Goal: Task Accomplishment & Management: Manage account settings

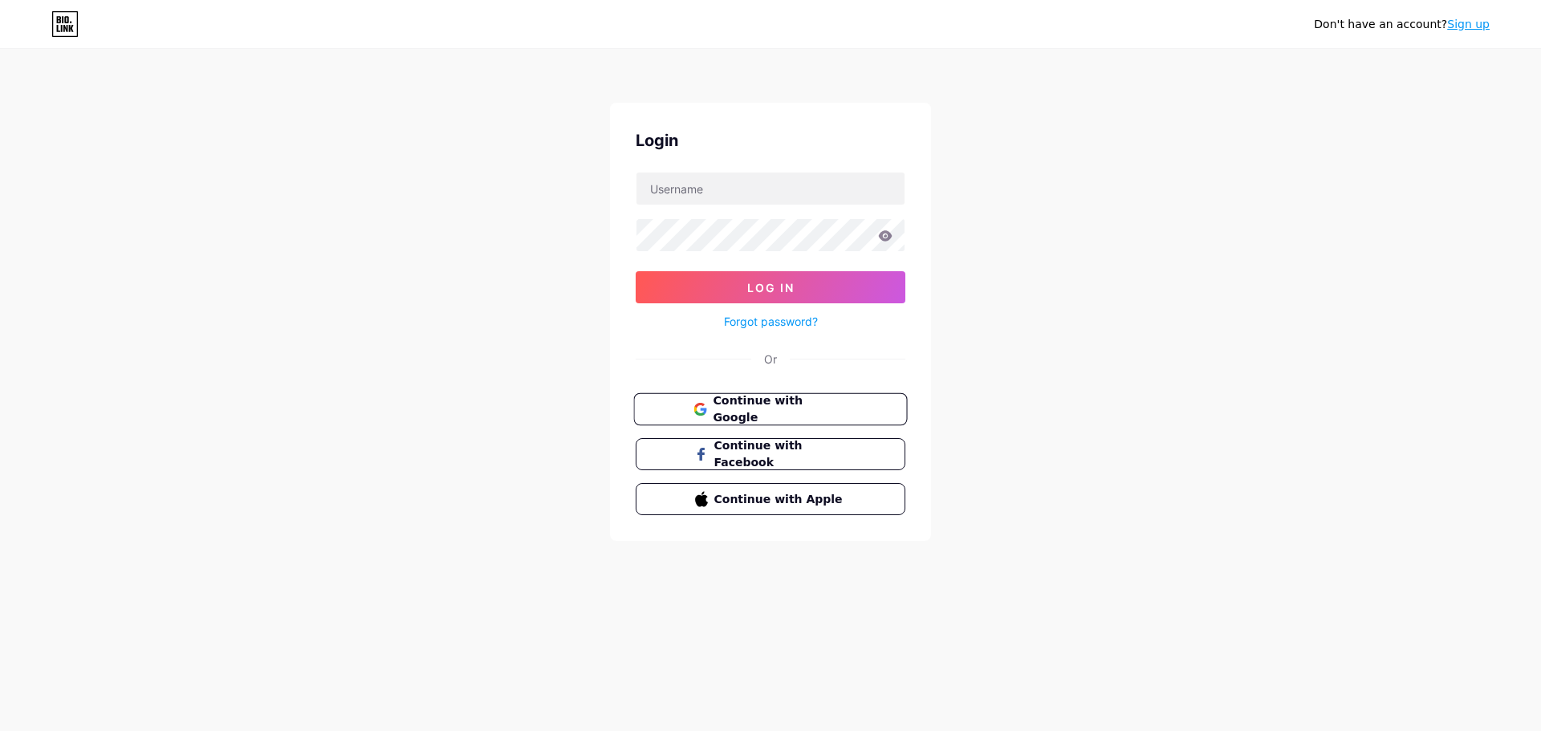
click at [748, 410] on span "Continue with Google" at bounding box center [780, 410] width 134 height 35
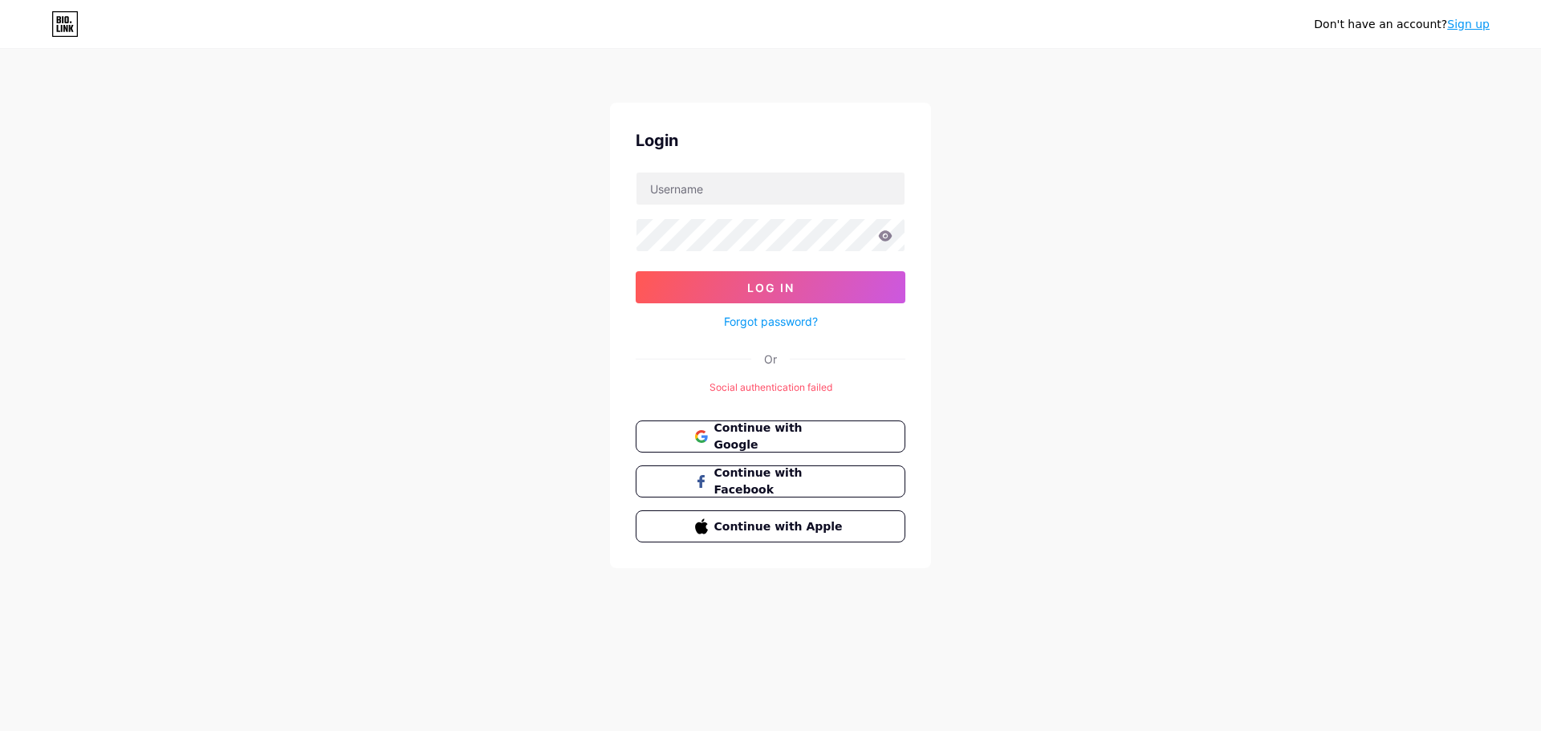
click at [1149, 281] on div "Don't have an account? Sign up Login Log In Forgot password? Or Social authenti…" at bounding box center [770, 310] width 1541 height 620
click at [783, 437] on span "Continue with Google" at bounding box center [780, 437] width 134 height 35
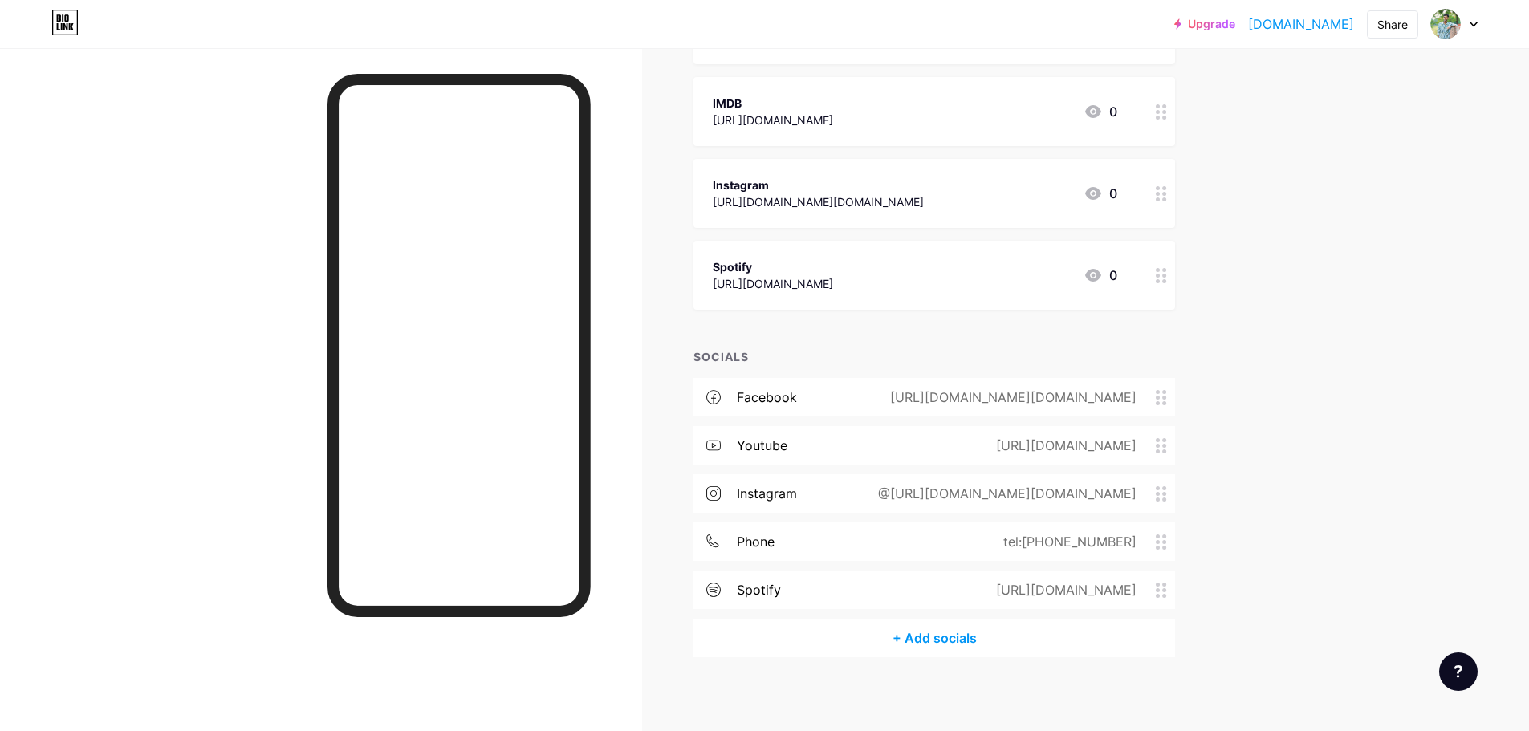
scroll to position [345, 0]
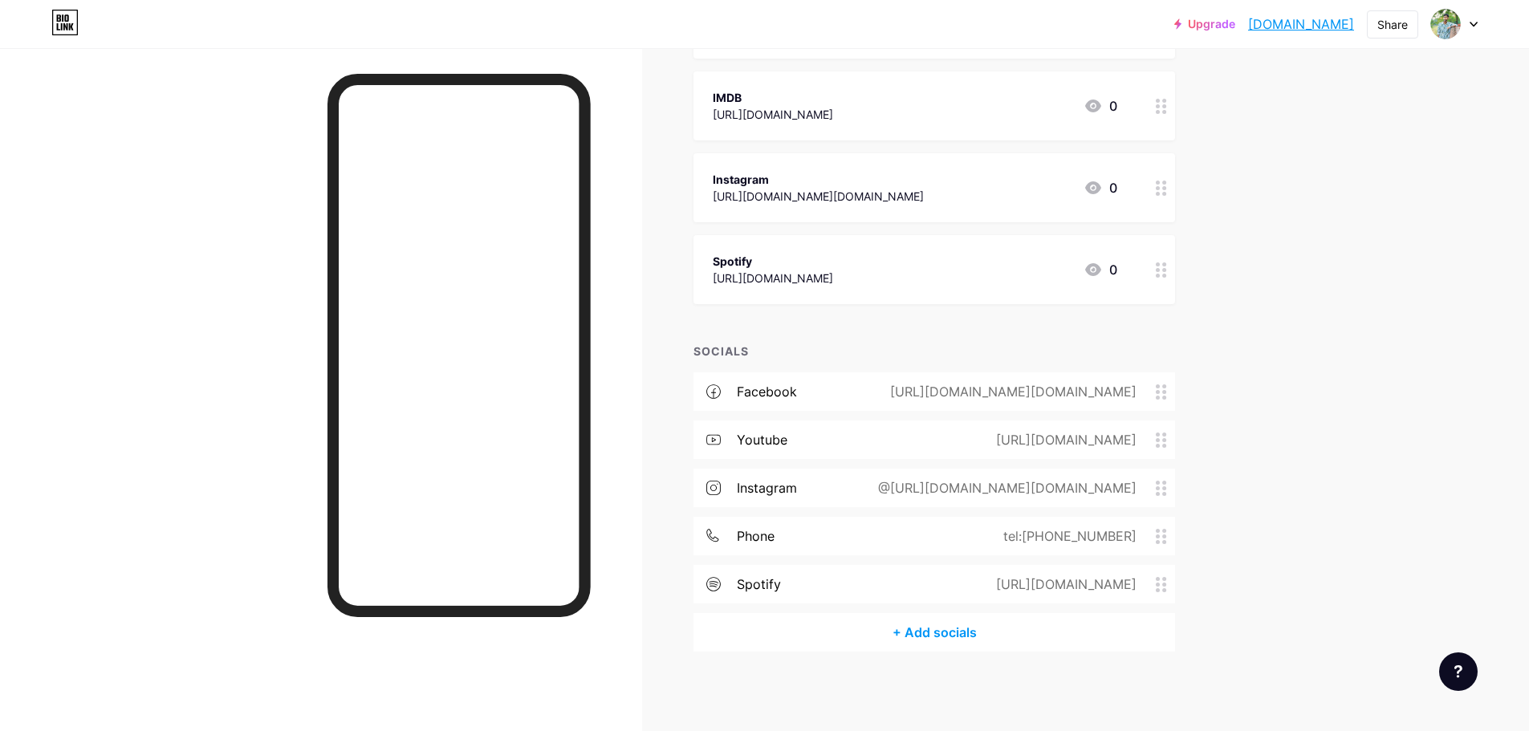
click at [949, 648] on div "+ Add socials" at bounding box center [935, 632] width 482 height 39
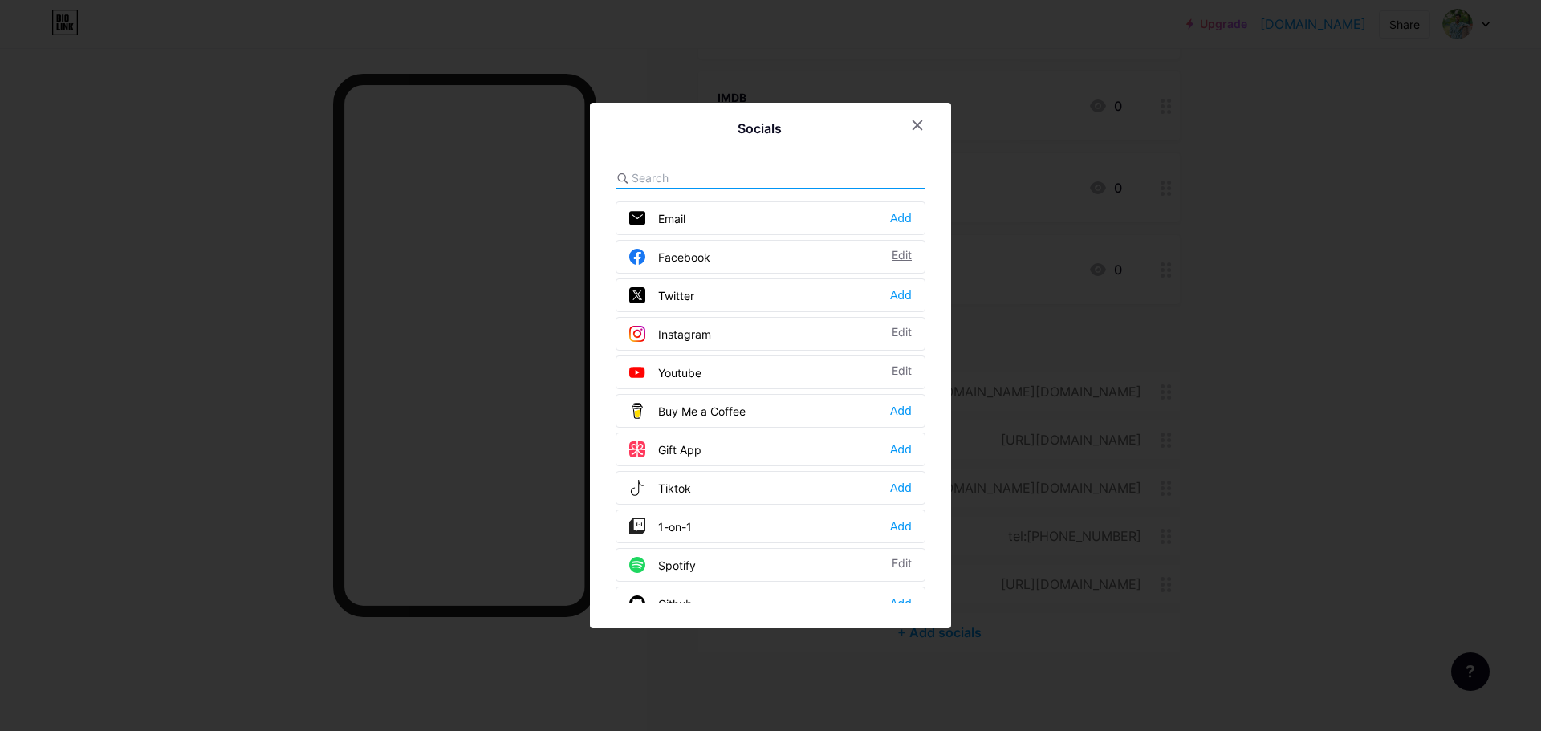
click at [901, 250] on div "Edit" at bounding box center [902, 257] width 20 height 16
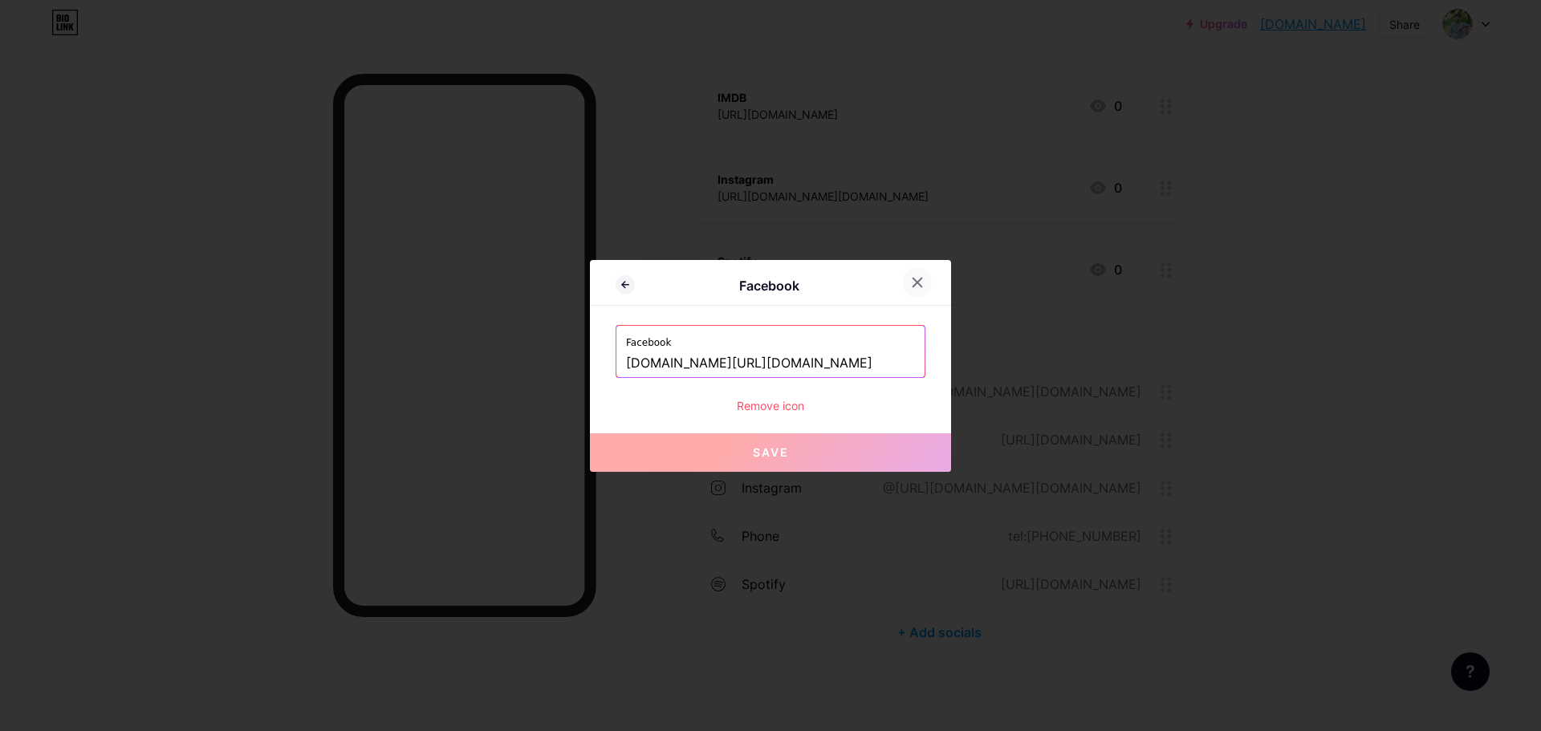
click at [926, 279] on div at bounding box center [917, 282] width 29 height 29
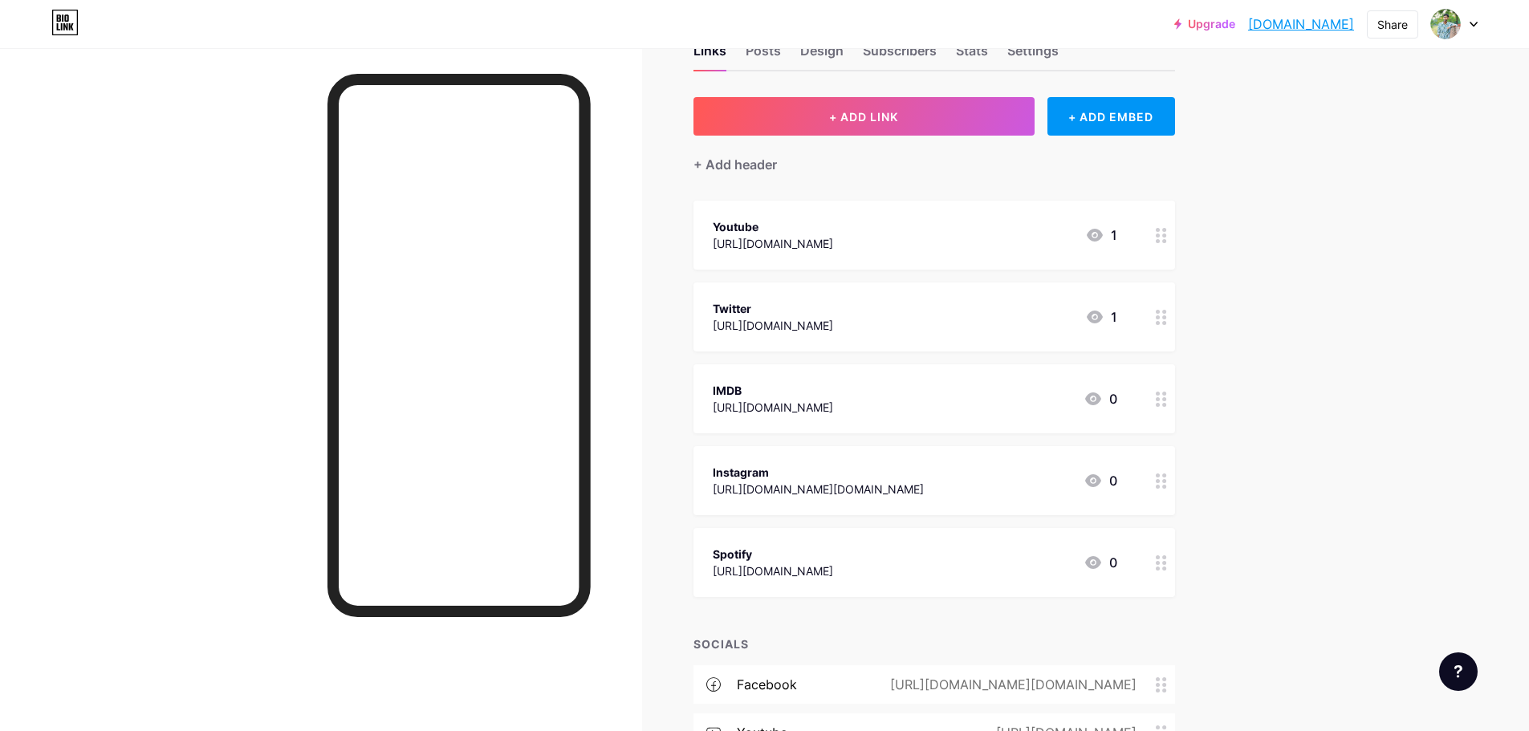
scroll to position [24, 0]
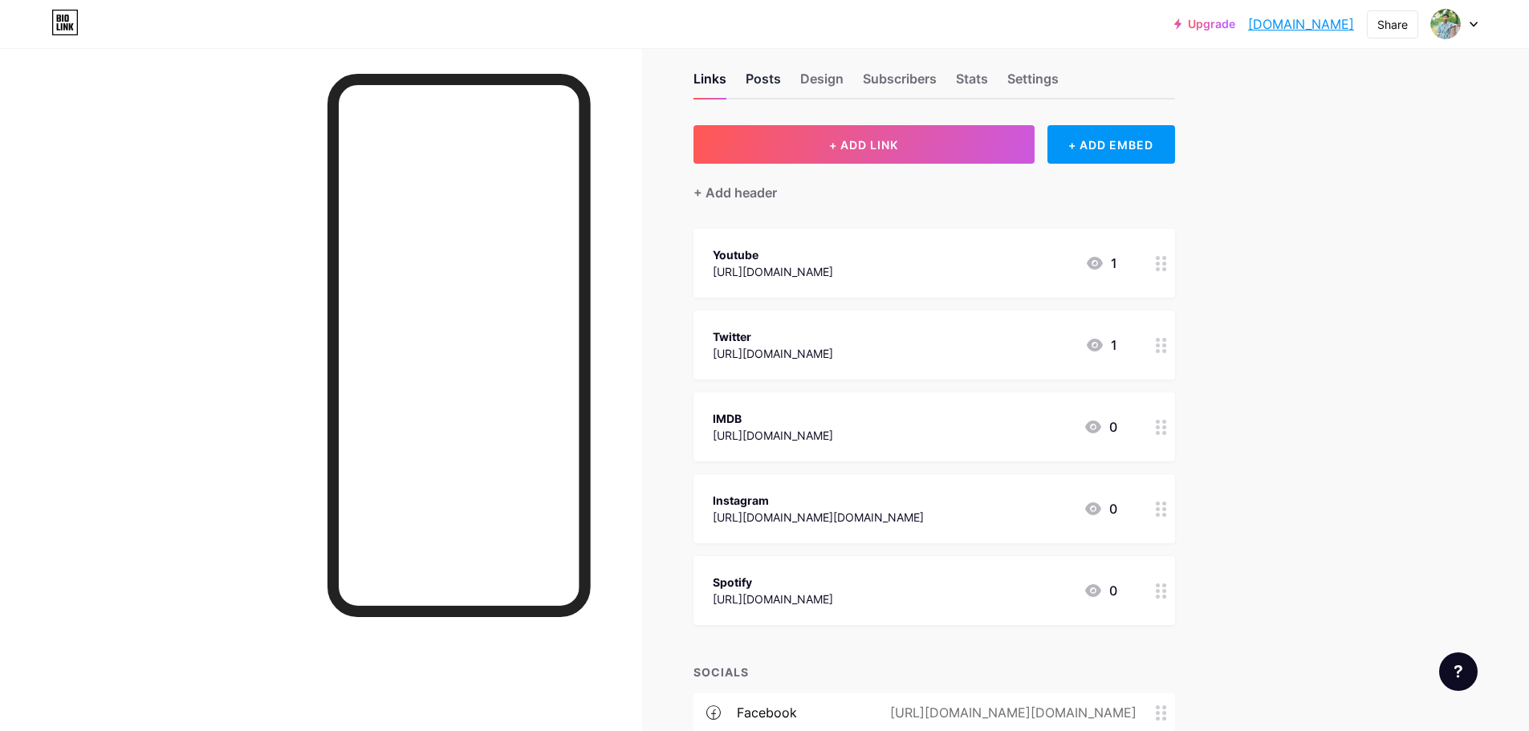
click at [761, 71] on div "Posts" at bounding box center [763, 83] width 35 height 29
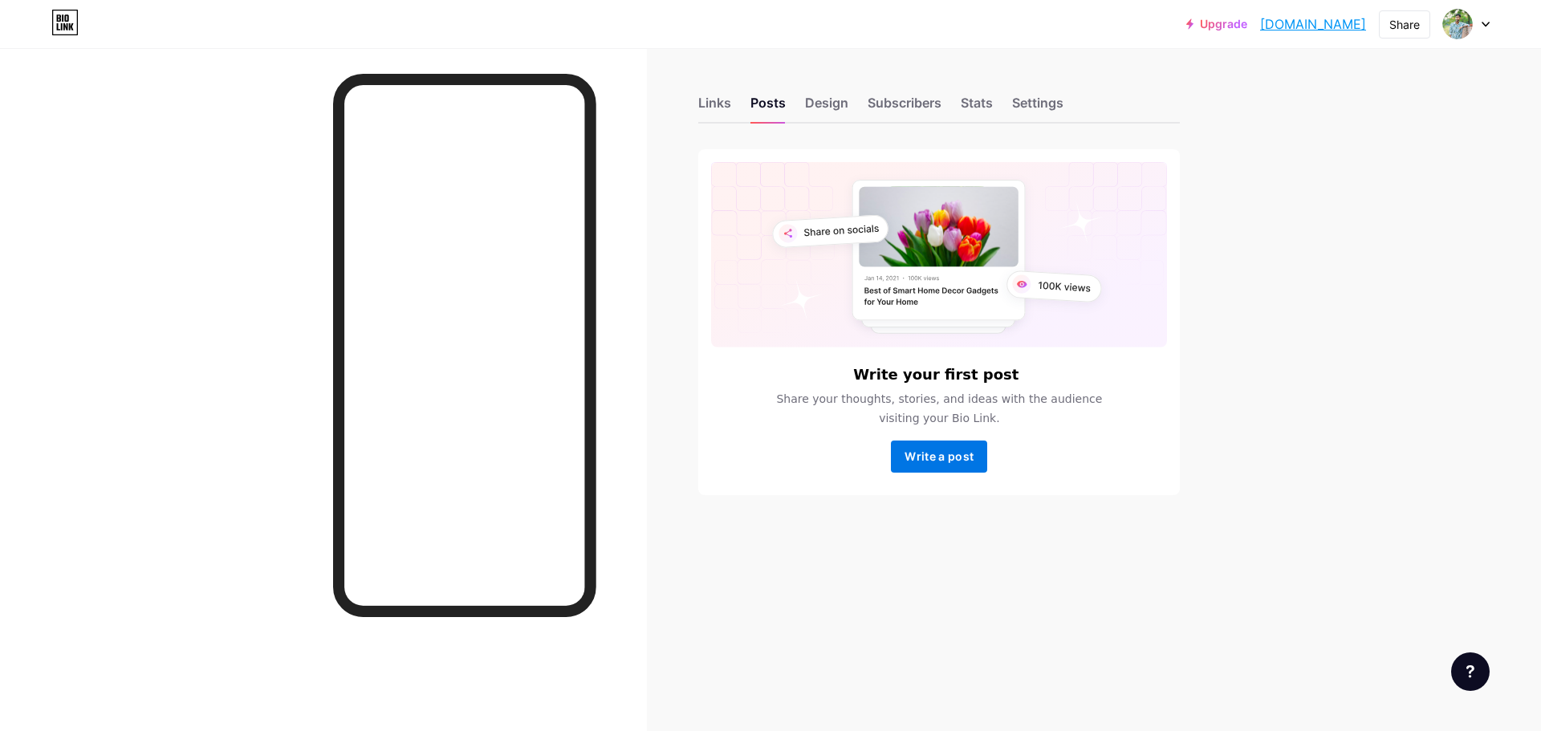
click at [940, 449] on button "Write a post" at bounding box center [939, 457] width 96 height 32
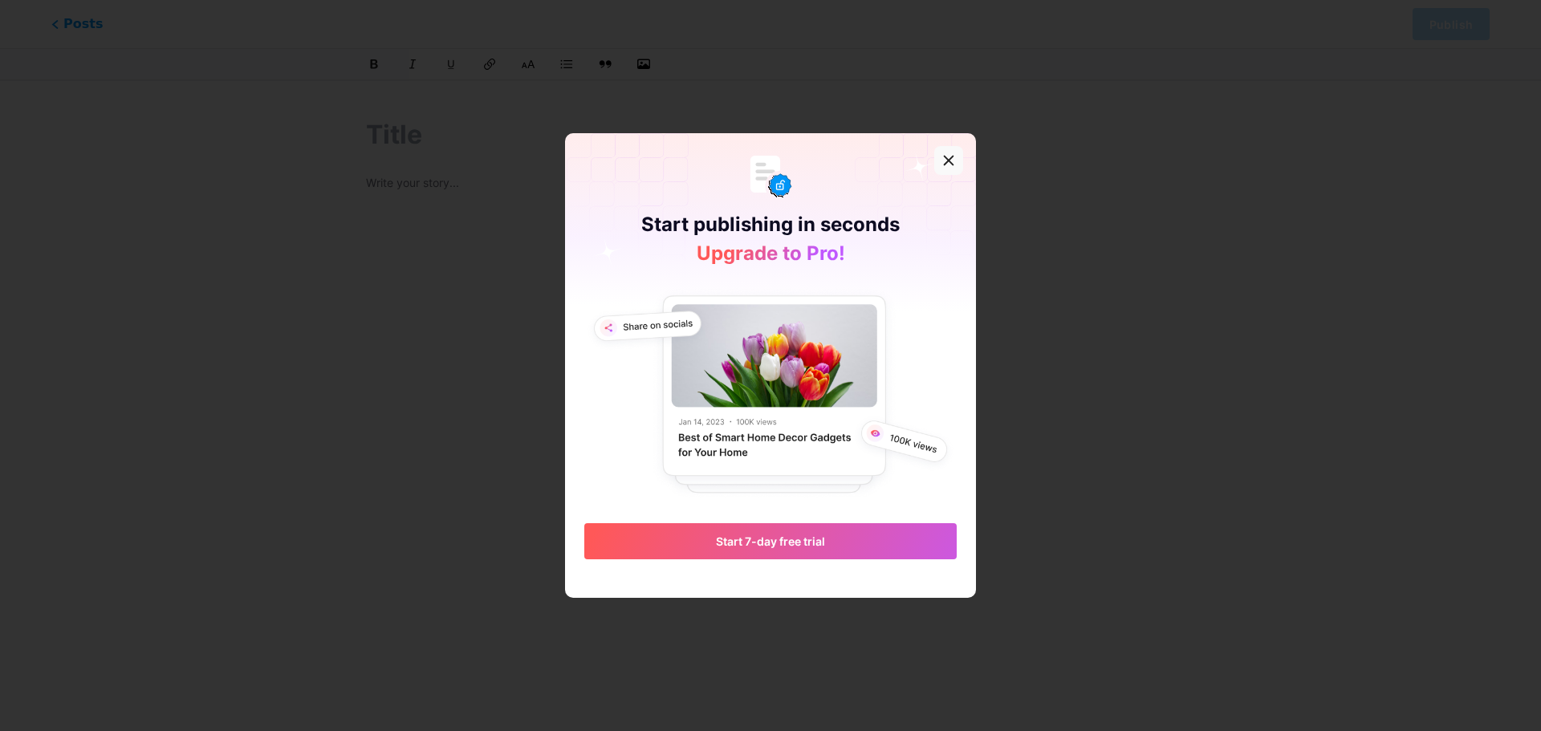
click at [955, 163] on div at bounding box center [948, 160] width 29 height 29
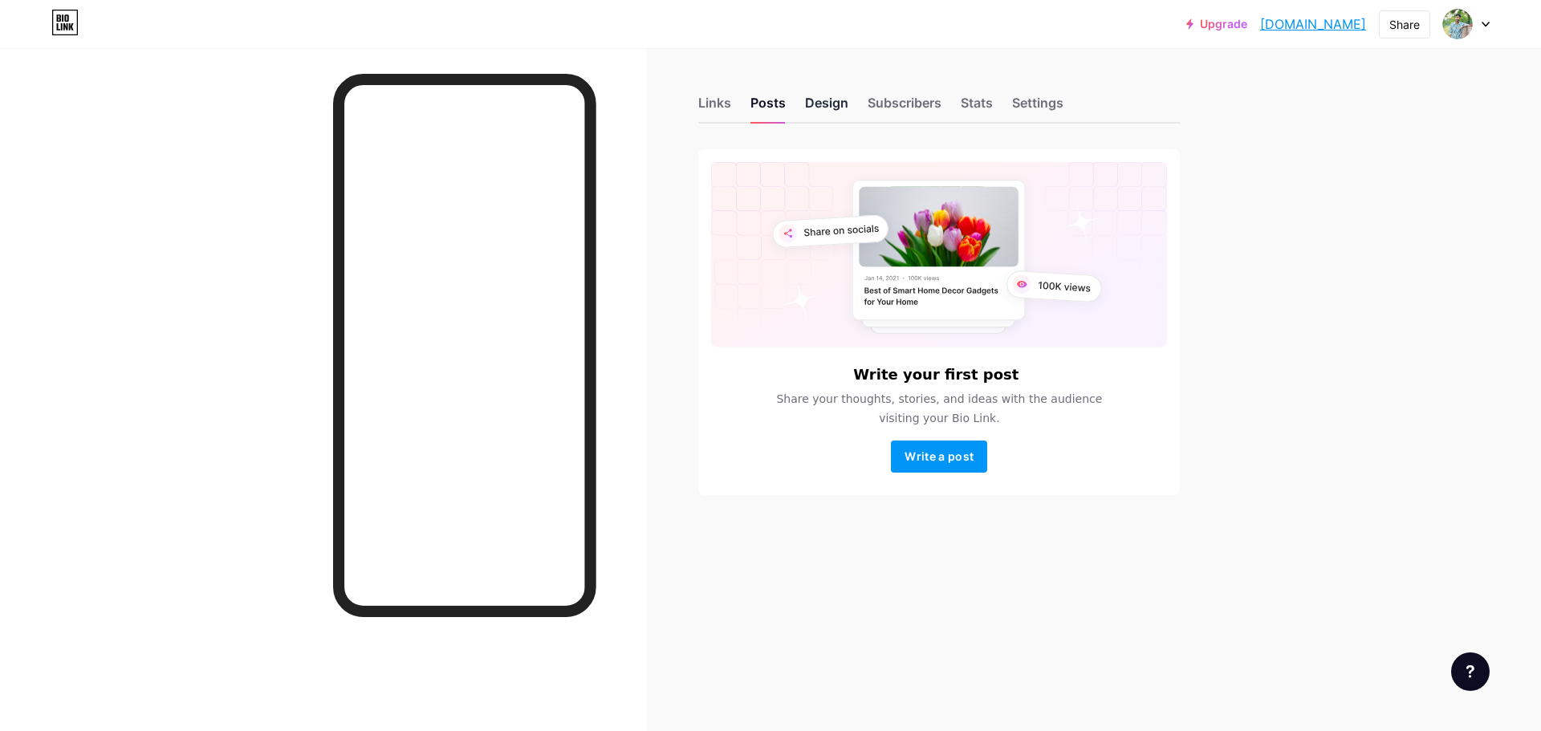
click at [817, 93] on div "Design" at bounding box center [826, 107] width 43 height 29
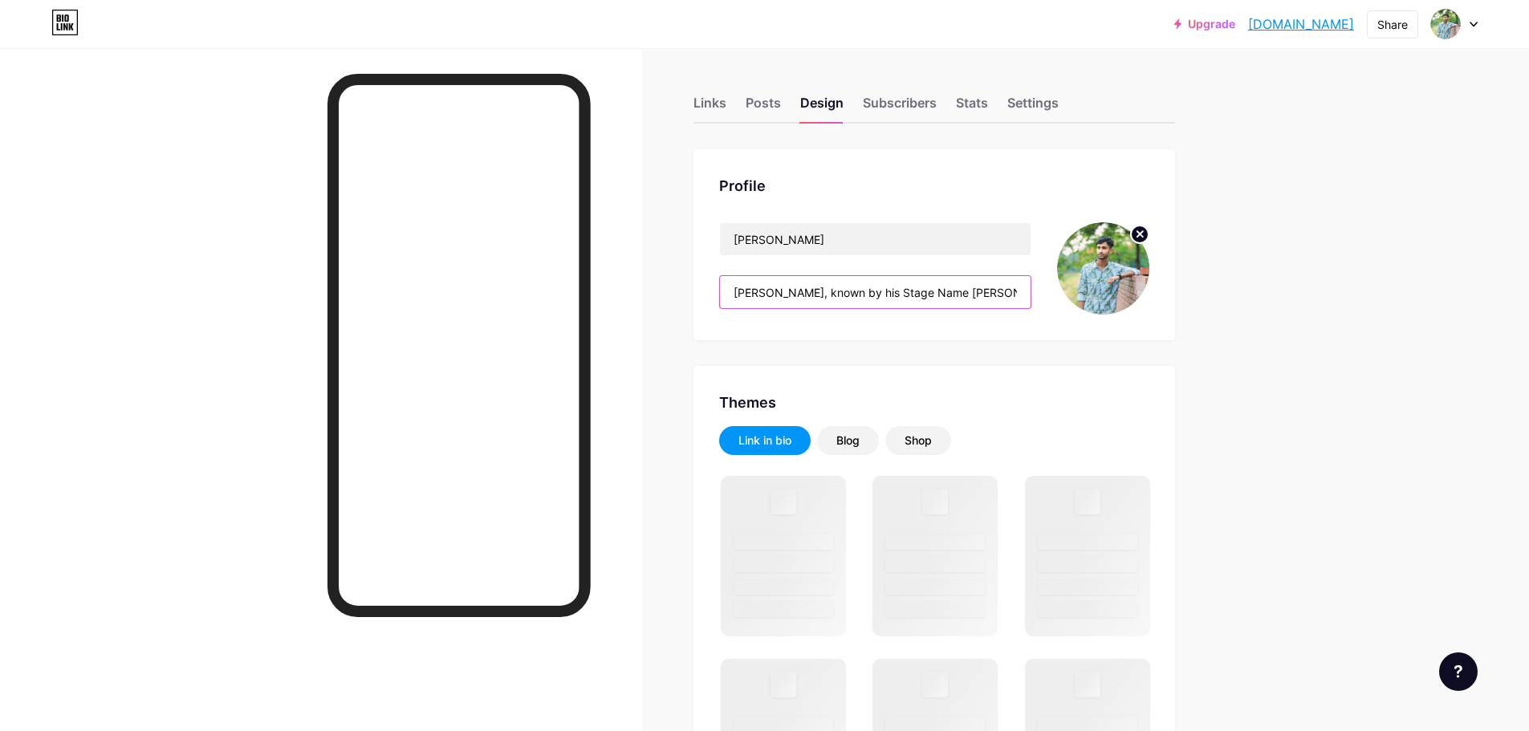
click at [801, 291] on input "[PERSON_NAME], known by his Stage Name [PERSON_NAME], is a [DEMOGRAPHIC_DATA] S…" at bounding box center [875, 292] width 311 height 32
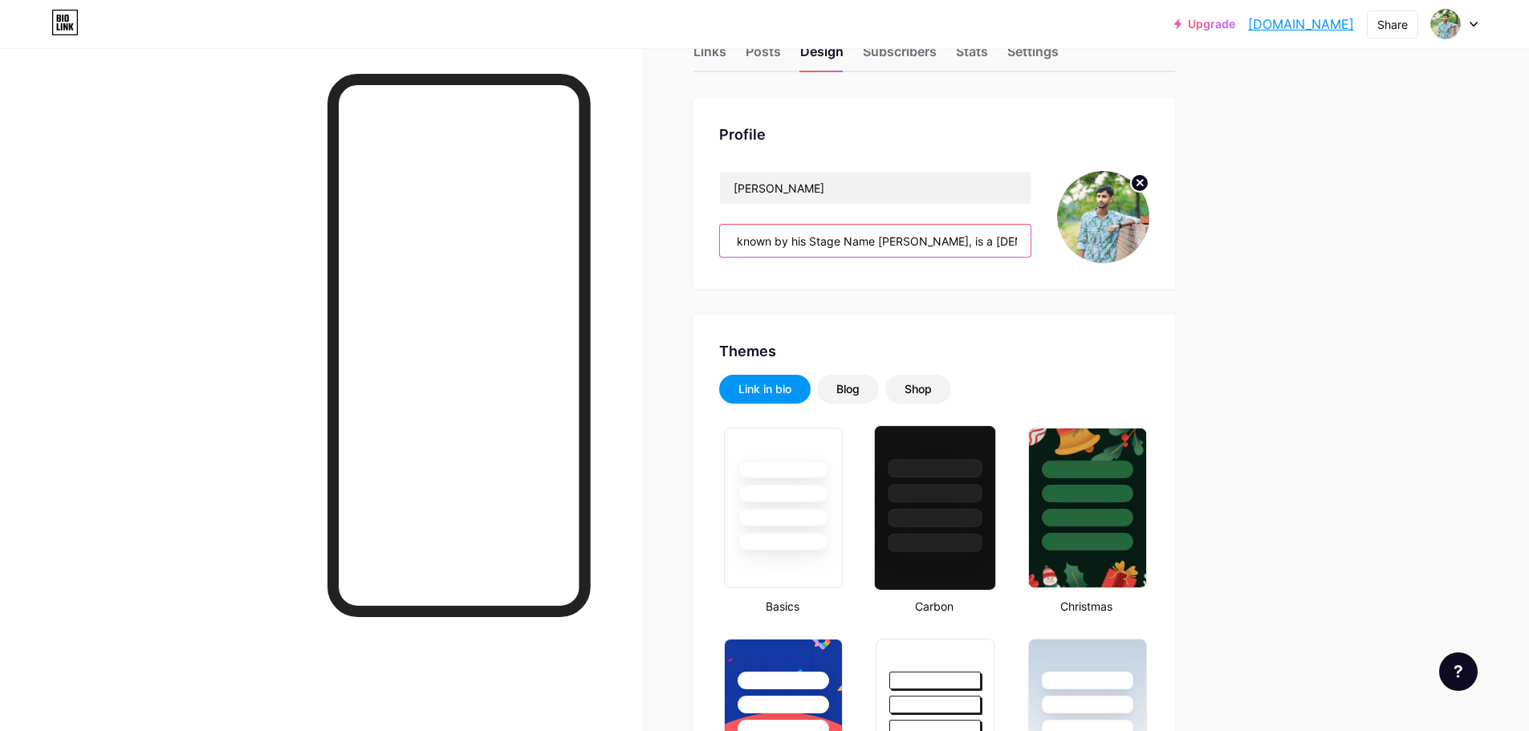
scroll to position [80, 0]
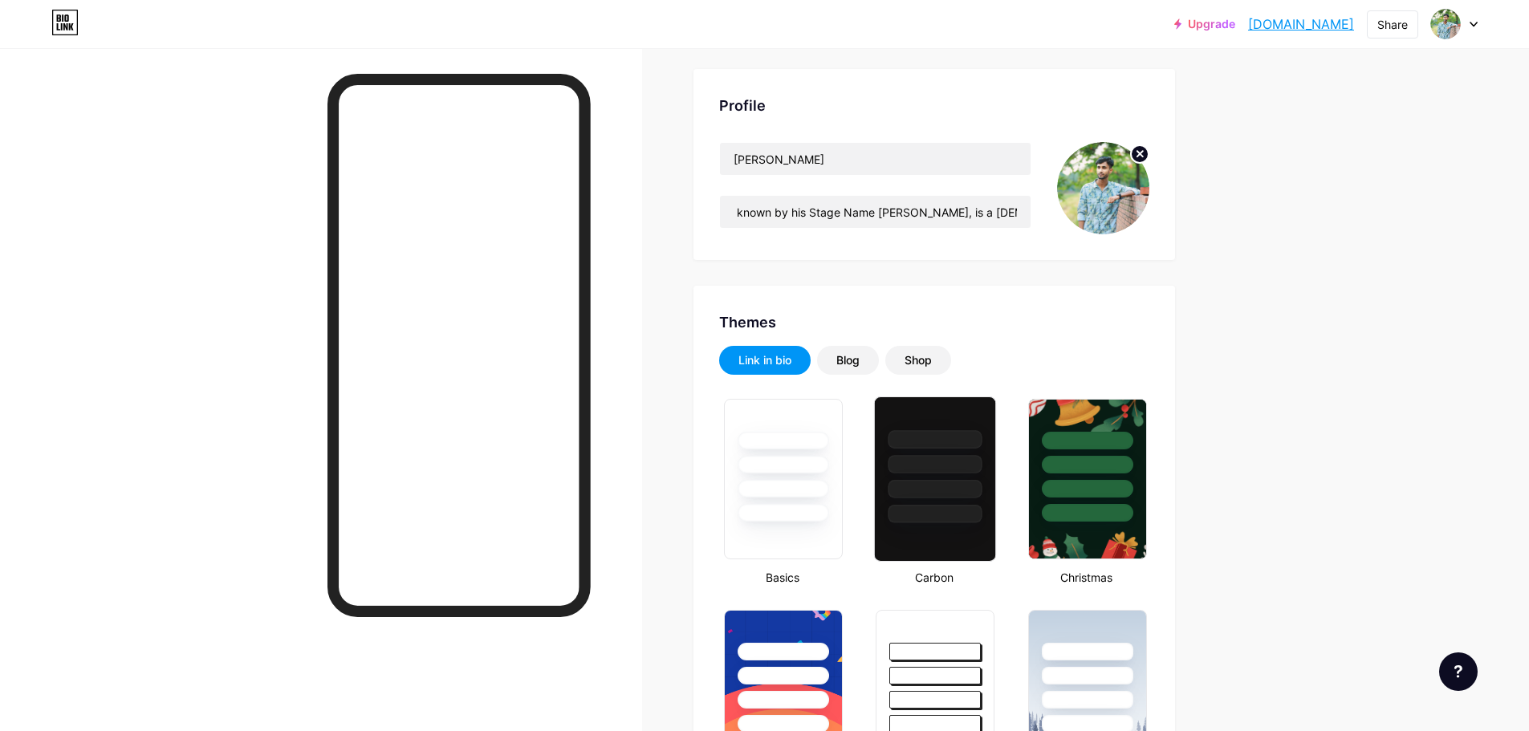
click at [908, 489] on div at bounding box center [936, 489] width 94 height 18
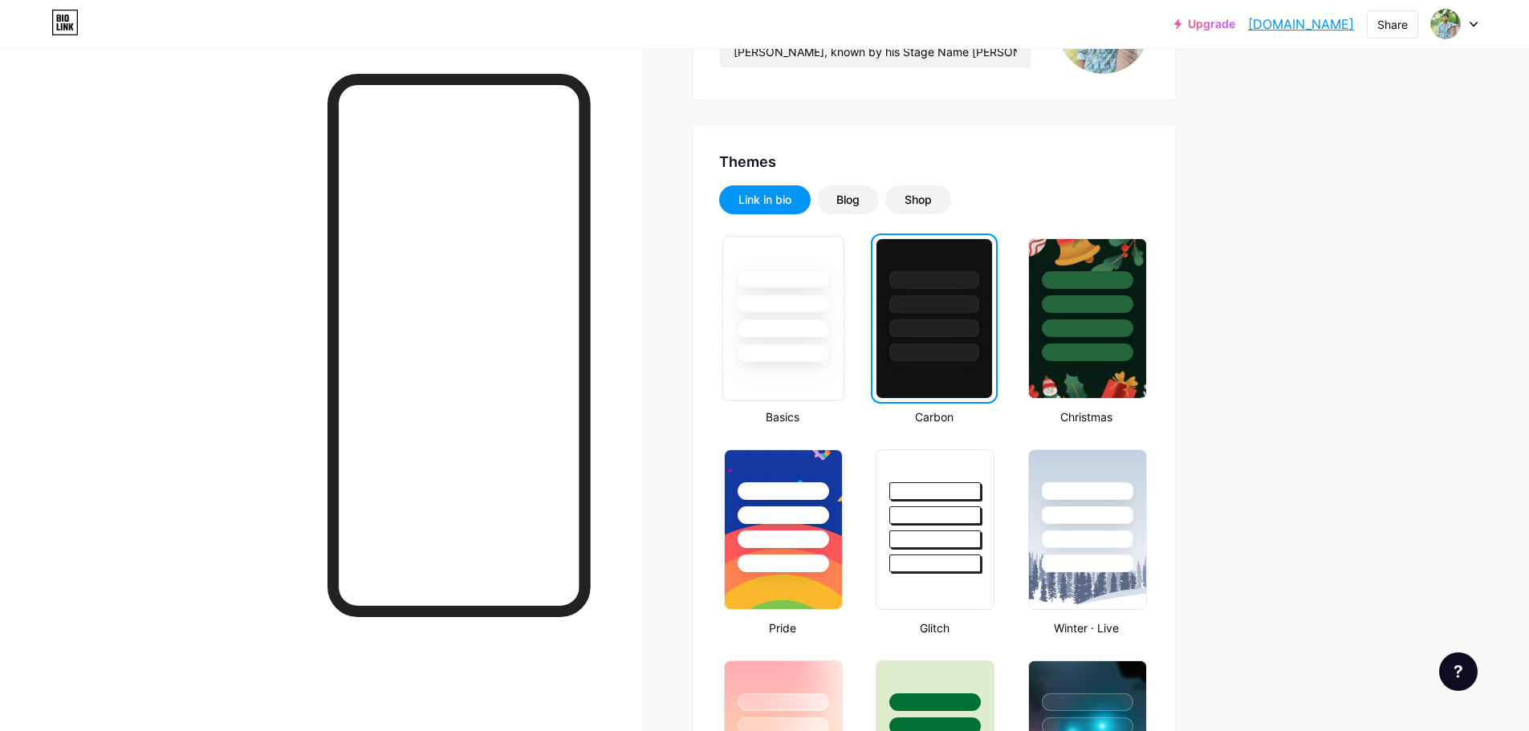
click at [774, 346] on div at bounding box center [783, 353] width 94 height 18
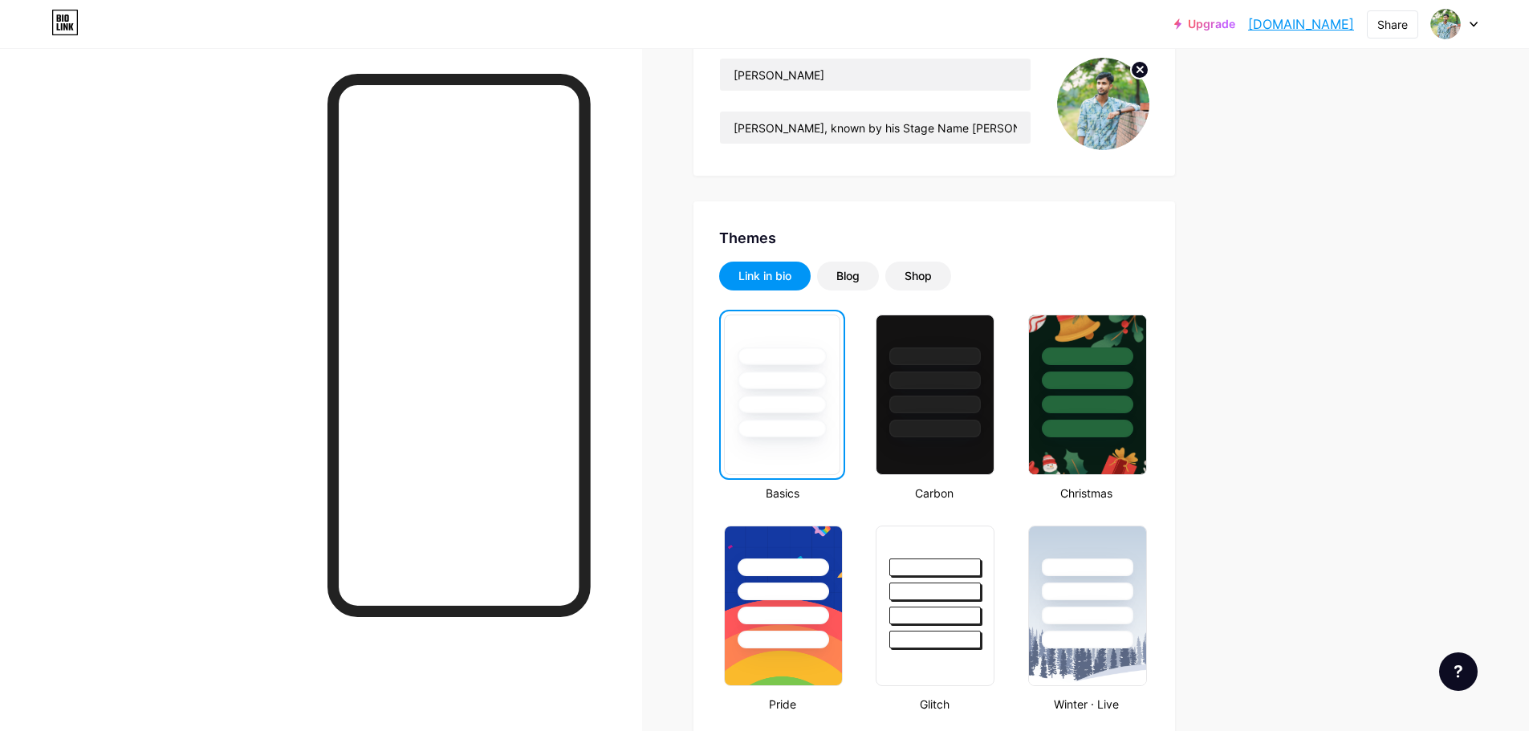
scroll to position [161, 0]
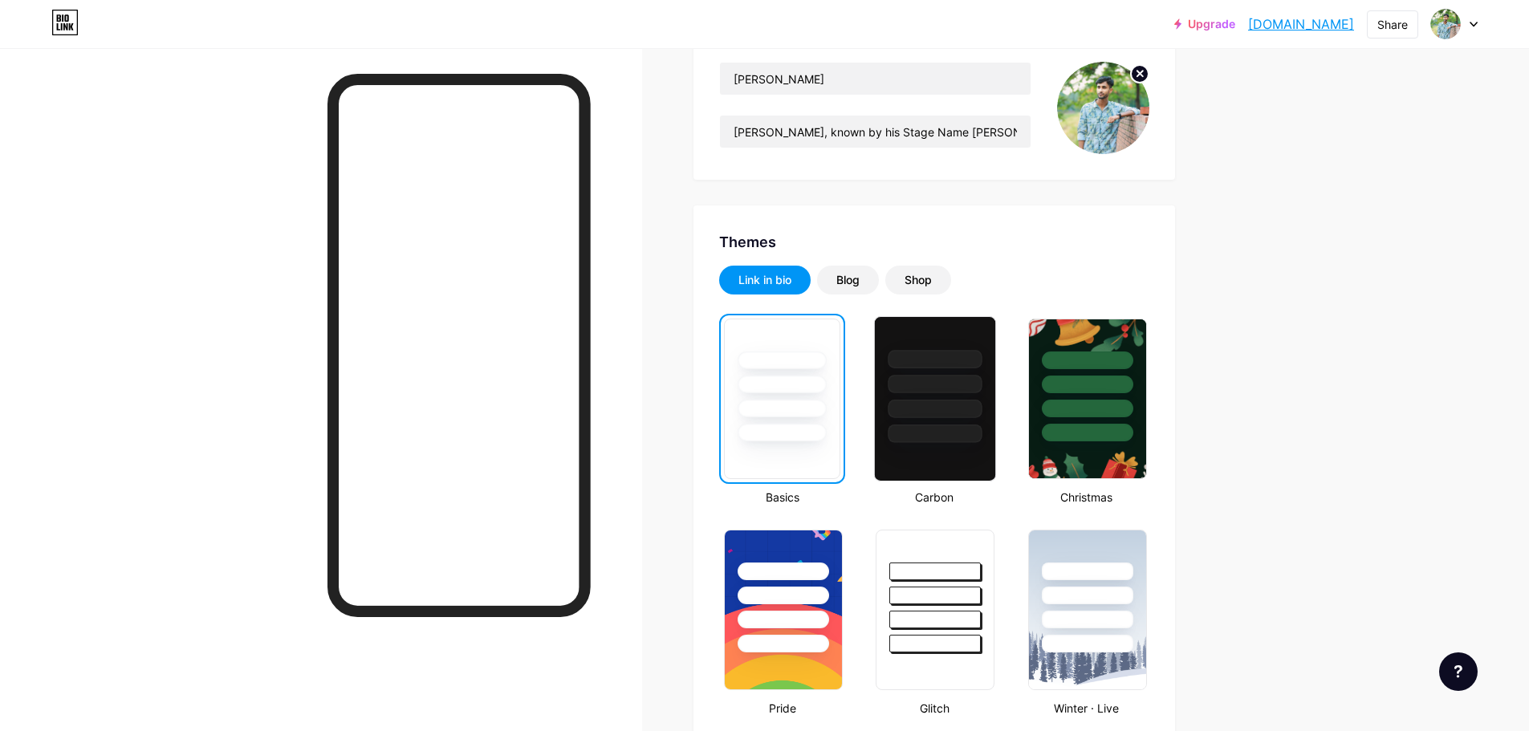
click at [908, 397] on div at bounding box center [935, 380] width 120 height 126
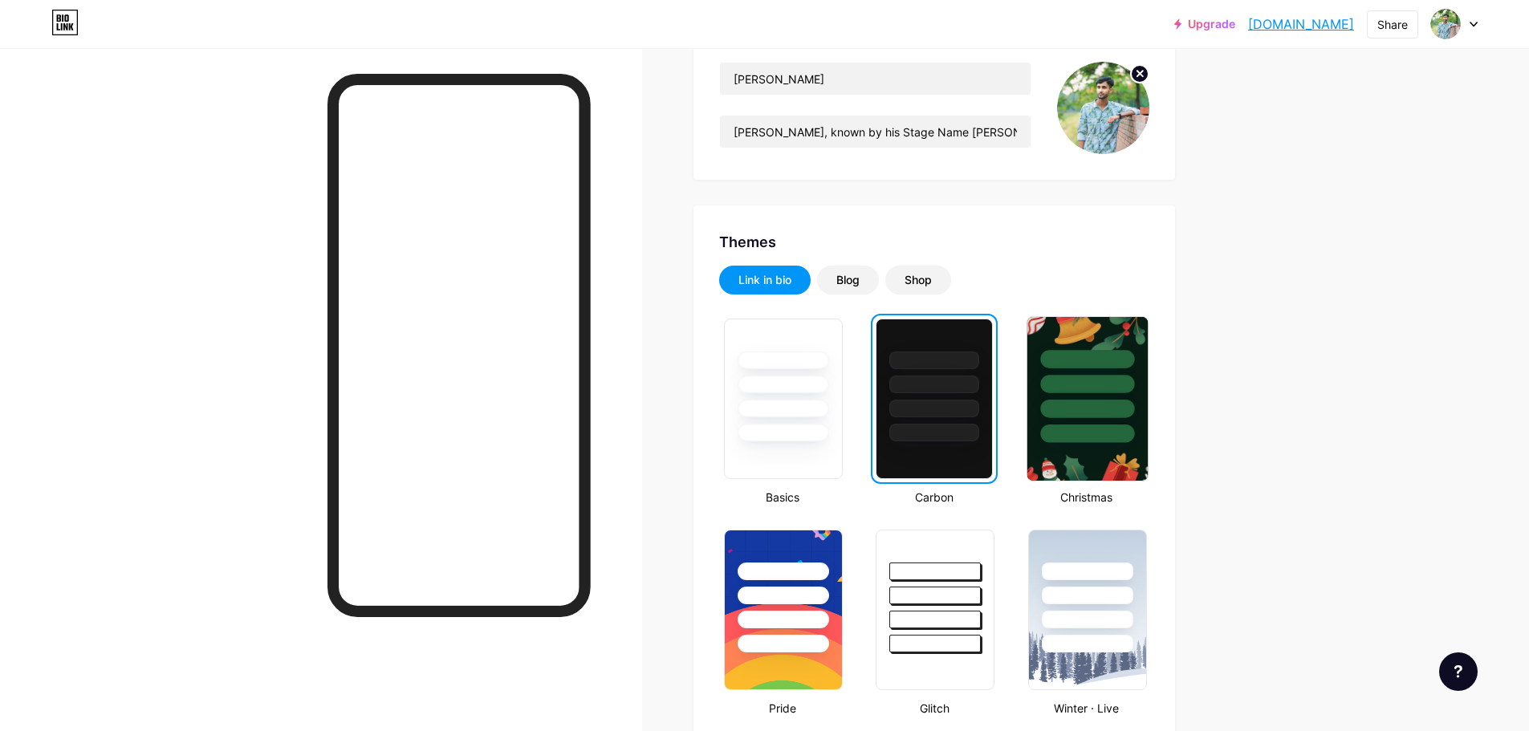
click at [1093, 382] on div at bounding box center [1087, 384] width 94 height 18
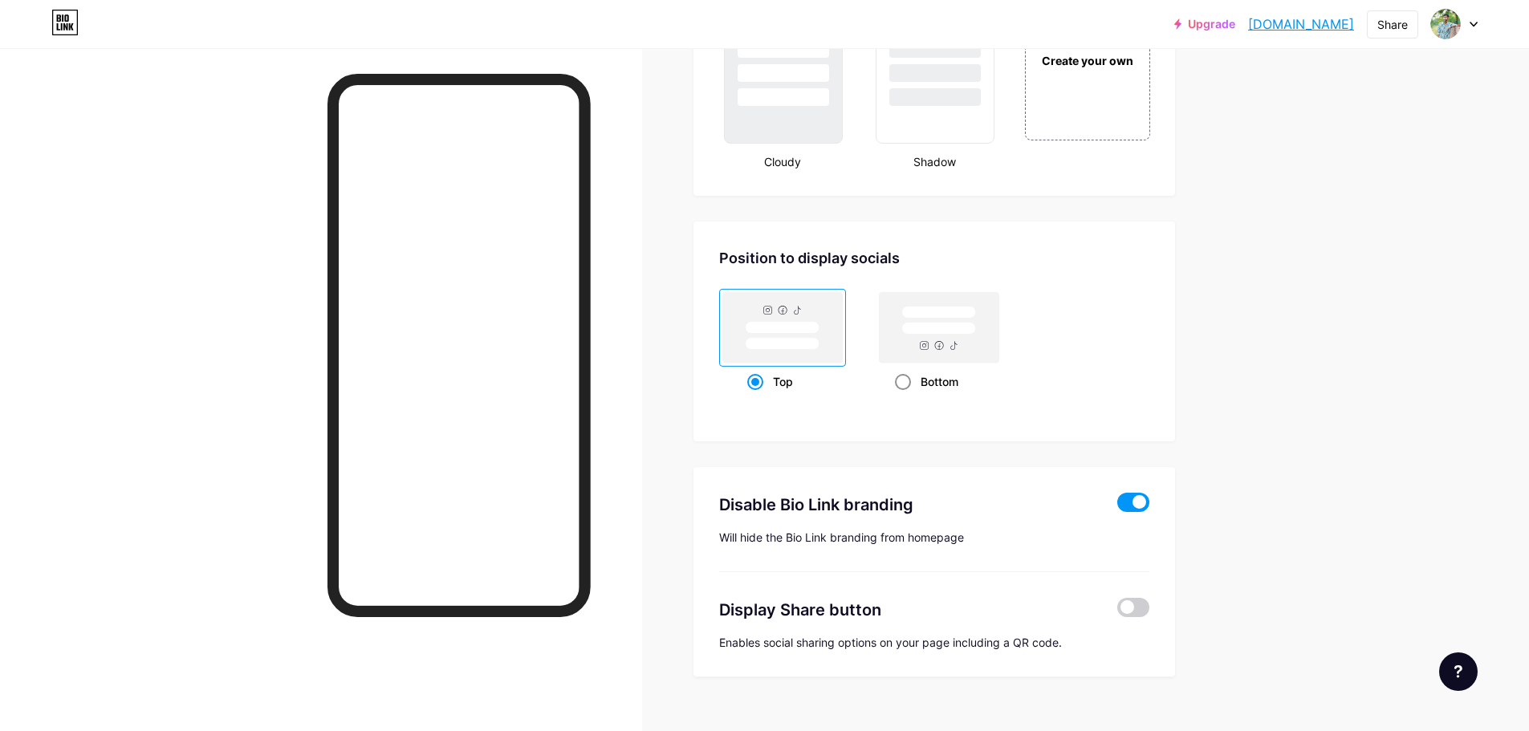
scroll to position [2000, 0]
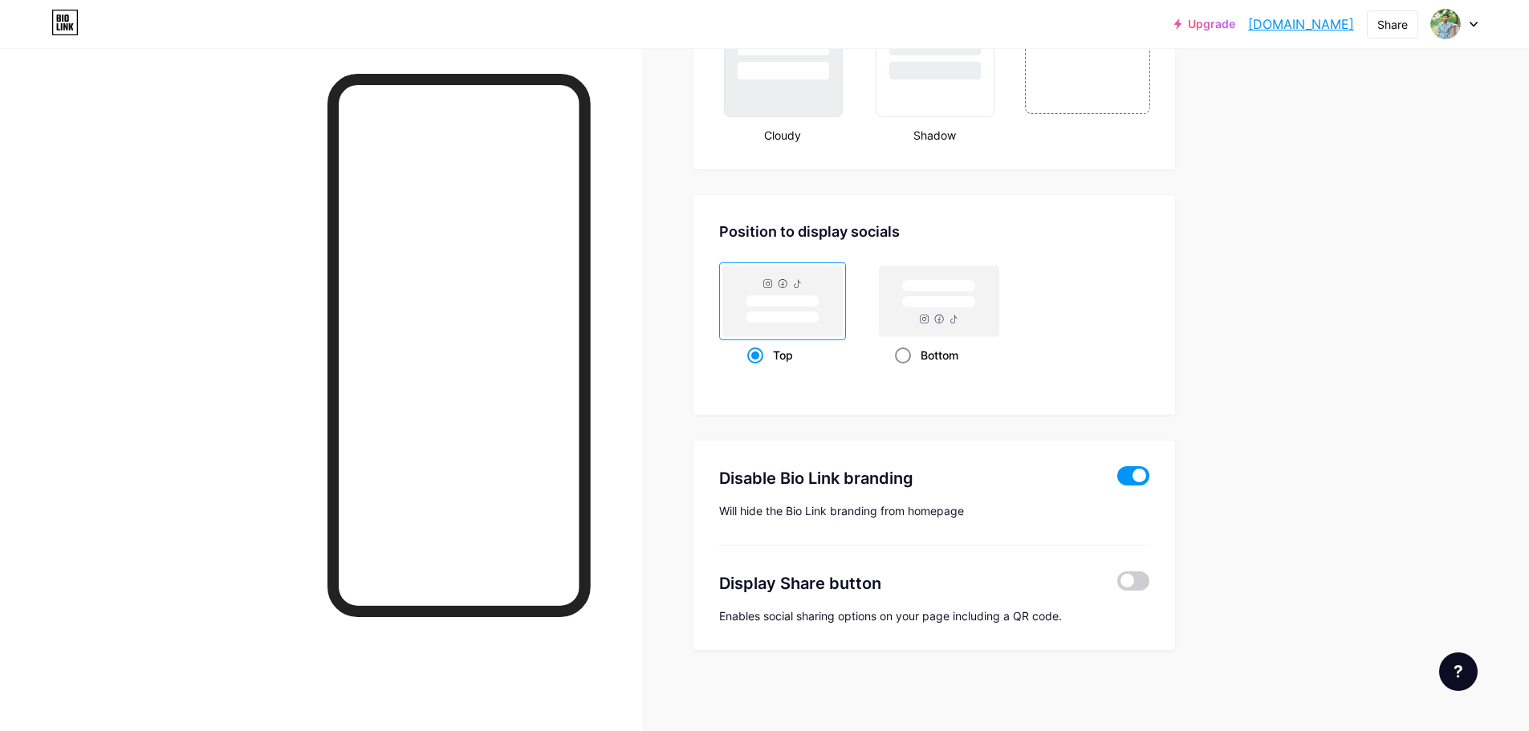
click at [900, 354] on span at bounding box center [903, 356] width 16 height 16
click at [900, 370] on input "Bottom" at bounding box center [900, 375] width 10 height 10
radio input "true"
click at [1126, 355] on div "Top Bottom" at bounding box center [934, 316] width 430 height 108
click at [772, 355] on div "Top" at bounding box center [782, 355] width 71 height 30
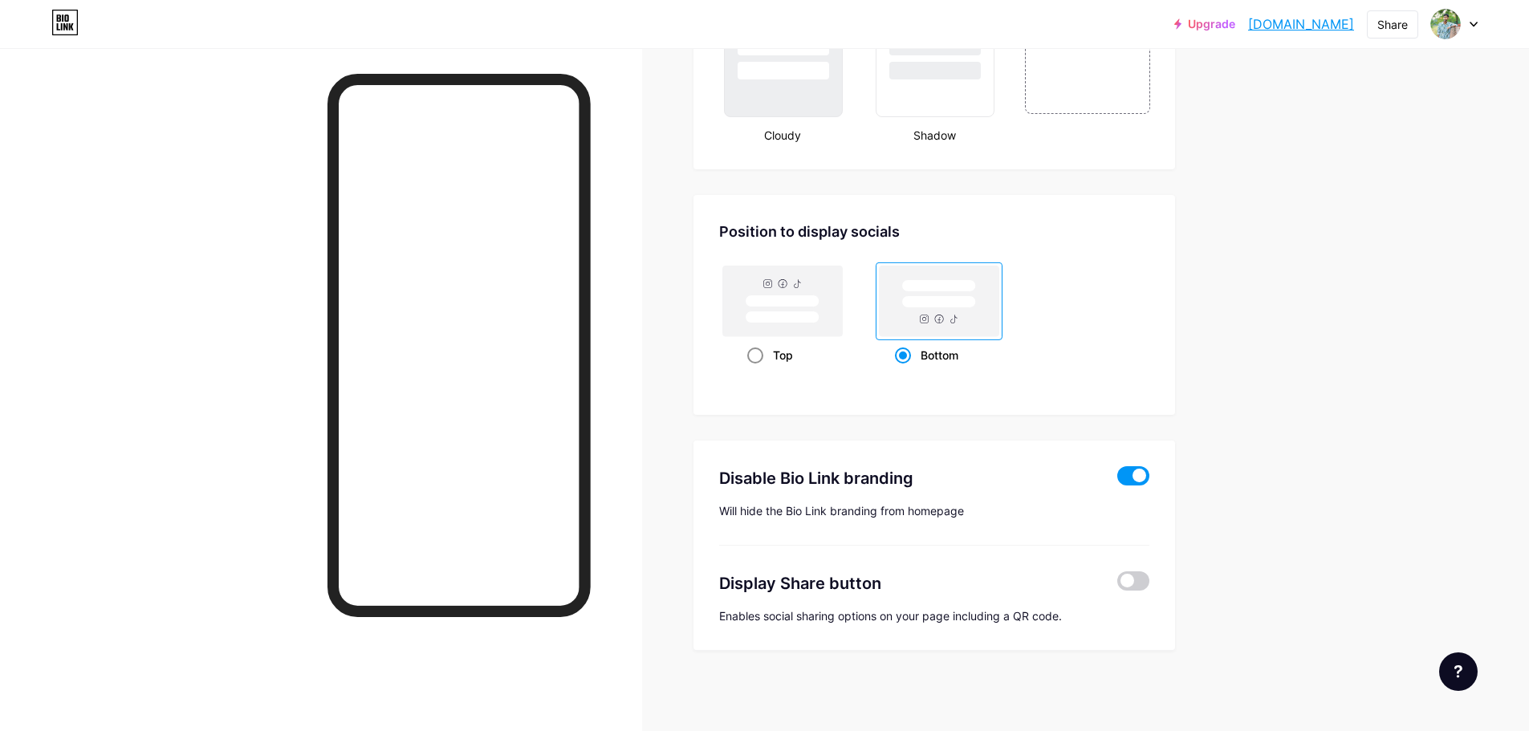
click at [758, 370] on input "Top" at bounding box center [752, 375] width 10 height 10
radio input "true"
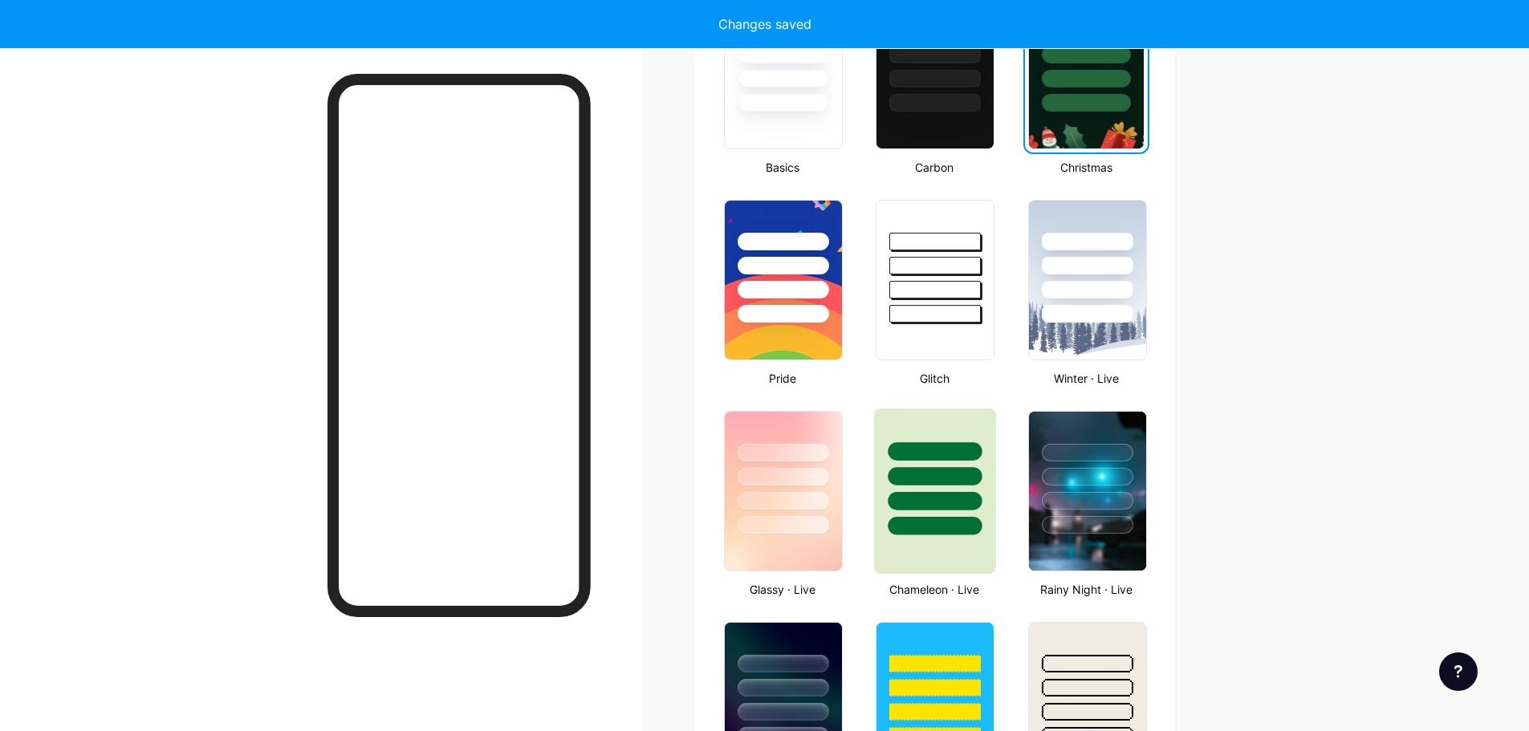
scroll to position [74, 0]
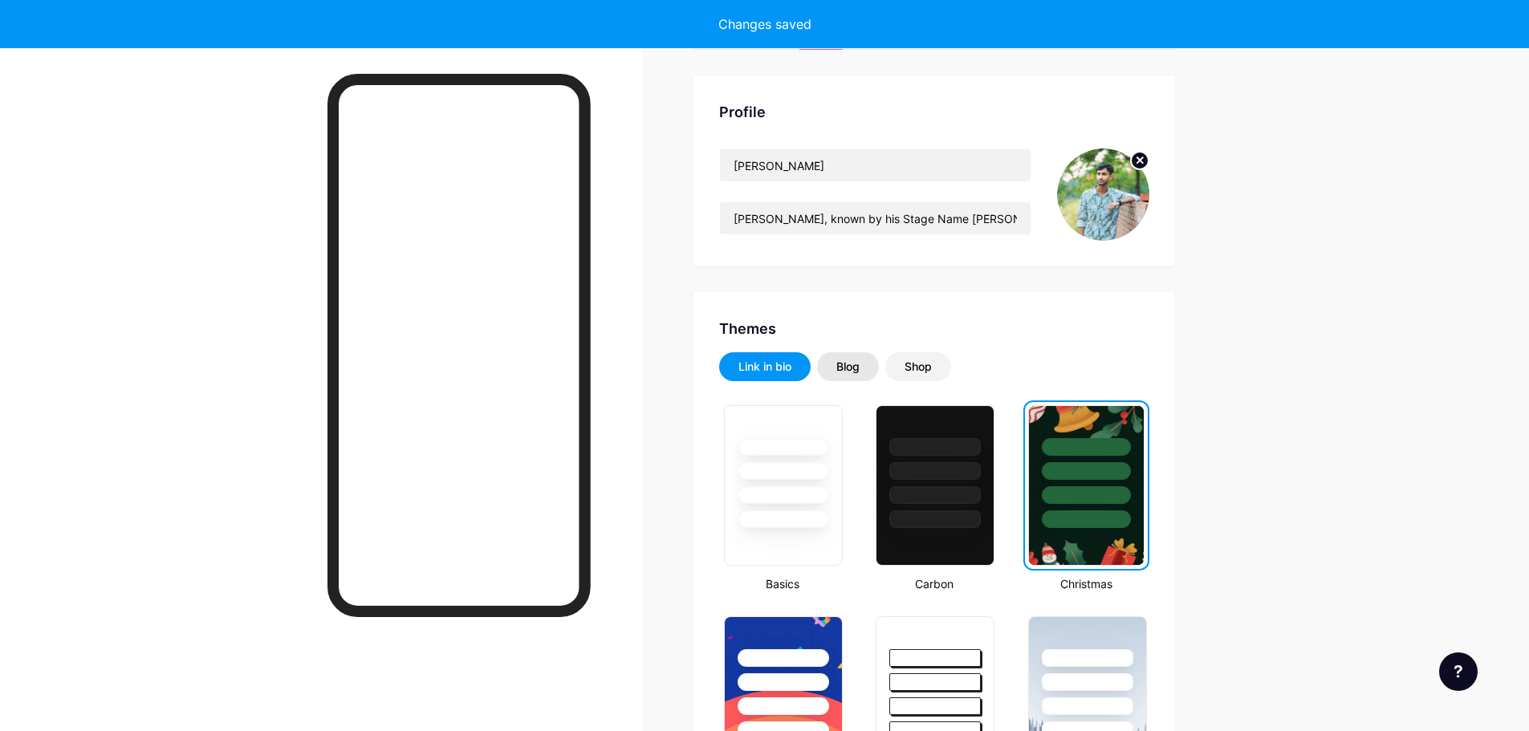
click at [849, 380] on div "Blog" at bounding box center [848, 366] width 62 height 29
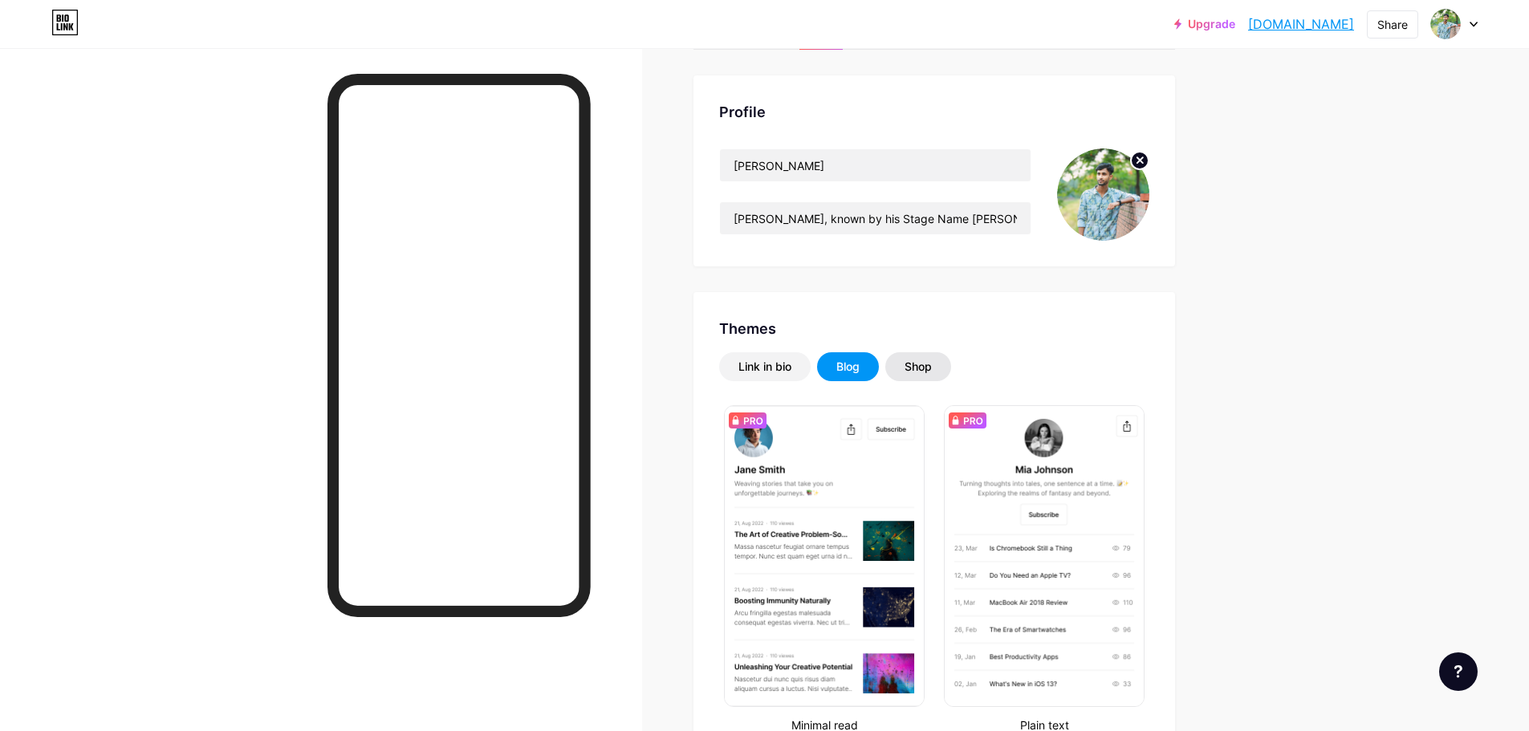
click at [913, 369] on div "Shop" at bounding box center [918, 367] width 27 height 16
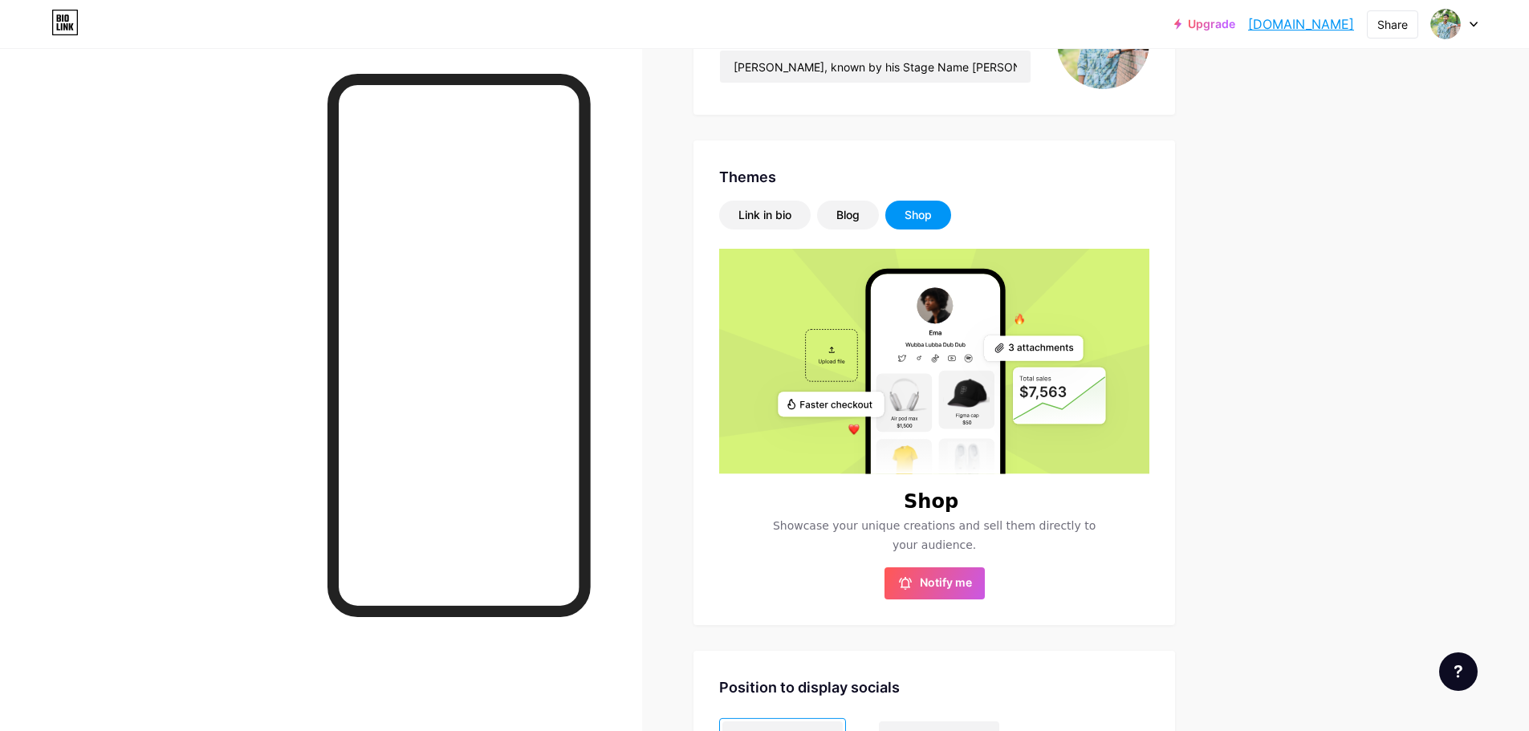
scroll to position [0, 0]
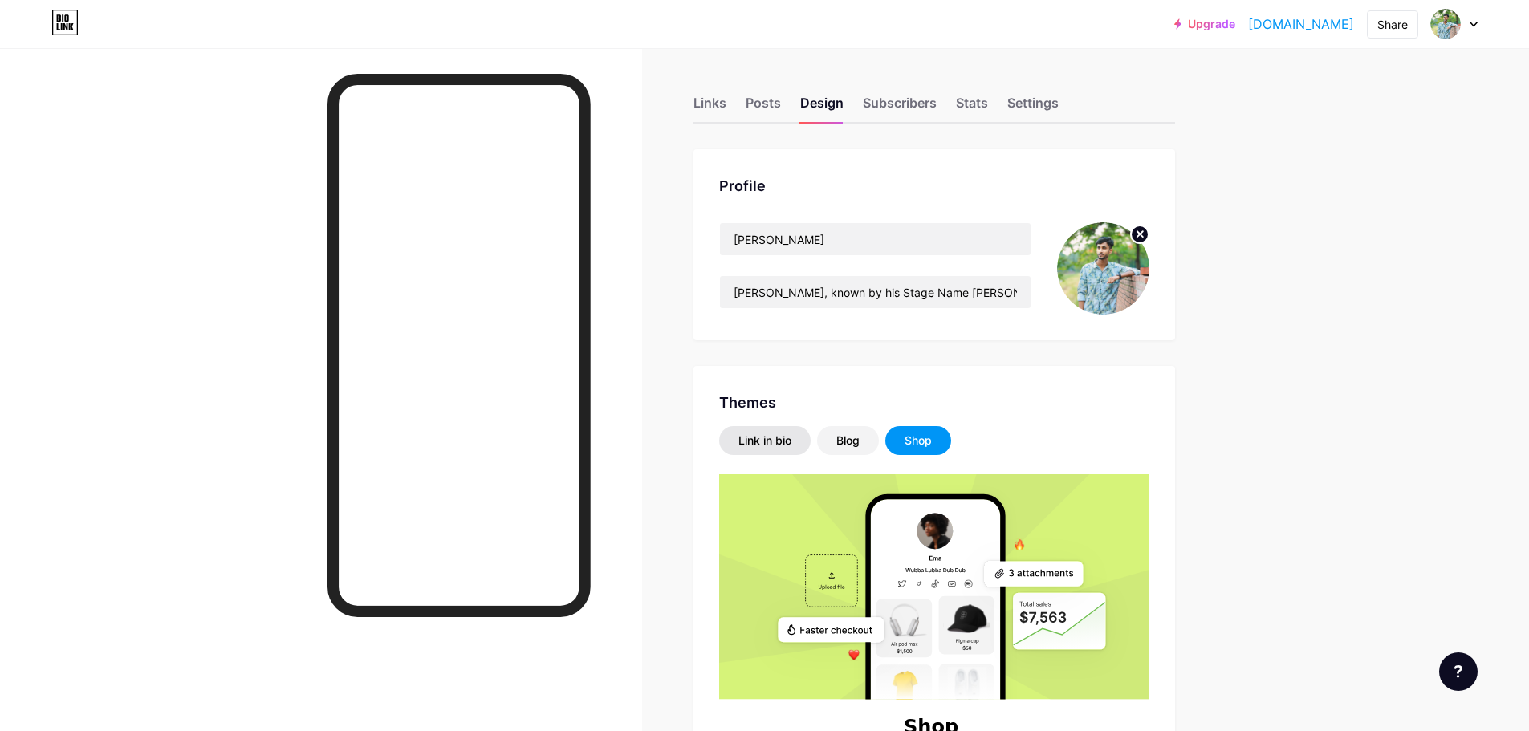
click at [755, 442] on div "Link in bio" at bounding box center [765, 441] width 53 height 16
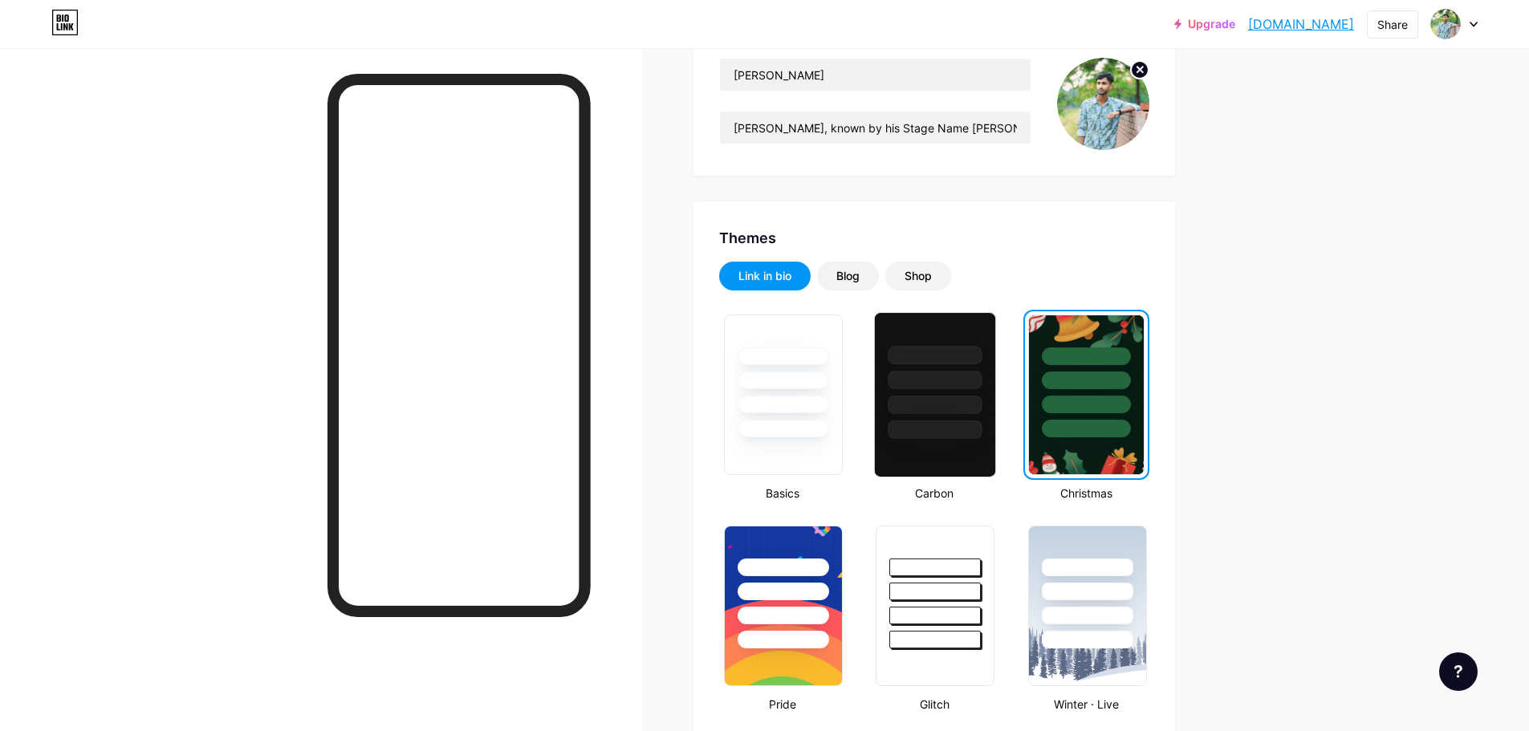
scroll to position [321, 0]
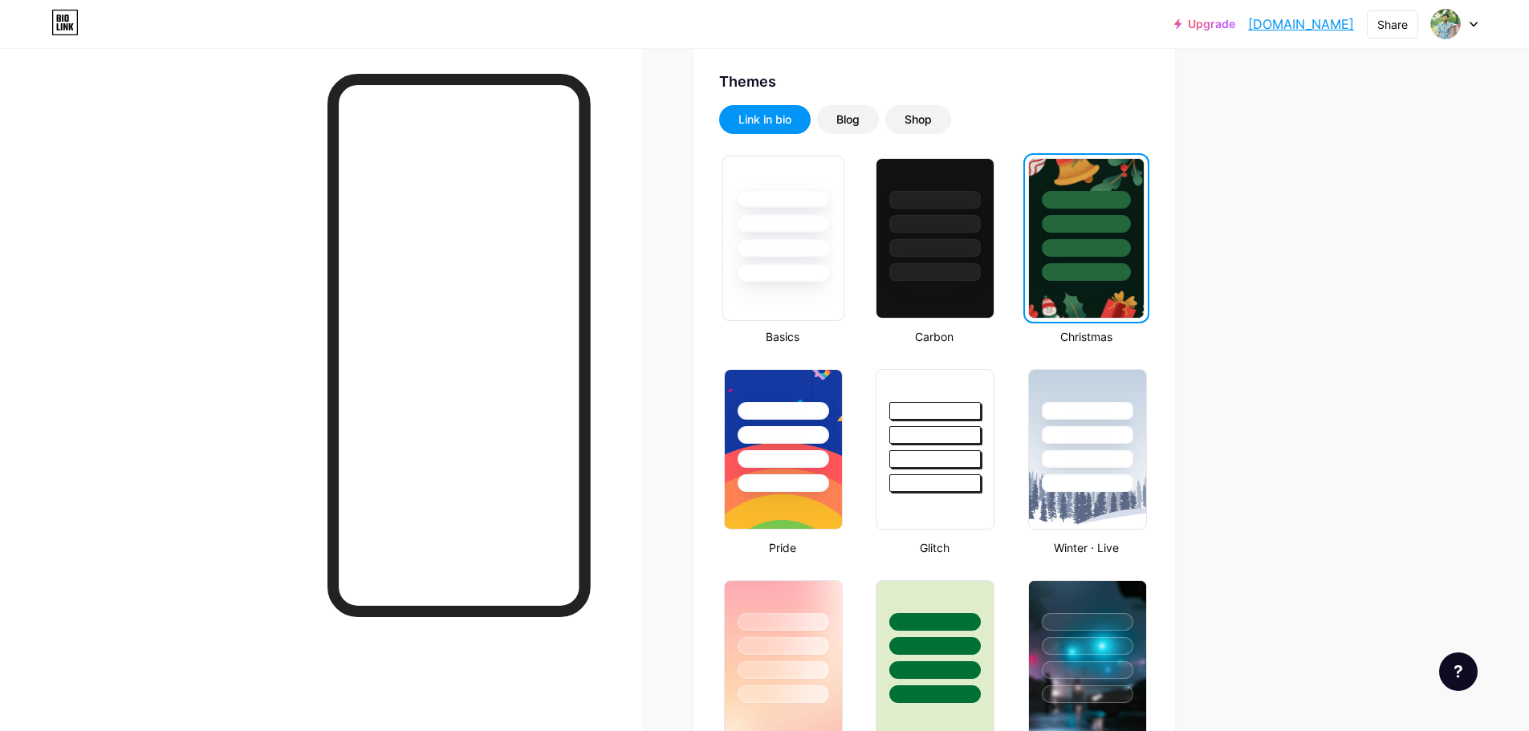
click at [815, 256] on div at bounding box center [783, 248] width 94 height 18
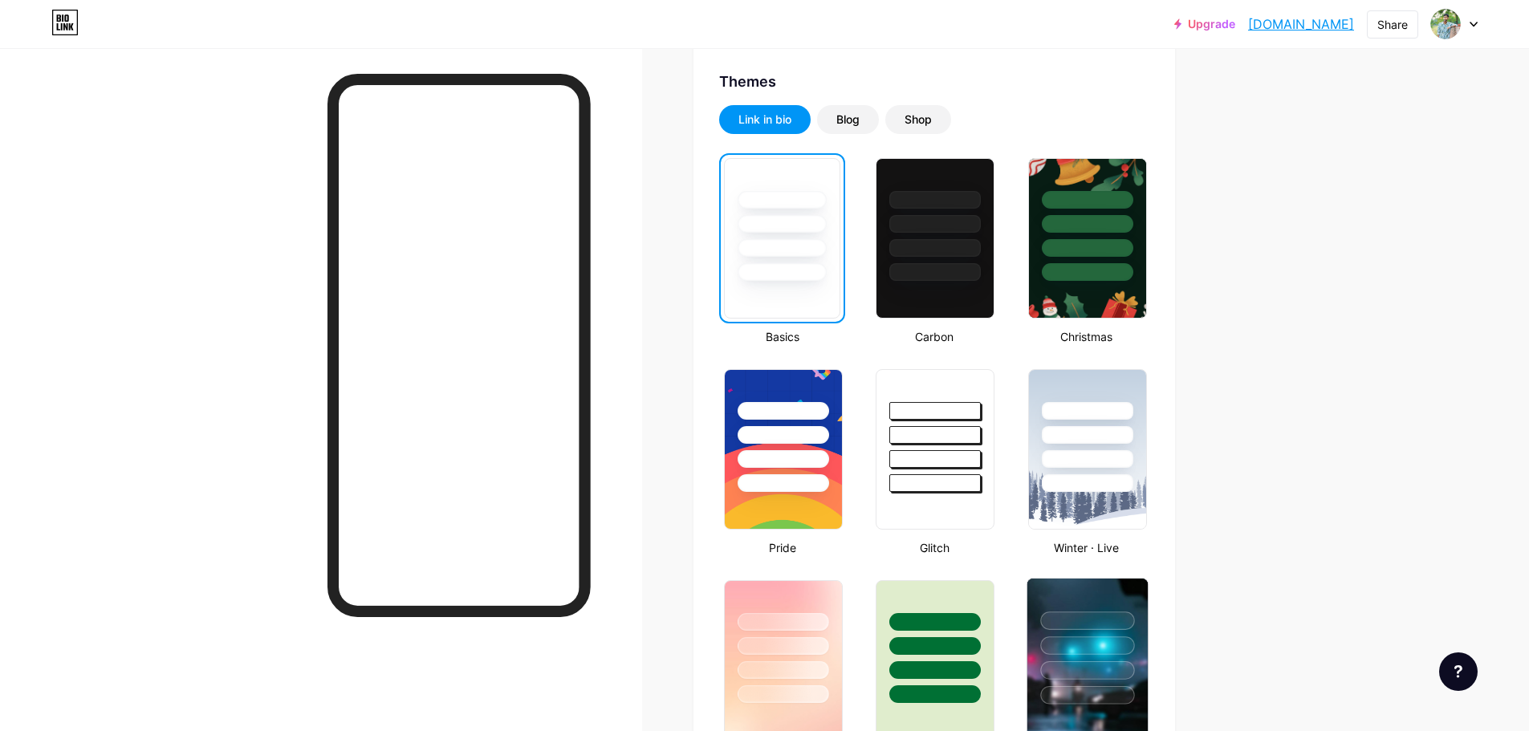
click at [1148, 657] on div at bounding box center [1087, 642] width 120 height 126
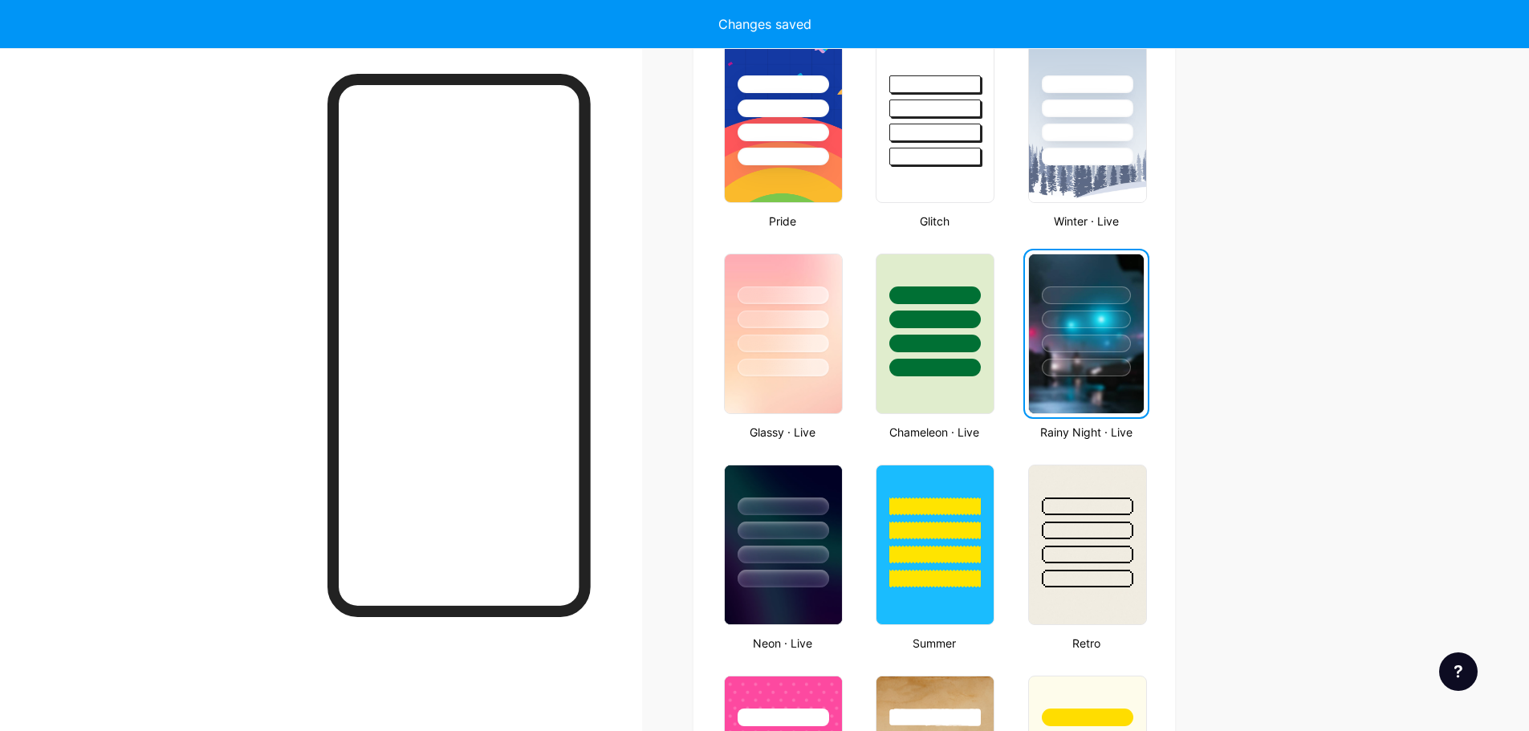
scroll to position [963, 0]
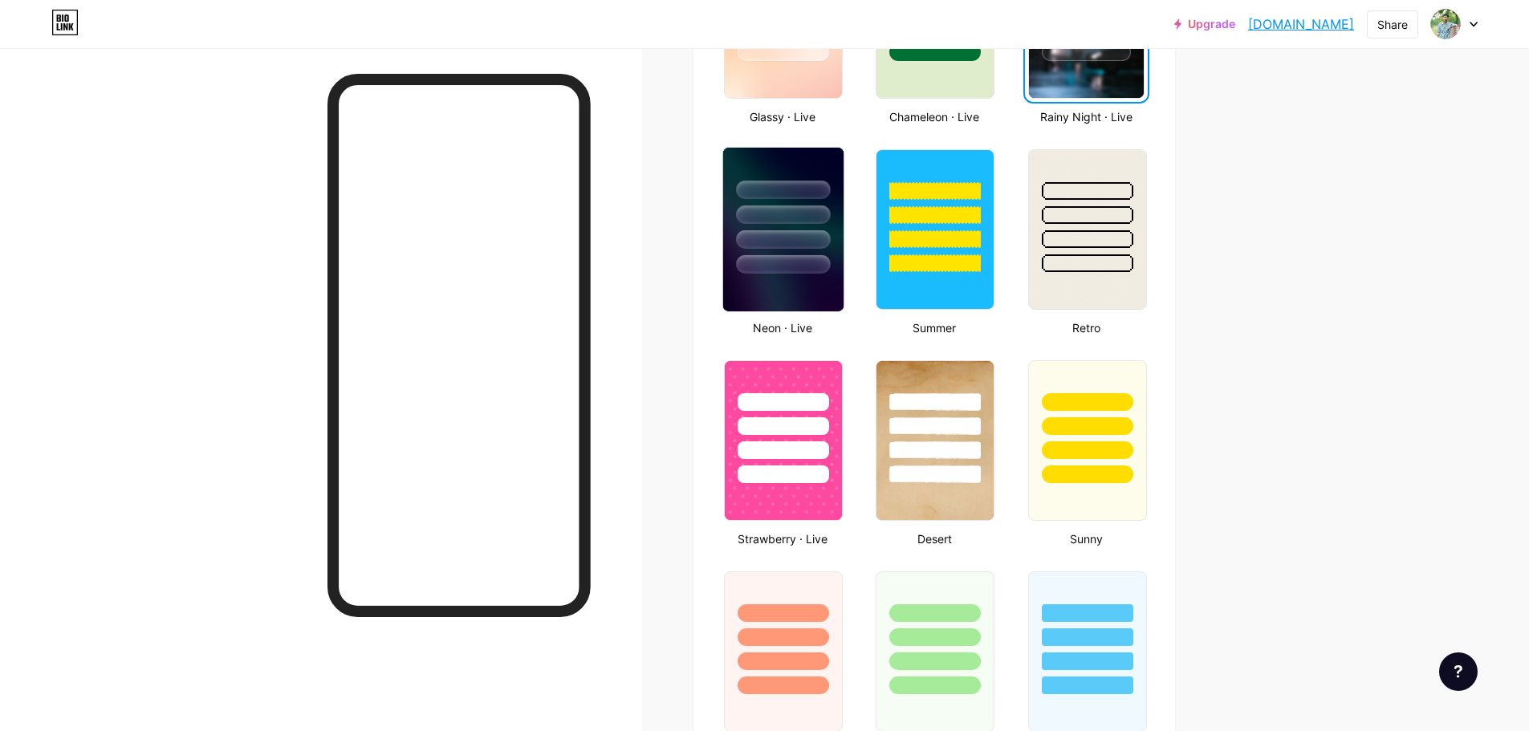
click at [787, 246] on div at bounding box center [783, 239] width 94 height 18
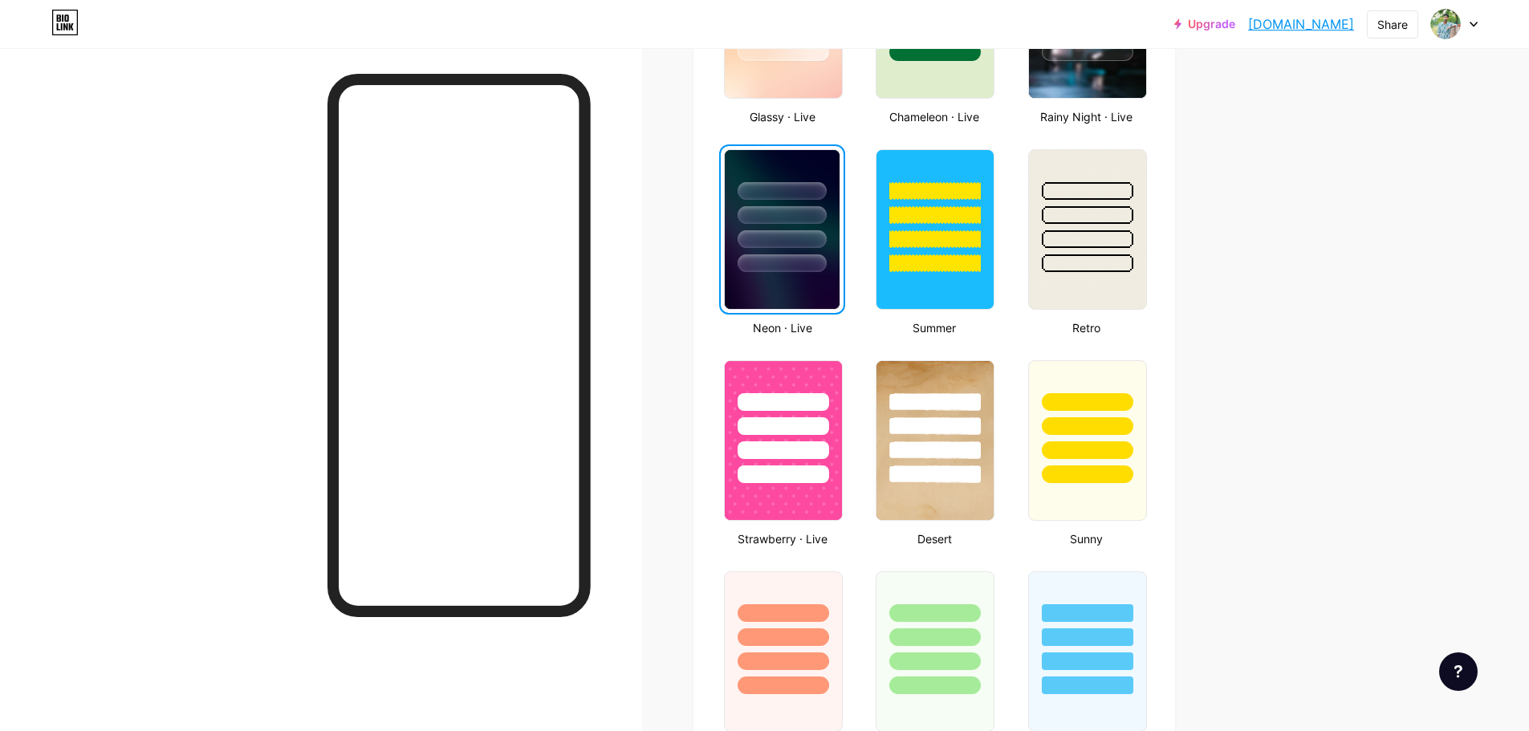
click at [1256, 405] on div "Upgrade bdprincemilon.b... [DOMAIN_NAME] Share Switch accounts [PERSON_NAME] [D…" at bounding box center [764, 403] width 1529 height 2732
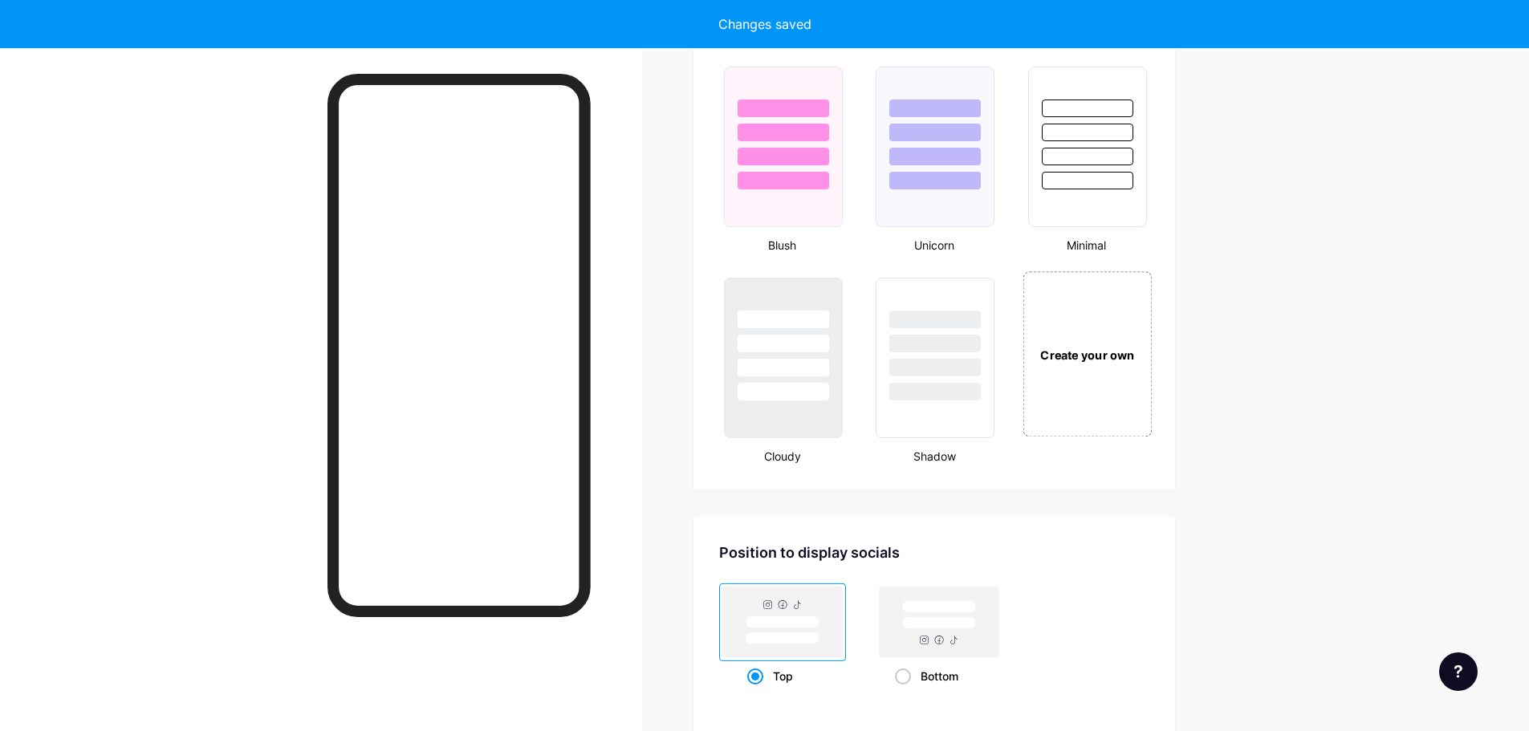
scroll to position [1599, 0]
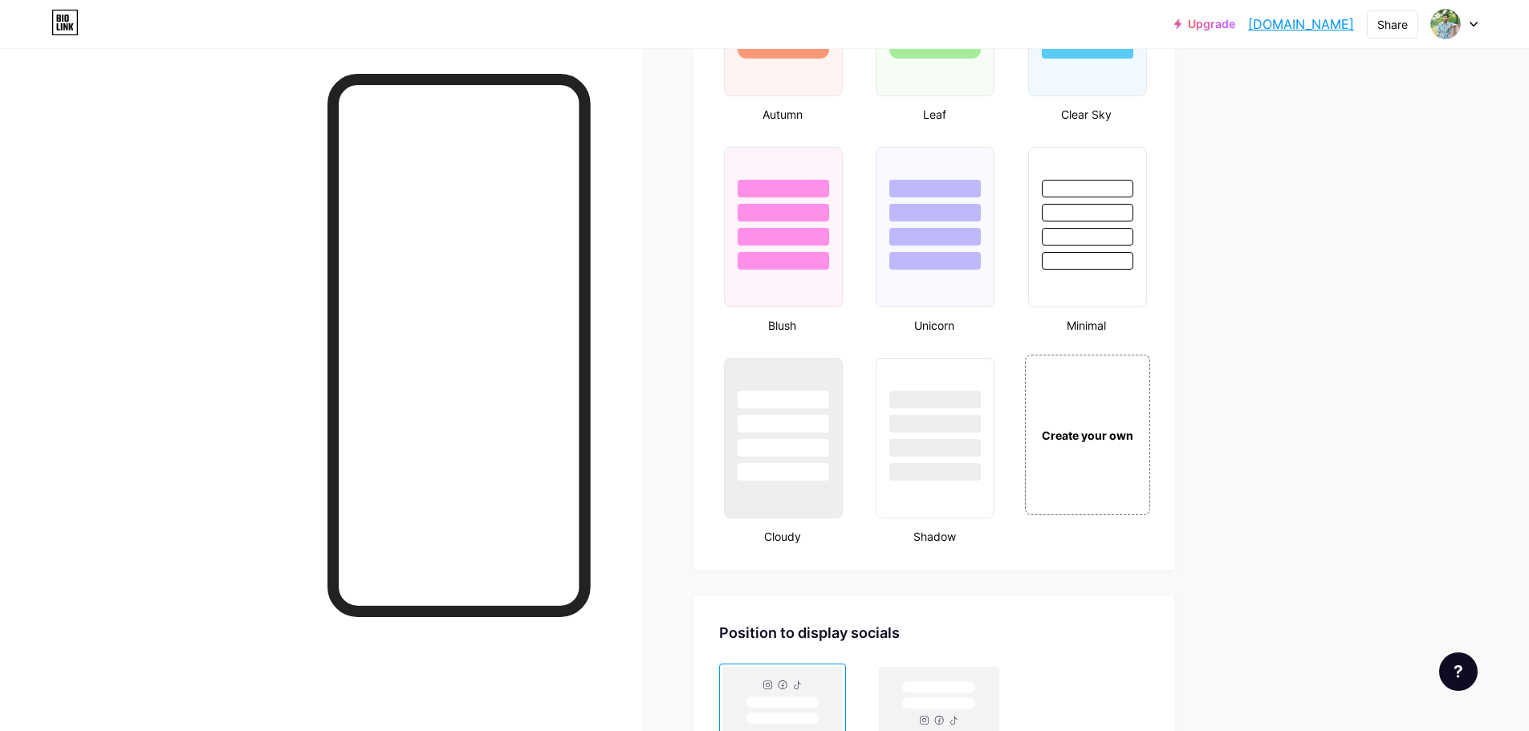
click at [1077, 467] on div "Create your own" at bounding box center [1087, 434] width 129 height 165
click at [1104, 431] on div "Create your own" at bounding box center [1085, 435] width 117 height 17
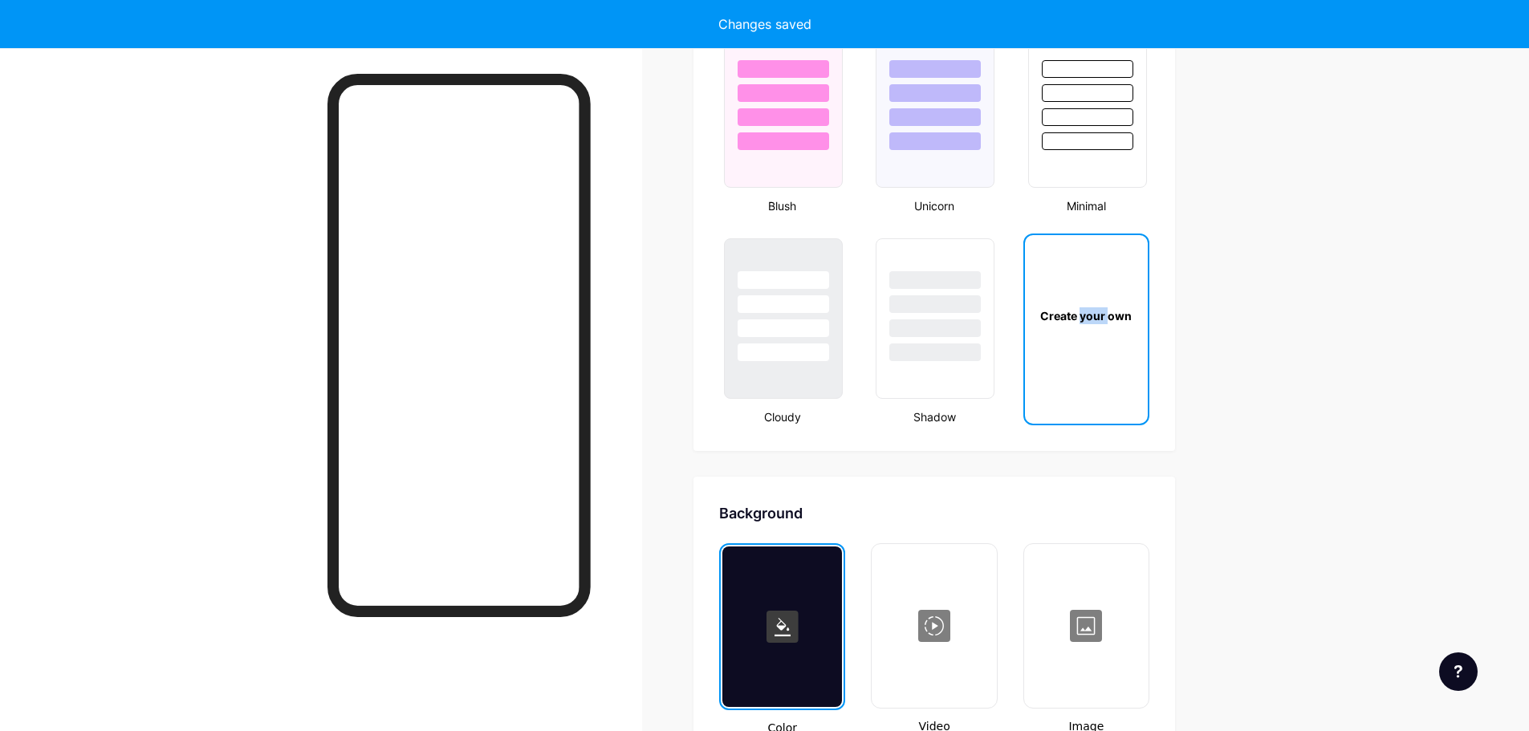
click at [1104, 396] on div "Create your own" at bounding box center [1086, 315] width 123 height 161
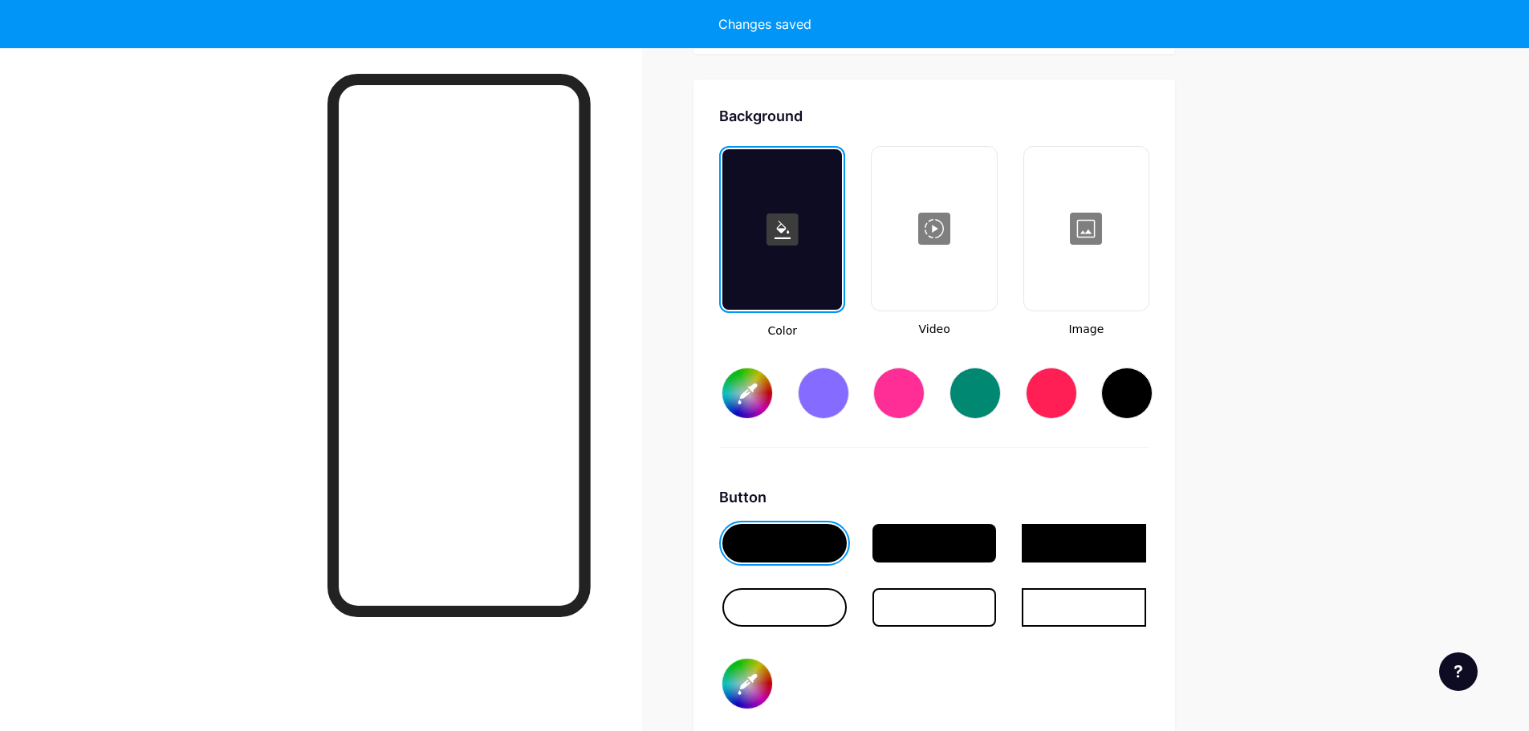
scroll to position [2131, 0]
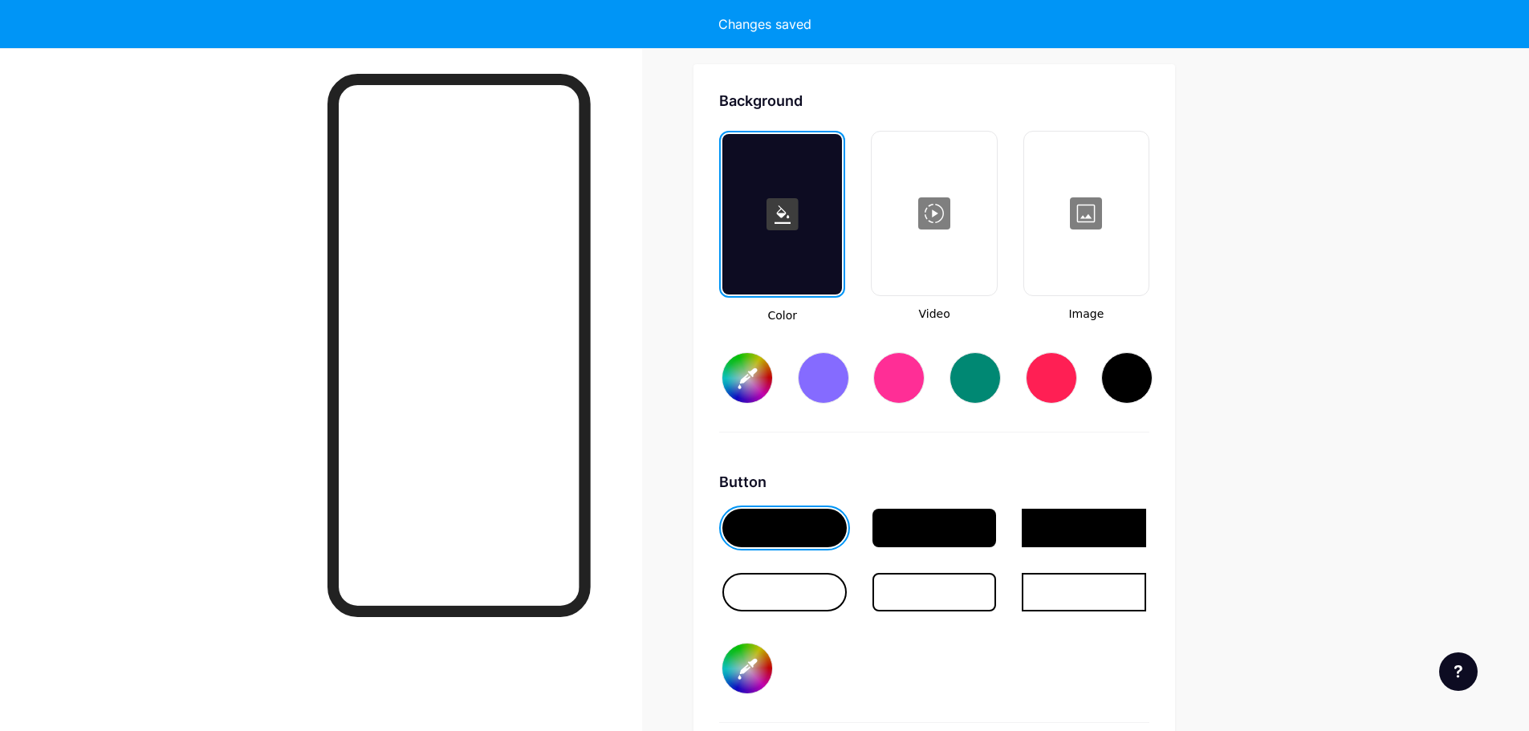
type input "#ffffff"
type input "#000000"
type input "#ffffff"
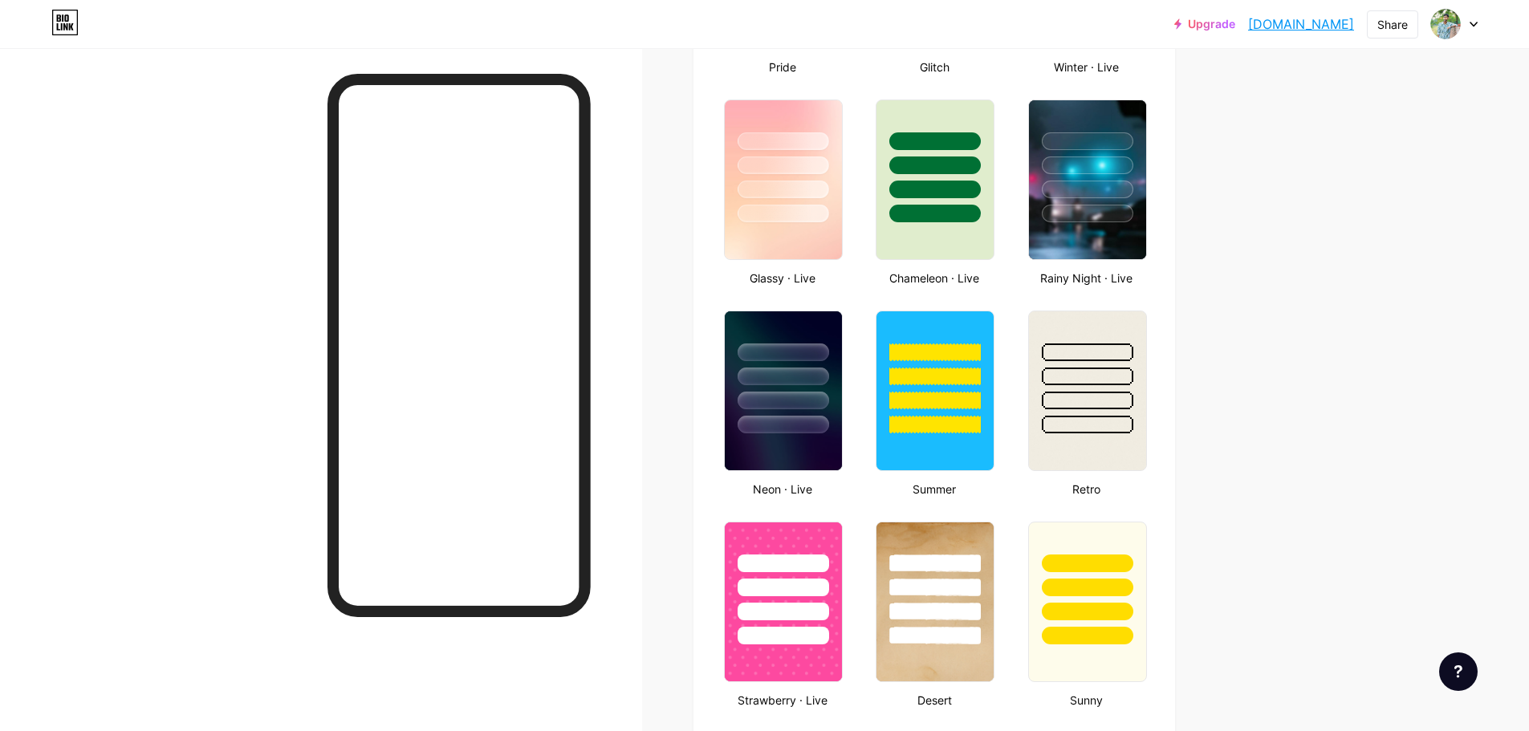
scroll to position [847, 0]
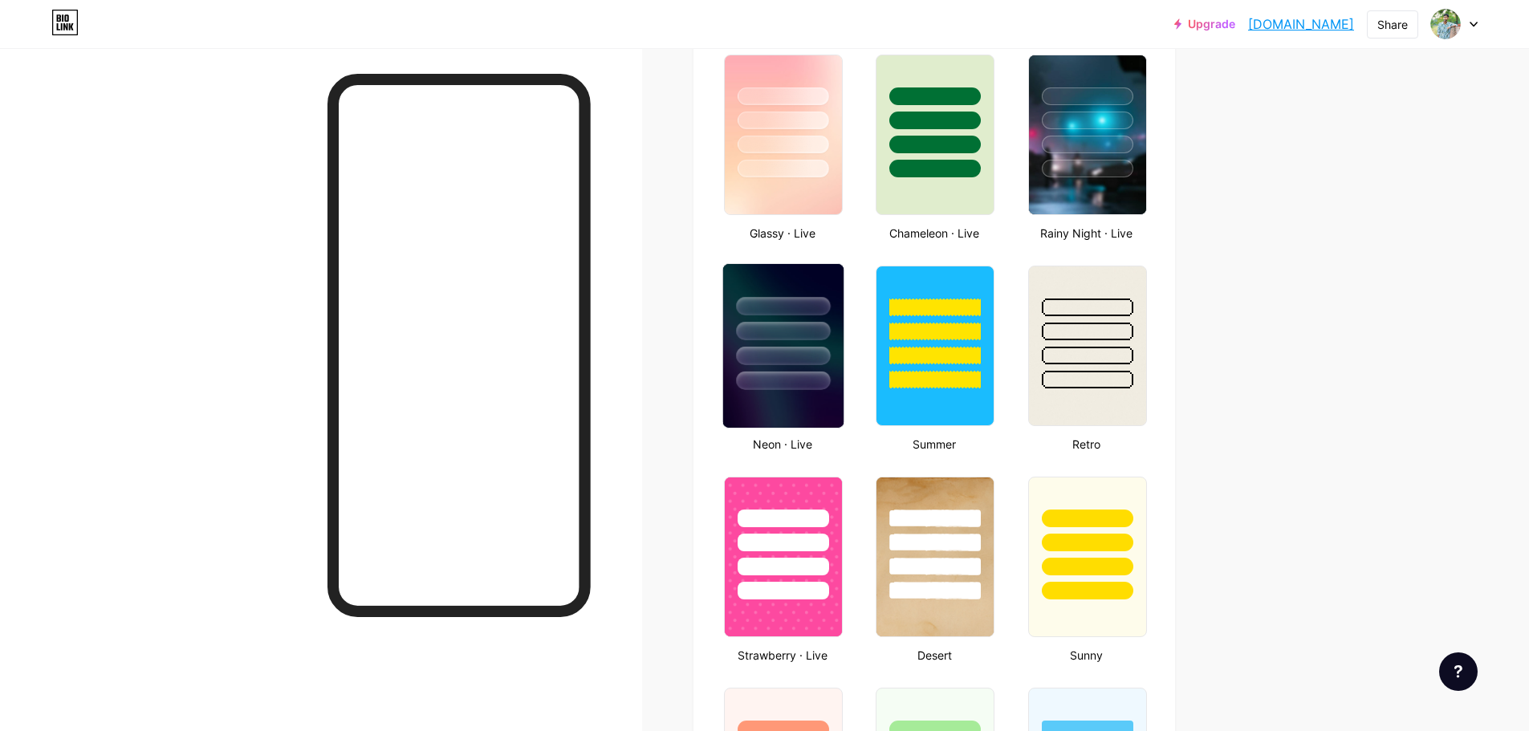
click at [775, 383] on div at bounding box center [783, 381] width 94 height 18
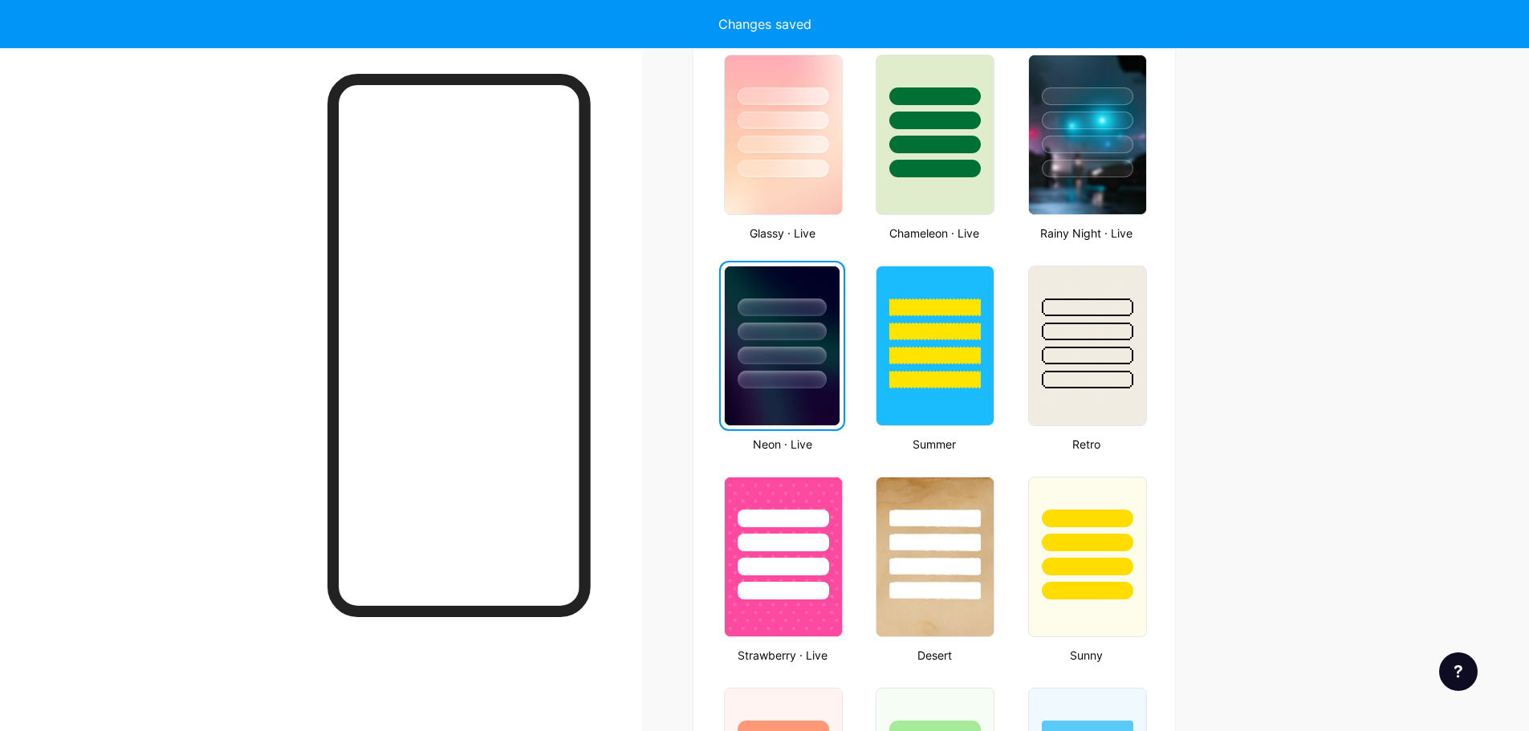
click at [1231, 420] on div "Links Posts Design Subscribers Stats Settings Profile [PERSON_NAME] [PERSON_NAM…" at bounding box center [621, 542] width 1243 height 2683
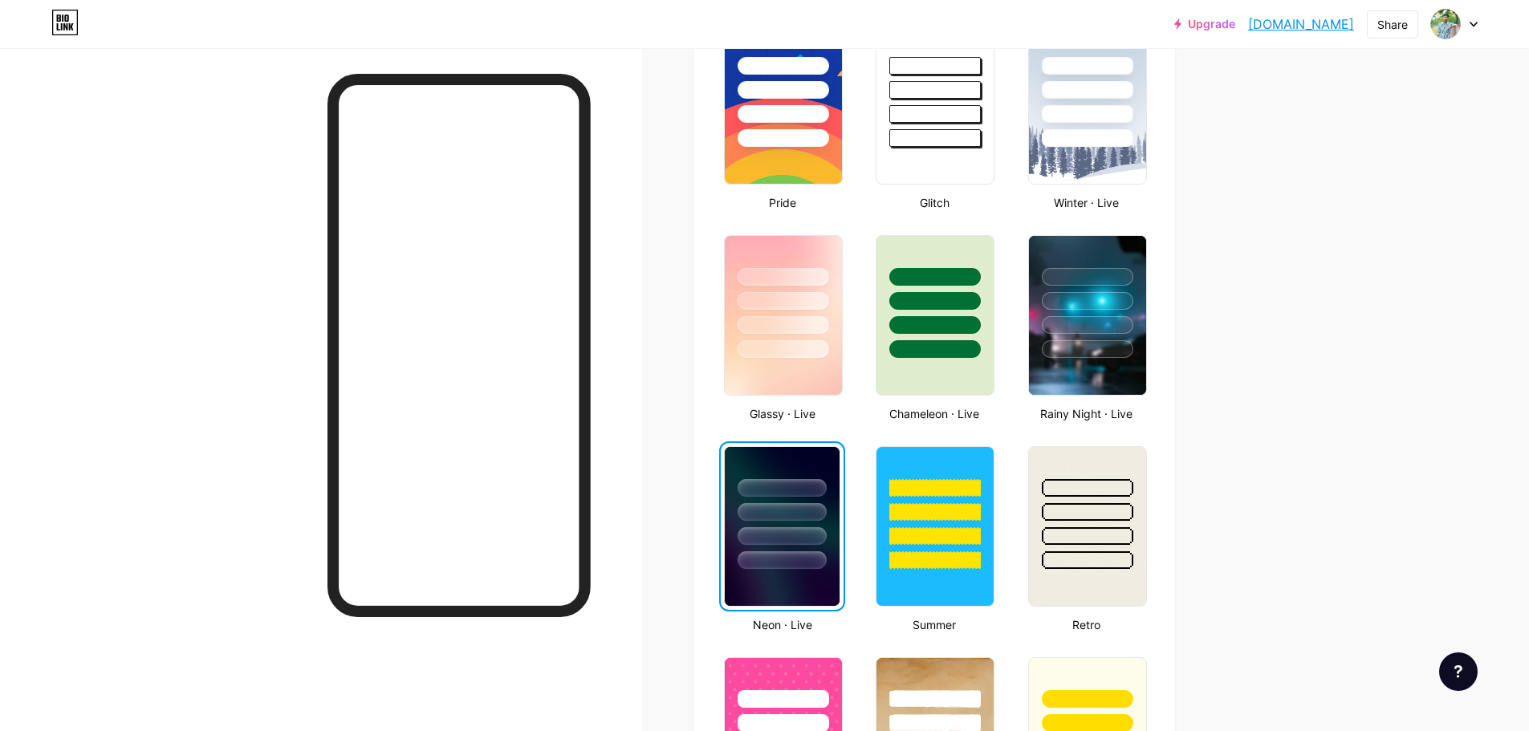
scroll to position [606, 0]
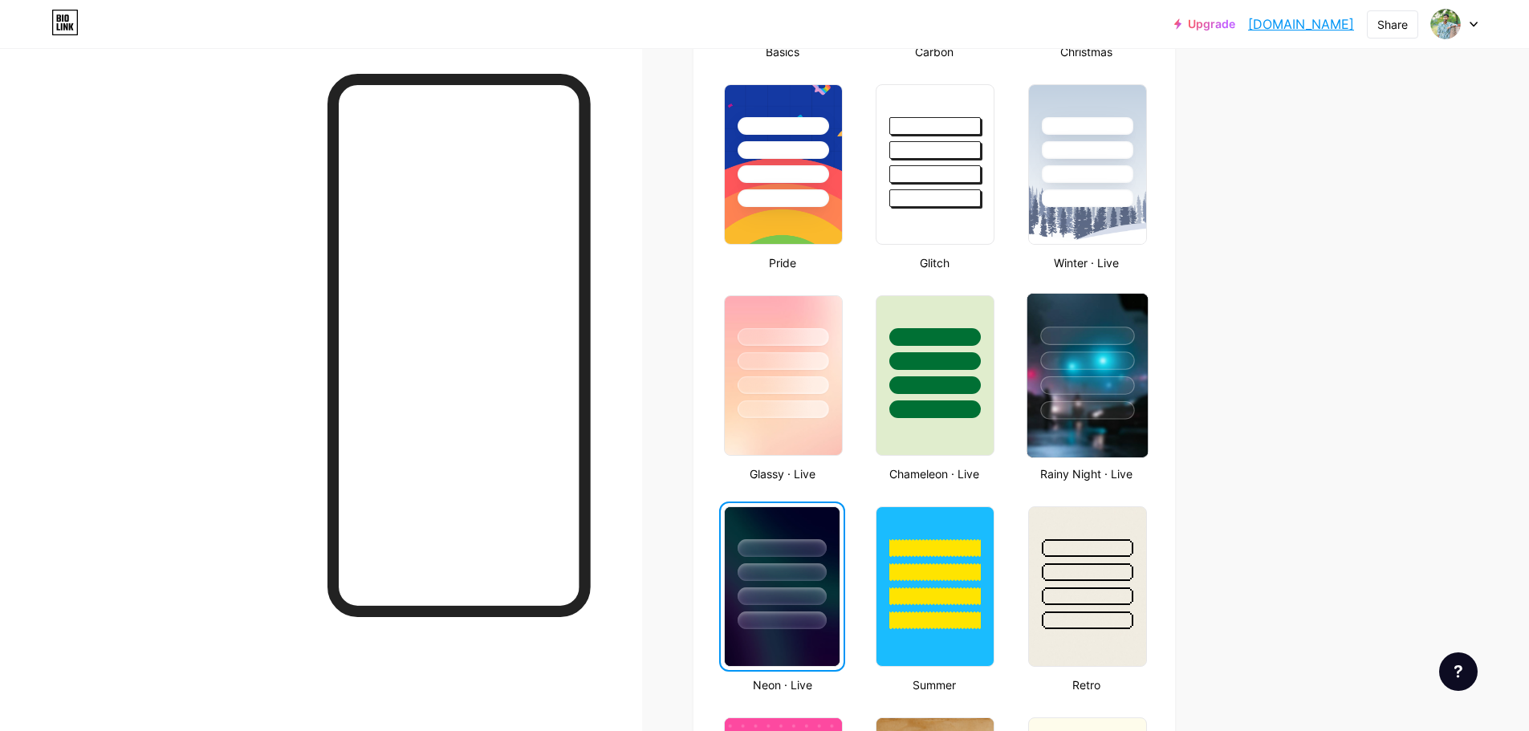
click at [1084, 343] on div at bounding box center [1087, 336] width 94 height 18
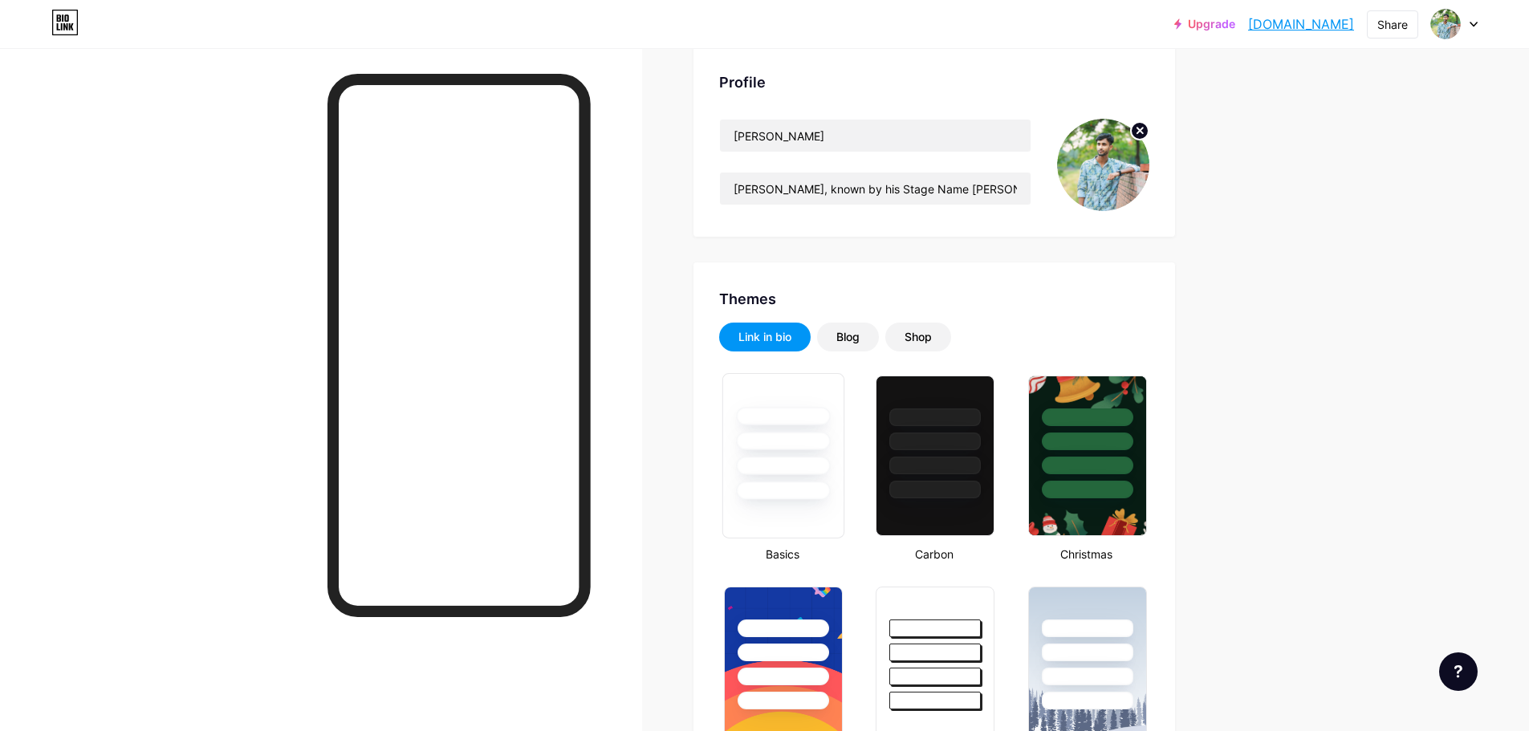
scroll to position [44, 0]
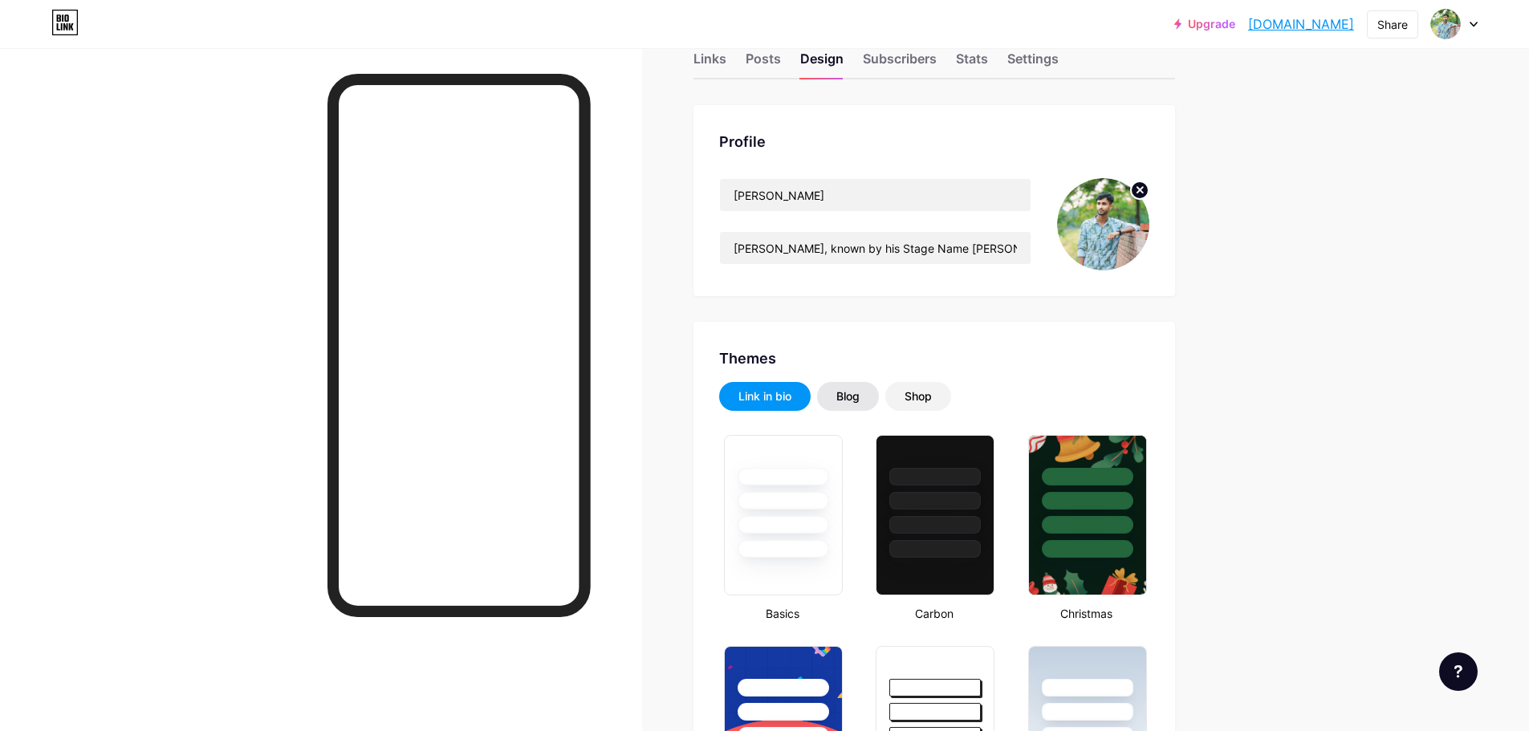
click at [848, 395] on div "Blog" at bounding box center [847, 397] width 23 height 16
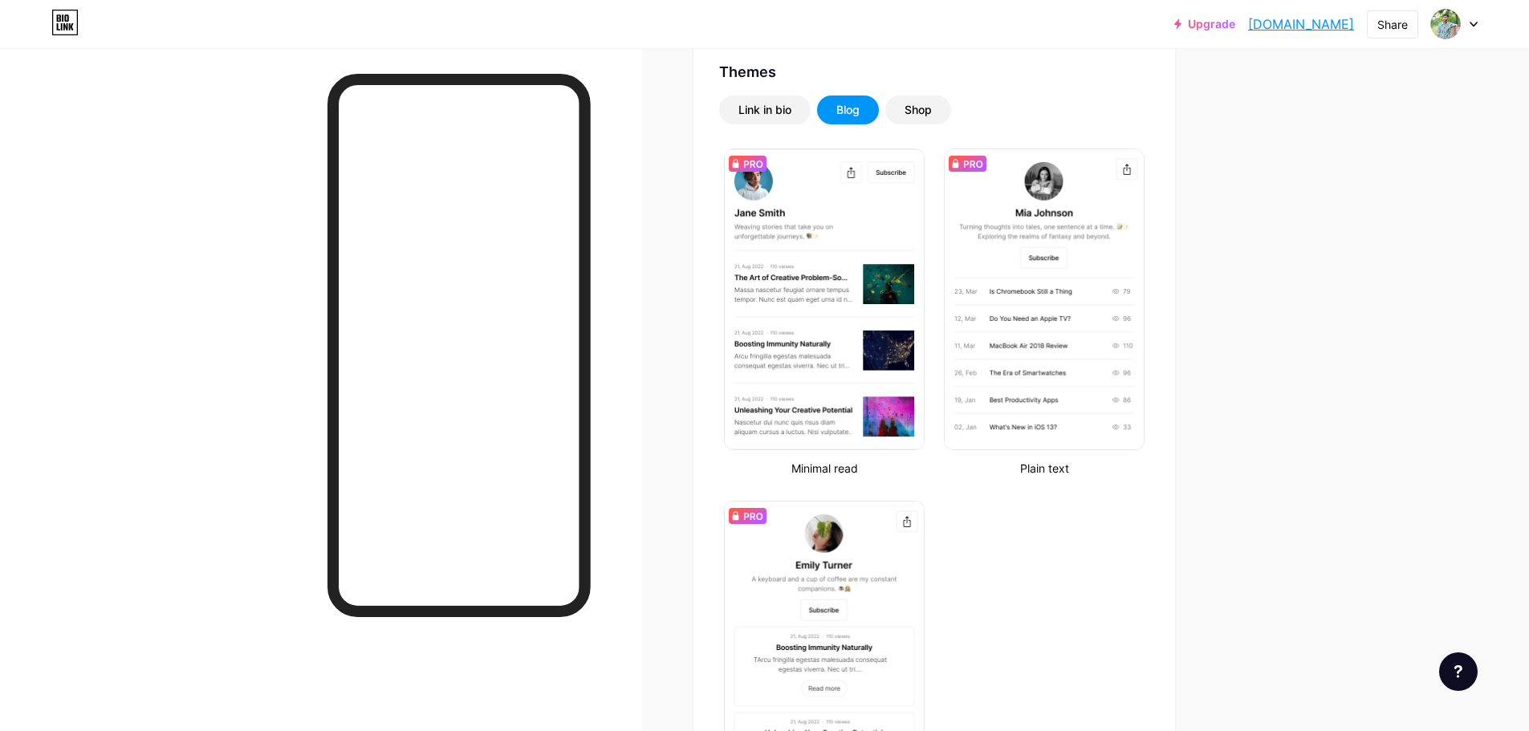
scroll to position [124, 0]
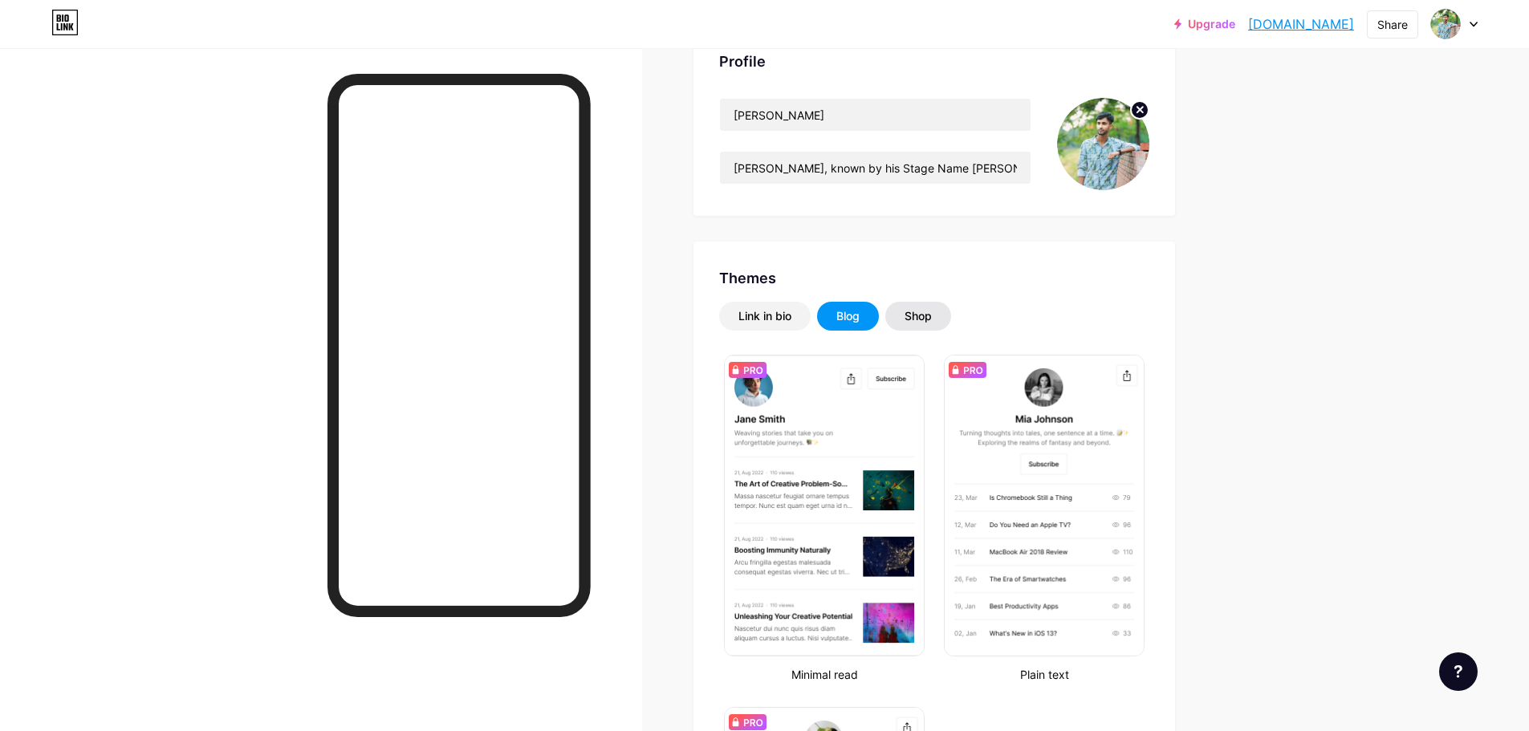
click at [932, 321] on div "Shop" at bounding box center [918, 316] width 27 height 16
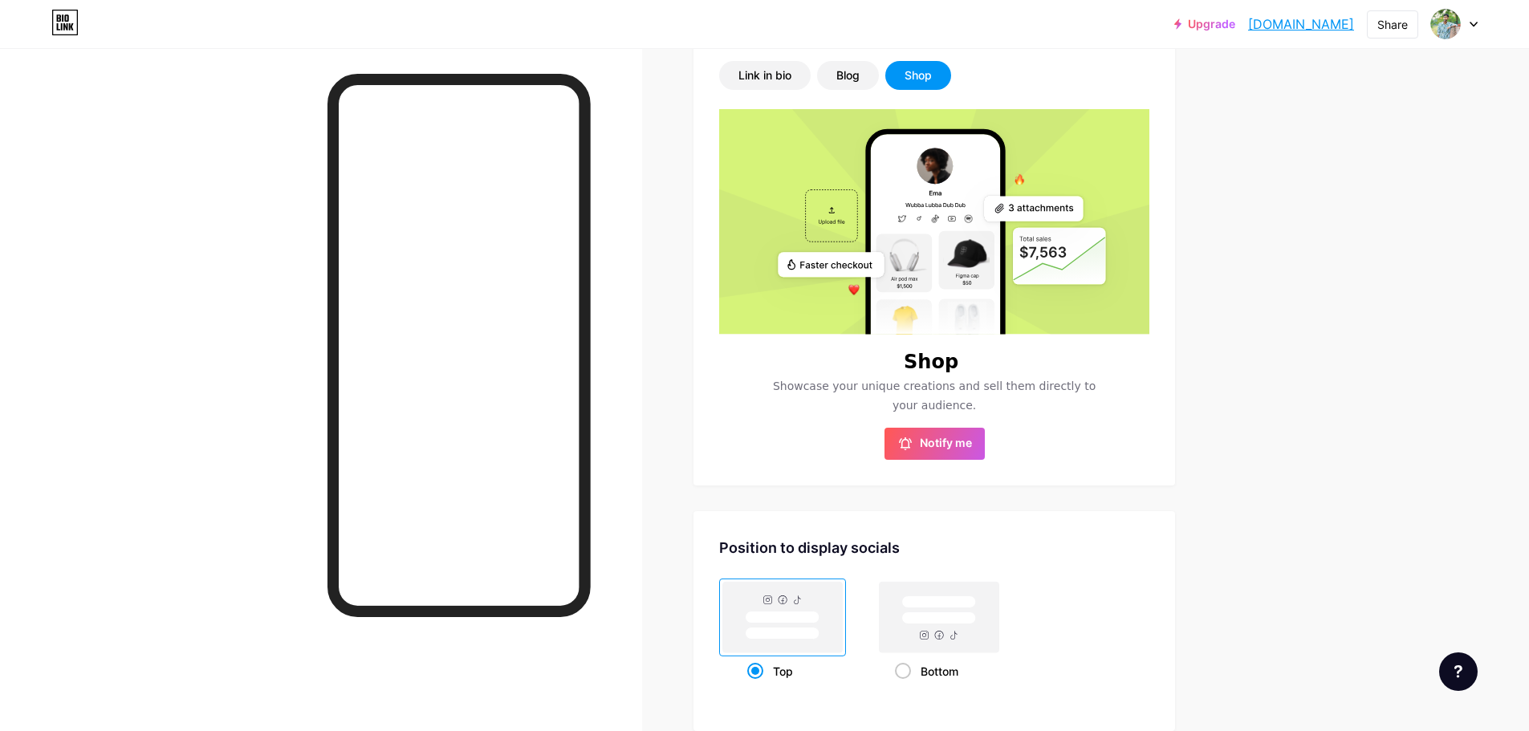
scroll to position [0, 0]
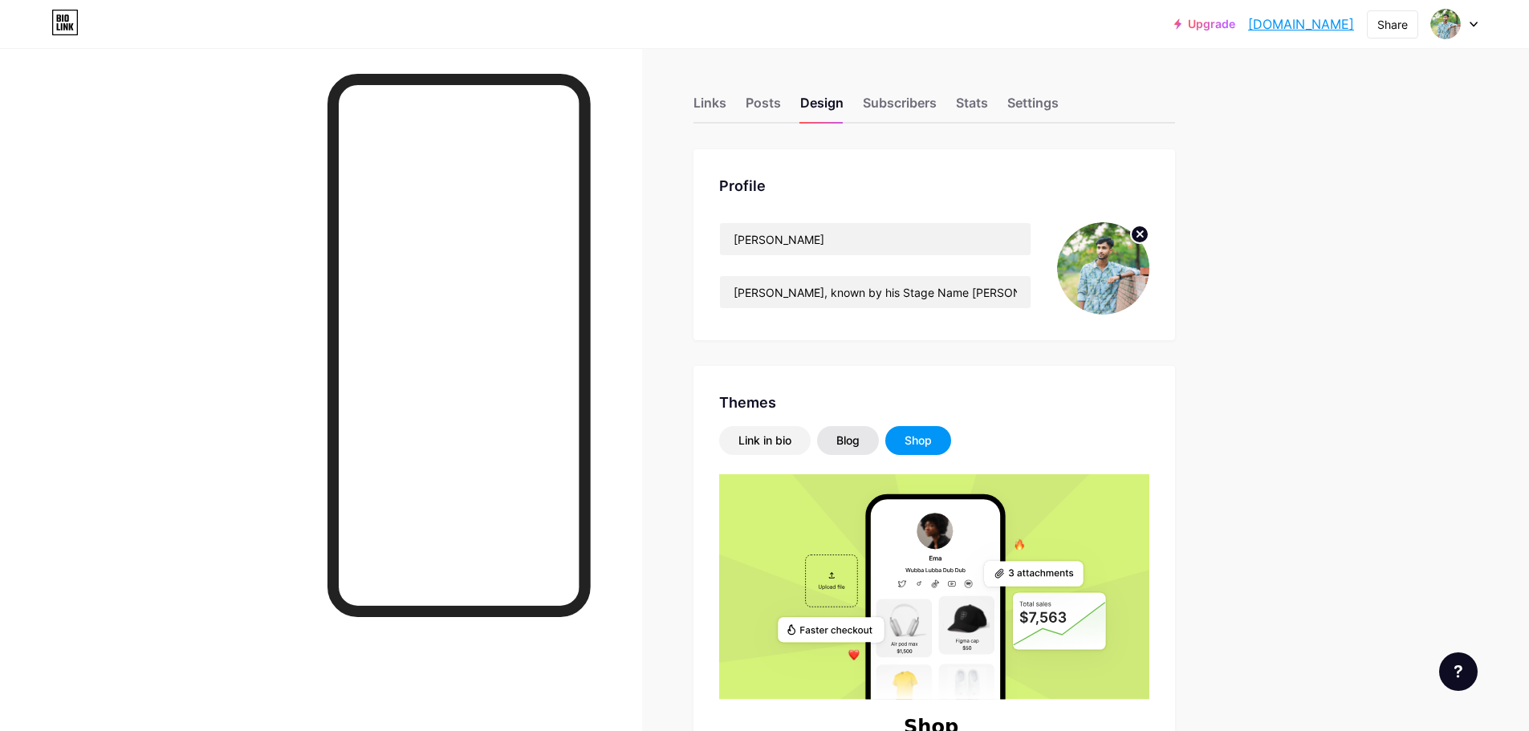
click at [843, 436] on div "Blog" at bounding box center [847, 441] width 23 height 16
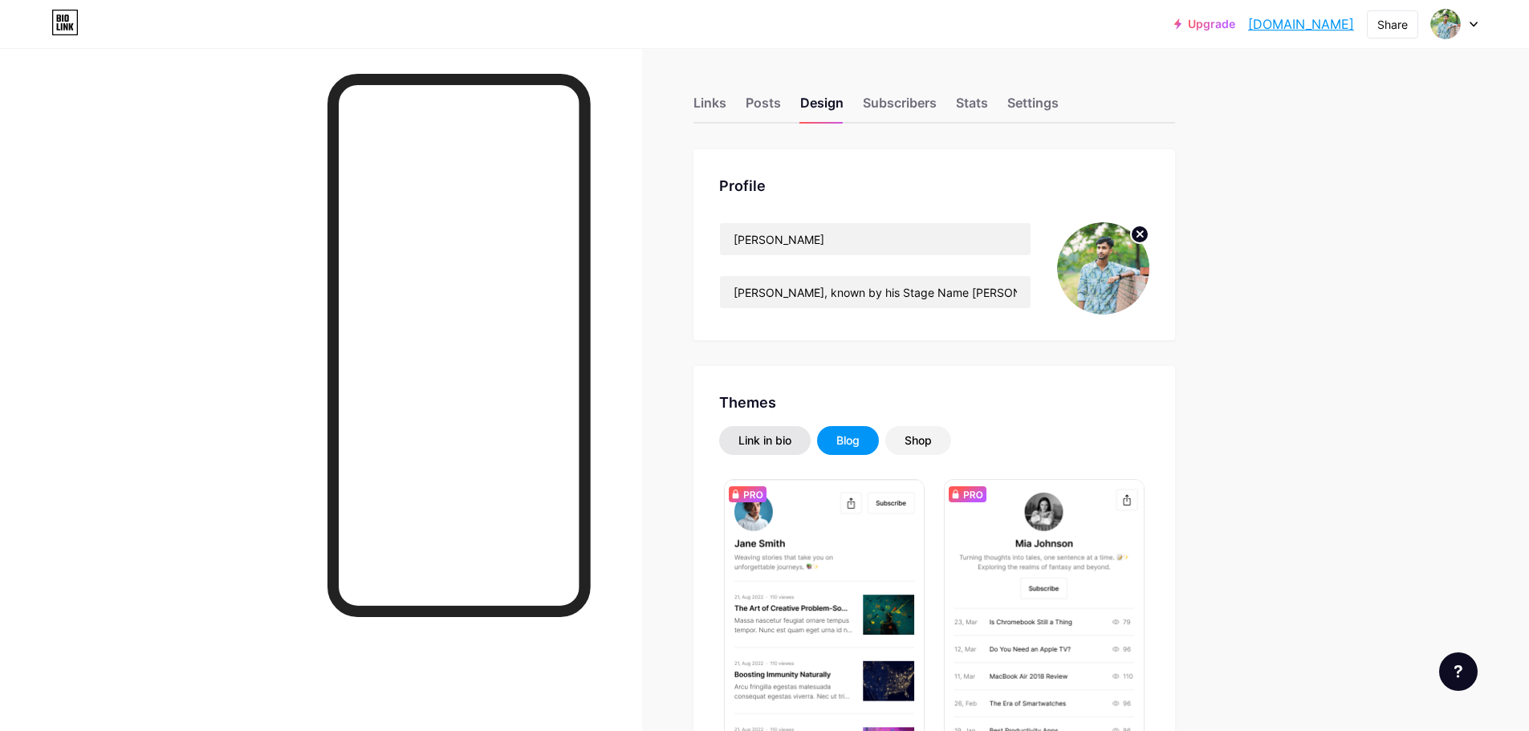
click at [800, 440] on div "Link in bio" at bounding box center [765, 440] width 92 height 29
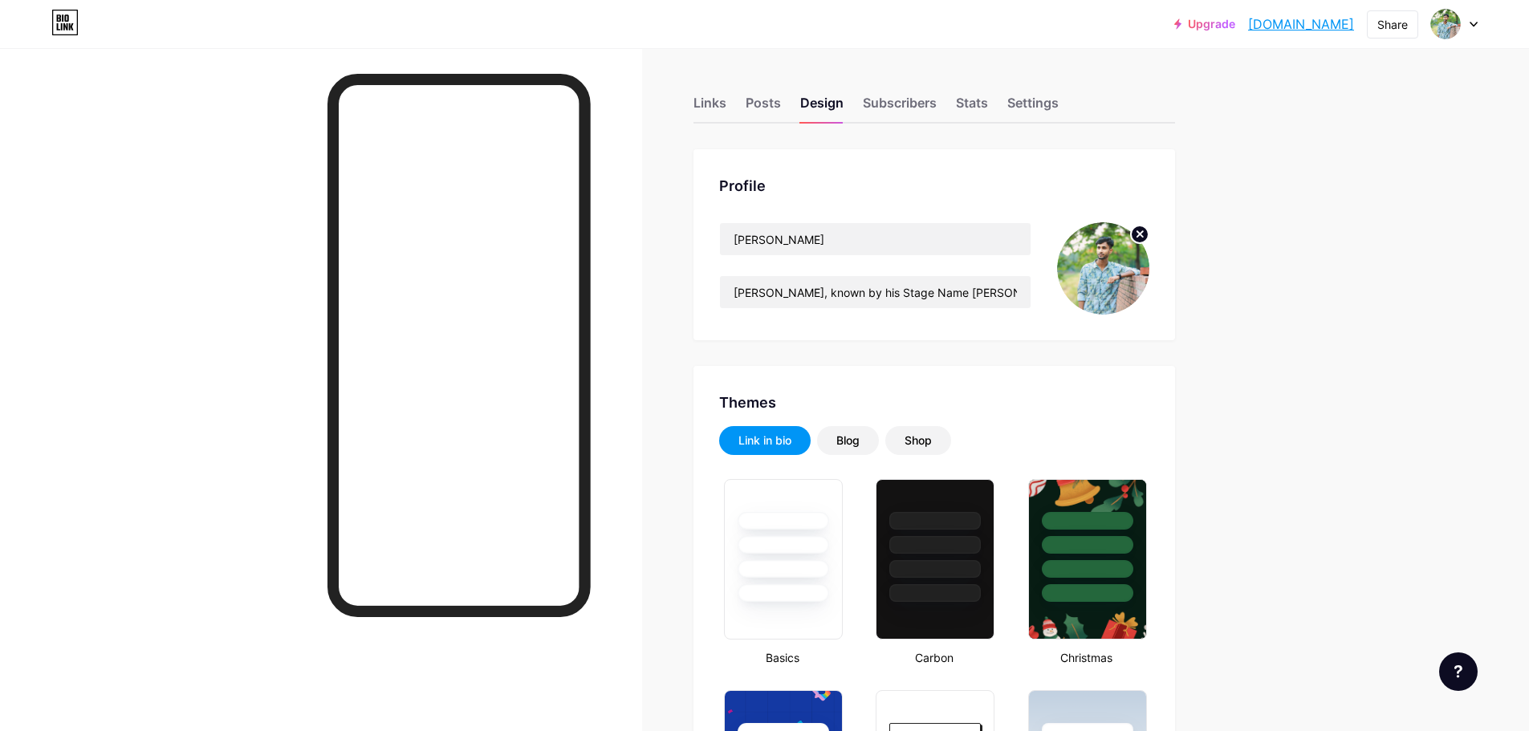
click at [1032, 398] on div "Themes" at bounding box center [934, 403] width 430 height 22
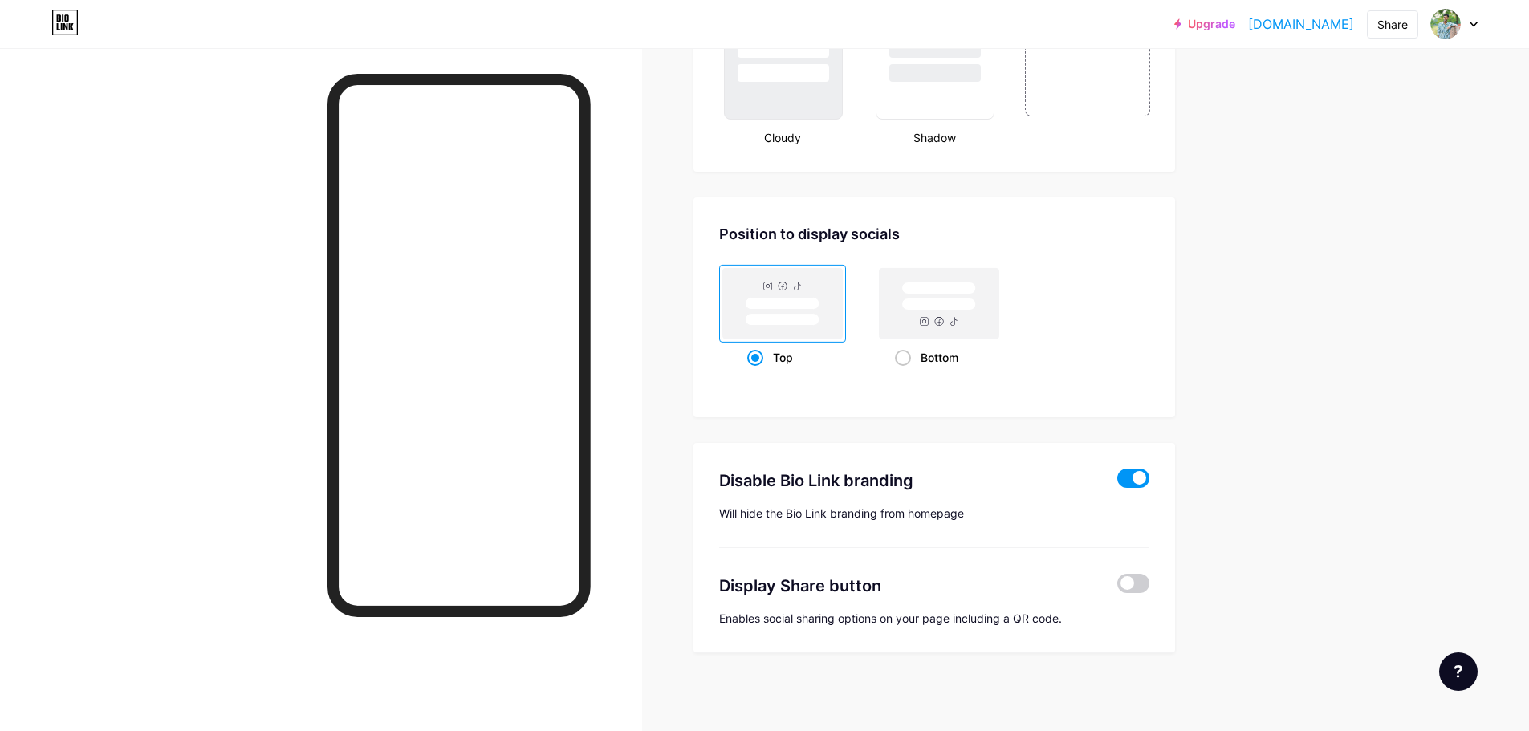
scroll to position [2000, 0]
click at [1140, 577] on span at bounding box center [1133, 581] width 32 height 19
click at [1117, 585] on input "checkbox" at bounding box center [1117, 585] width 0 height 0
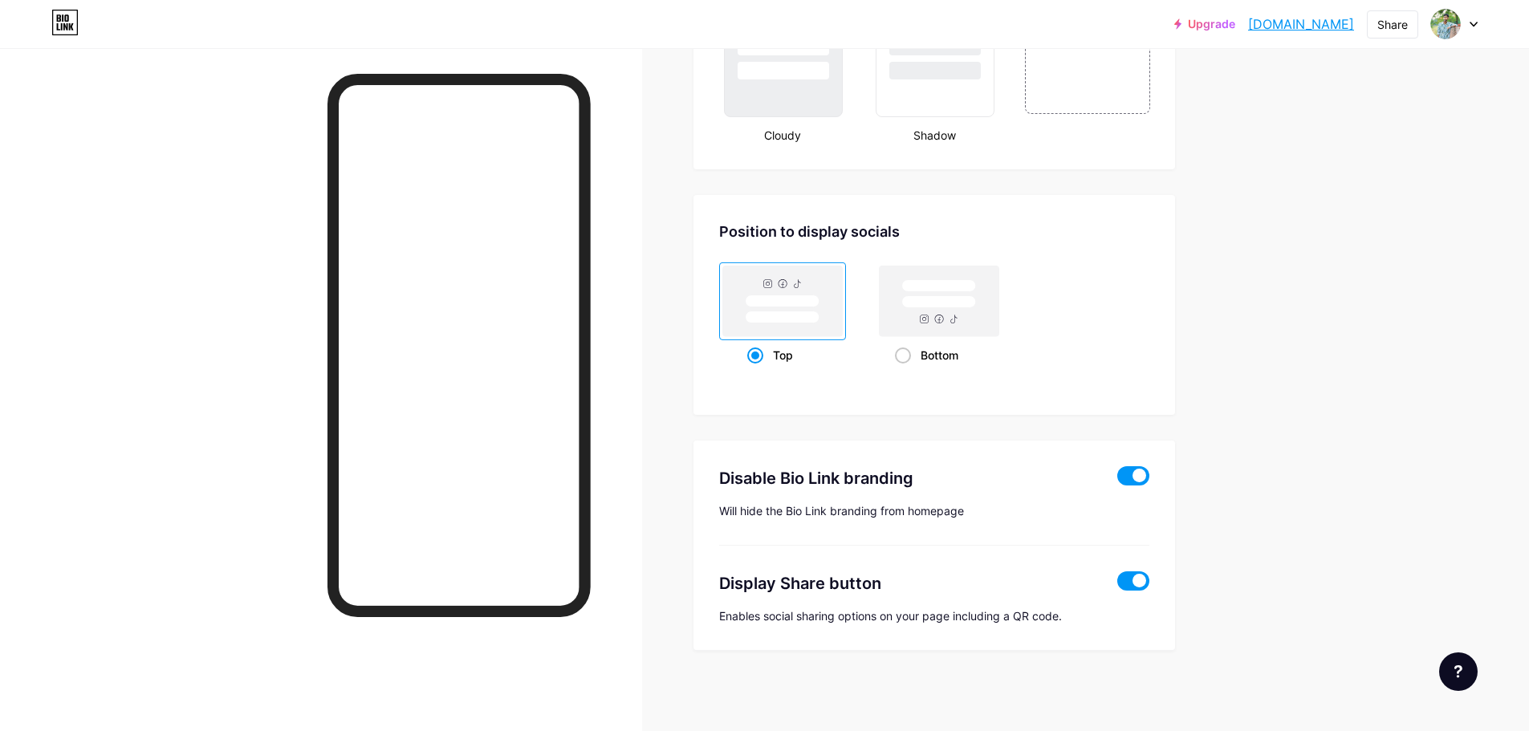
click at [1142, 580] on span at bounding box center [1133, 581] width 32 height 19
click at [1117, 585] on input "checkbox" at bounding box center [1117, 585] width 0 height 0
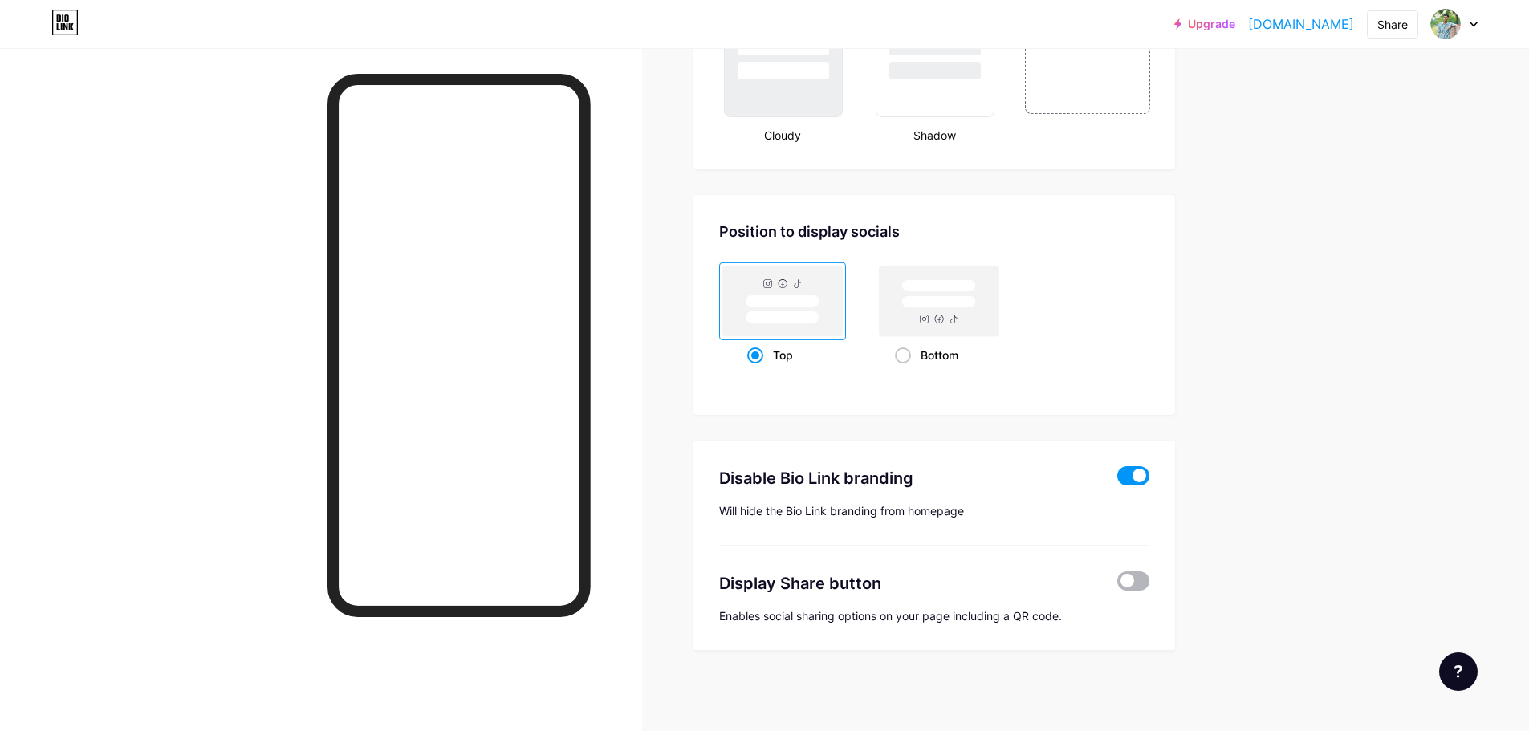
click at [1133, 583] on span at bounding box center [1133, 581] width 32 height 19
click at [1117, 585] on input "checkbox" at bounding box center [1117, 585] width 0 height 0
drag, startPoint x: 665, startPoint y: 224, endPoint x: 590, endPoint y: 212, distance: 76.4
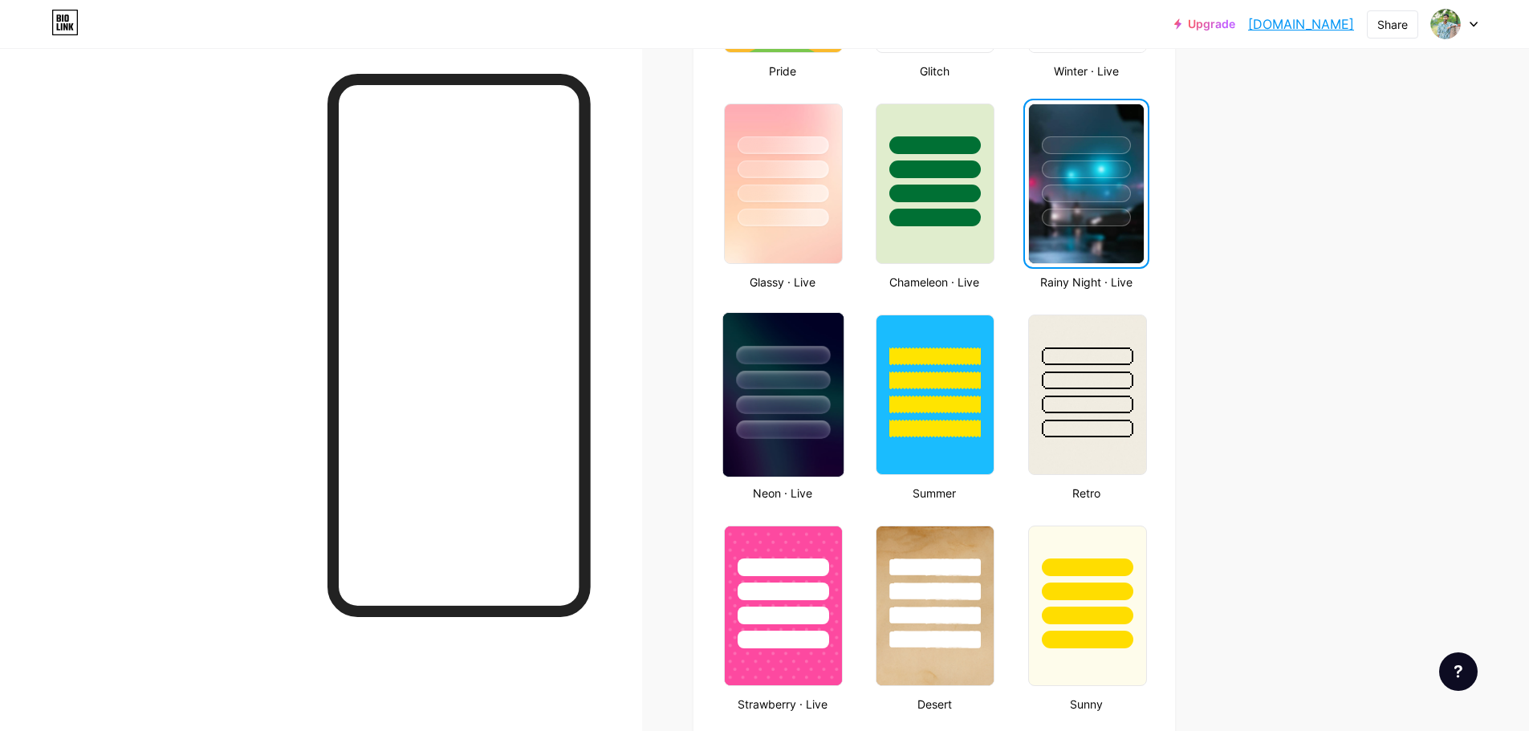
scroll to position [796, 0]
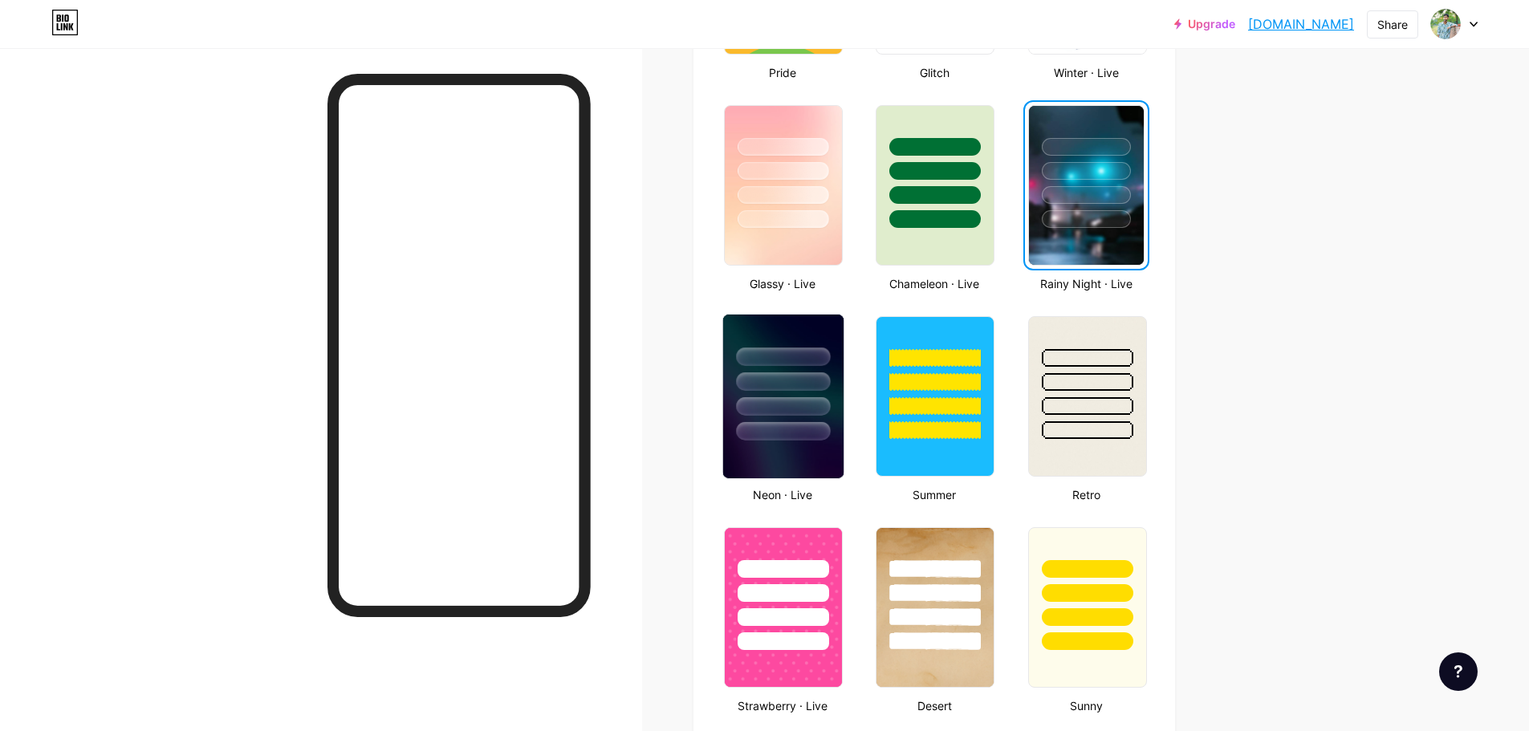
click at [781, 364] on div at bounding box center [783, 357] width 94 height 18
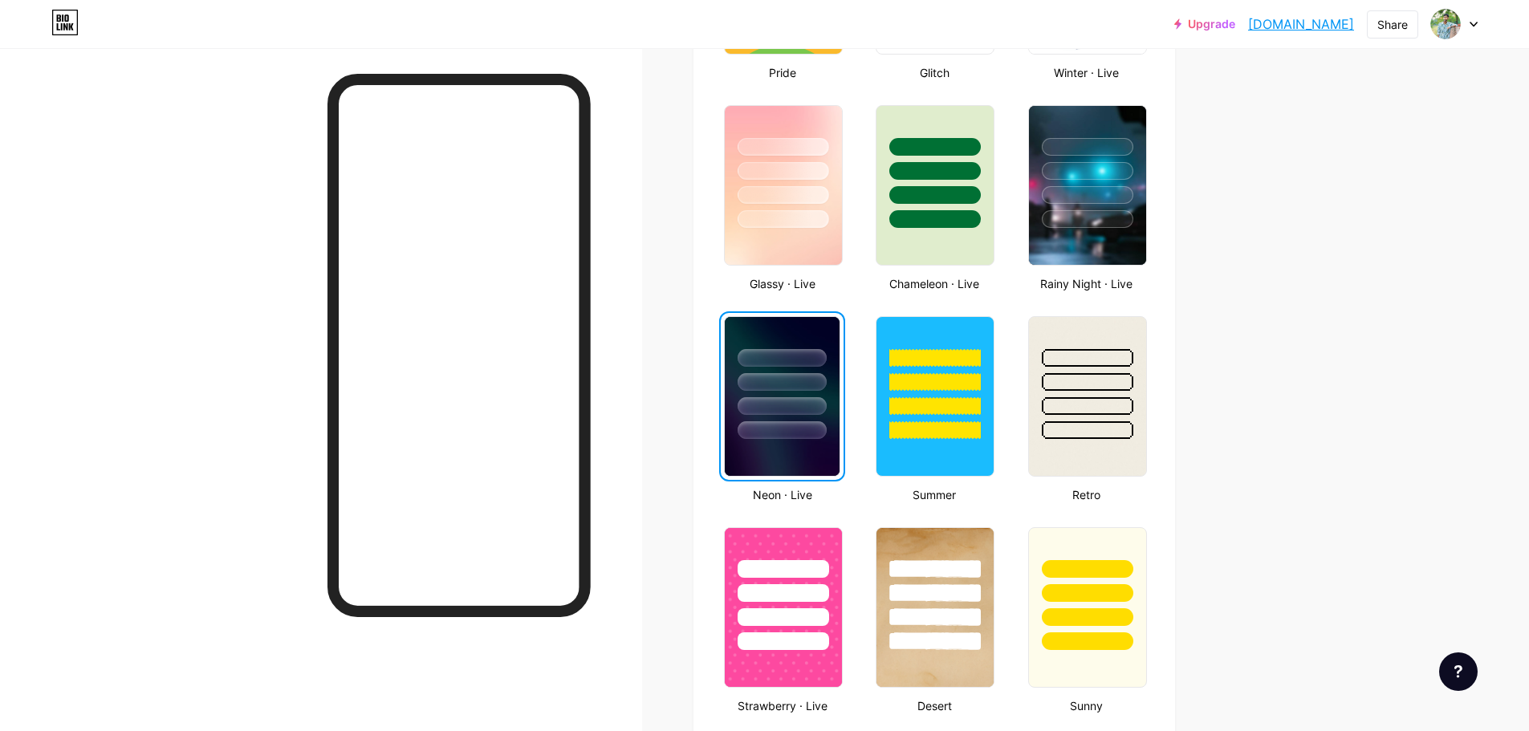
click at [1211, 383] on div "Links Posts Design Subscribers Stats Settings Profile [PERSON_NAME] [PERSON_NAM…" at bounding box center [621, 593] width 1243 height 2683
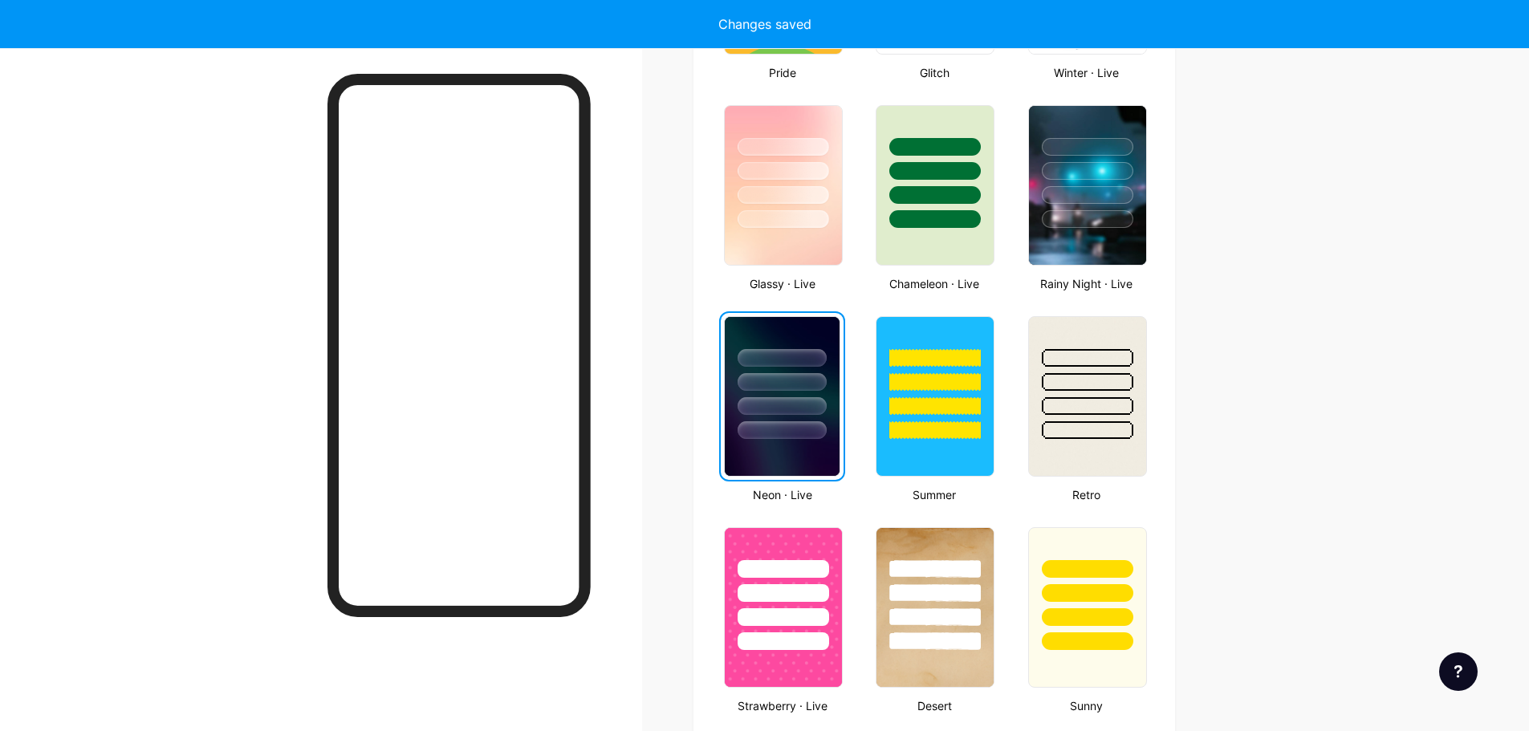
click at [1213, 380] on div "Links Posts Design Subscribers Stats Settings Profile [PERSON_NAME] [PERSON_NAM…" at bounding box center [621, 593] width 1243 height 2683
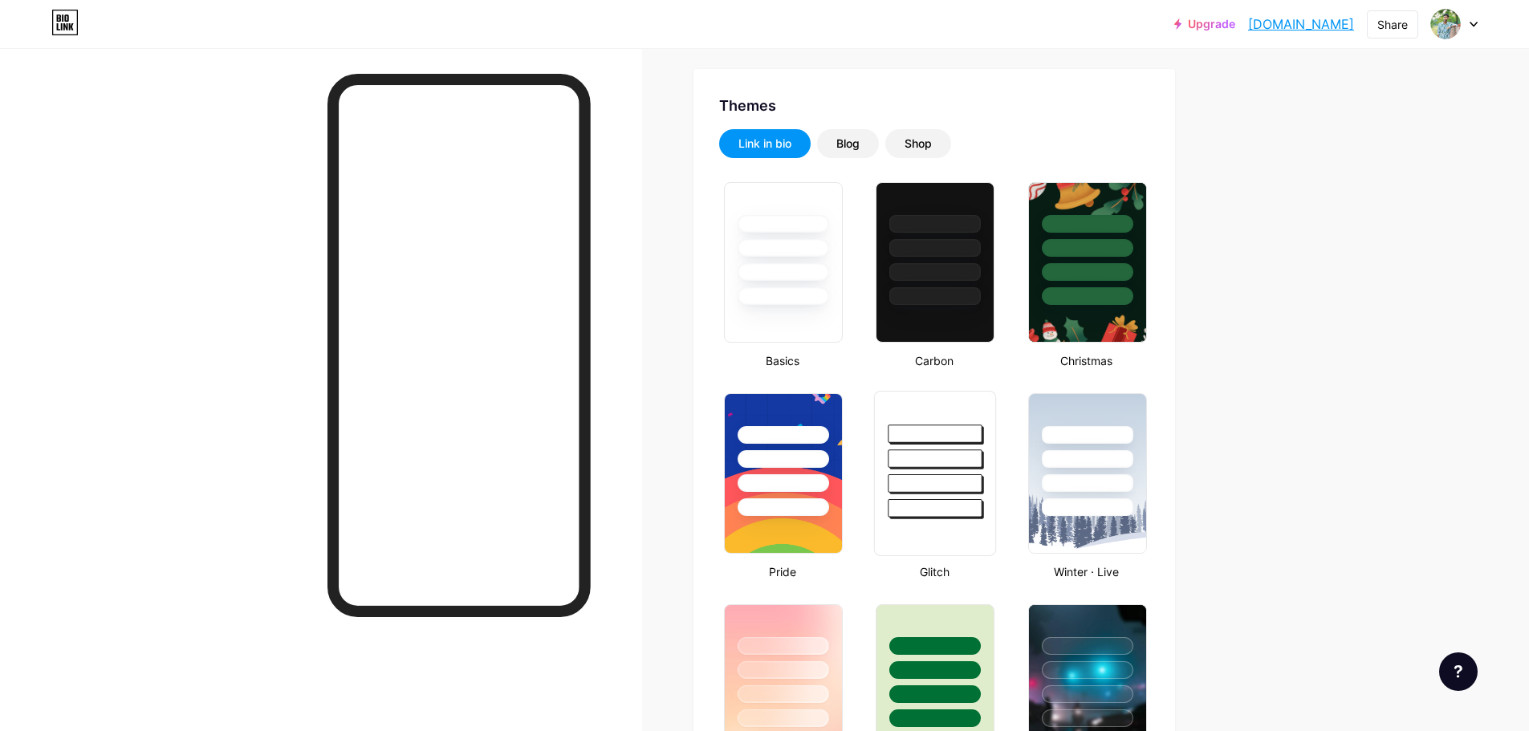
scroll to position [154, 0]
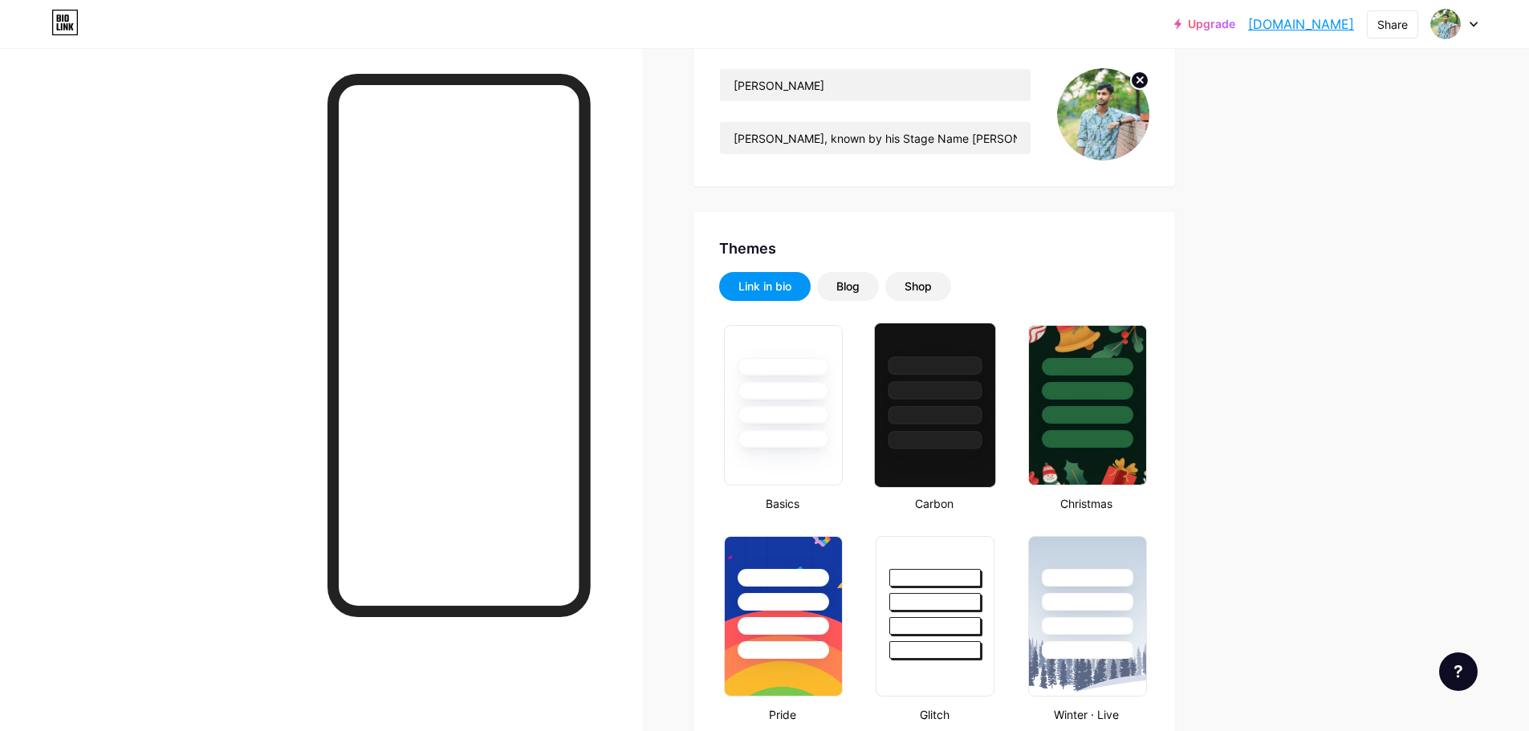
click at [936, 403] on div at bounding box center [935, 386] width 120 height 126
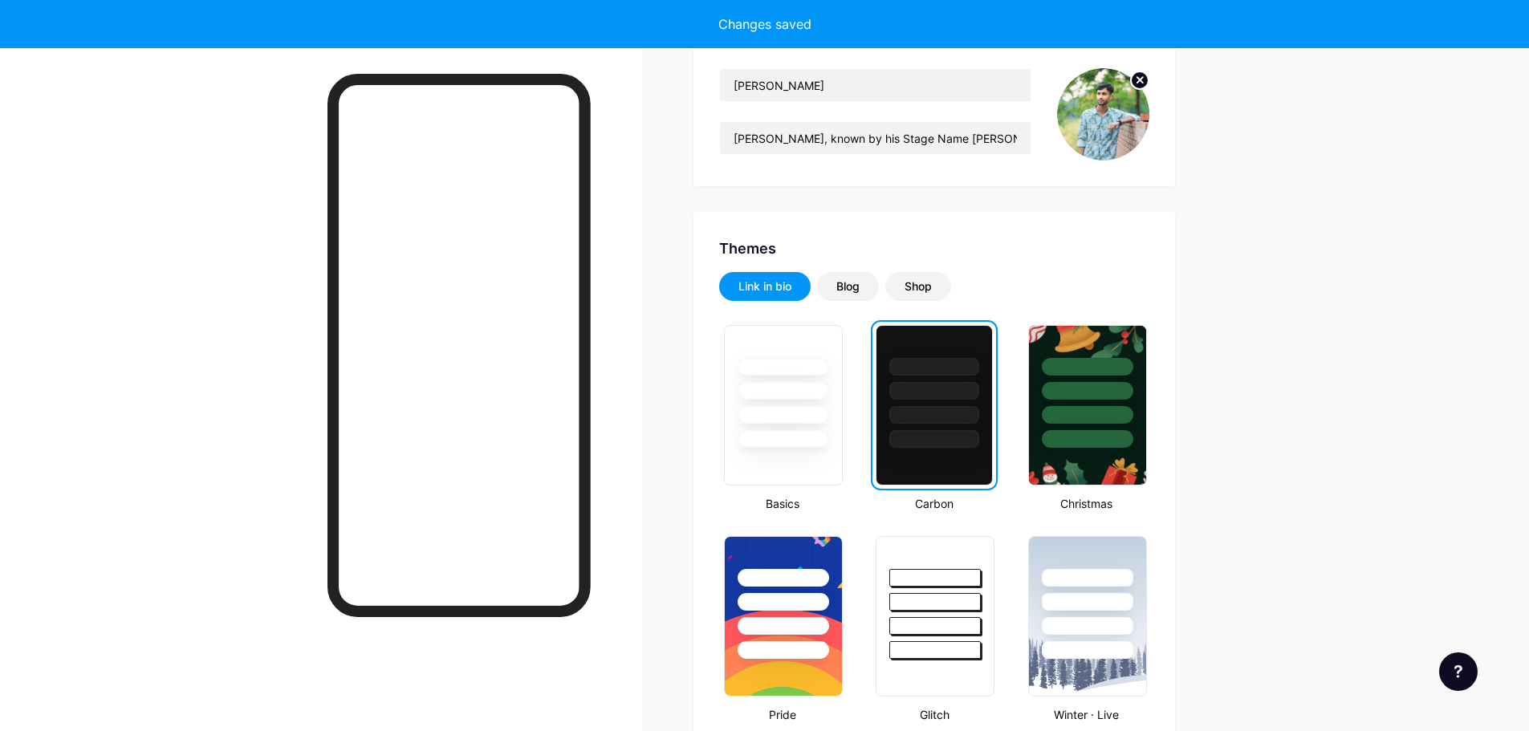
click at [642, 365] on div at bounding box center [321, 413] width 642 height 731
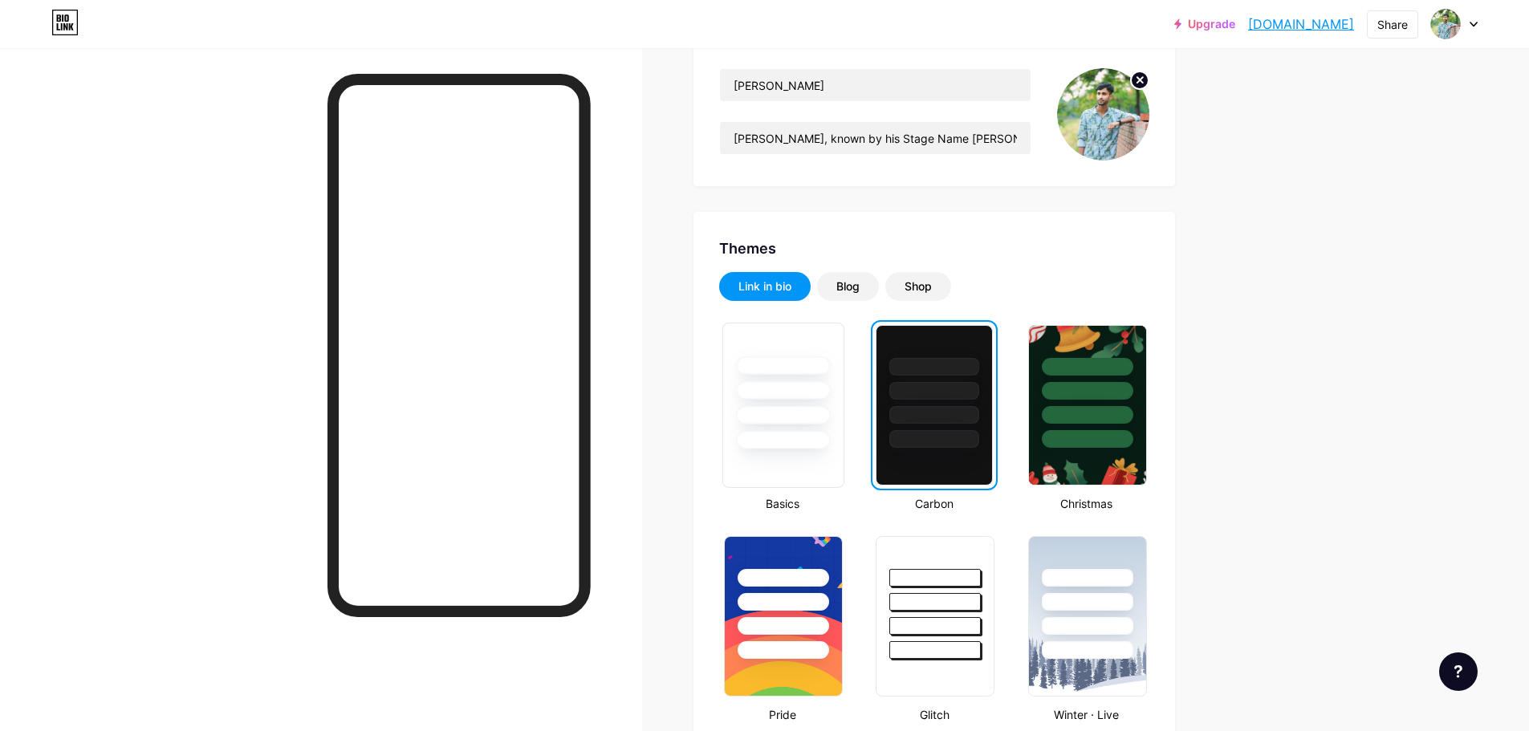
click at [785, 359] on div at bounding box center [783, 365] width 94 height 18
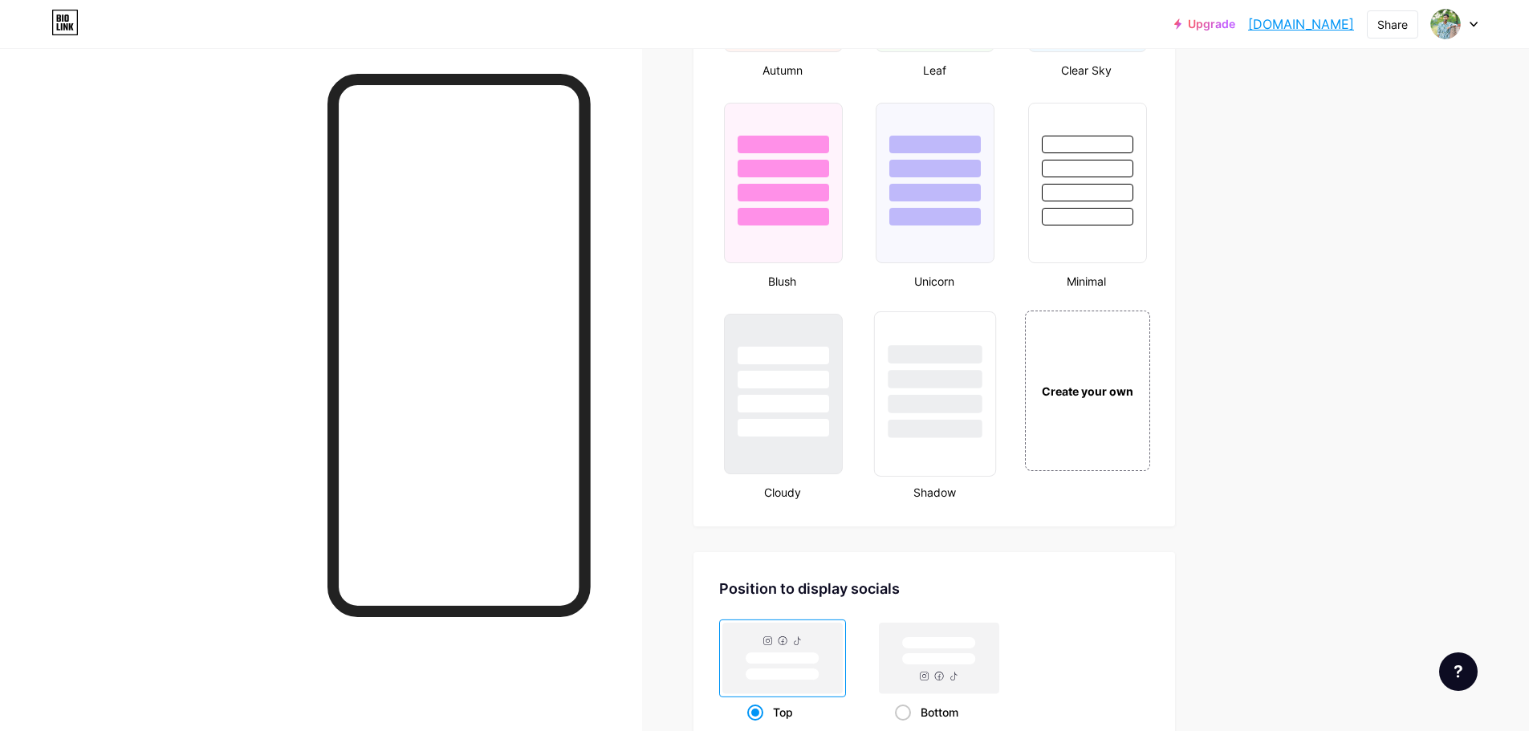
scroll to position [1766, 0]
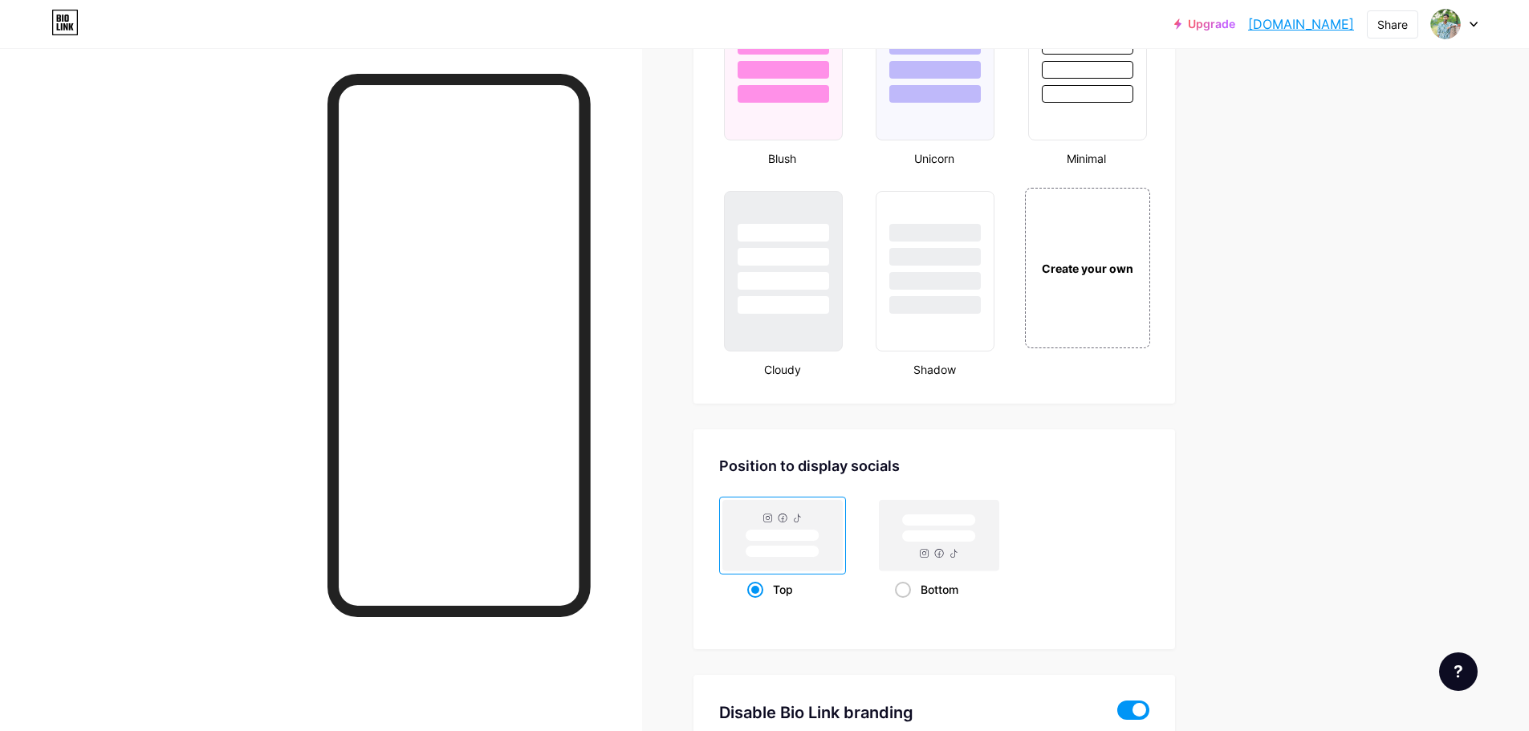
click at [933, 364] on div "Shadow" at bounding box center [934, 369] width 126 height 17
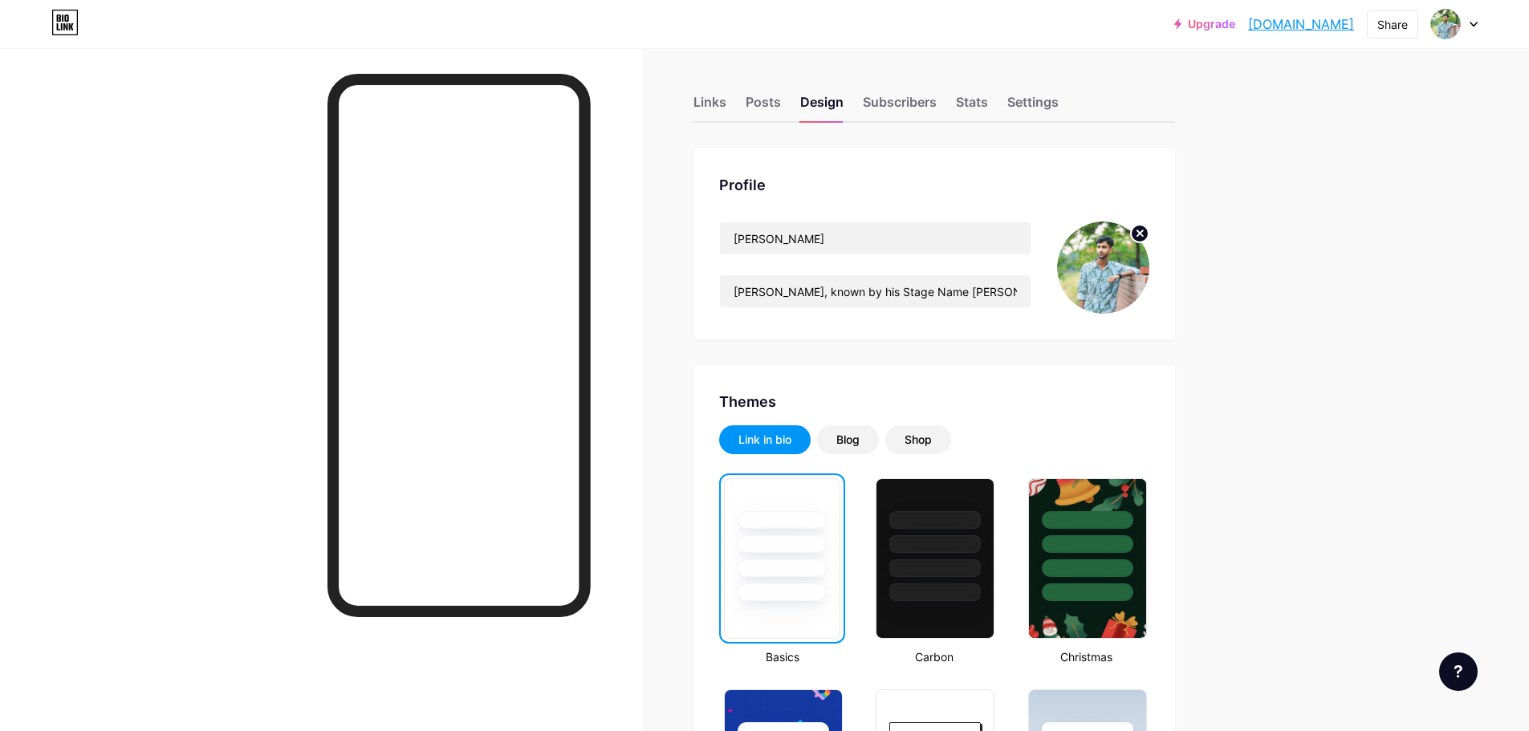
scroll to position [0, 0]
click at [905, 109] on div "Subscribers" at bounding box center [900, 107] width 74 height 29
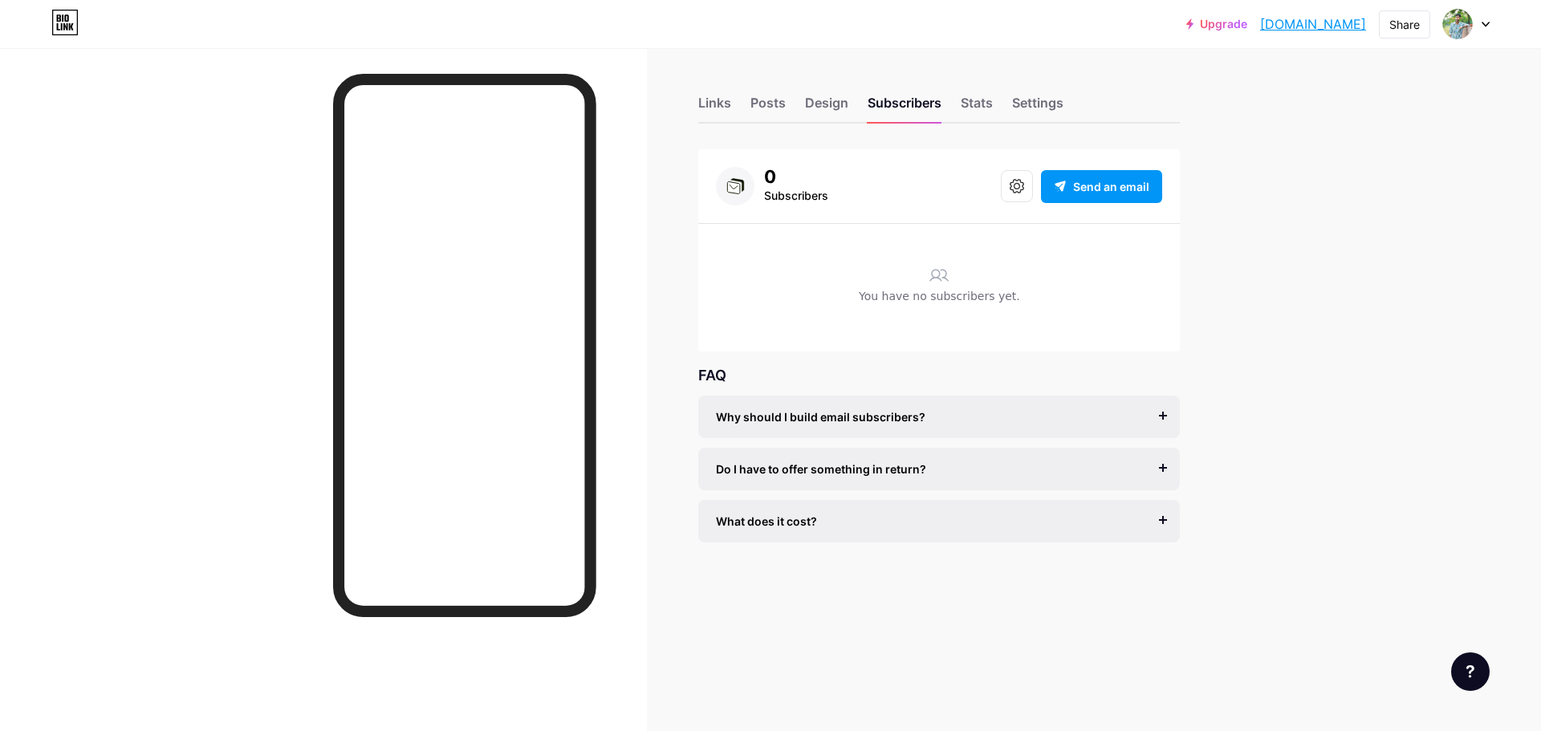
click at [833, 186] on div "0 Subscribers Send an email" at bounding box center [939, 186] width 446 height 39
click at [775, 193] on div "Subscribers" at bounding box center [796, 195] width 64 height 19
click at [967, 104] on div "Stats" at bounding box center [977, 107] width 32 height 29
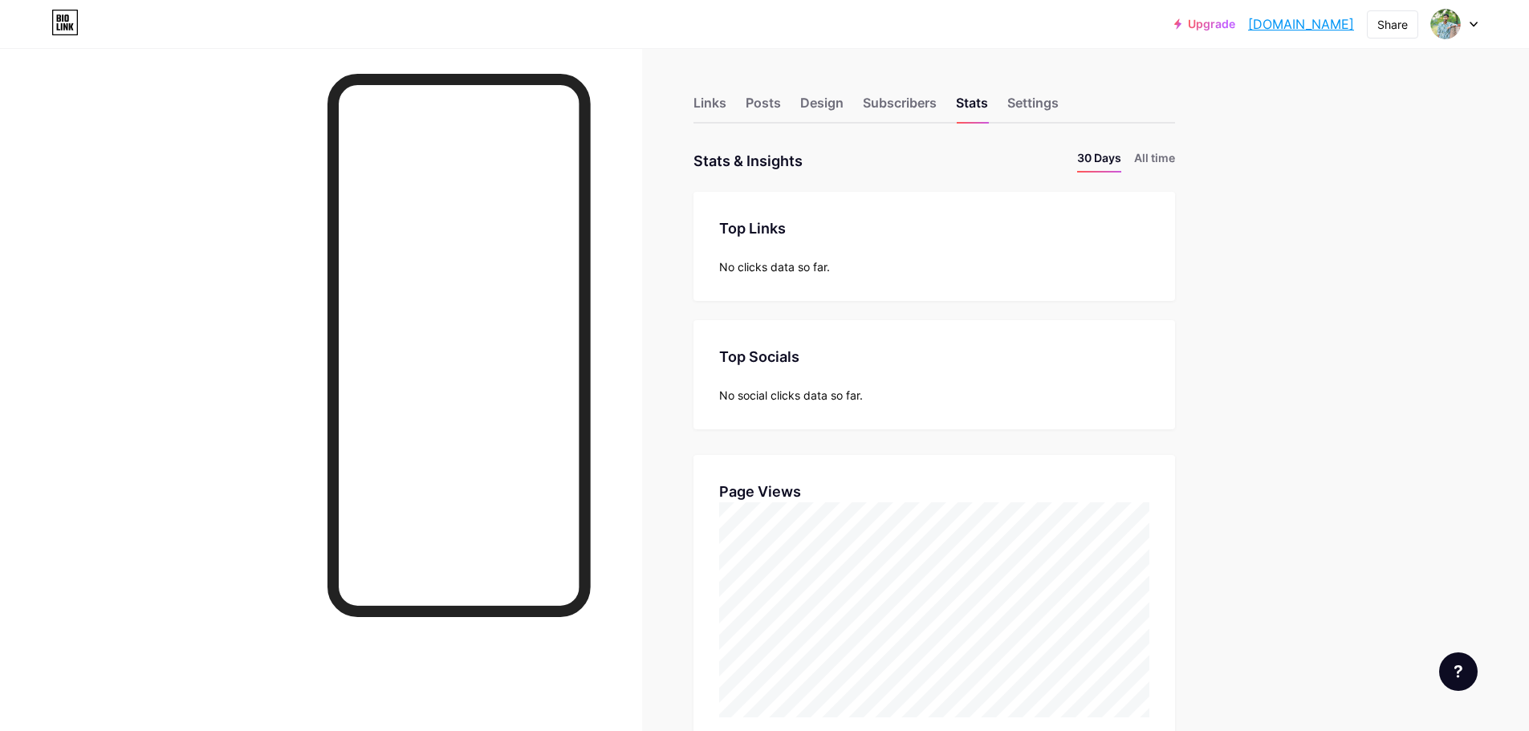
scroll to position [731, 1529]
click at [913, 288] on div "Top Links Links No clicks data so far." at bounding box center [935, 246] width 482 height 109
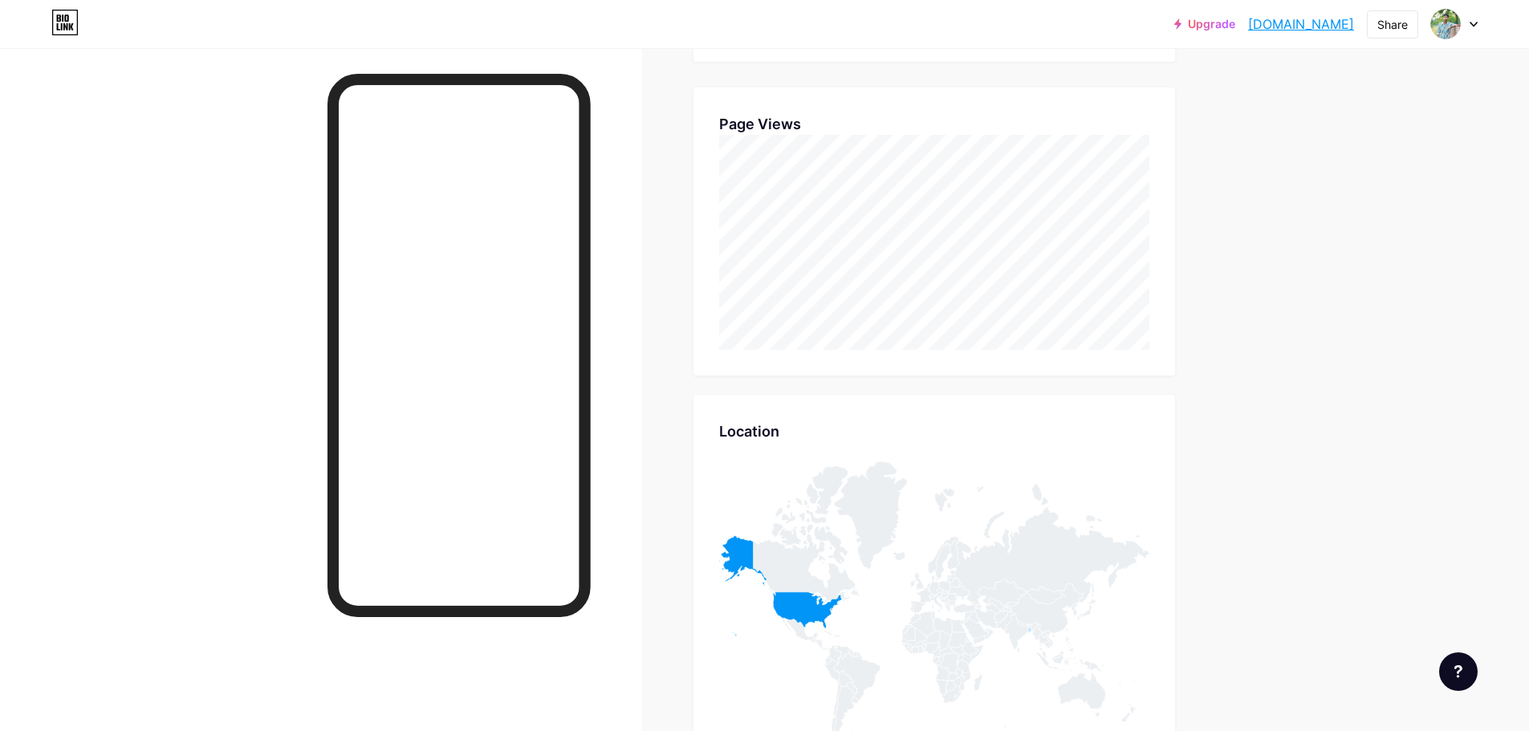
scroll to position [0, 0]
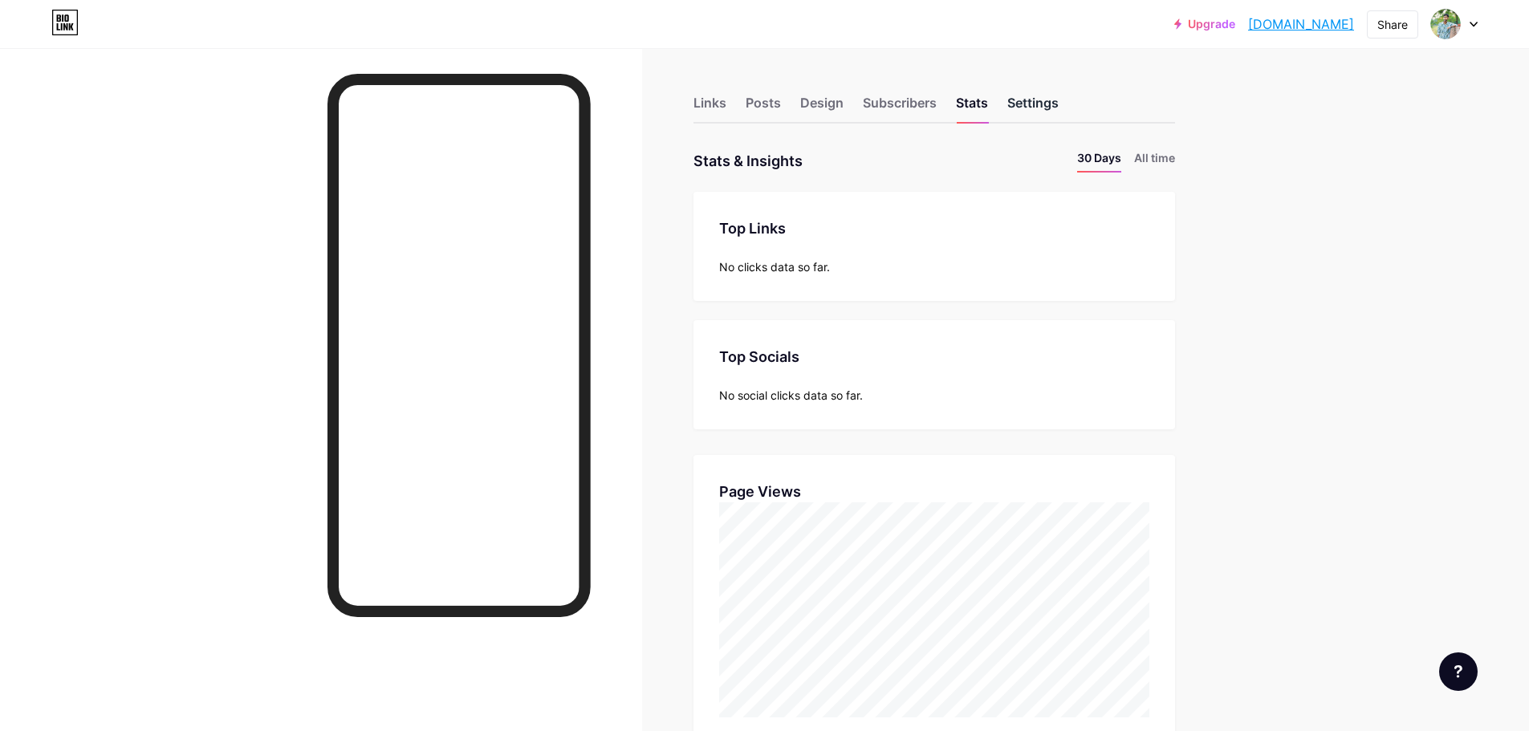
click at [1041, 111] on div "Settings" at bounding box center [1032, 107] width 51 height 29
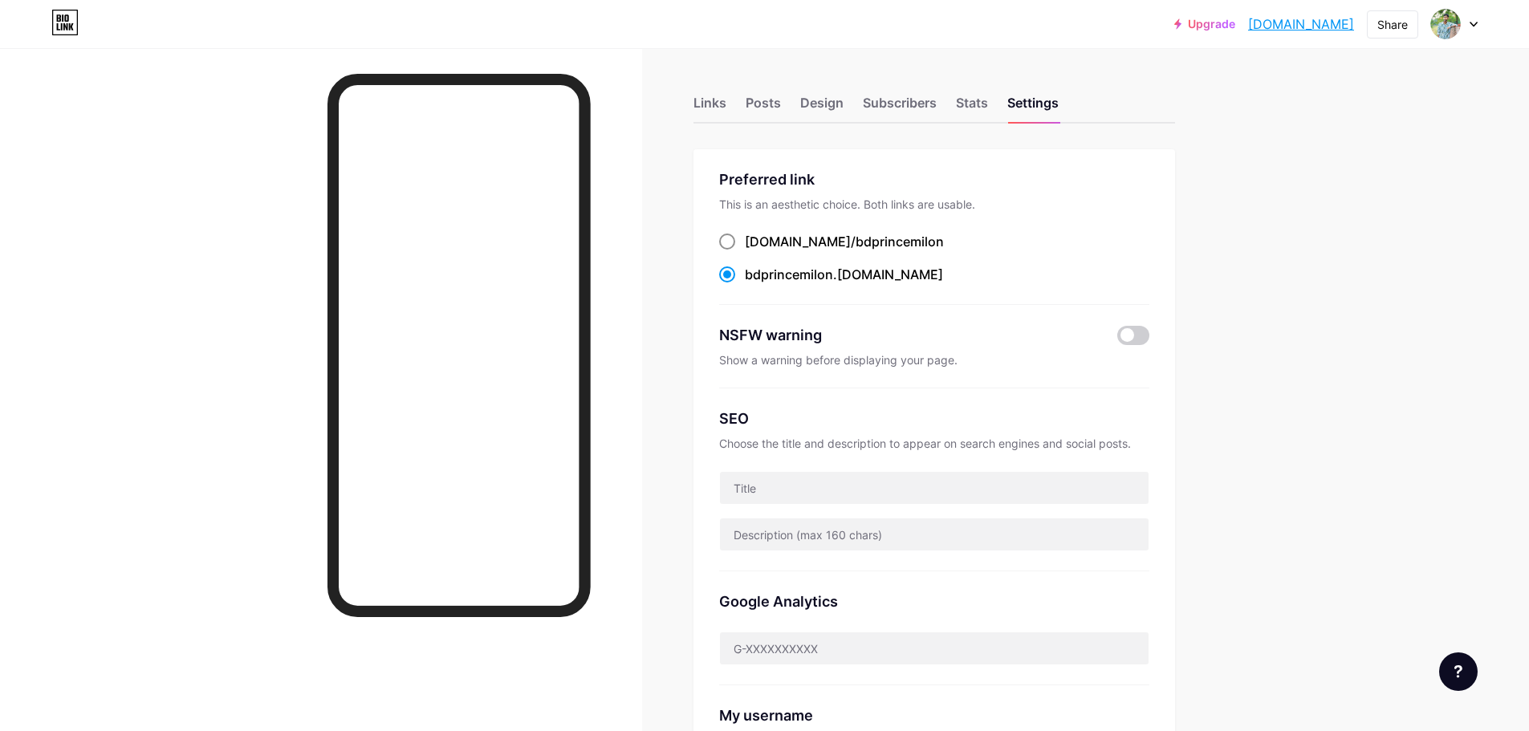
click at [856, 238] on span "bdprincemilon" at bounding box center [900, 242] width 88 height 16
click at [755, 251] on input "[DOMAIN_NAME]/ bdprincemilon" at bounding box center [750, 256] width 10 height 10
radio input "true"
click at [1072, 242] on div "[DOMAIN_NAME]/ bdprincemilon" at bounding box center [934, 242] width 430 height 20
click at [1292, 286] on div "Upgrade bdprincemilon.b... [DOMAIN_NAME] Share Switch accounts [PERSON_NAME] [D…" at bounding box center [764, 663] width 1529 height 1327
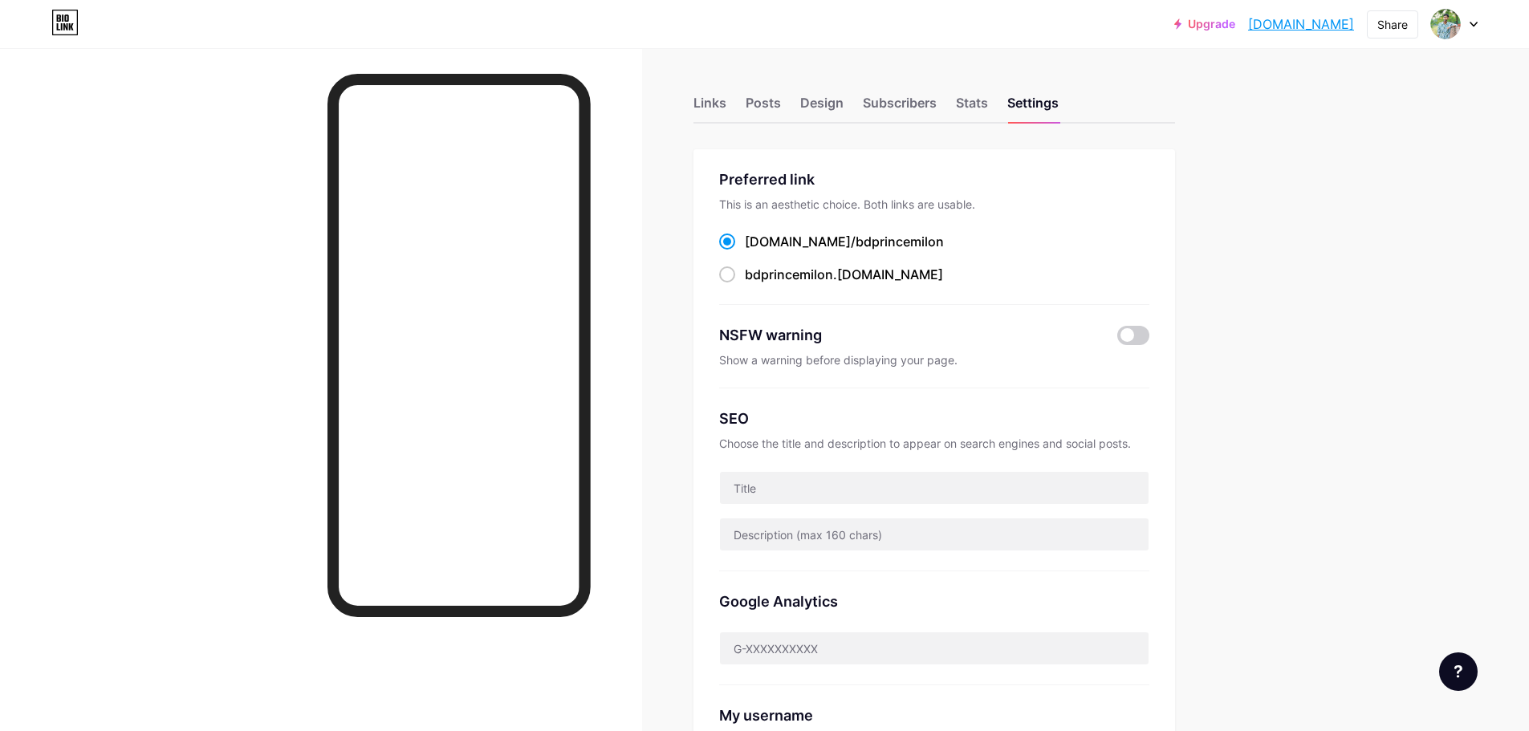
click at [1293, 295] on div "Upgrade bdprincemilon.b... [DOMAIN_NAME] Share Switch accounts [PERSON_NAME] [D…" at bounding box center [764, 663] width 1529 height 1327
click at [1284, 295] on div "Upgrade bdprincemilon.b... [DOMAIN_NAME] Share Switch accounts [PERSON_NAME] [D…" at bounding box center [764, 663] width 1529 height 1327
click at [1277, 292] on div "Upgrade bdprincemilon.b... [DOMAIN_NAME] Share Switch accounts [PERSON_NAME] [D…" at bounding box center [764, 663] width 1529 height 1327
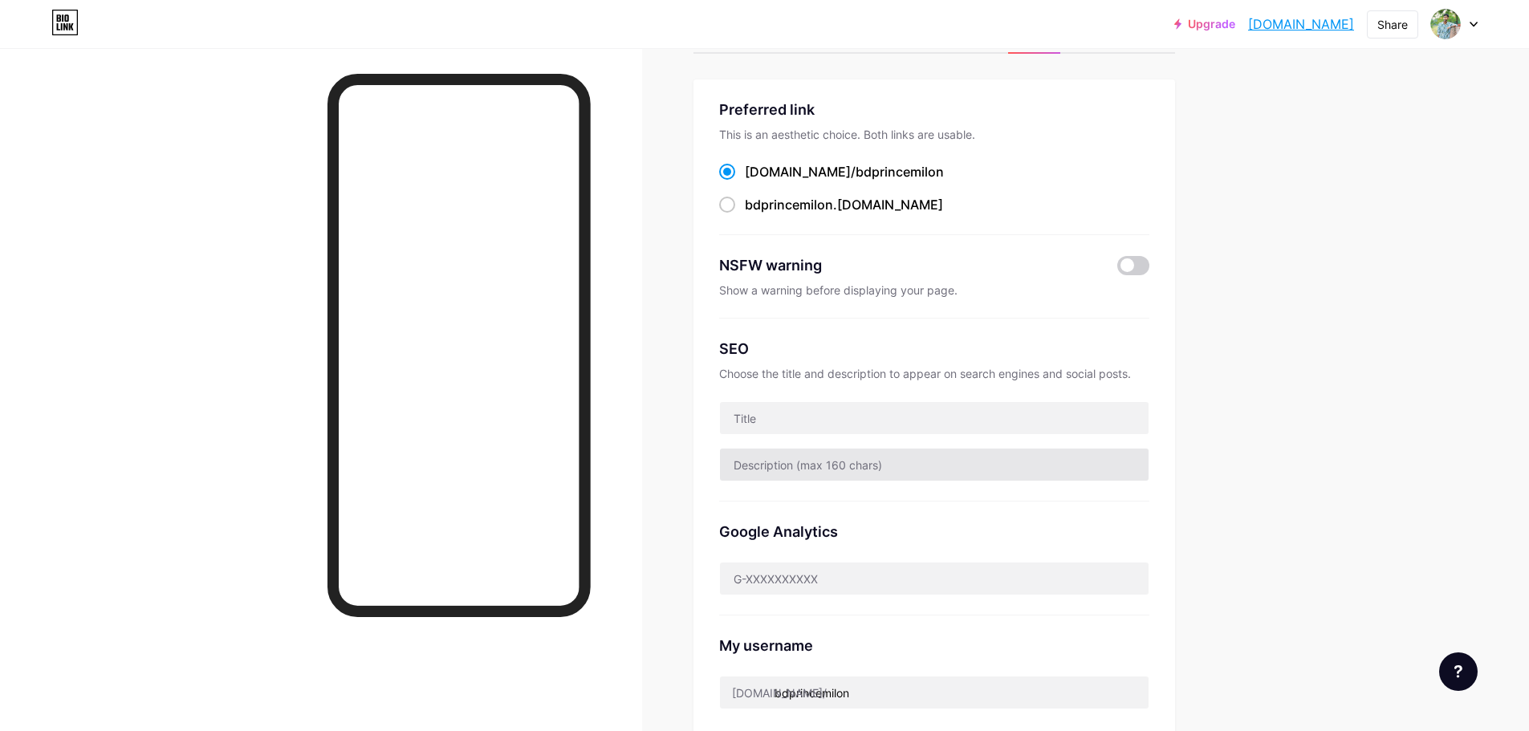
scroll to position [161, 0]
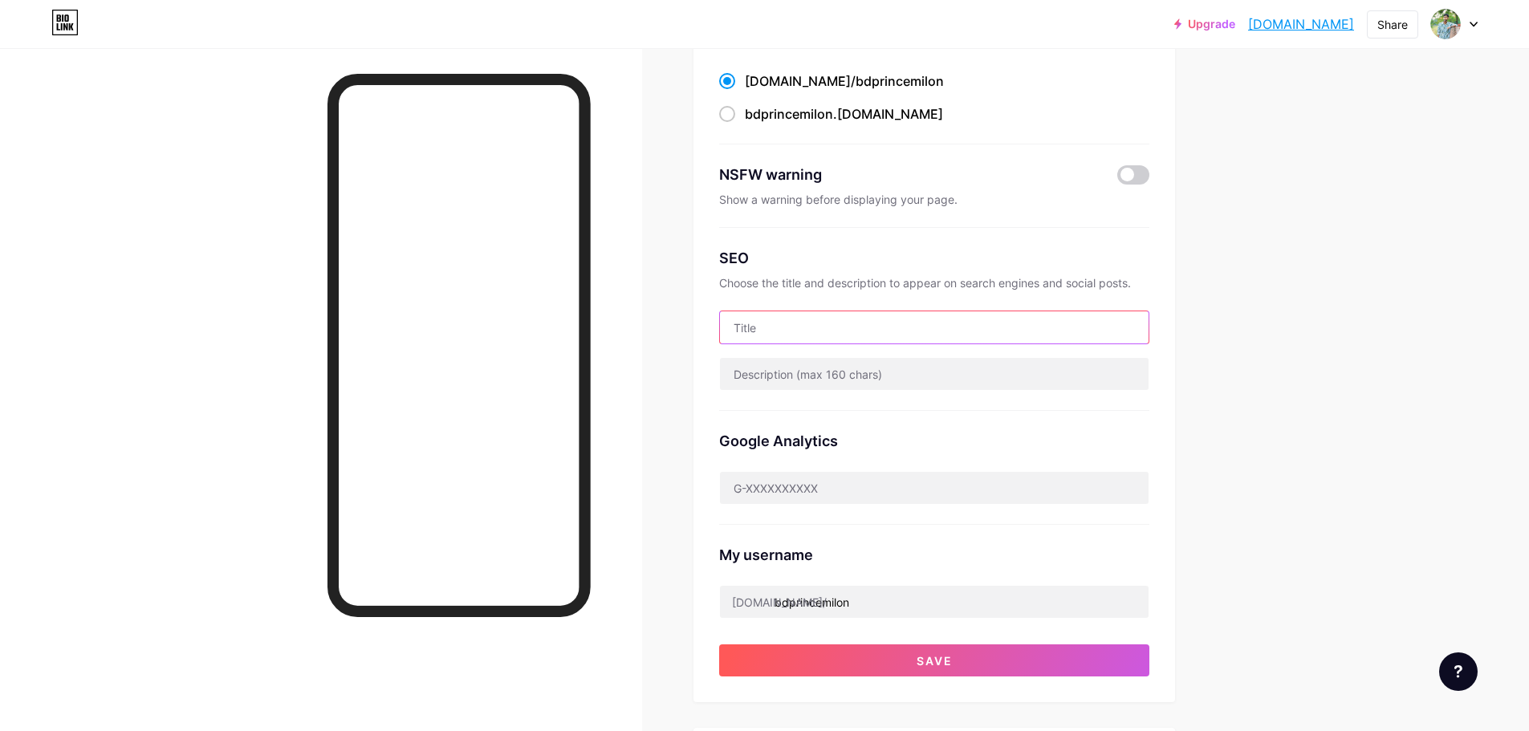
click at [820, 325] on input "text" at bounding box center [934, 327] width 429 height 32
click at [811, 380] on input "text" at bounding box center [934, 374] width 429 height 32
click at [823, 345] on div "SEO Choose the title and description to appear on search engines and social pos…" at bounding box center [934, 319] width 430 height 183
click at [1333, 409] on div "Upgrade bdprincemilon.b... [DOMAIN_NAME] Share Switch accounts [PERSON_NAME] [D…" at bounding box center [764, 502] width 1529 height 1327
click at [800, 486] on input "text" at bounding box center [934, 488] width 429 height 32
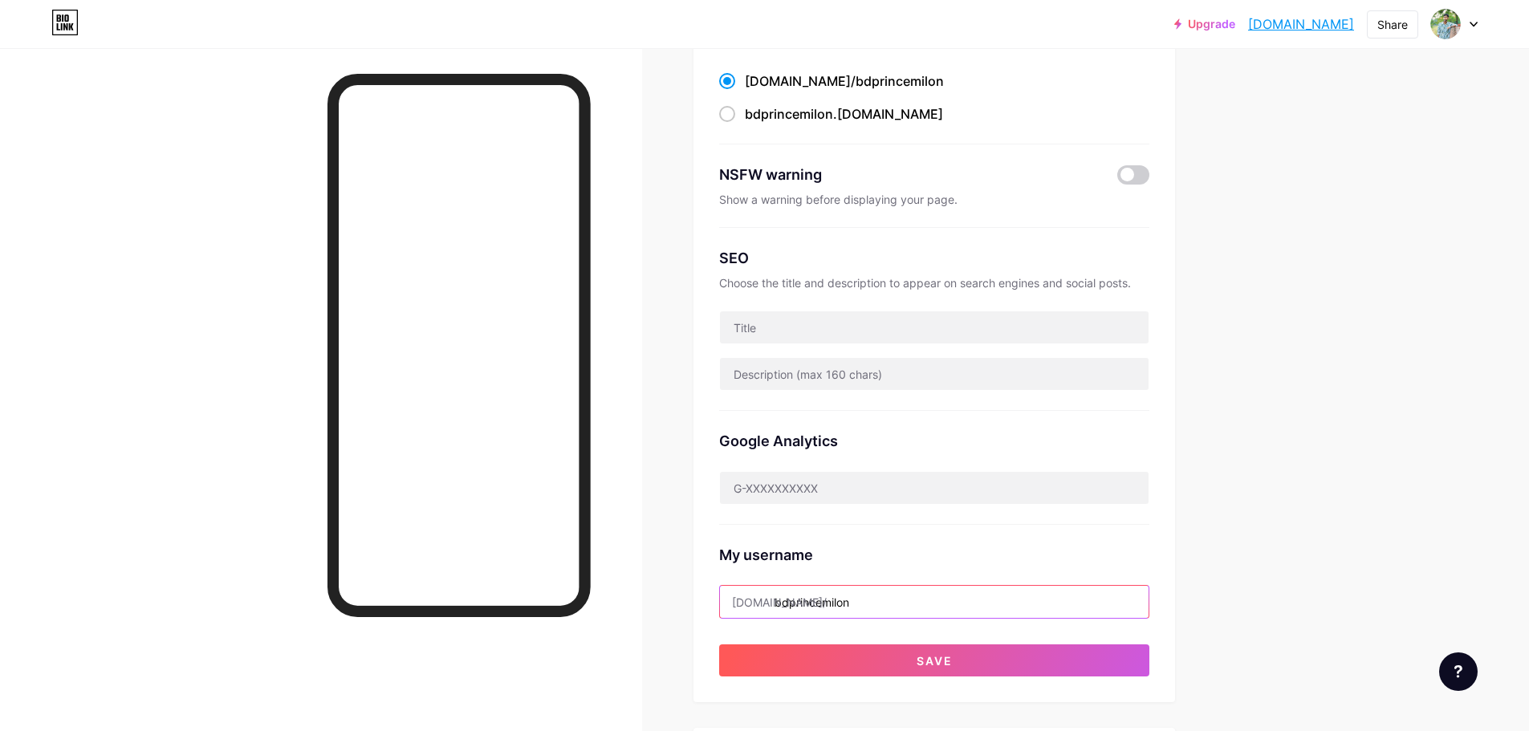
click at [791, 600] on input "bdprincemilon" at bounding box center [934, 602] width 429 height 32
click at [885, 612] on input "bdprincemilon" at bounding box center [934, 602] width 429 height 32
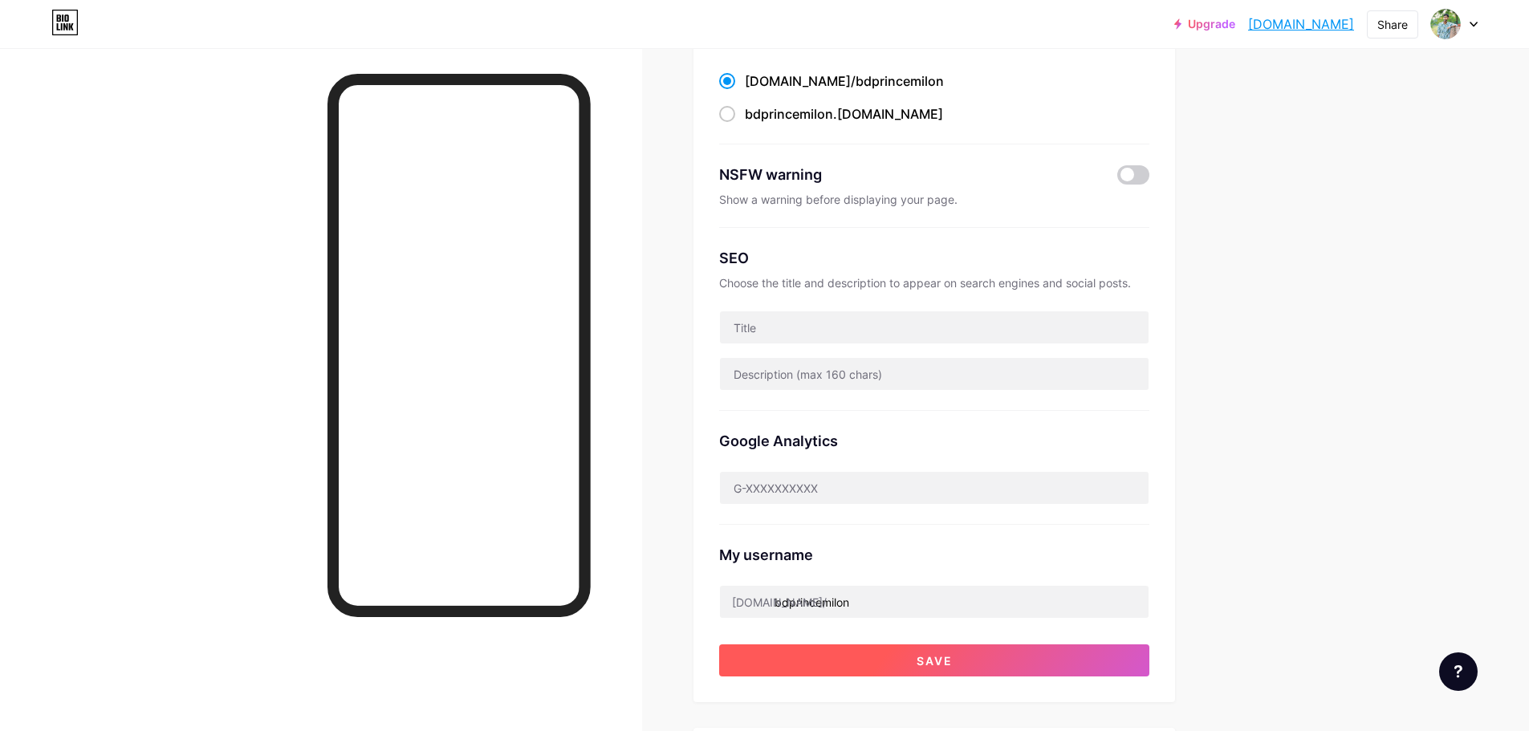
click at [963, 670] on button "Save" at bounding box center [934, 661] width 430 height 32
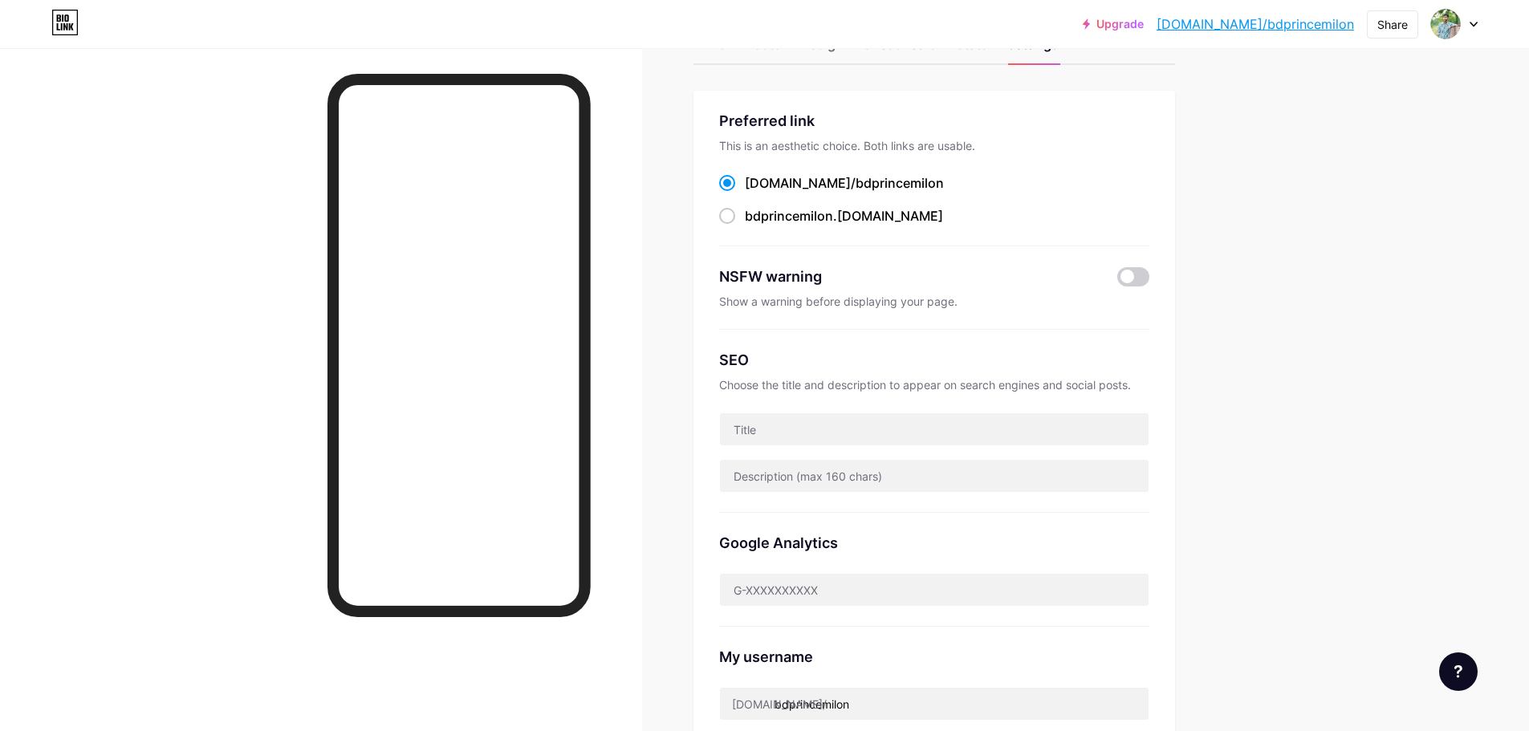
scroll to position [0, 0]
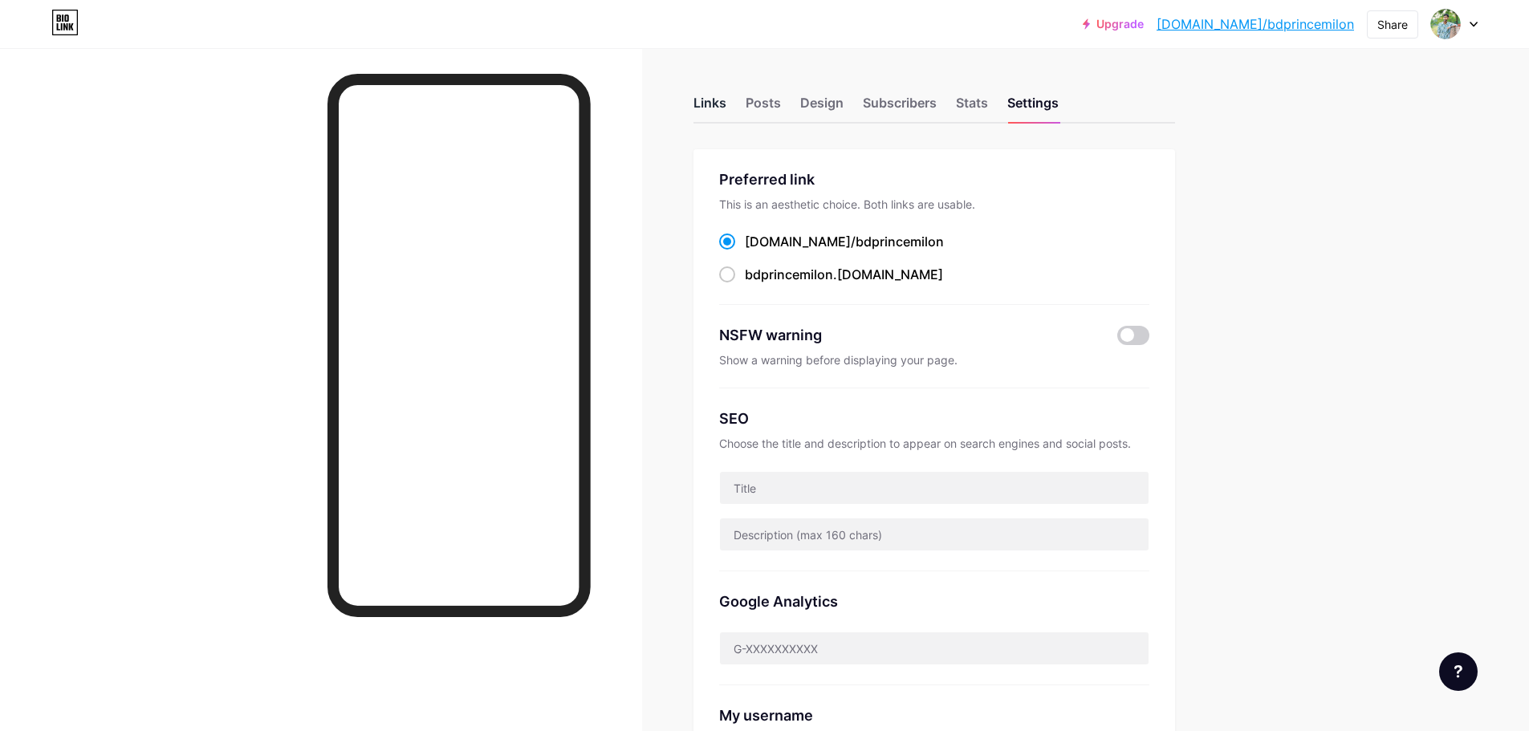
click at [715, 108] on div "Links" at bounding box center [710, 107] width 33 height 29
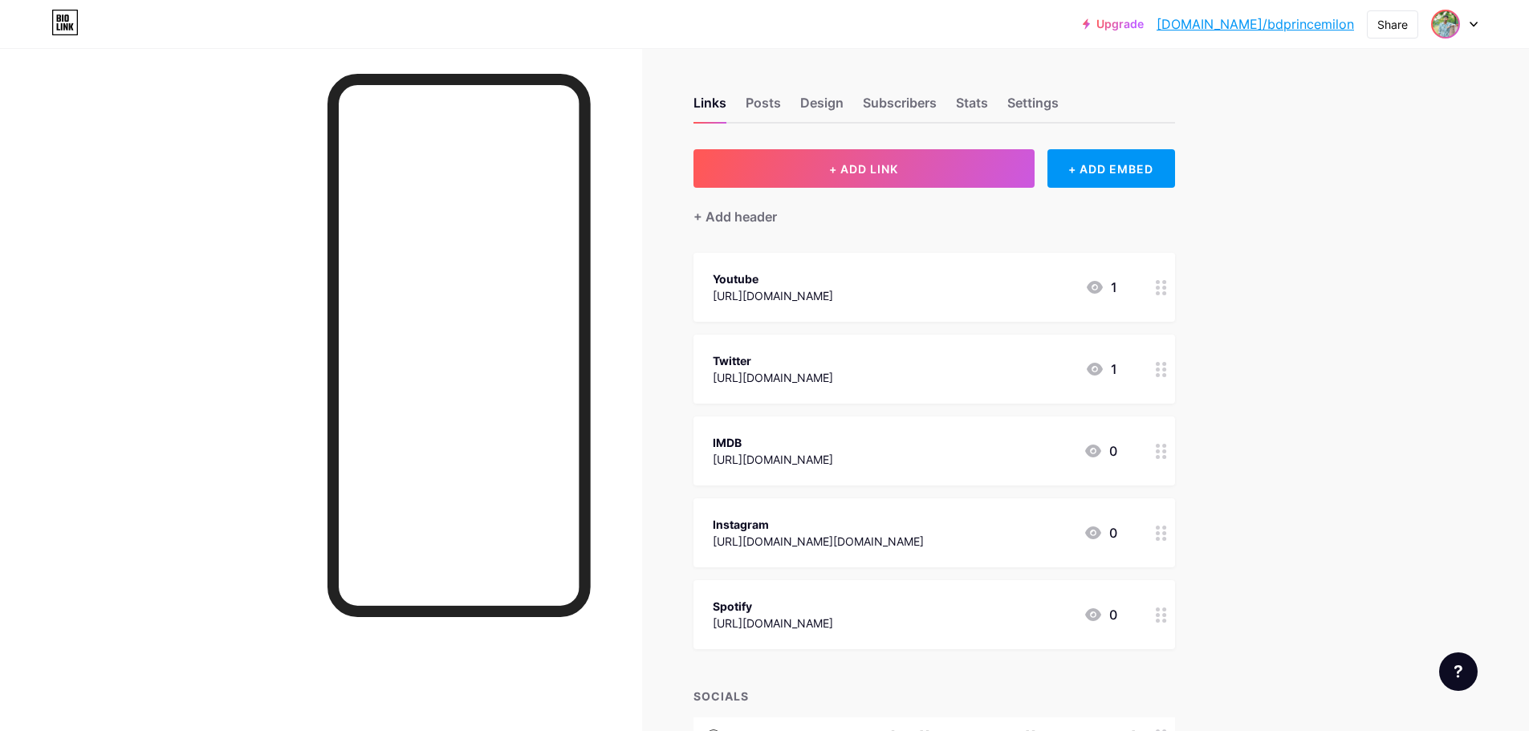
click at [1447, 21] on img at bounding box center [1446, 24] width 26 height 26
click at [1357, 107] on div "[DOMAIN_NAME]/bdprincemilon" at bounding box center [1386, 111] width 124 height 13
click at [1115, 173] on div "+ ADD EMBED" at bounding box center [1112, 168] width 128 height 39
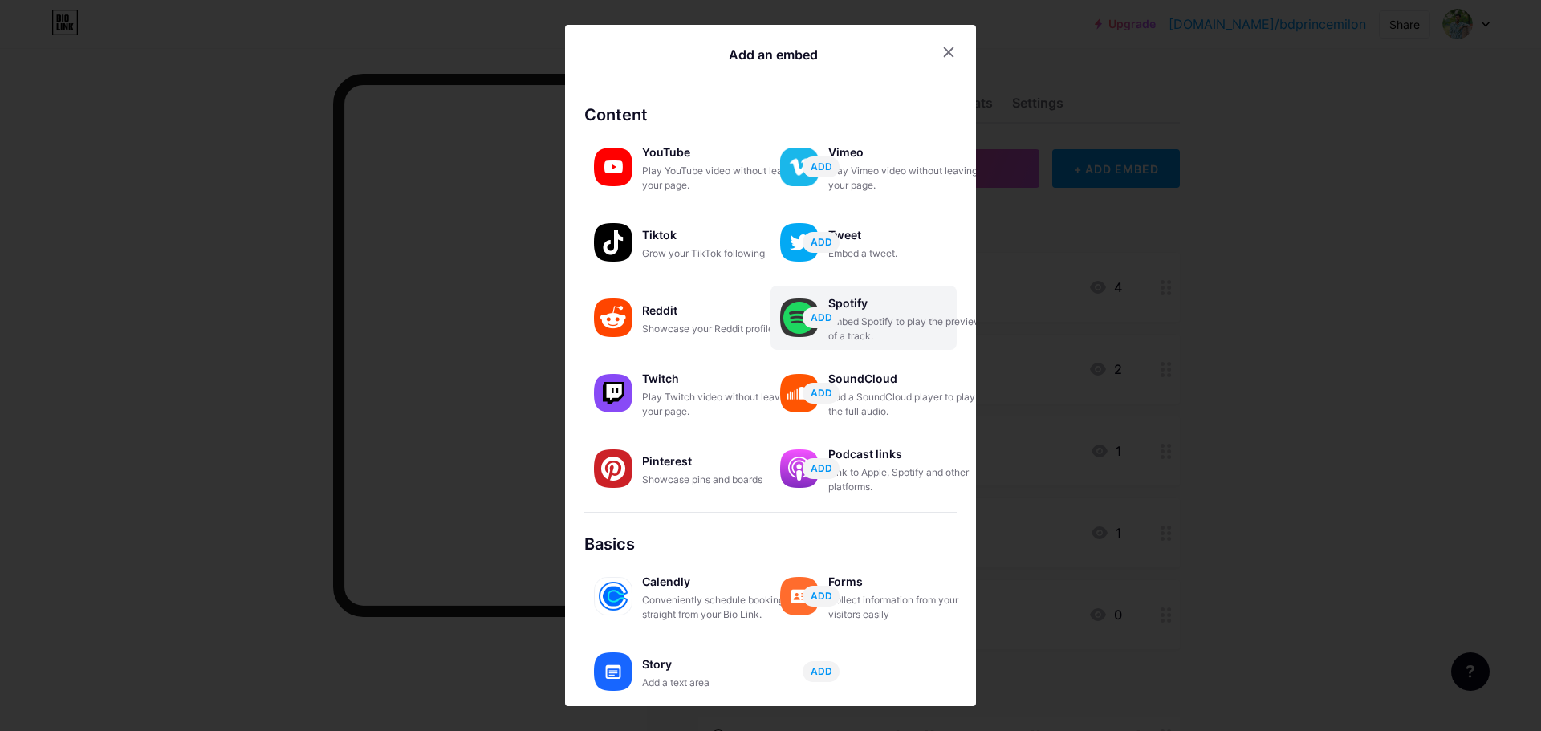
click at [879, 312] on div "Spotify" at bounding box center [908, 303] width 161 height 22
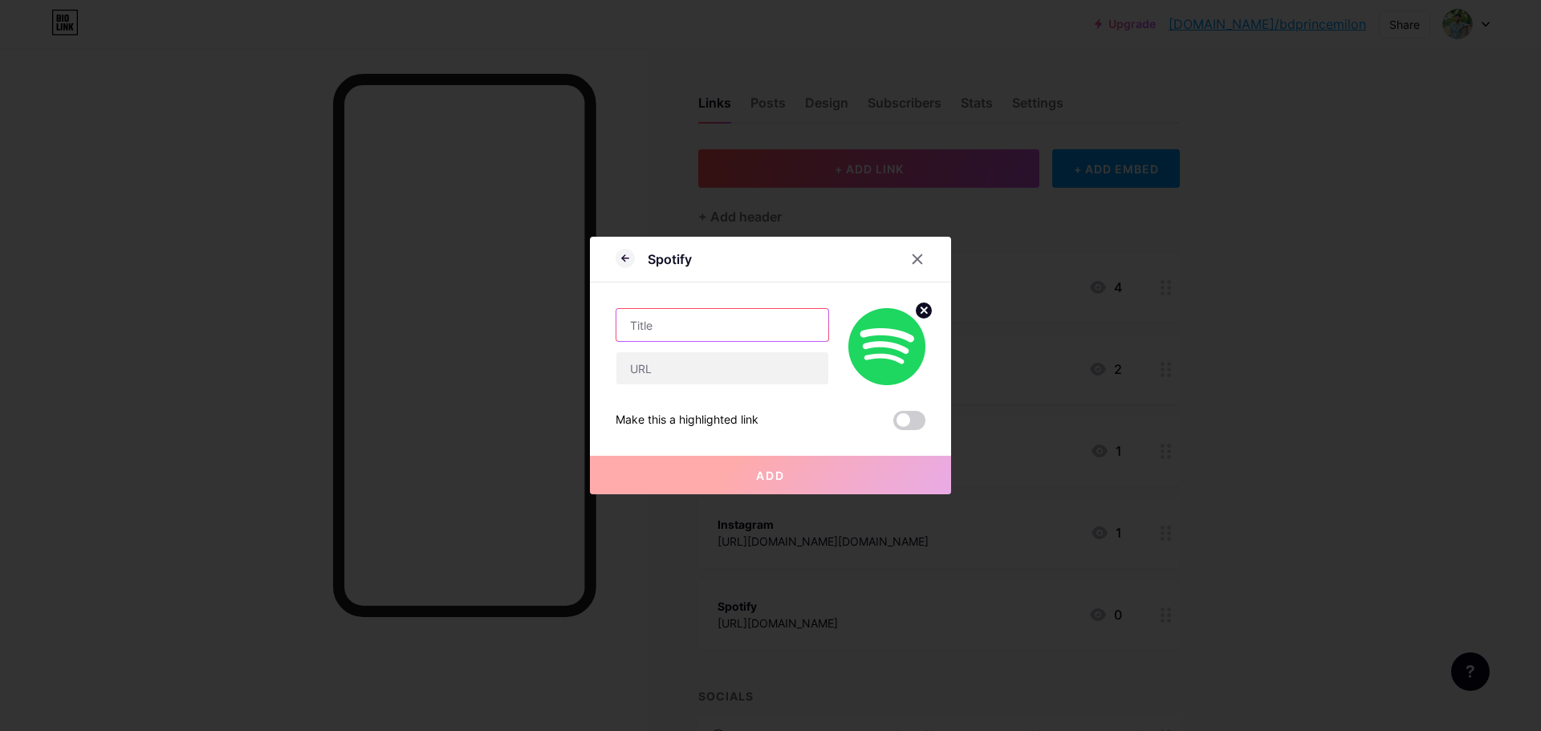
click at [685, 323] on input "text" at bounding box center [722, 325] width 212 height 32
click at [624, 258] on icon at bounding box center [625, 258] width 6 height 0
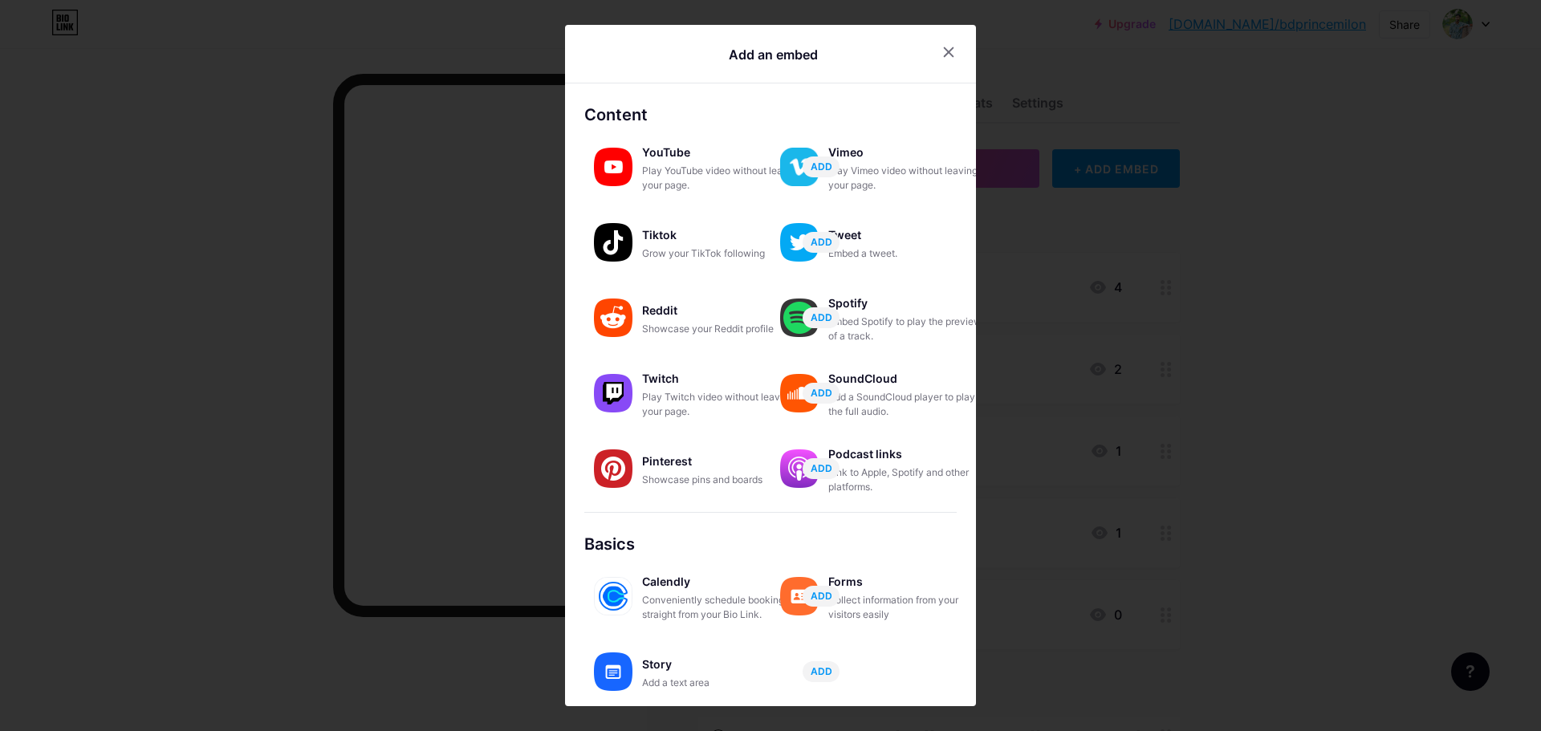
click at [957, 47] on div at bounding box center [948, 52] width 29 height 29
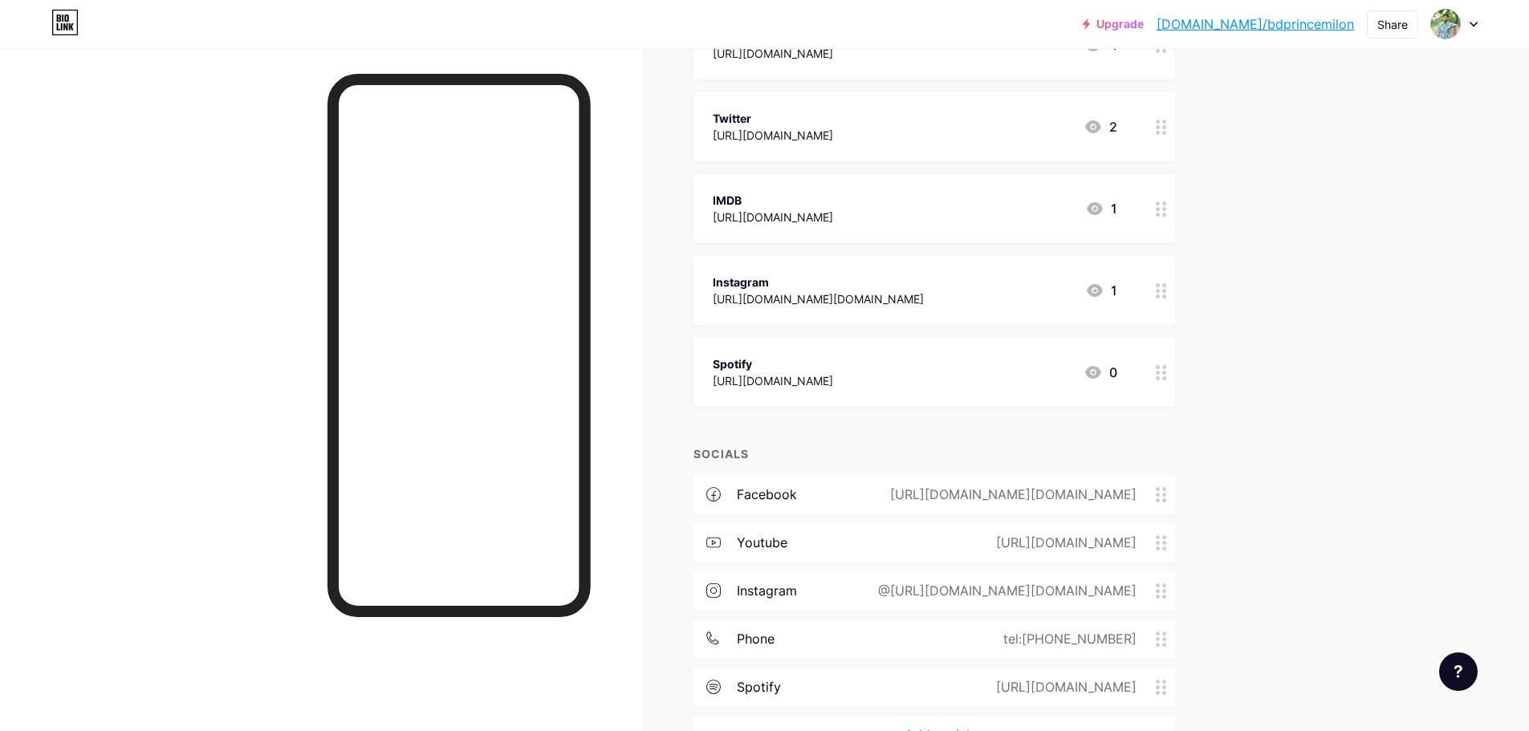
scroll to position [345, 0]
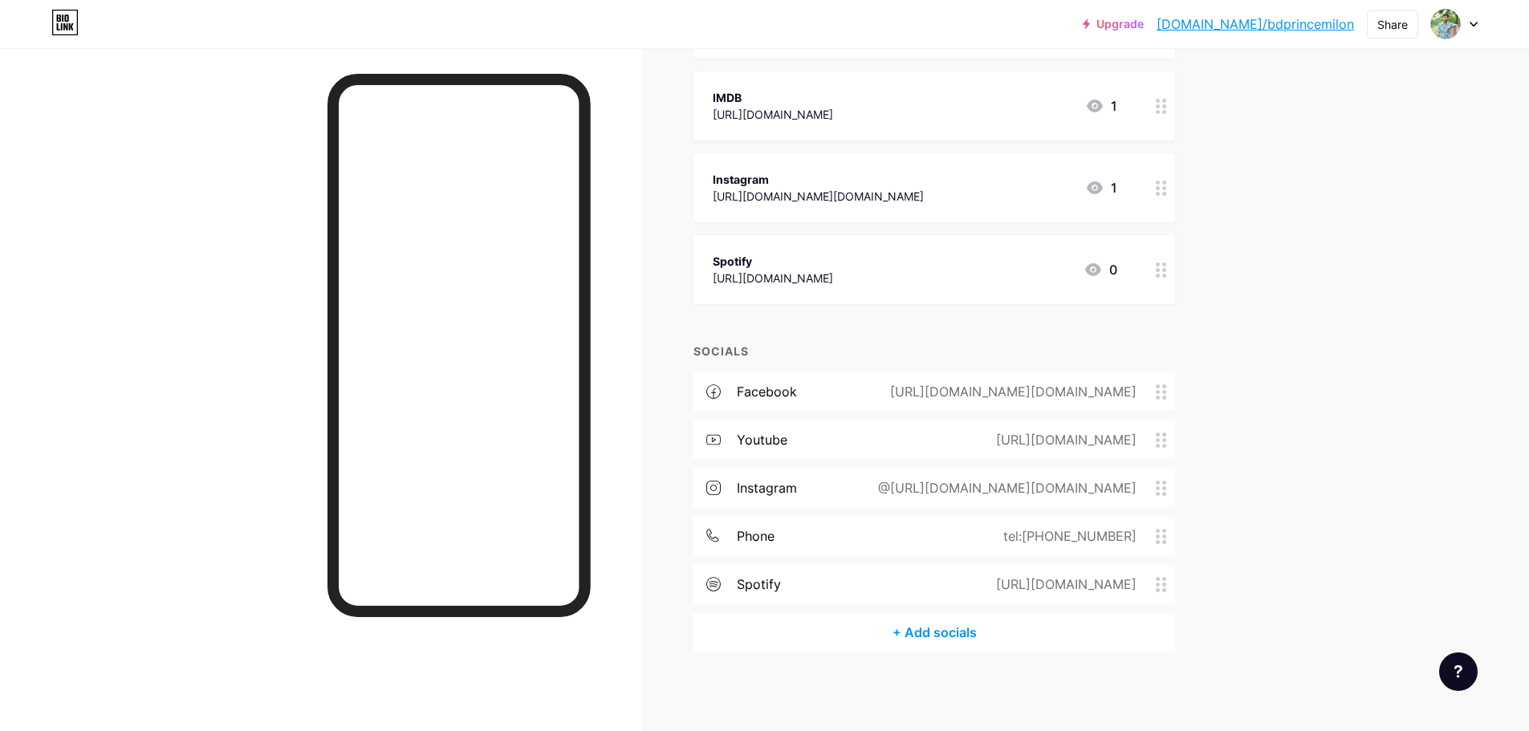
click at [1100, 580] on div "[URL][DOMAIN_NAME]" at bounding box center [1062, 584] width 185 height 19
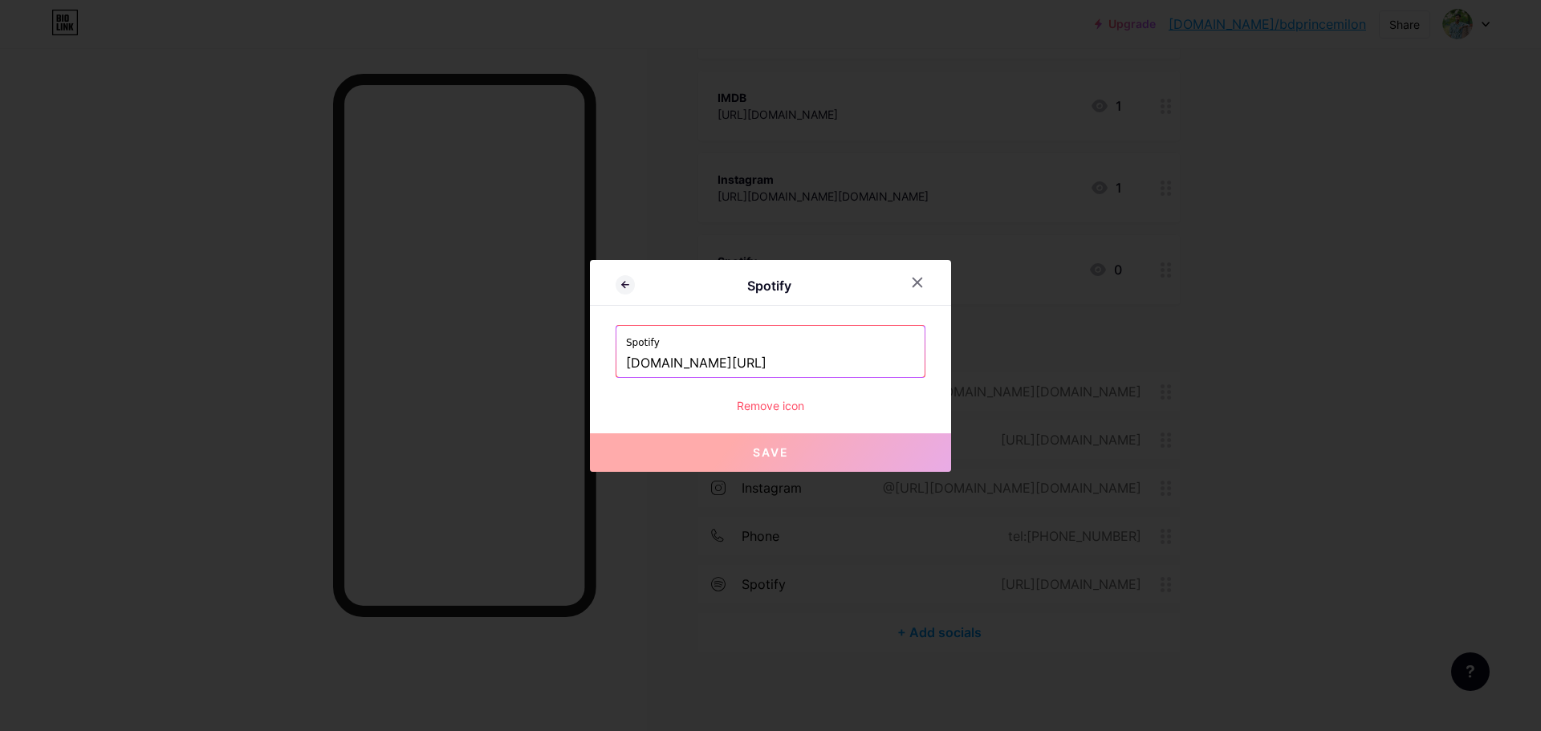
click at [780, 353] on input "open.spotify.com/artist/1GgroUTntATs9XKlIMPMOt" at bounding box center [770, 363] width 289 height 27
click at [1406, 457] on div at bounding box center [770, 365] width 1541 height 731
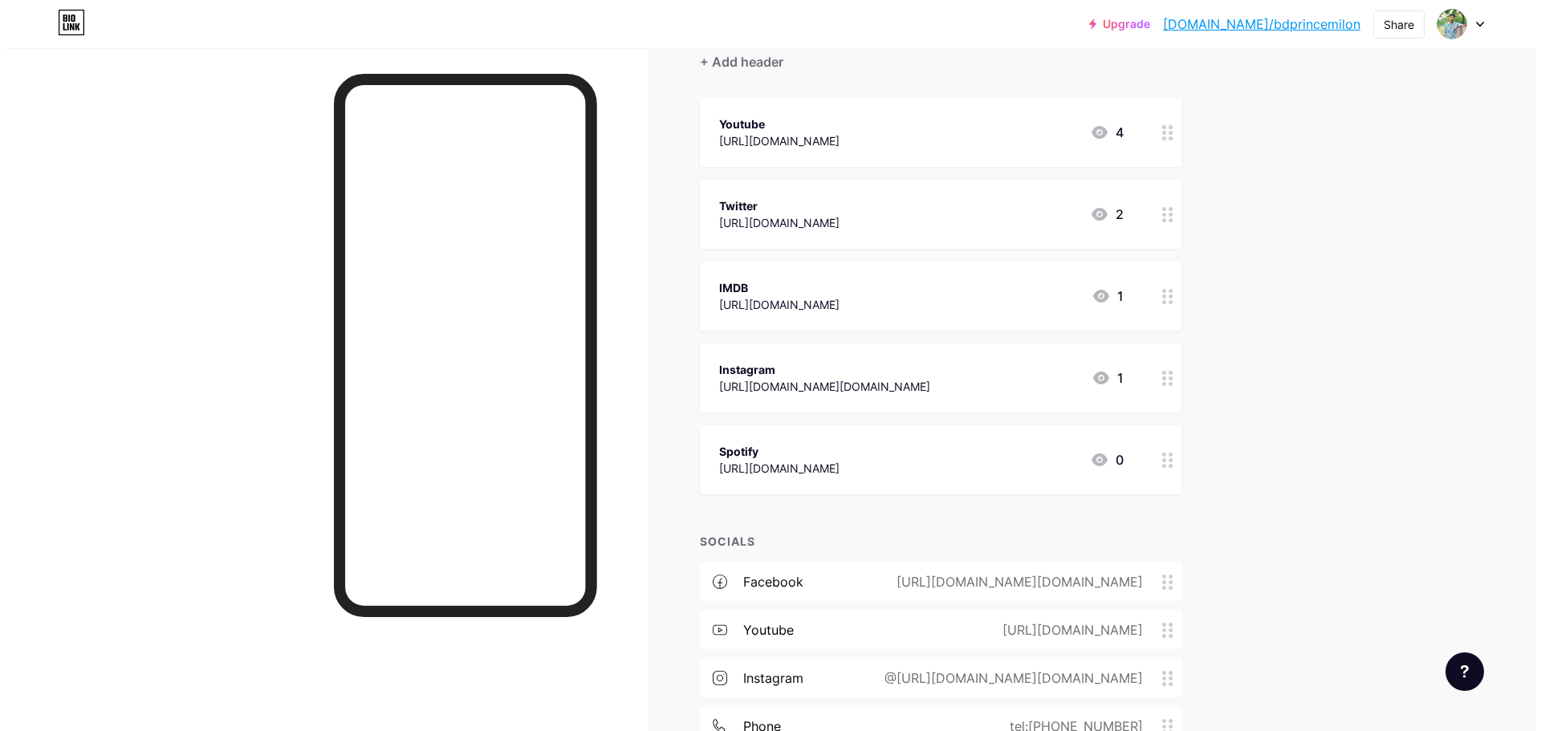
scroll to position [24, 0]
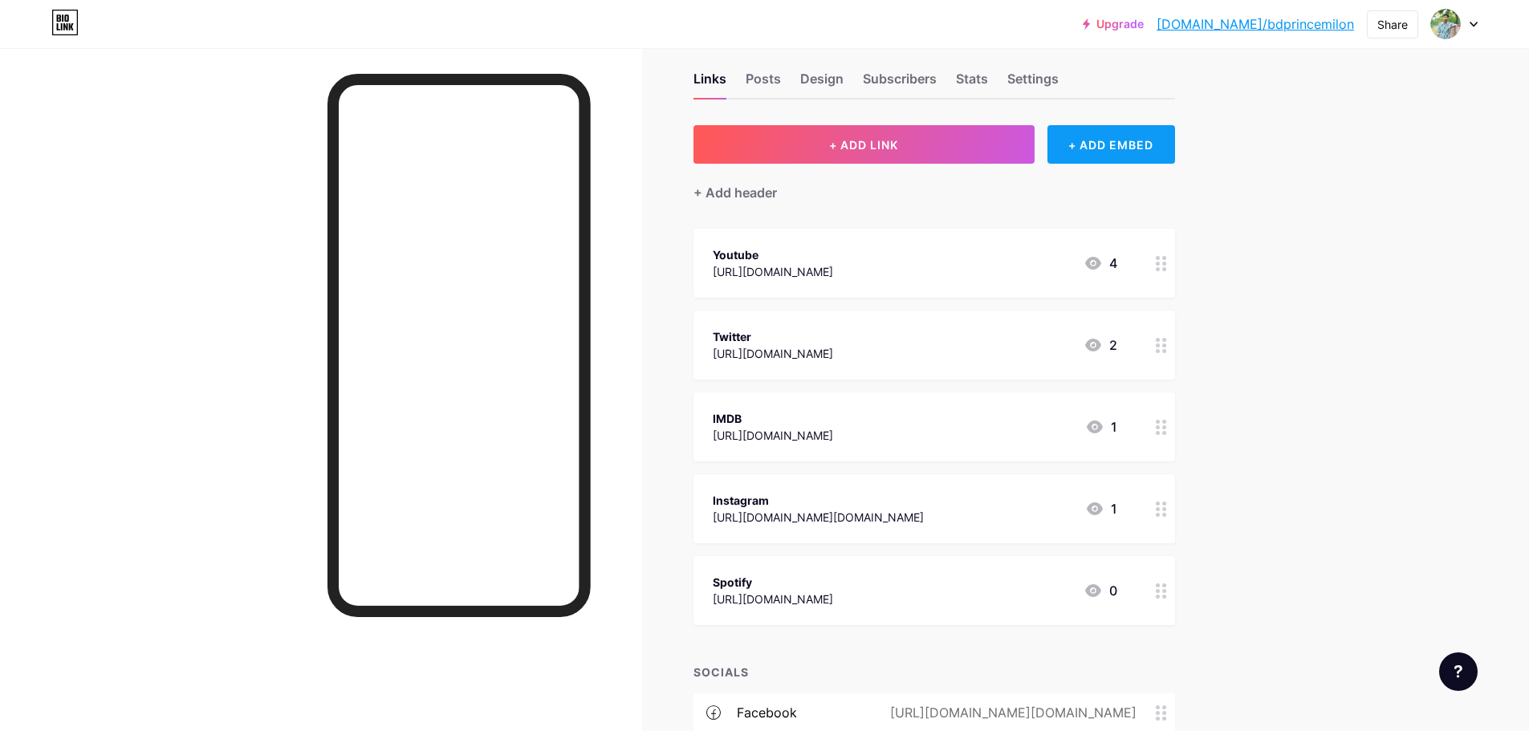
click at [1131, 162] on div "+ ADD EMBED" at bounding box center [1112, 144] width 128 height 39
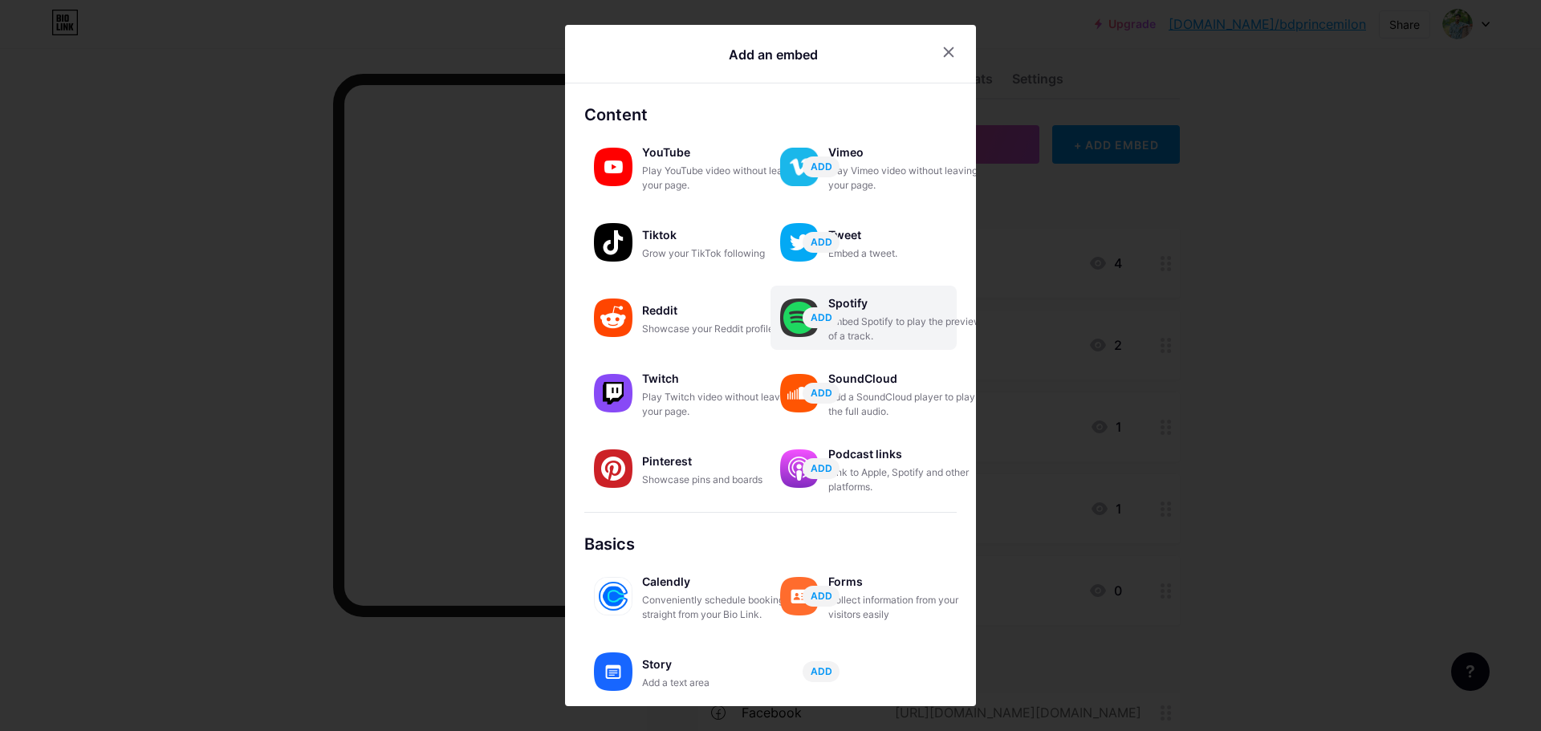
click at [866, 340] on div "Embed Spotify to play the preview of a track." at bounding box center [908, 329] width 161 height 29
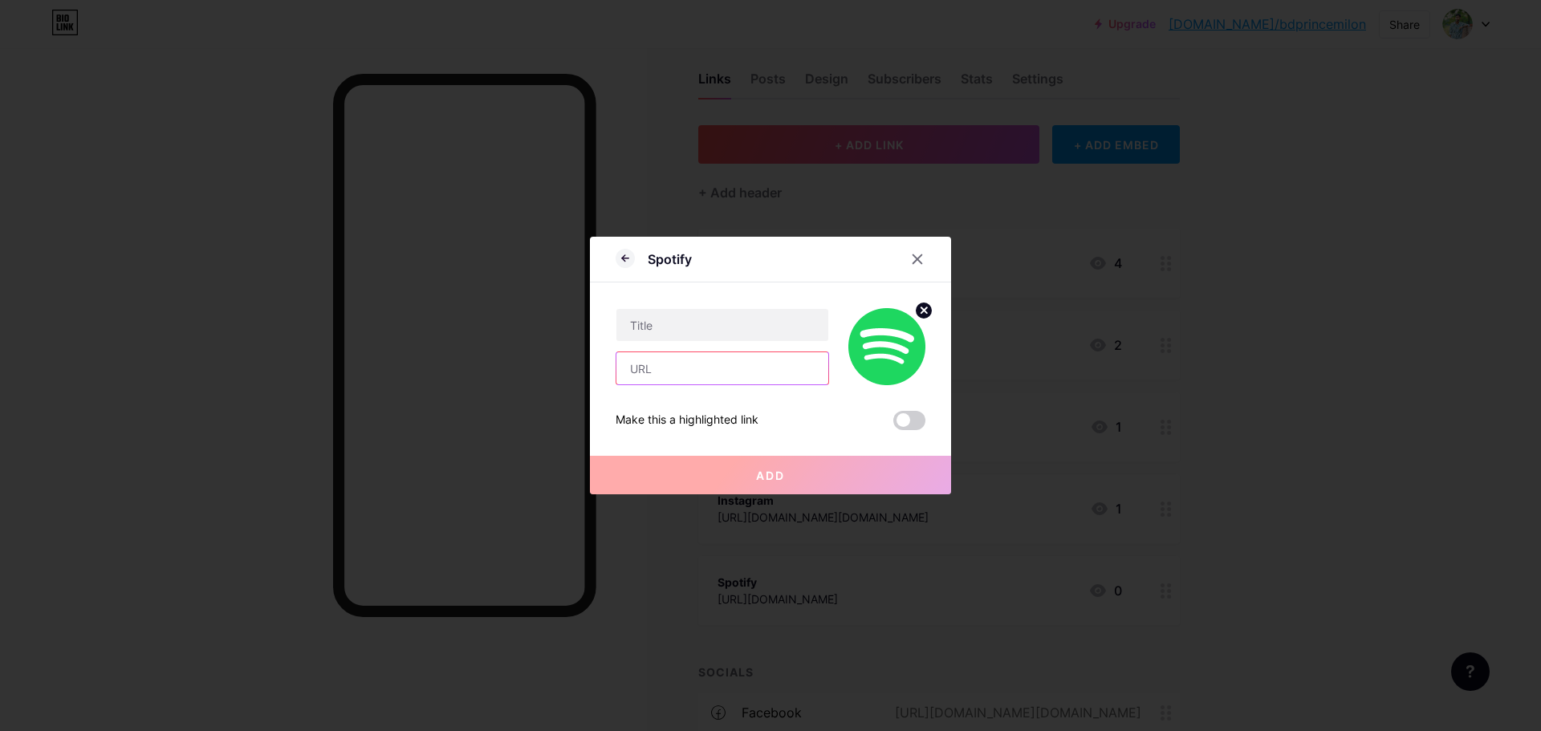
click at [654, 373] on input "text" at bounding box center [722, 368] width 212 height 32
paste input "open.spotify.com/artist/1GgroUTntATs9XKlIMPMOt"
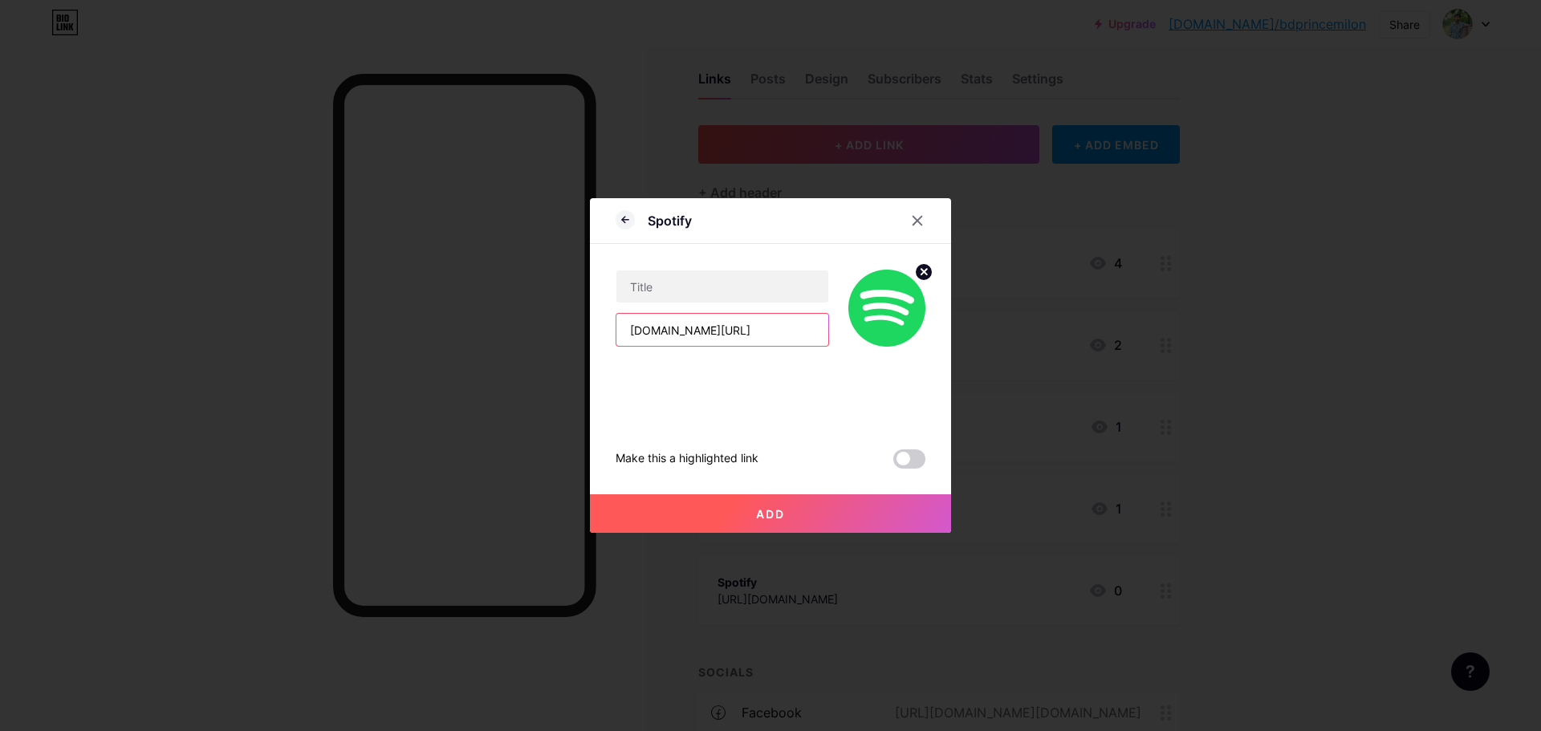
scroll to position [0, 85]
click at [683, 326] on input "open.spotify.com/artist/1GgroUTntATs9XKlIMPMOt" at bounding box center [722, 330] width 212 height 32
click at [692, 332] on input "open.spotify.com/artist/1GgroUTntATs9XKlIMPMOt" at bounding box center [722, 330] width 212 height 32
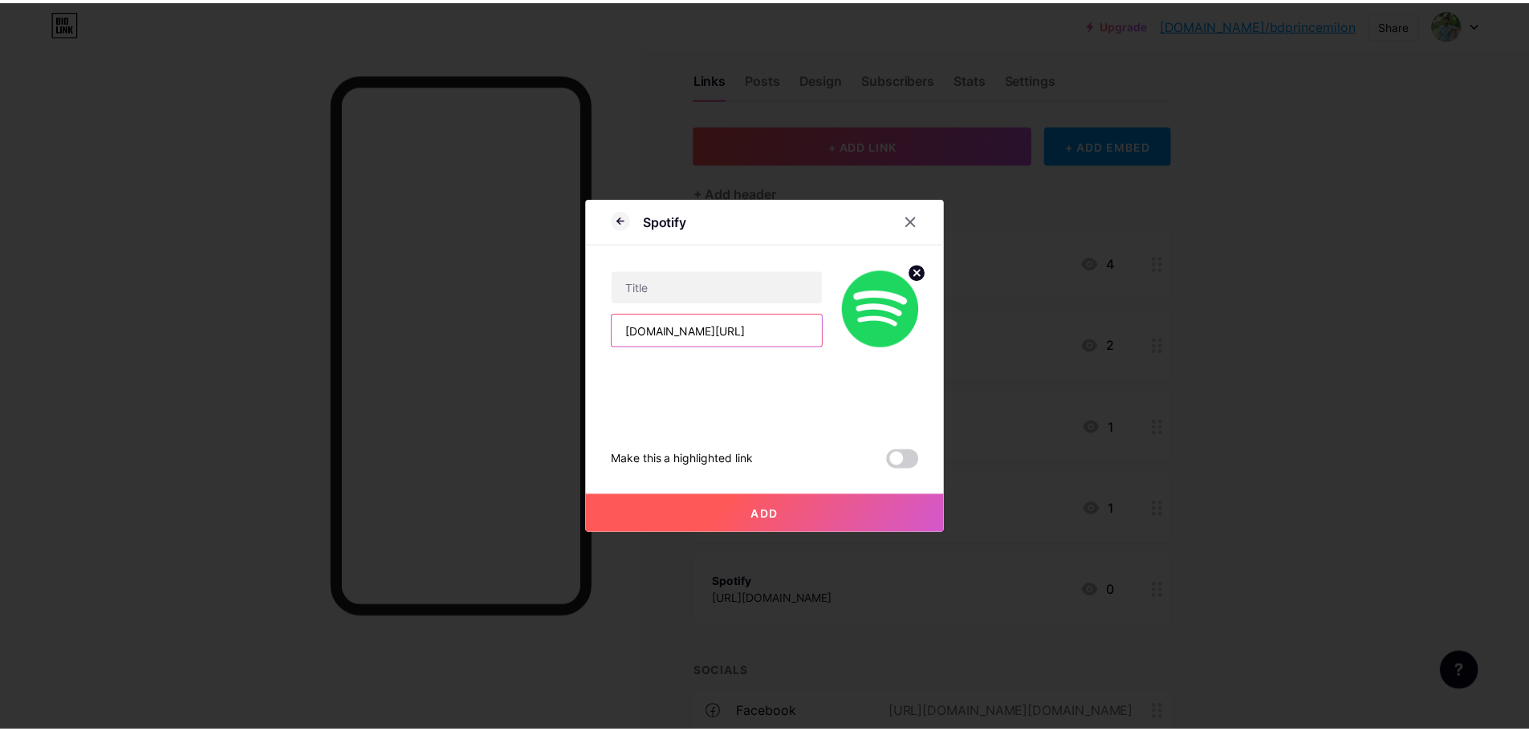
scroll to position [0, 0]
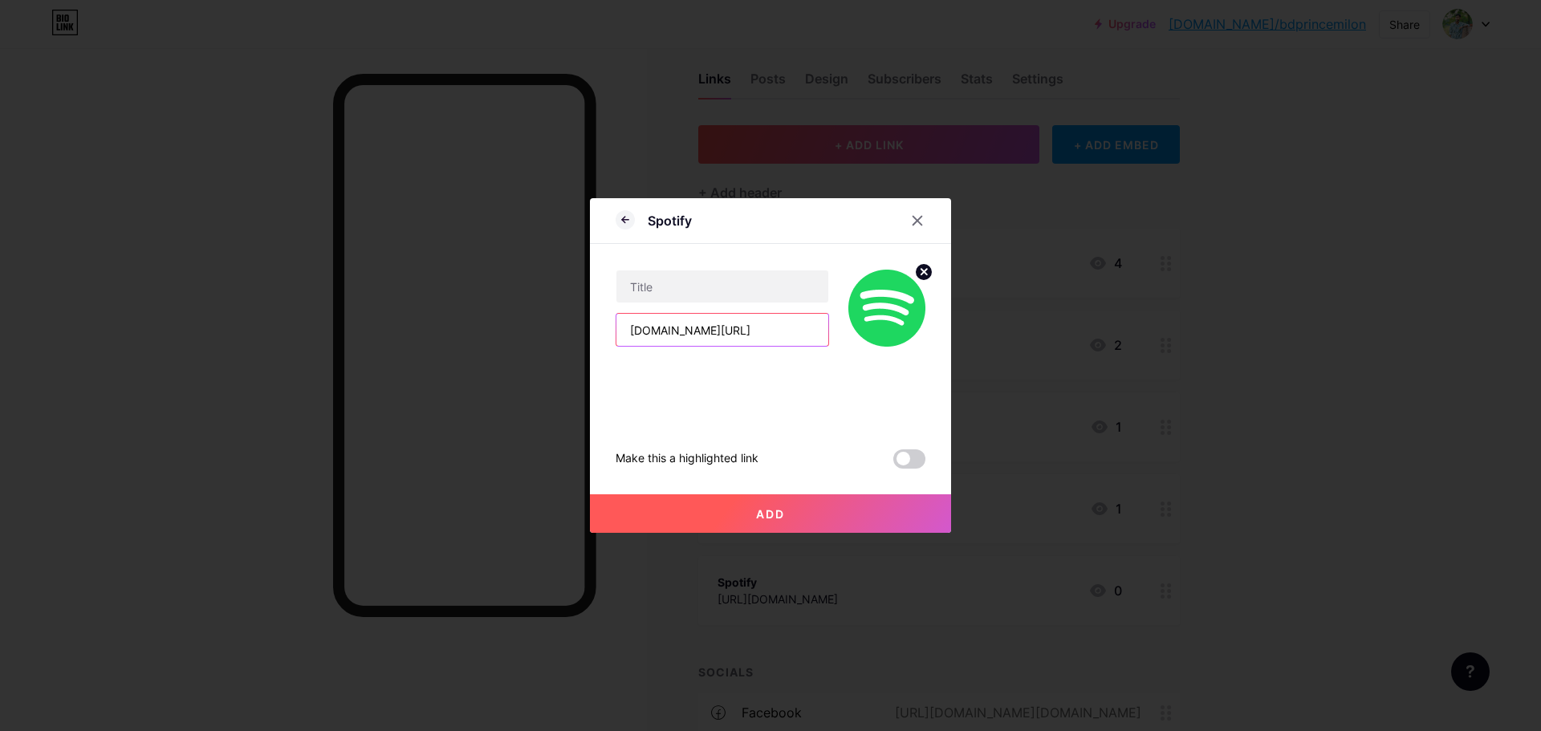
drag, startPoint x: 694, startPoint y: 327, endPoint x: 660, endPoint y: 332, distance: 34.9
click at [660, 332] on input "open.spotify.com/artist/1GgroUTntATs9XKlIMPMOt" at bounding box center [722, 330] width 212 height 32
type input "open.spotify.com/artist/1GgroUTntATs9XKlIMPMOt"
click at [682, 294] on input "text" at bounding box center [722, 287] width 212 height 32
paste input "spotify"
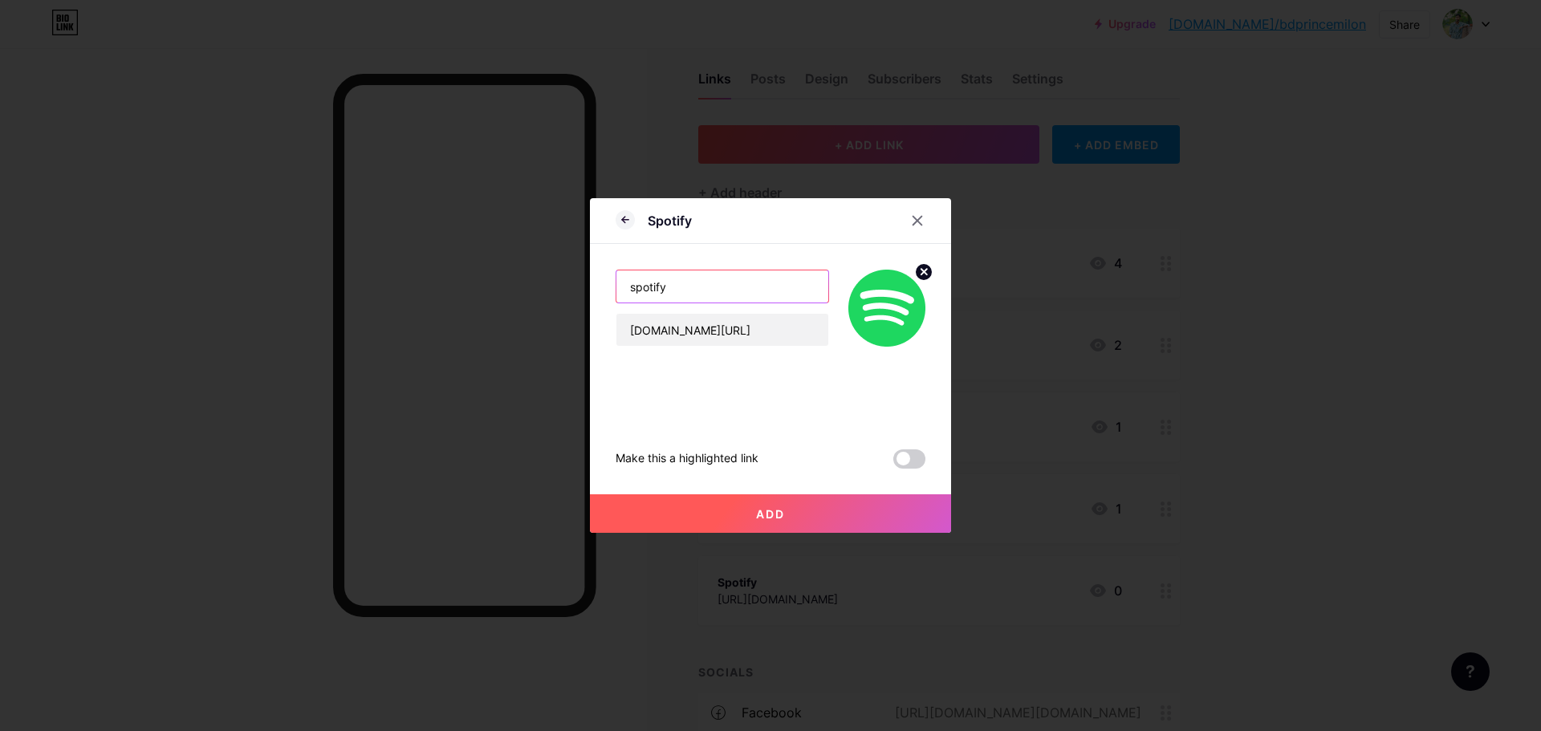
click at [634, 287] on input "spotify" at bounding box center [722, 287] width 212 height 32
type input "Spotify"
click at [772, 514] on span "Add" at bounding box center [770, 514] width 29 height 14
click at [923, 205] on div "Spotify Spotify open.spotify.com/artist/1GgroUTntATs9XKlIMPMOt Make this a high…" at bounding box center [770, 365] width 361 height 335
click at [918, 217] on icon at bounding box center [917, 220] width 13 height 13
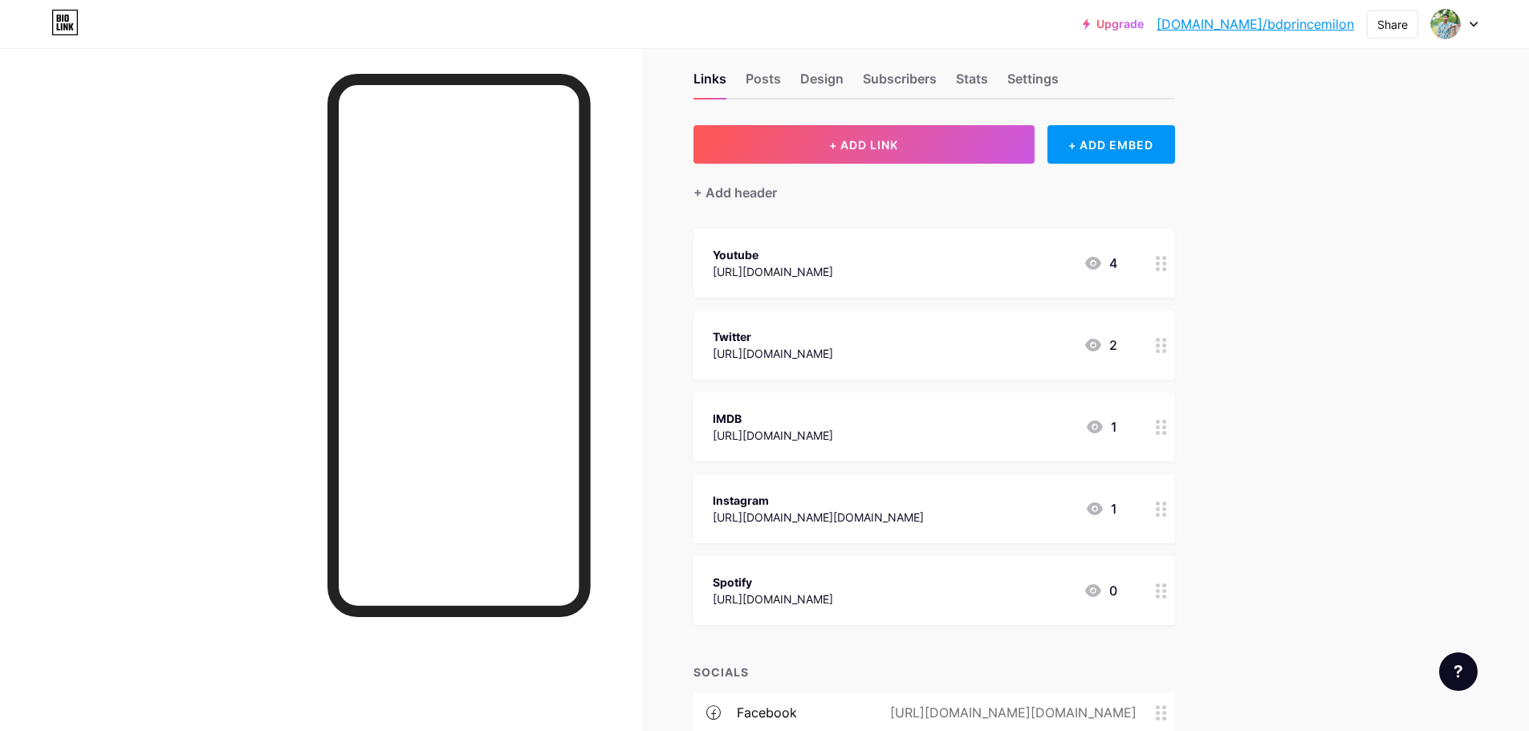
click at [1330, 259] on div "Upgrade bio.link/bdprin... bio.link/bdprincemilon Share Switch accounts Prince …" at bounding box center [764, 514] width 1529 height 1077
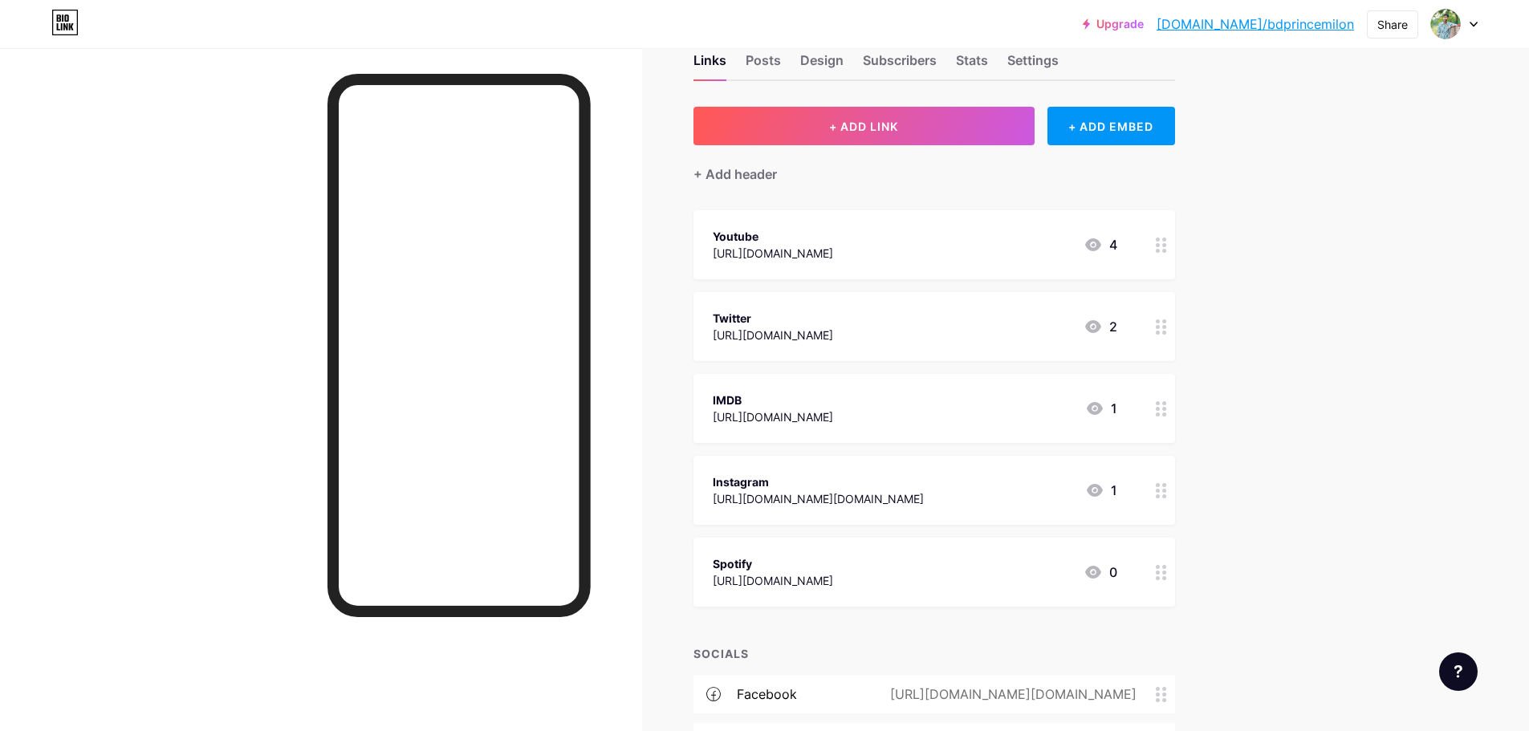
scroll to position [80, 0]
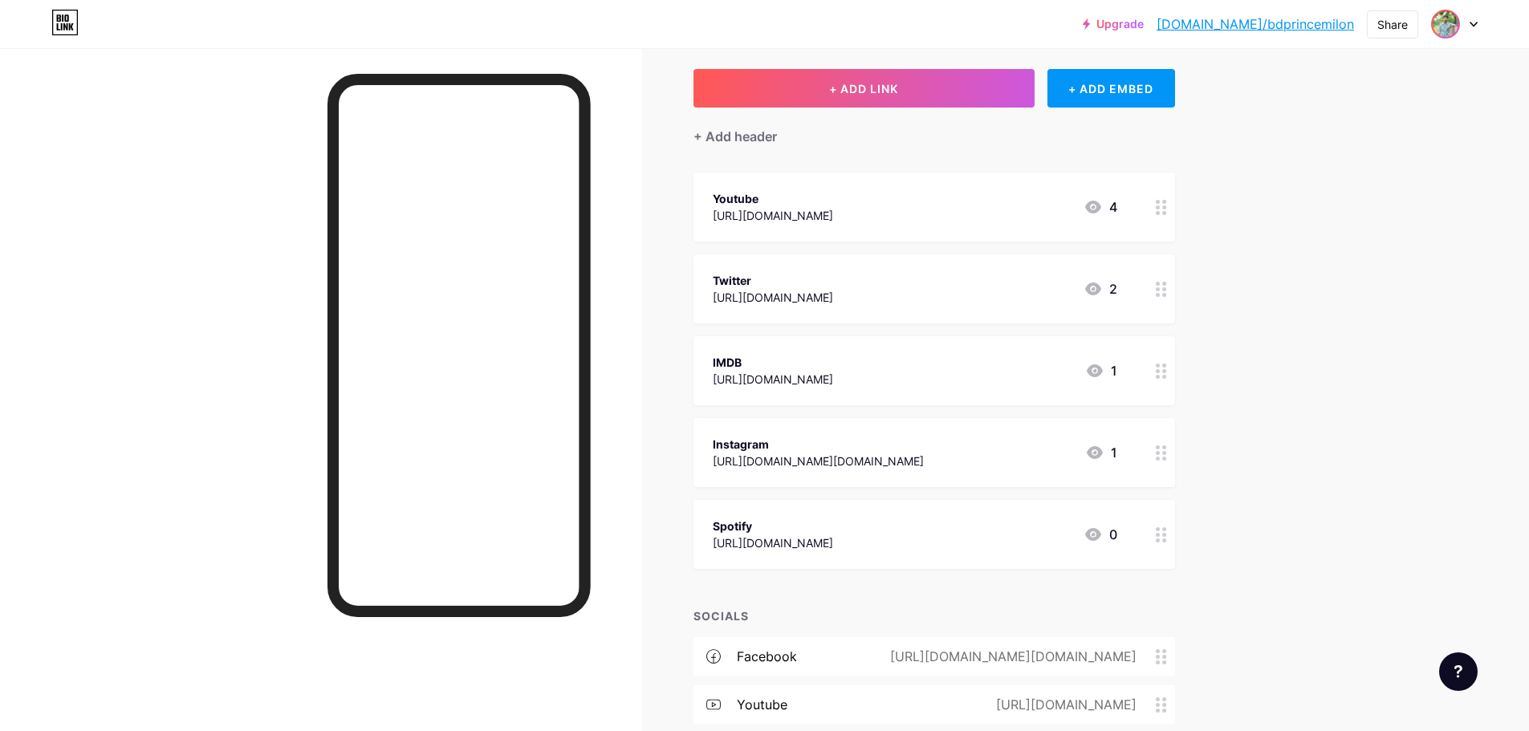
click at [1444, 26] on img at bounding box center [1446, 24] width 26 height 26
click at [1339, 183] on link "Account settings" at bounding box center [1377, 182] width 199 height 43
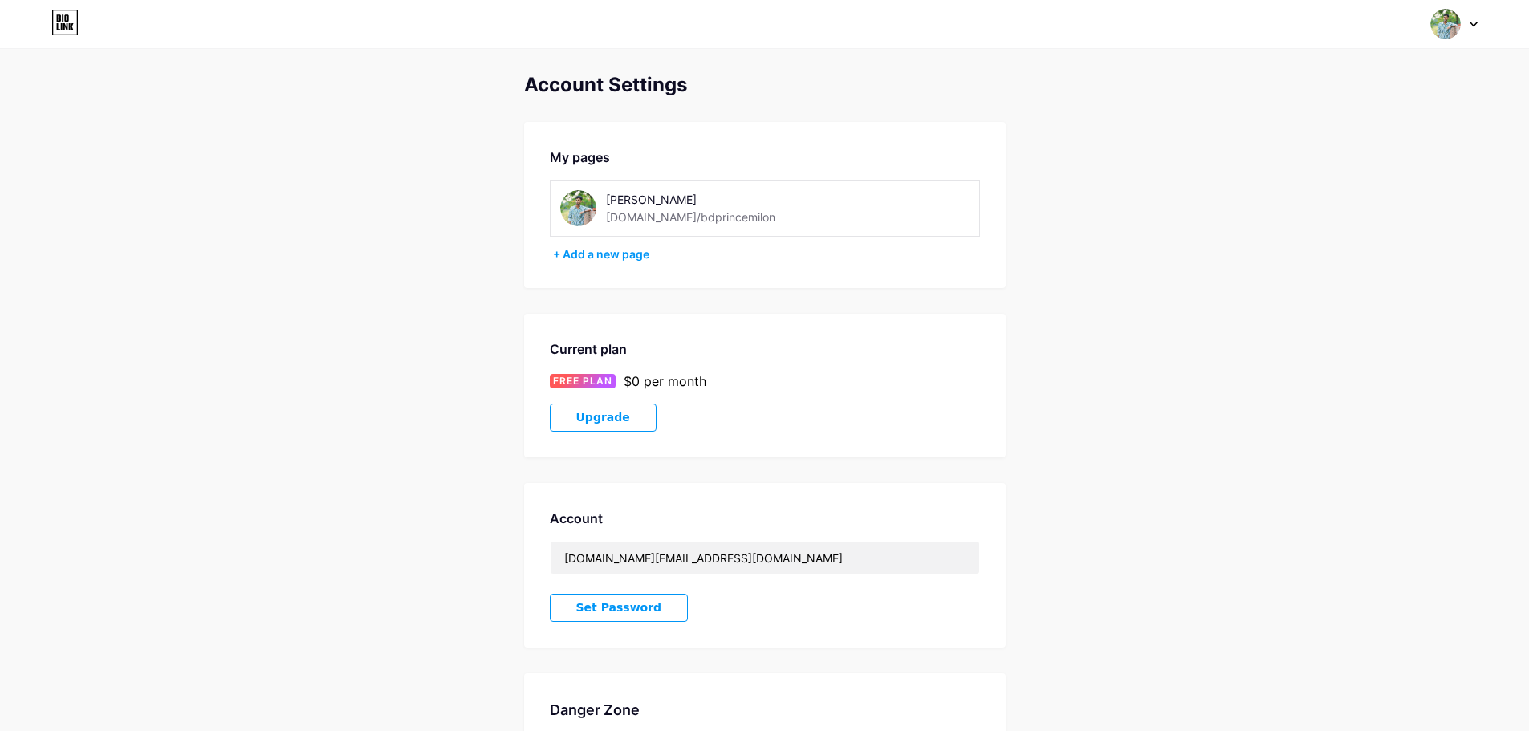
click at [655, 230] on div "Prince Milon bio.link/bdprincemilon" at bounding box center [765, 208] width 430 height 57
click at [587, 214] on img at bounding box center [578, 208] width 36 height 36
click at [576, 254] on div "+ Add a new page" at bounding box center [766, 254] width 427 height 16
click at [657, 201] on div "[PERSON_NAME]" at bounding box center [719, 199] width 227 height 17
click at [634, 206] on div "[PERSON_NAME]" at bounding box center [719, 199] width 227 height 17
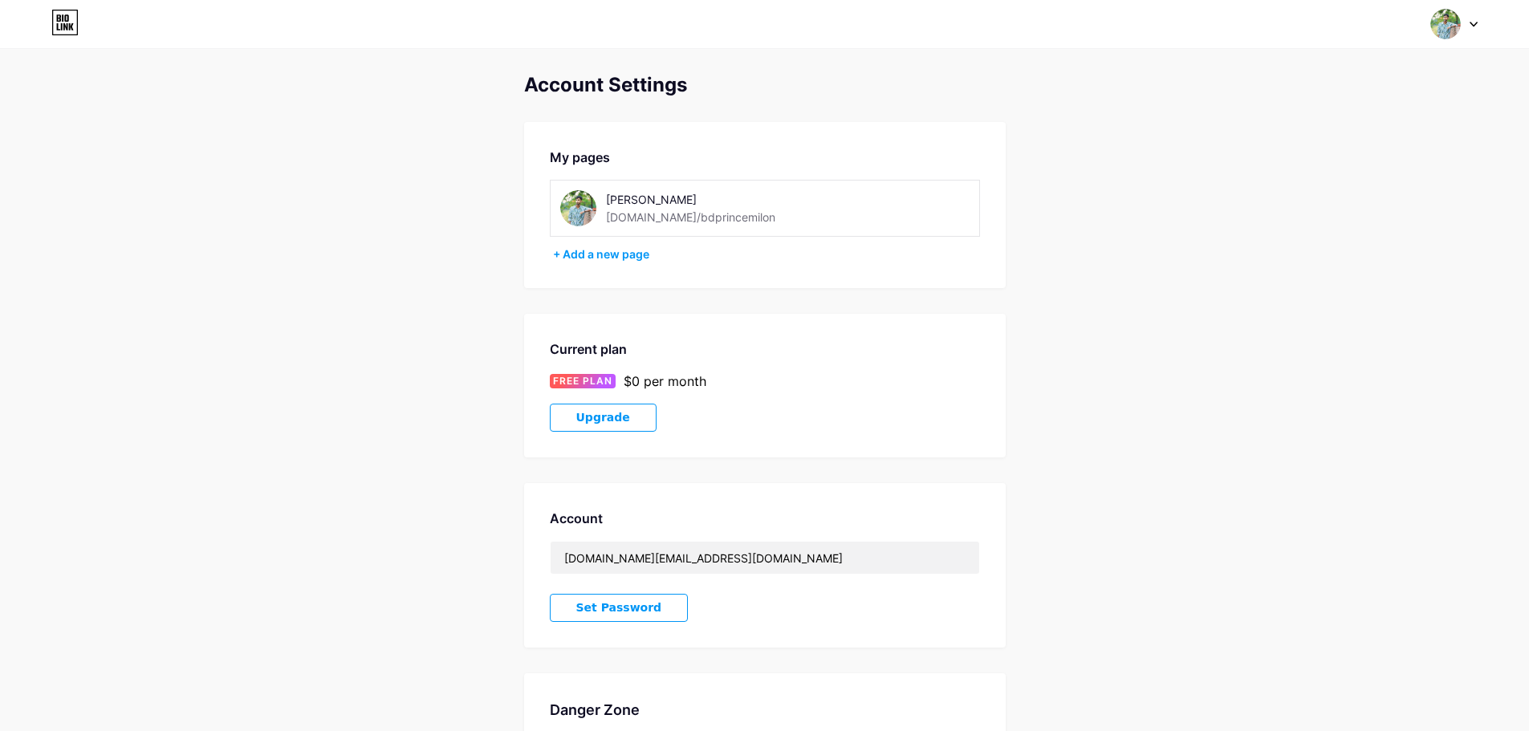
click at [585, 205] on img at bounding box center [578, 208] width 36 height 36
click at [580, 205] on img at bounding box center [578, 208] width 36 height 36
click at [576, 208] on img at bounding box center [578, 208] width 36 height 36
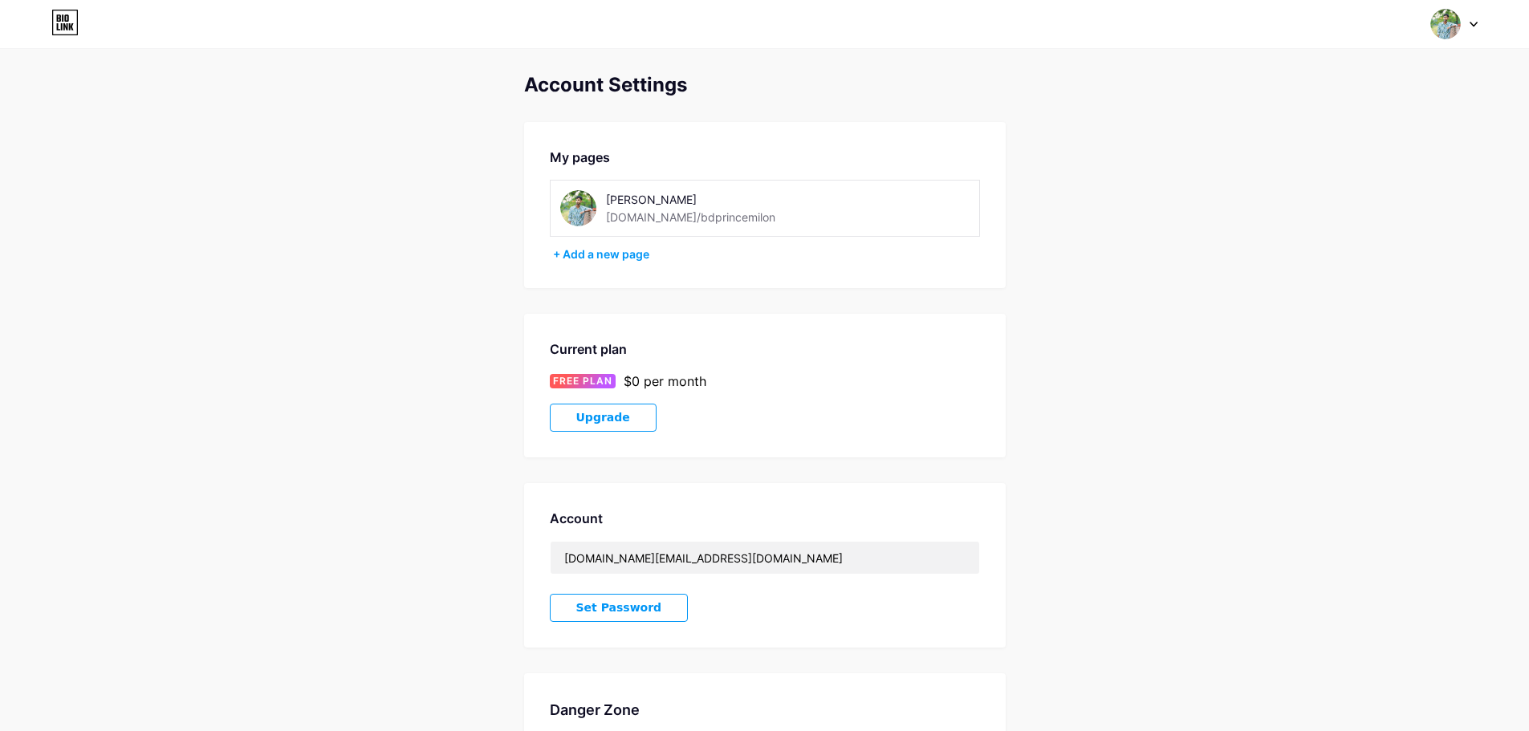
click at [1455, 18] on img at bounding box center [1445, 24] width 31 height 31
drag, startPoint x: 1320, startPoint y: 181, endPoint x: 1332, endPoint y: 181, distance: 11.3
click at [1320, 181] on link "Dashboard" at bounding box center [1377, 182] width 199 height 43
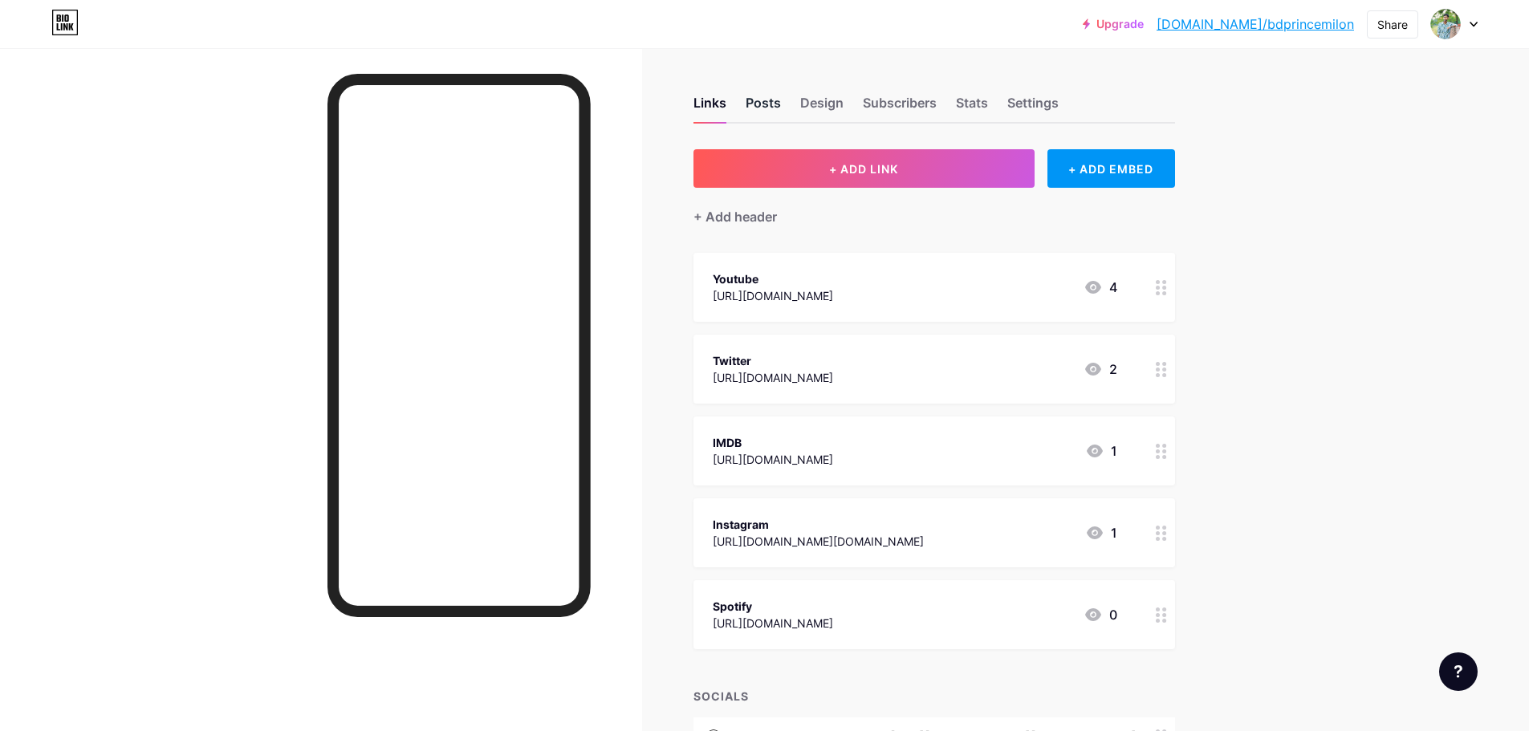
click at [763, 116] on div "Posts" at bounding box center [763, 107] width 35 height 29
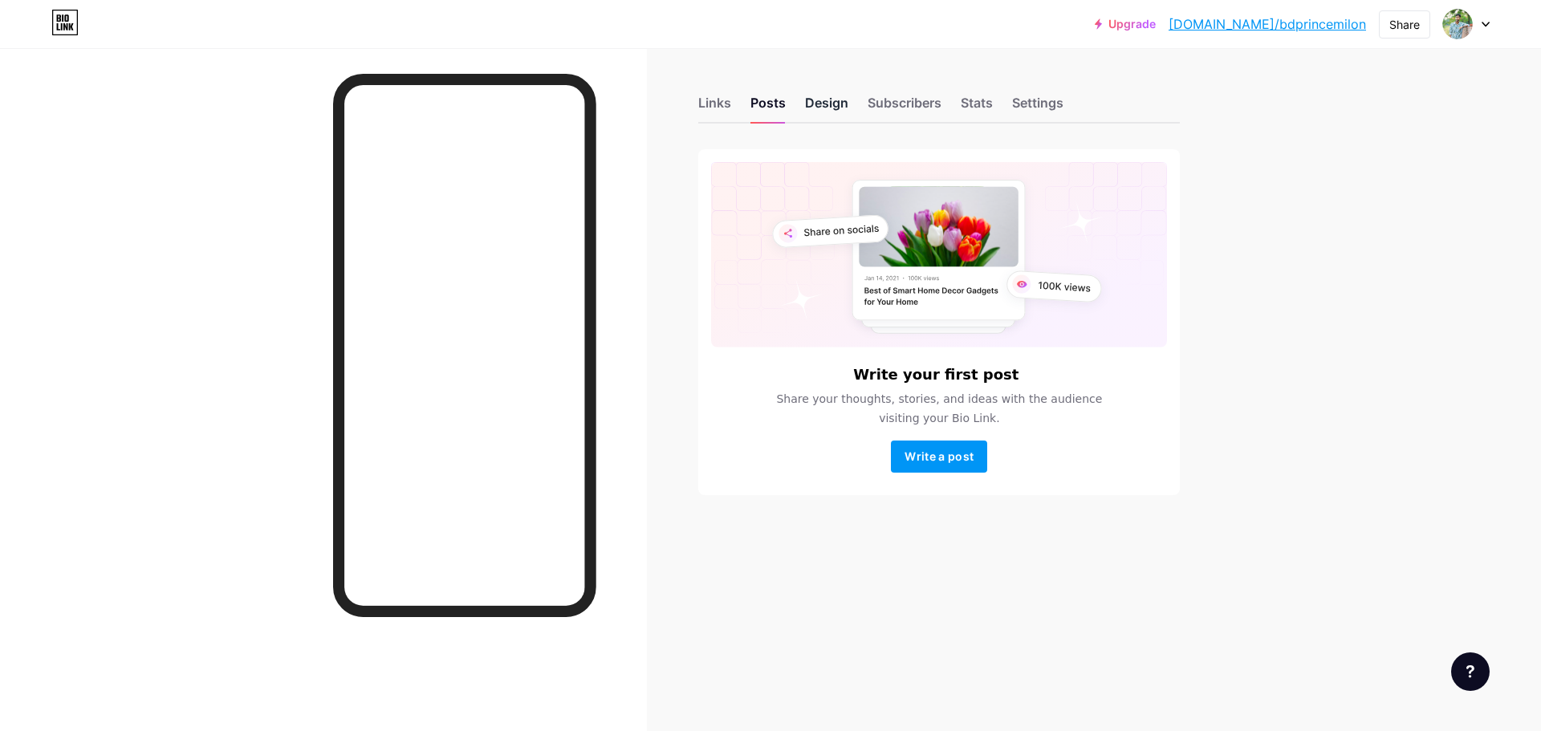
drag, startPoint x: 800, startPoint y: 92, endPoint x: 817, endPoint y: 99, distance: 18.8
click at [801, 92] on div "Links Posts Design Subscribers Stats Settings" at bounding box center [939, 95] width 482 height 56
click at [820, 100] on div "Design" at bounding box center [826, 107] width 43 height 29
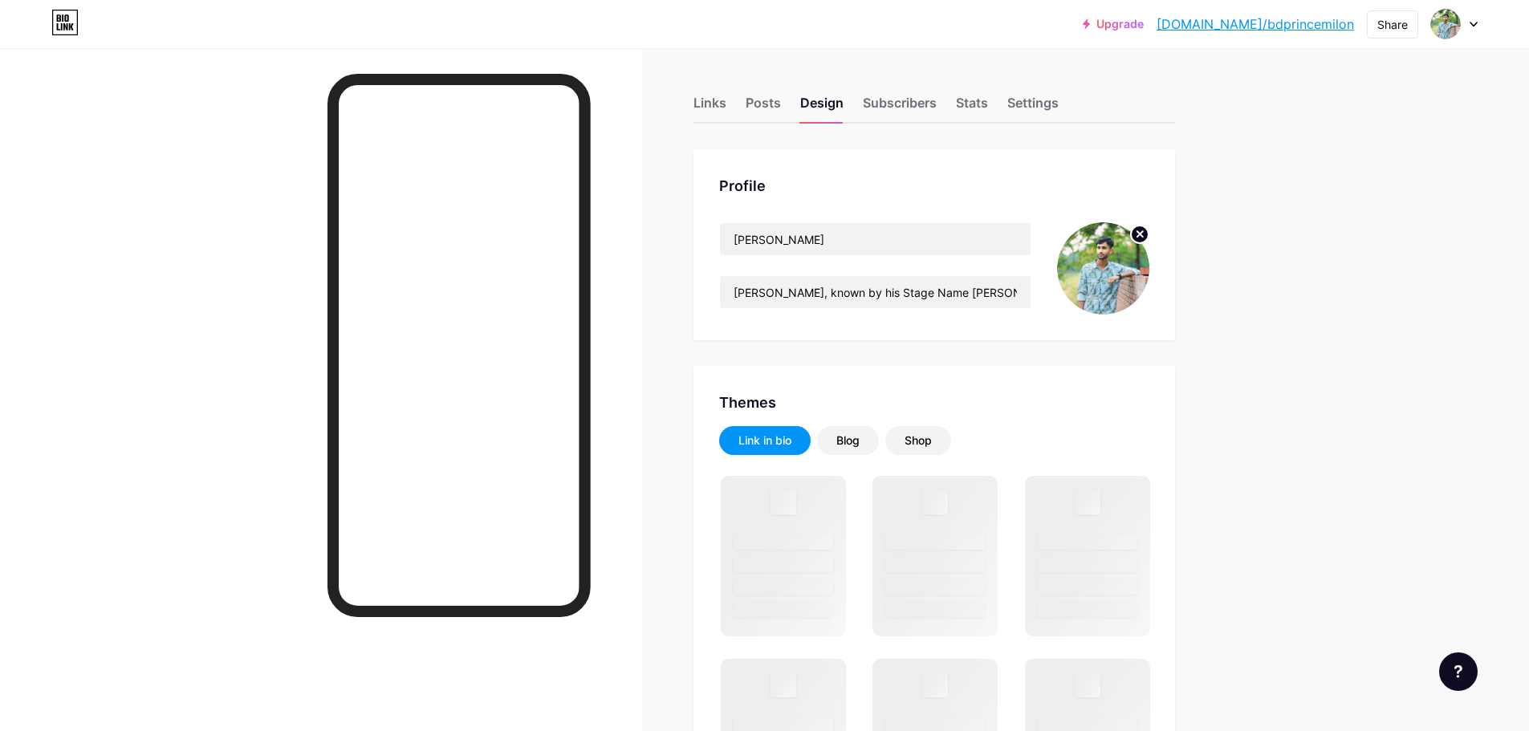
click at [1116, 275] on img at bounding box center [1103, 268] width 92 height 92
click at [1121, 258] on img at bounding box center [1103, 268] width 92 height 92
click at [1141, 233] on circle at bounding box center [1140, 235] width 18 height 18
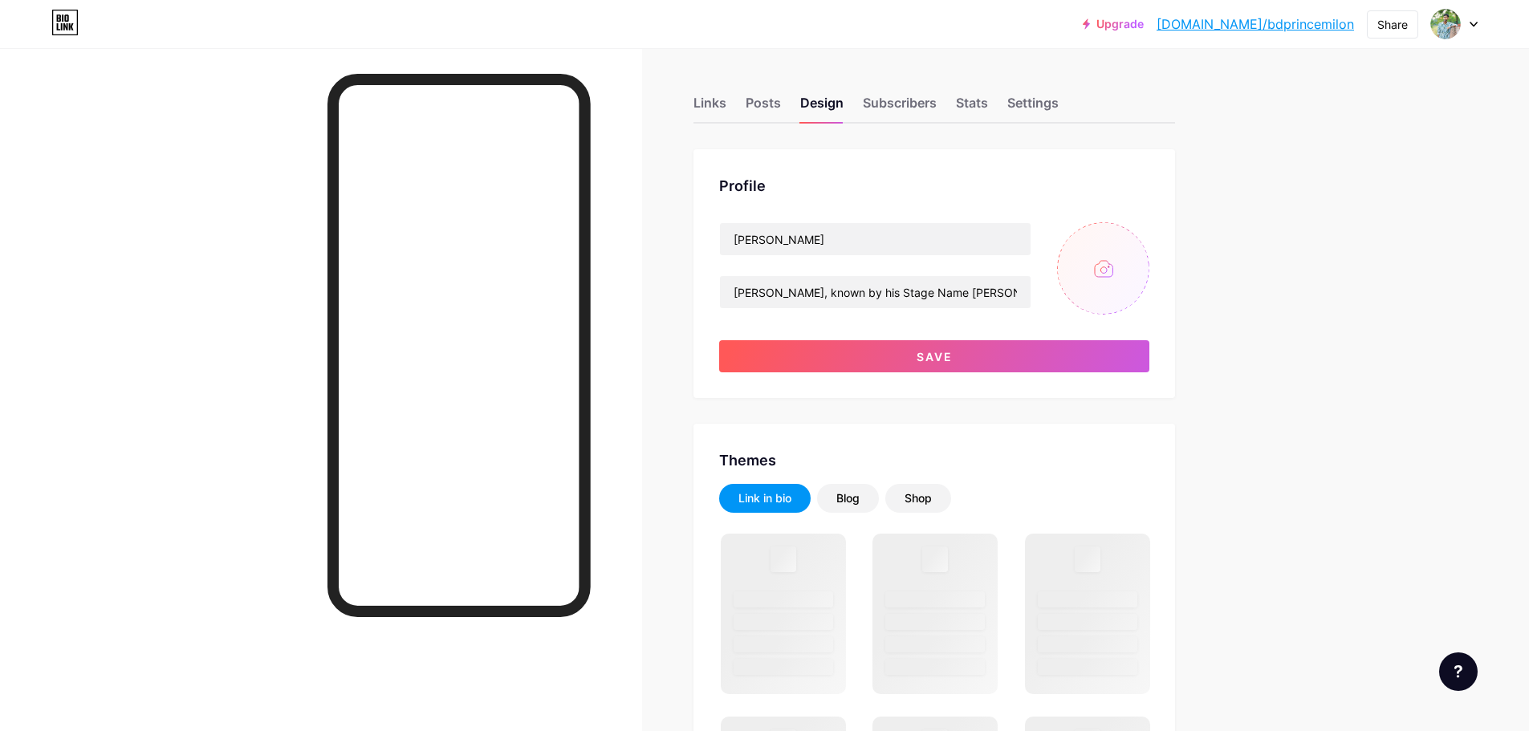
click at [1102, 272] on input "file" at bounding box center [1103, 268] width 92 height 92
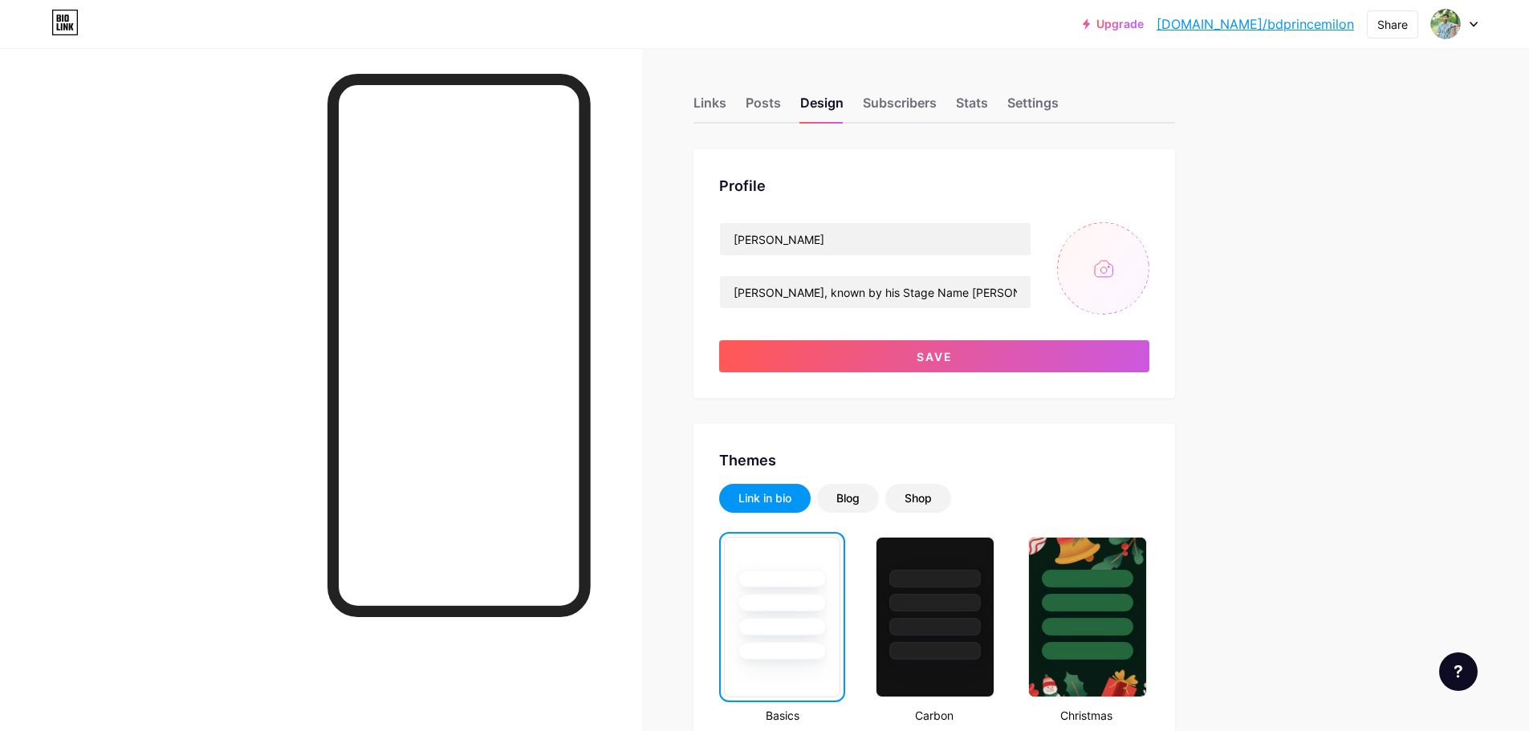
type input "C:\fakepath\Gemini_Generated_Image_5c1nsi5c1nsi5c1n.png"
click at [1143, 234] on icon at bounding box center [1140, 234] width 6 height 6
click at [1101, 293] on input "file" at bounding box center [1103, 268] width 92 height 92
type input "C:\fakepath\3.jpg"
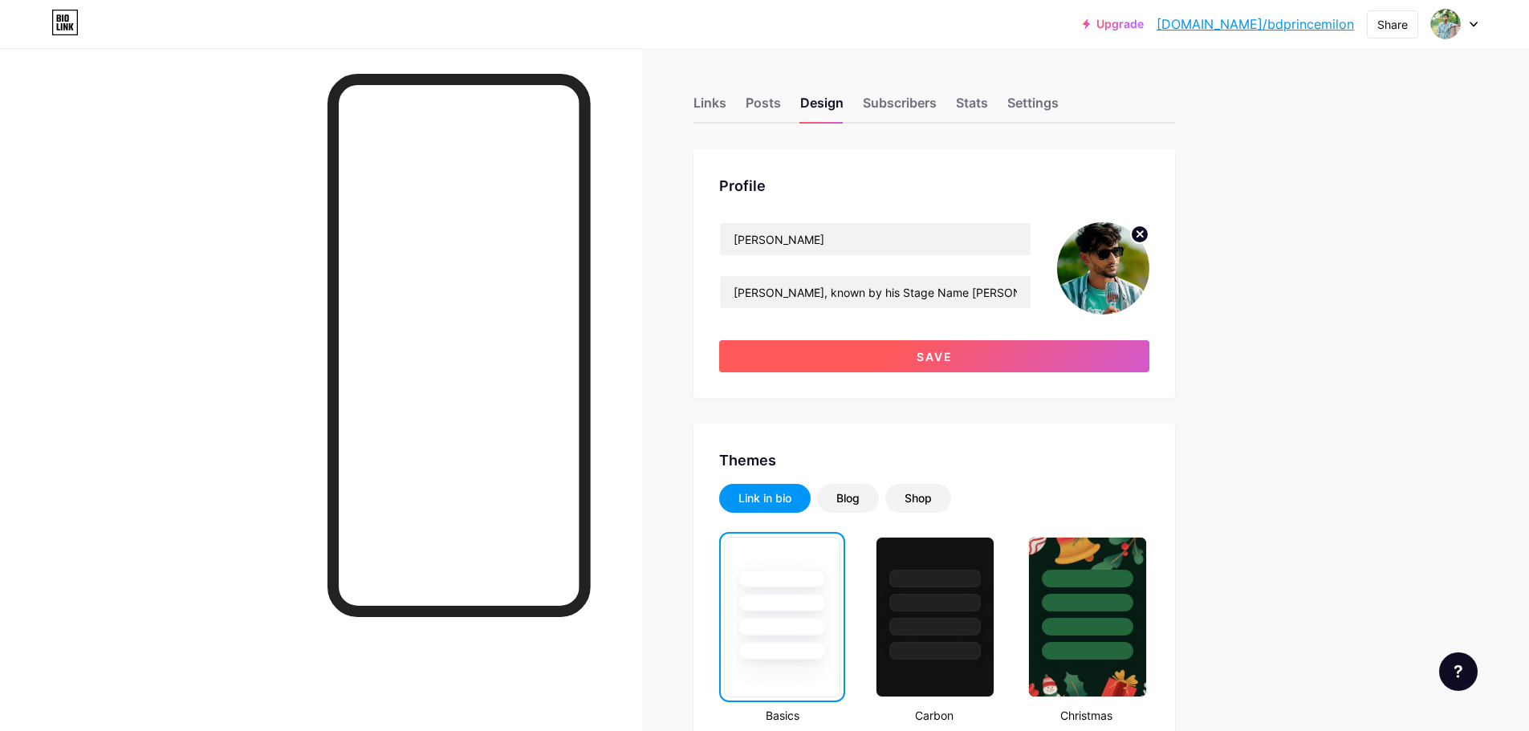
click at [1086, 355] on button "Save" at bounding box center [934, 356] width 430 height 32
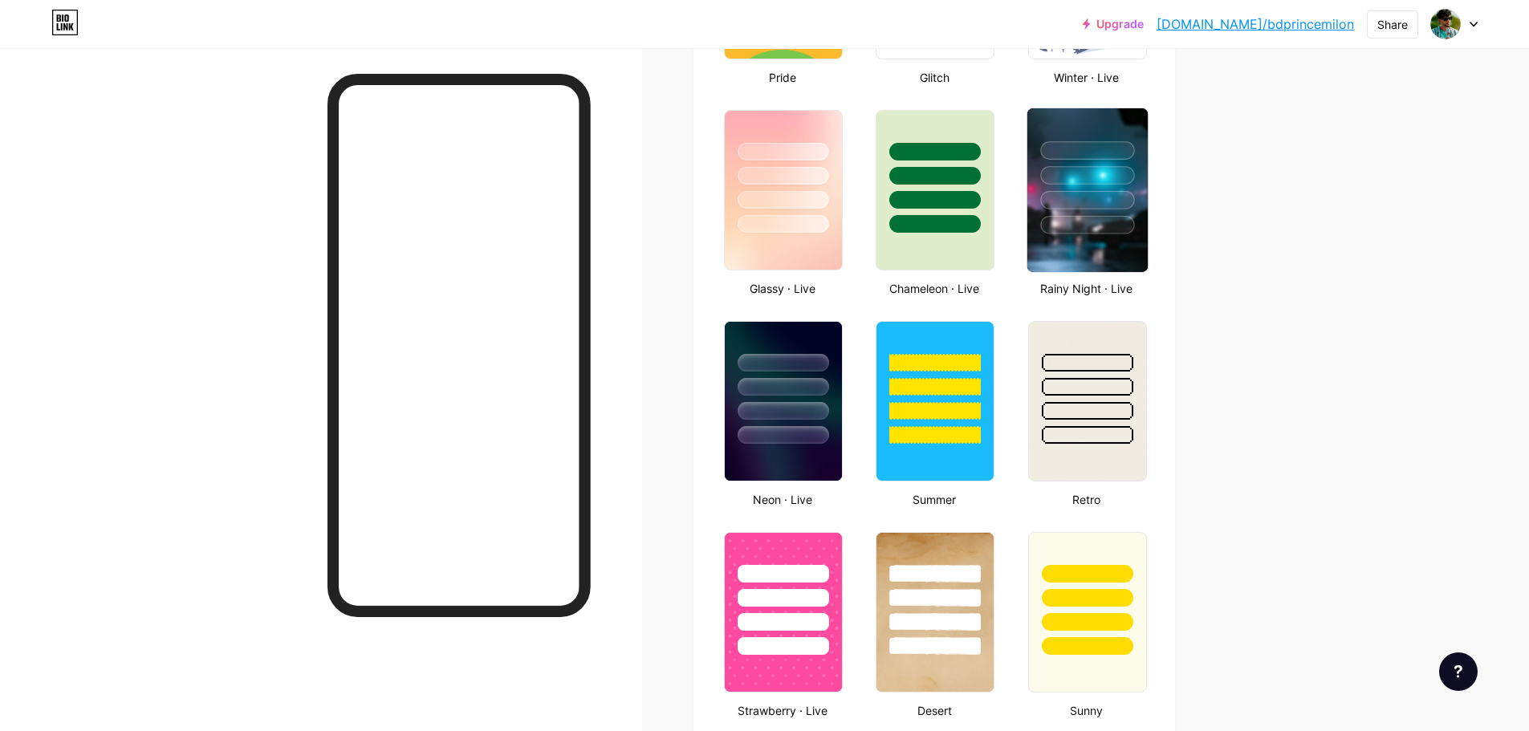
scroll to position [963, 0]
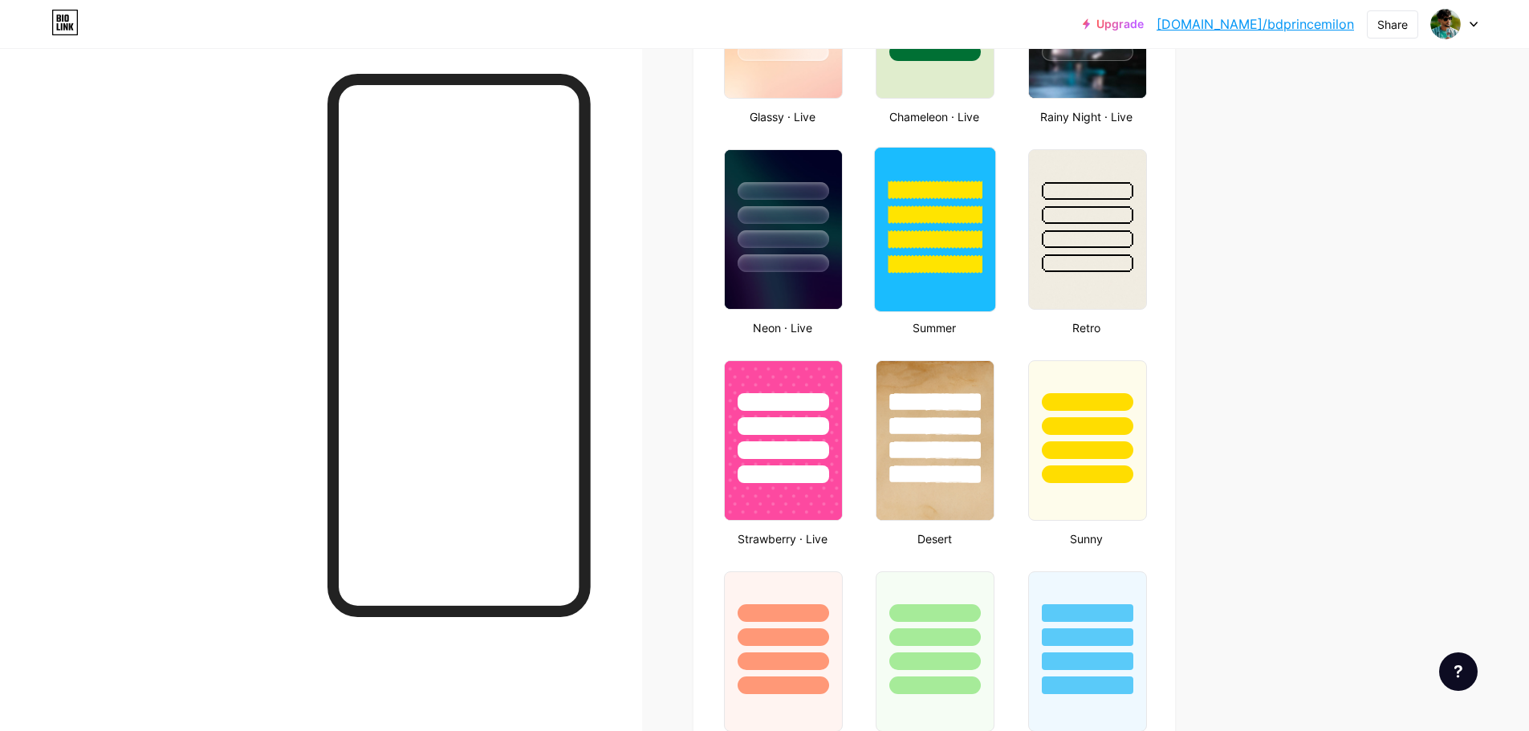
click at [990, 271] on div at bounding box center [935, 211] width 120 height 126
click at [1320, 373] on div "Upgrade bio.link/bdprin... bio.link/bdprincemilon Share Switch accounts Prince …" at bounding box center [764, 403] width 1529 height 2732
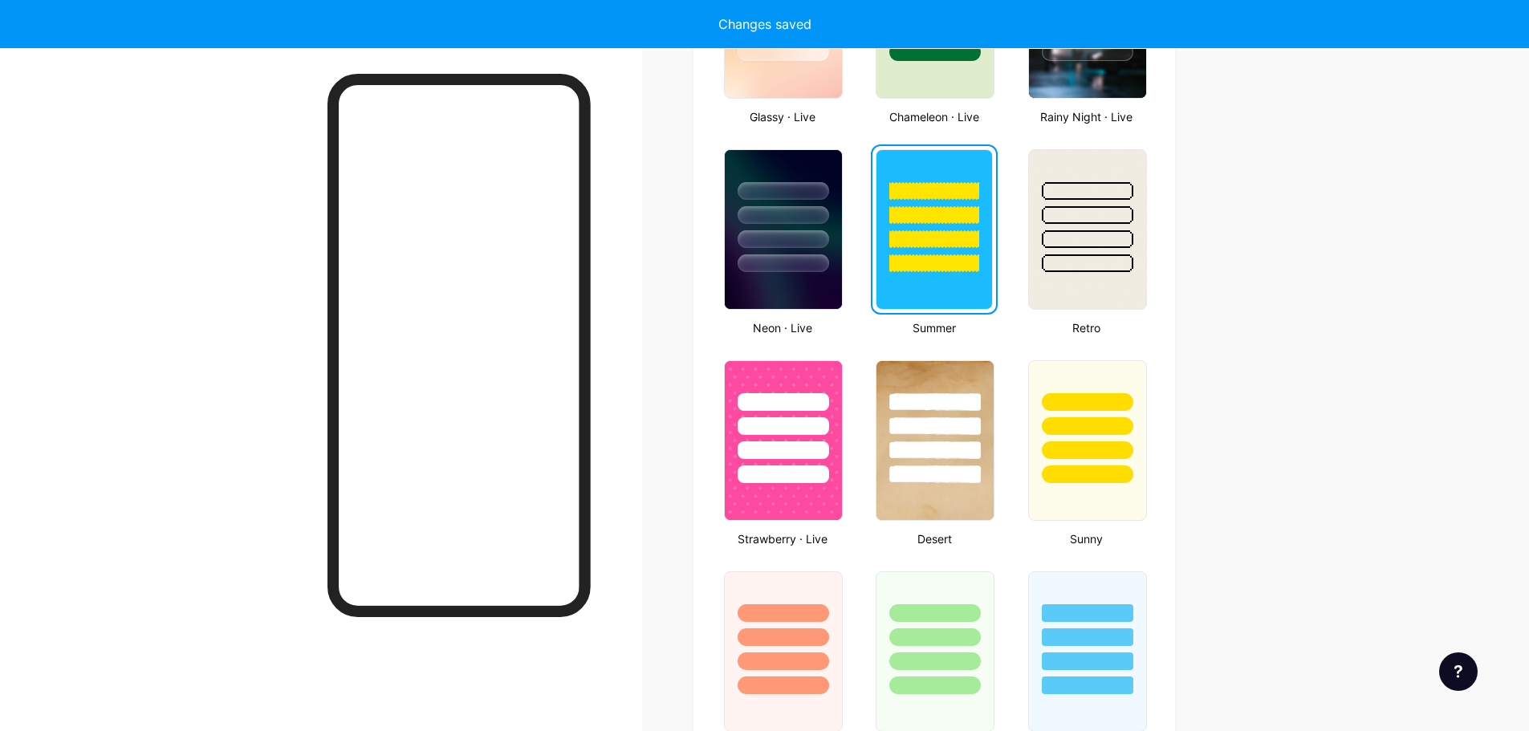
click at [1280, 360] on div "Upgrade bio.link/bdprin... bio.link/bdprincemilon Share Switch accounts Prince …" at bounding box center [764, 403] width 1529 height 2732
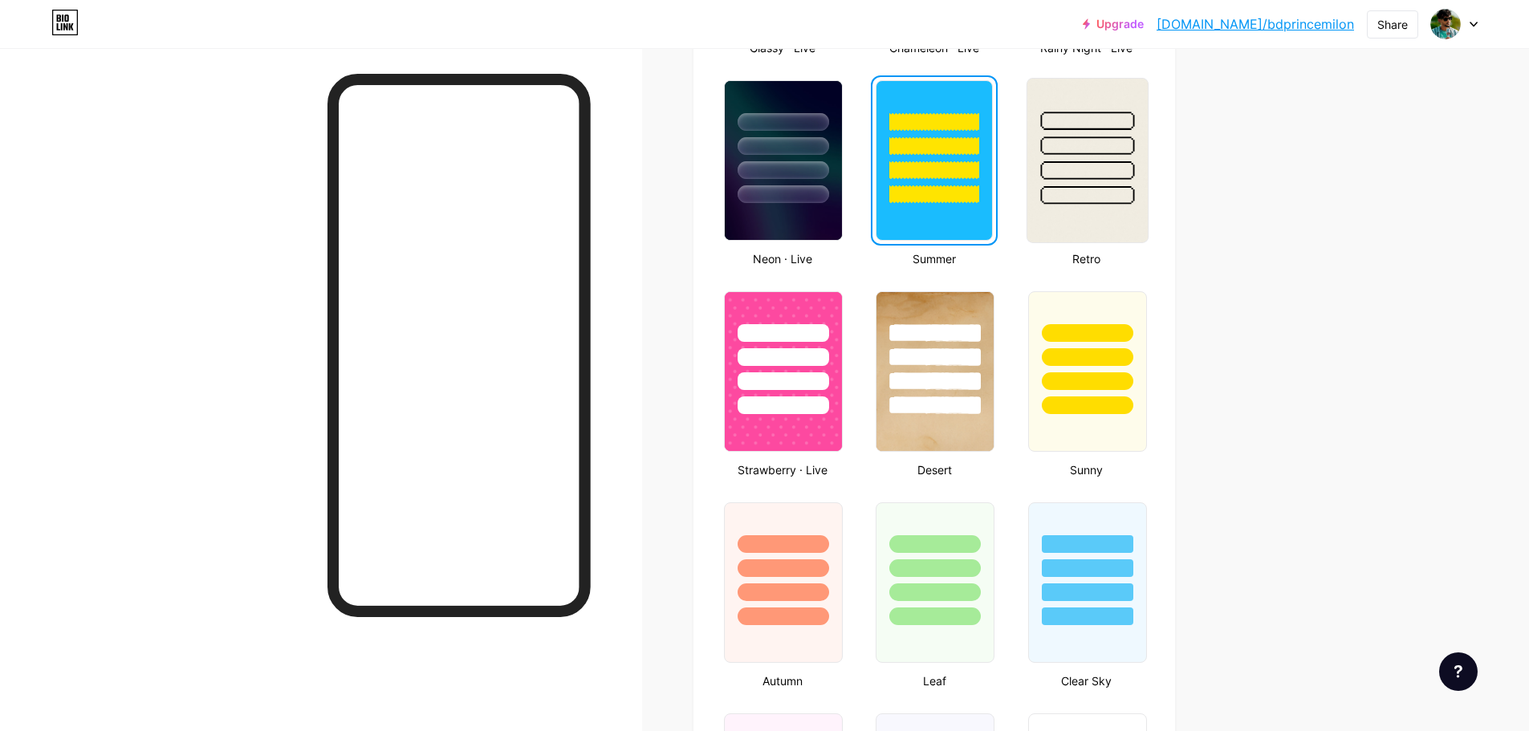
scroll to position [803, 0]
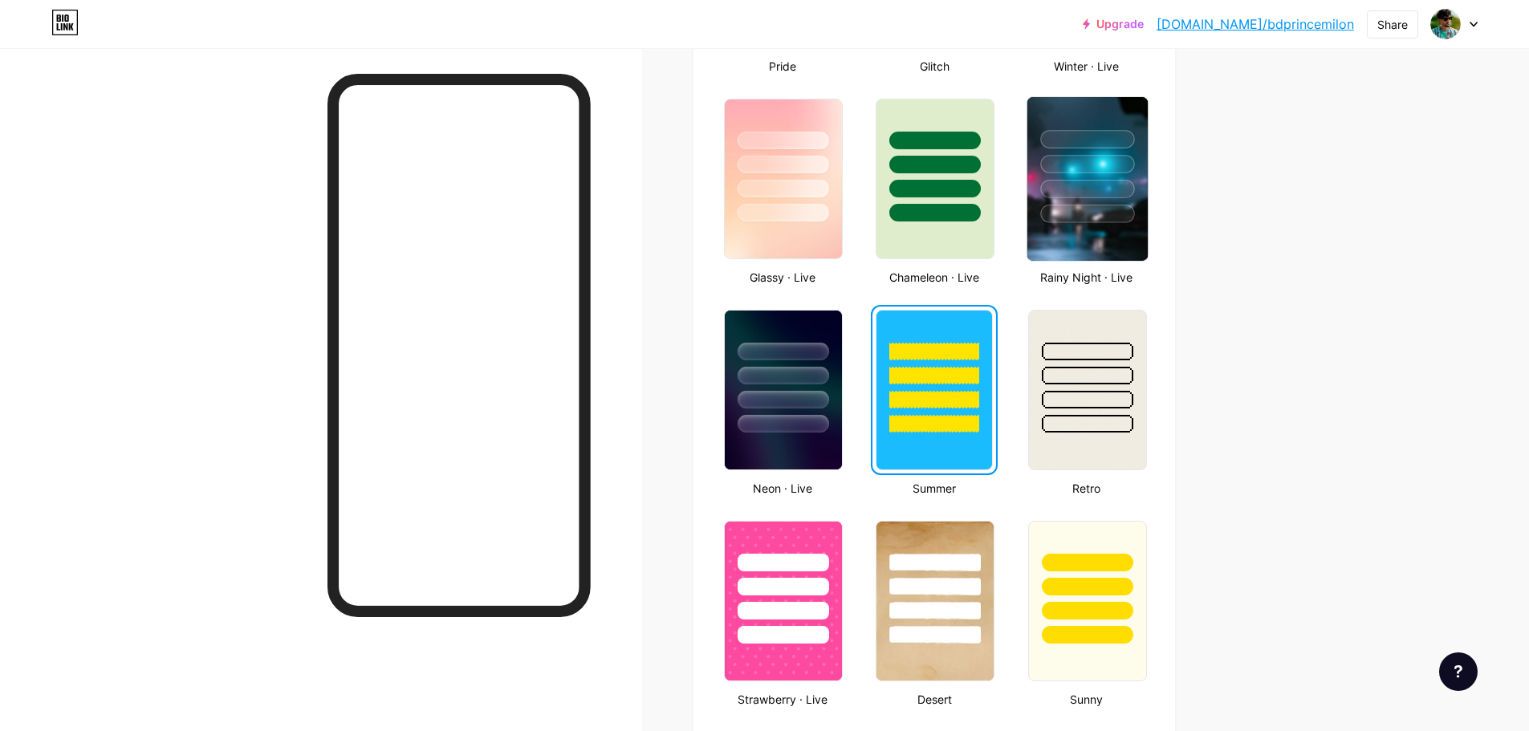
click at [1111, 238] on img at bounding box center [1087, 179] width 120 height 164
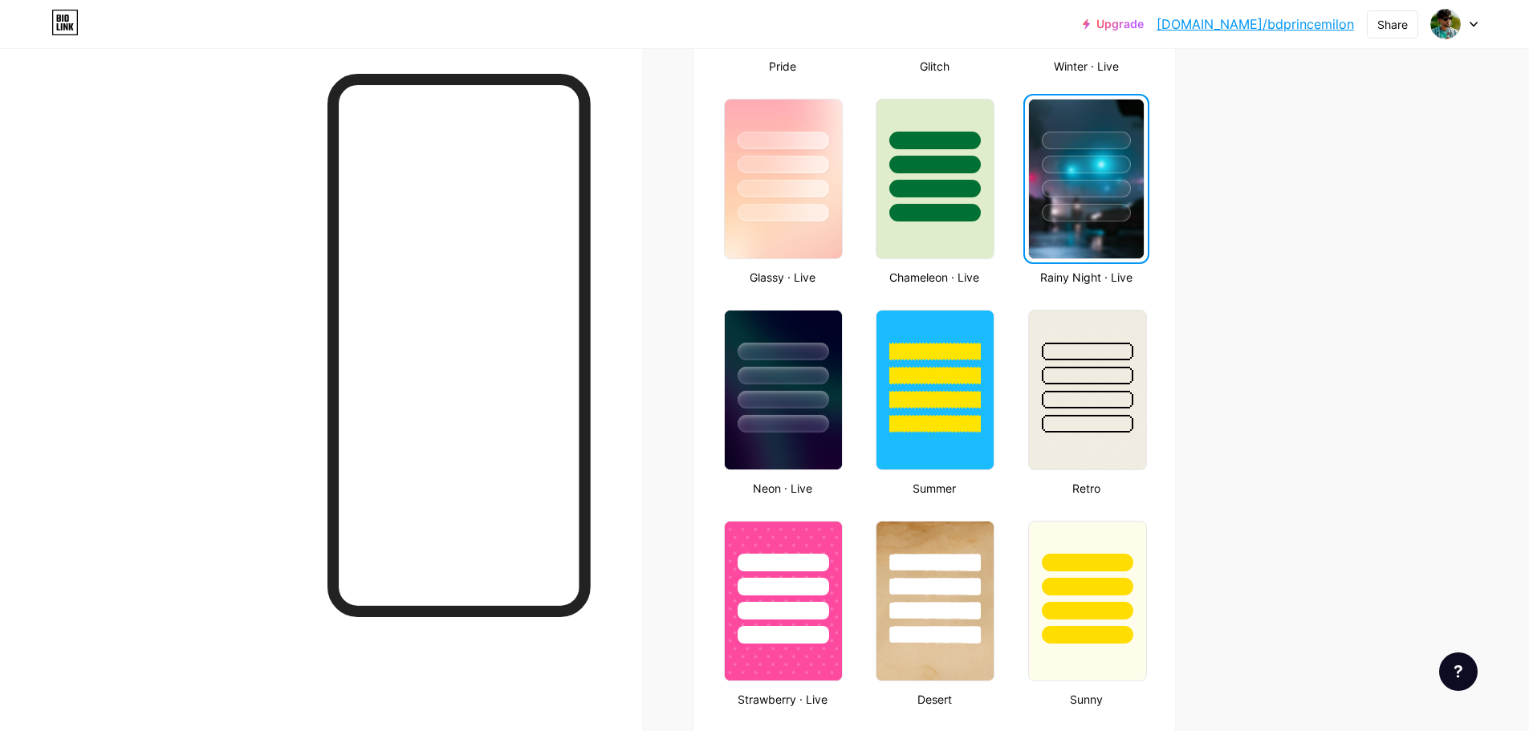
click at [1333, 315] on div "Upgrade bio.link/bdprin... bio.link/bdprincemilon Share Switch accounts Prince …" at bounding box center [764, 563] width 1529 height 2732
click at [1332, 328] on div "Upgrade bio.link/bdprin... bio.link/bdprincemilon Share Switch accounts Prince …" at bounding box center [764, 563] width 1529 height 2732
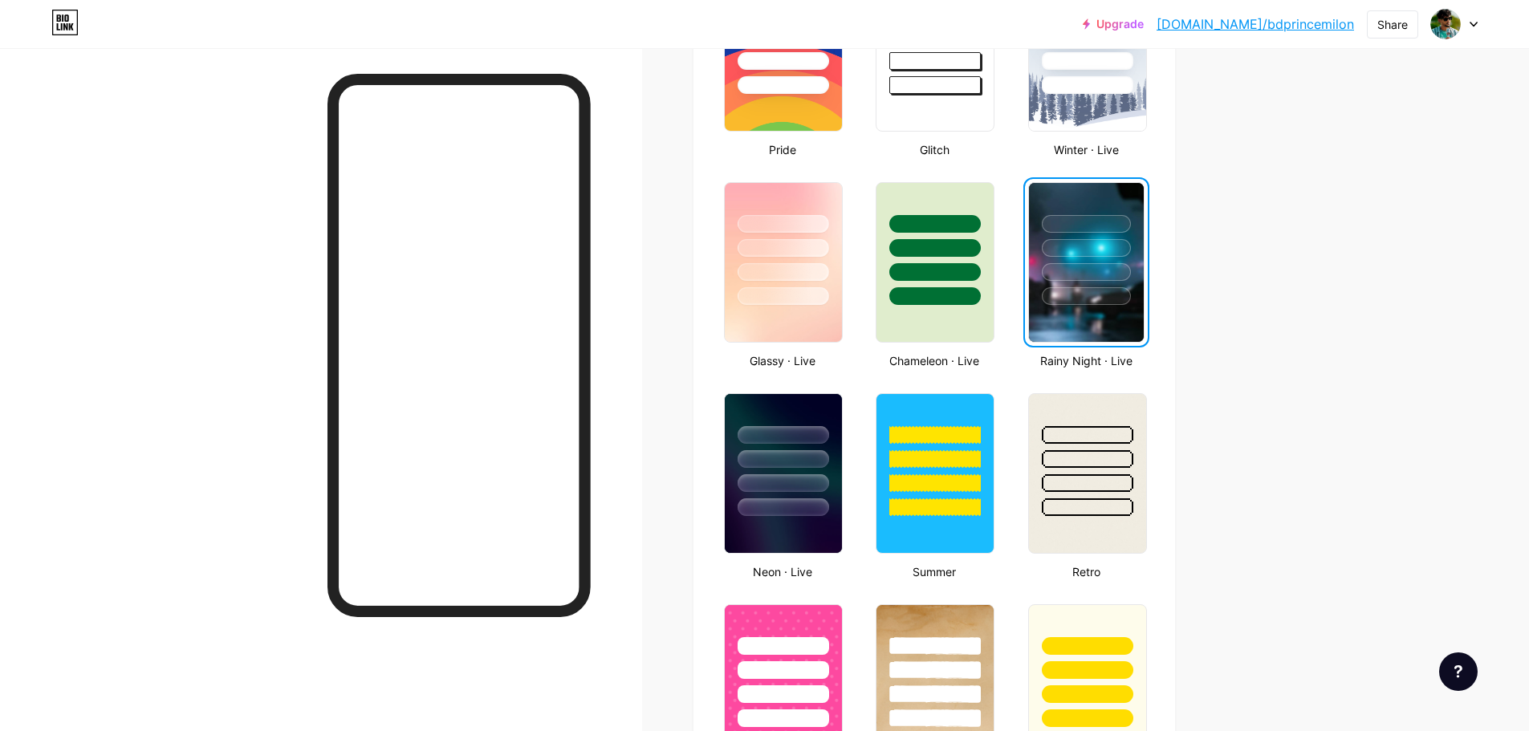
scroll to position [562, 0]
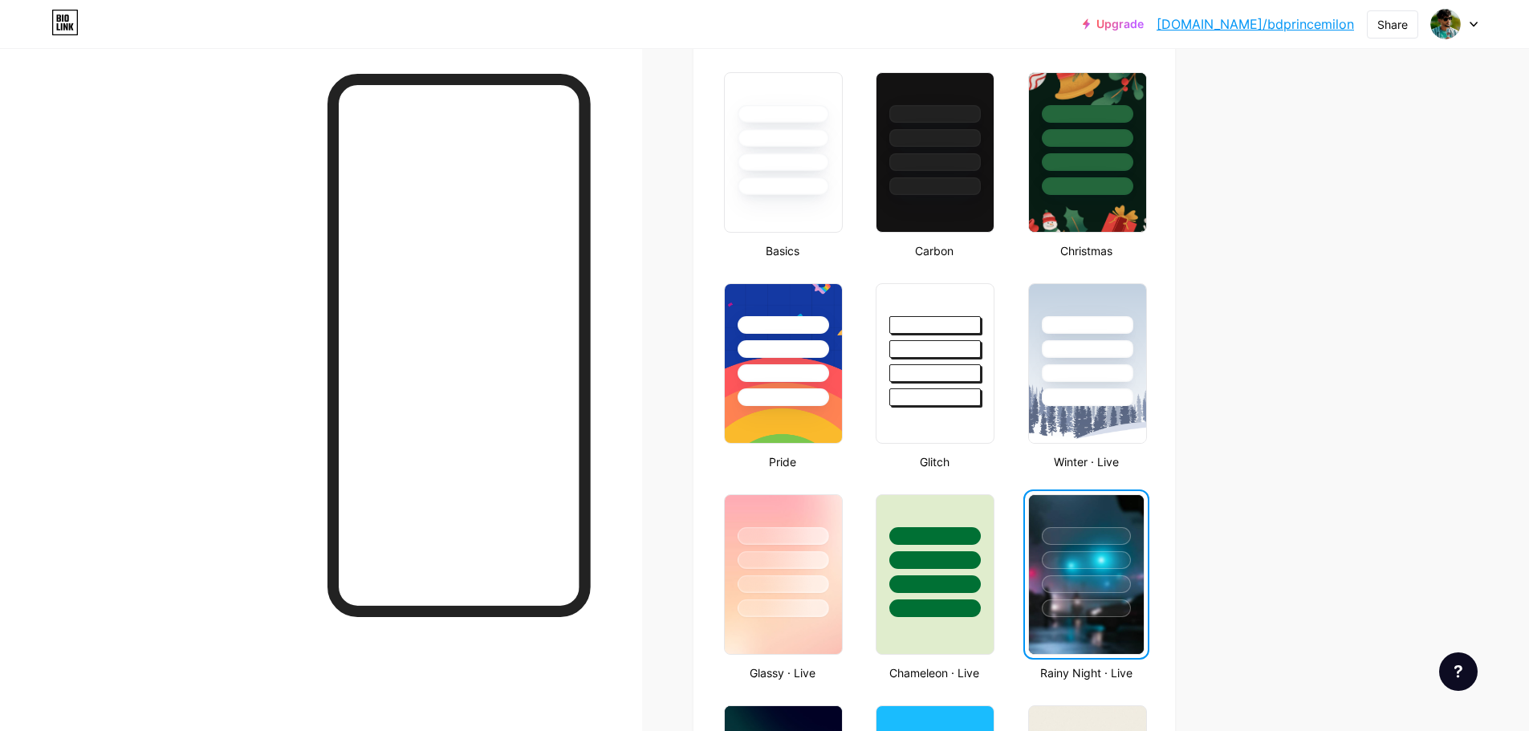
scroll to position [241, 0]
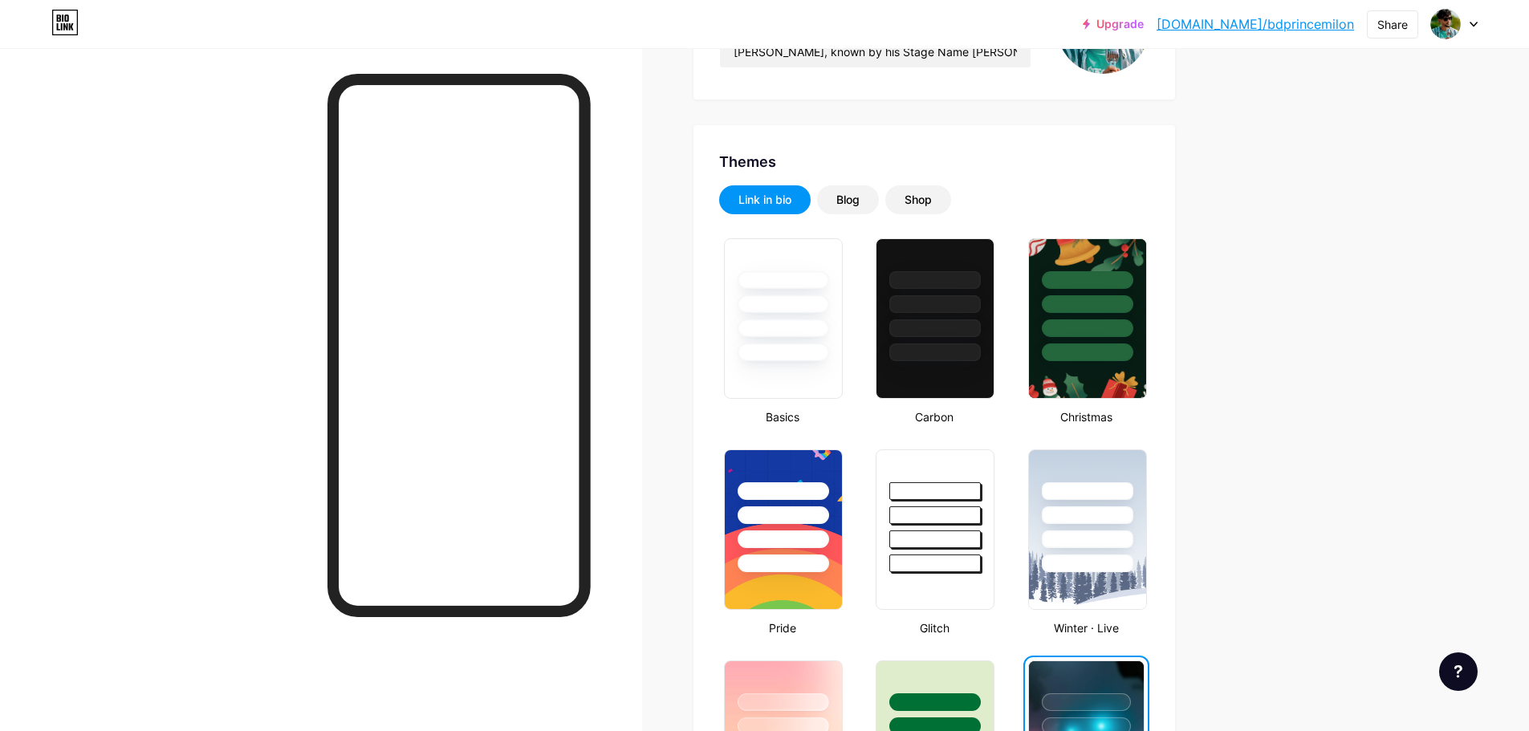
click at [757, 197] on div "Link in bio" at bounding box center [765, 200] width 53 height 16
click at [786, 194] on div "Link in bio" at bounding box center [765, 200] width 53 height 16
click at [806, 193] on div "Link in bio" at bounding box center [765, 199] width 92 height 29
click at [787, 324] on div at bounding box center [783, 328] width 94 height 18
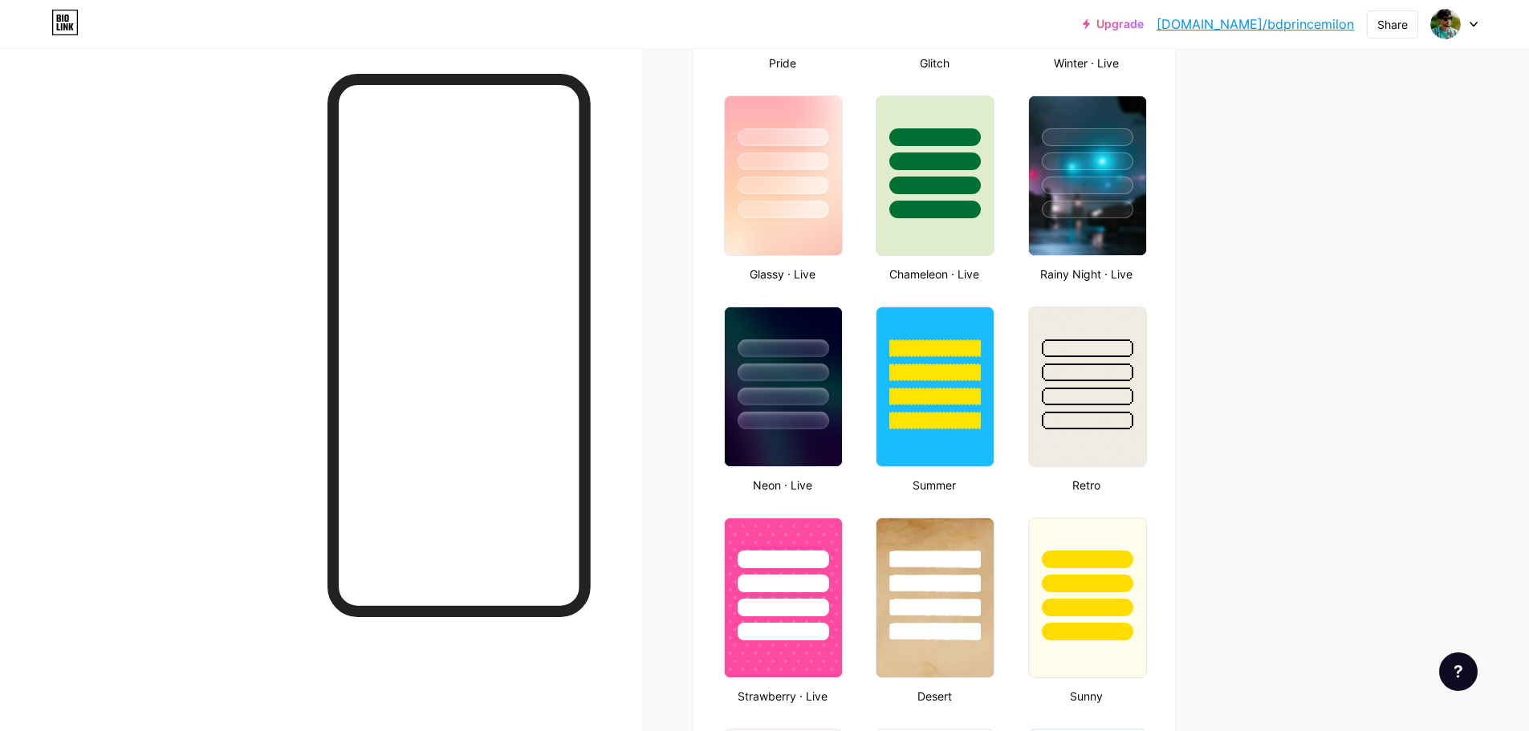
scroll to position [883, 0]
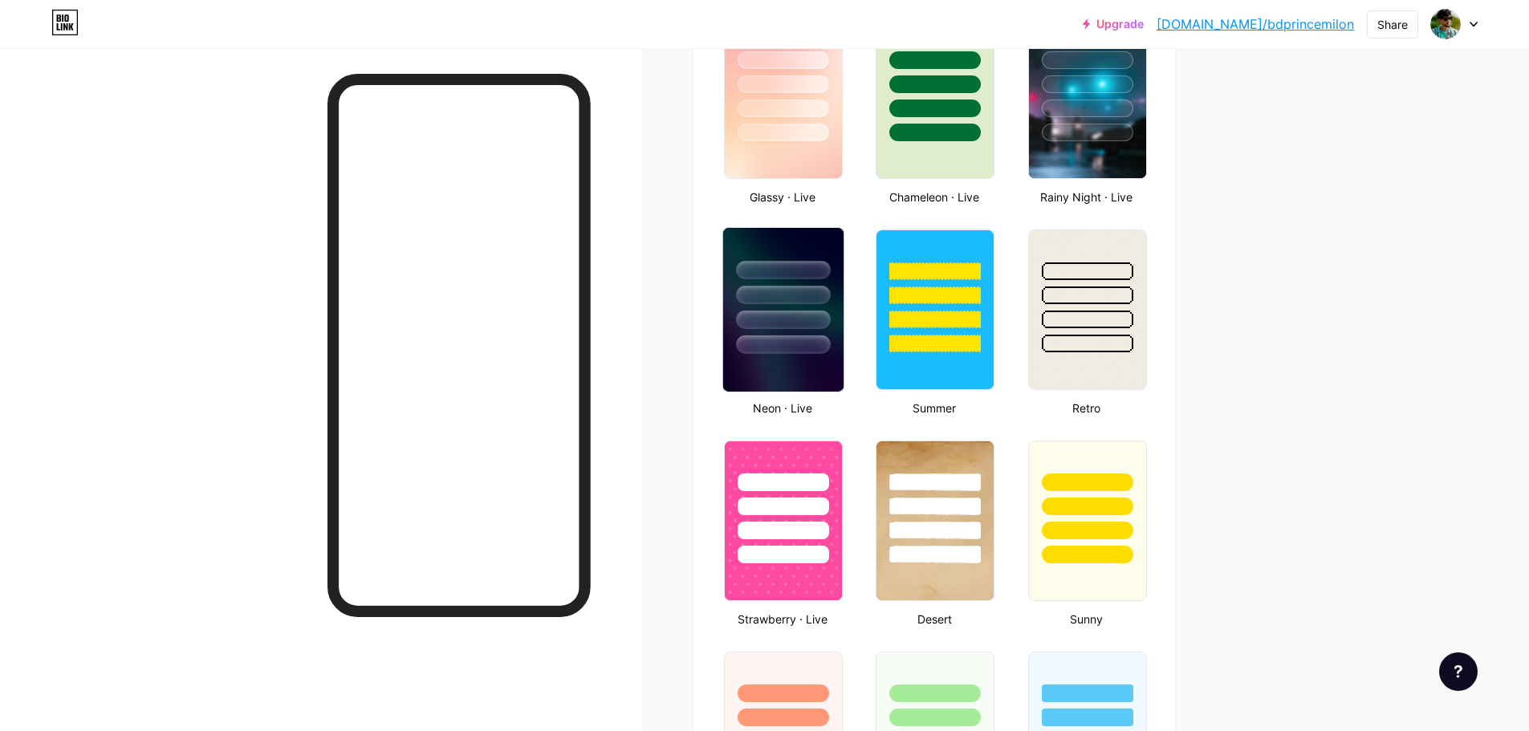
click at [808, 332] on div at bounding box center [783, 291] width 120 height 126
click at [1337, 449] on div "Upgrade bio.link/bdprin... bio.link/bdprincemilon Share Switch accounts Prince …" at bounding box center [764, 483] width 1529 height 2732
click at [1261, 442] on div "Upgrade bio.link/bdprin... bio.link/bdprincemilon Share Switch accounts Prince …" at bounding box center [764, 483] width 1529 height 2732
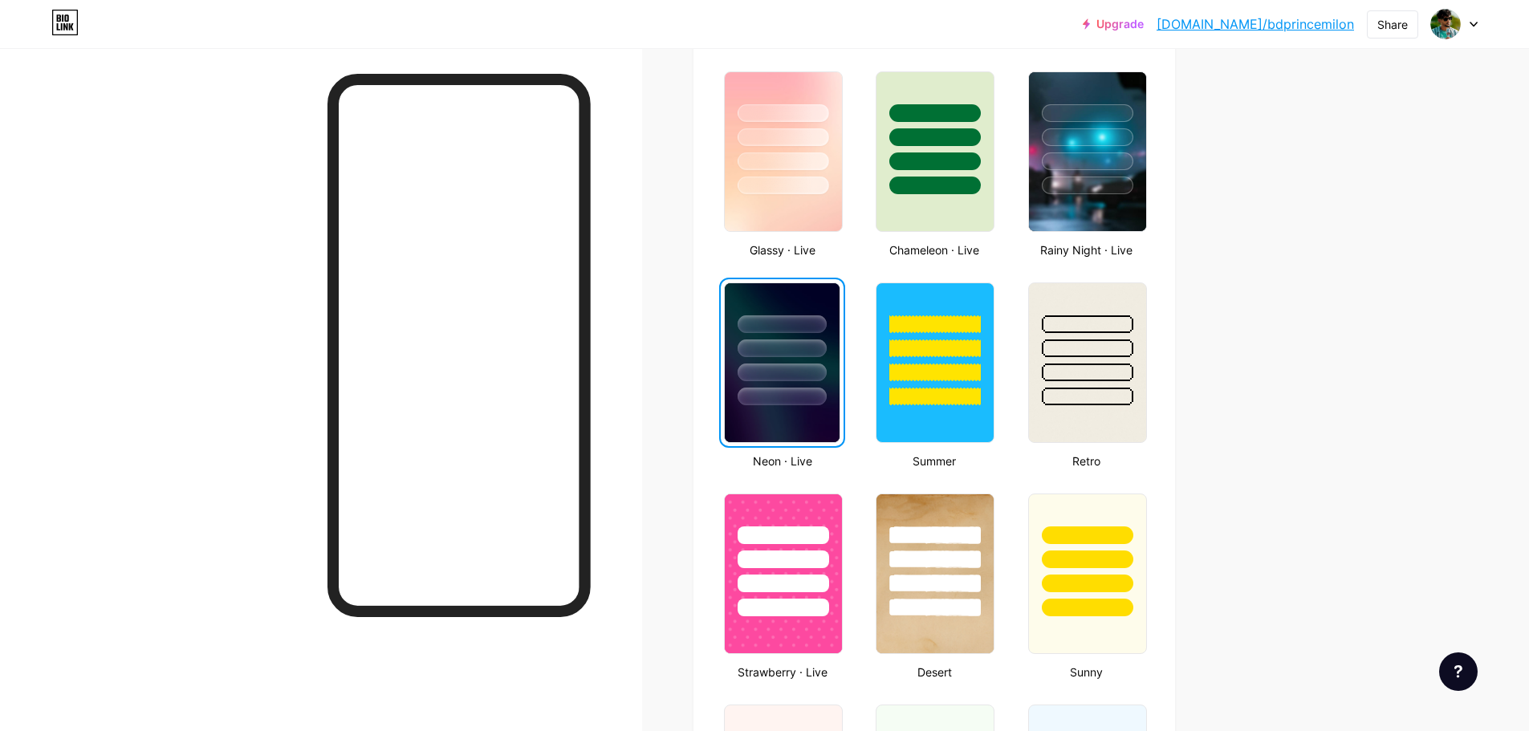
scroll to position [803, 0]
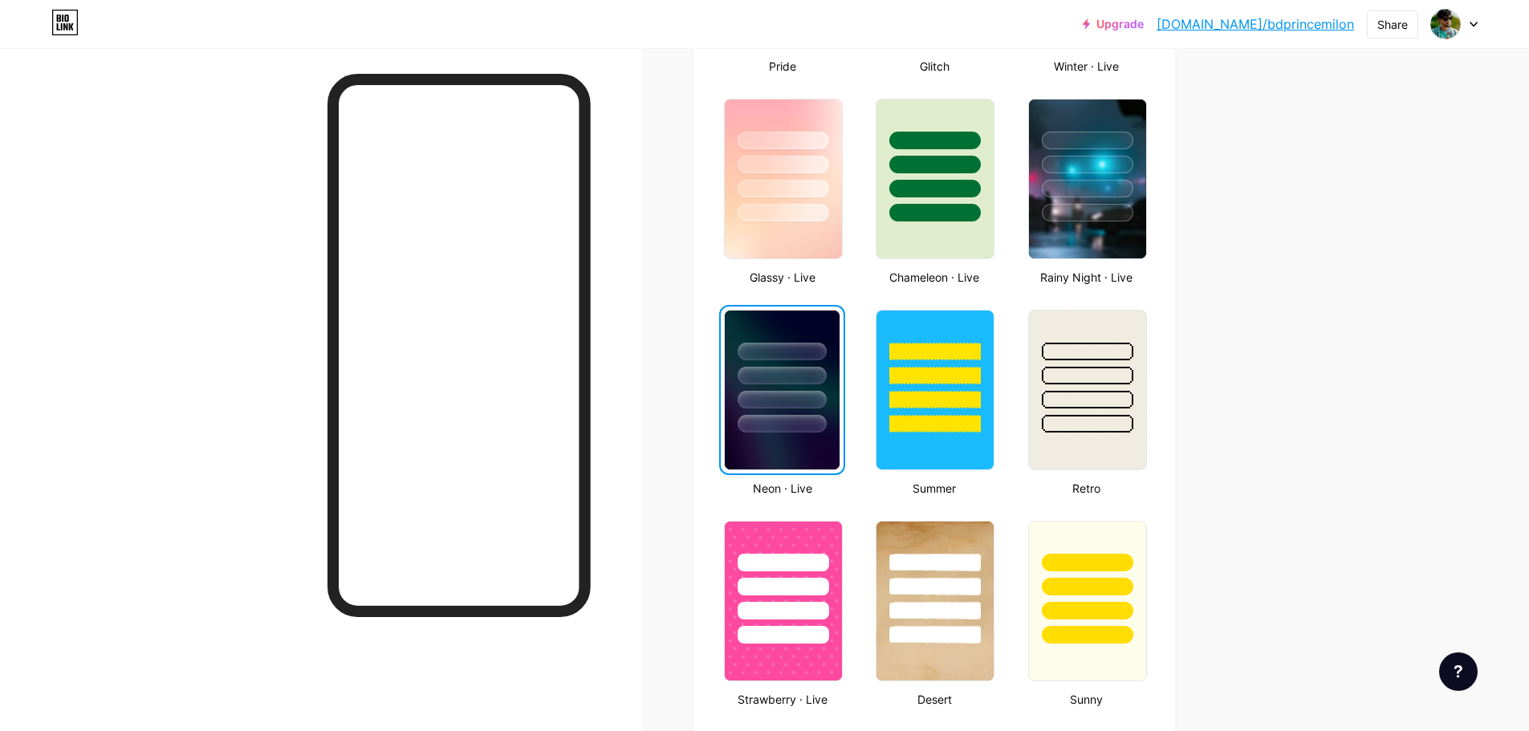
click at [1353, 206] on div "Upgrade bio.link/bdprin... bio.link/bdprincemilon Share Switch accounts Prince …" at bounding box center [764, 563] width 1529 height 2732
click at [1401, 33] on div "Share" at bounding box center [1392, 24] width 51 height 28
click at [1312, 119] on div "Get my QR code" at bounding box center [1280, 121] width 100 height 19
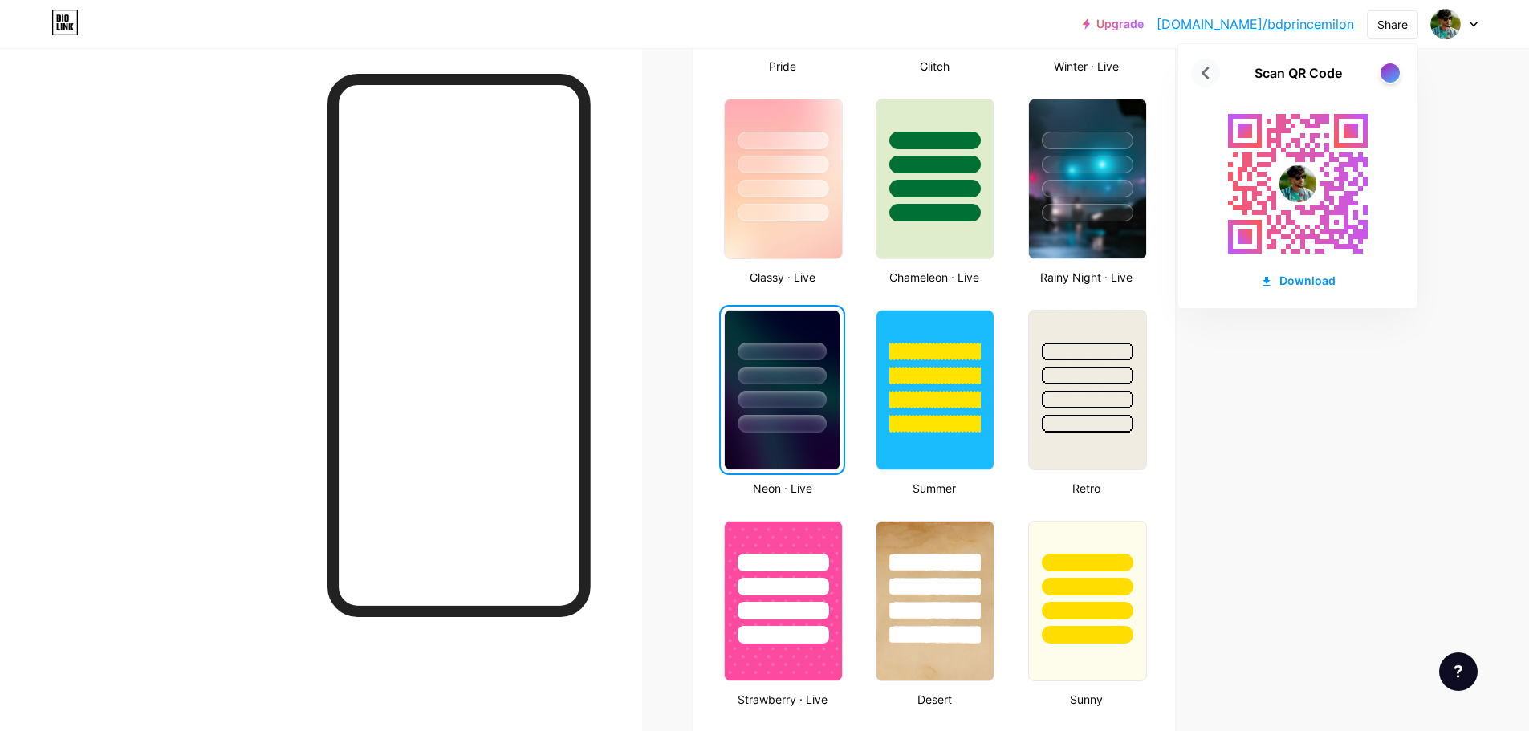
click at [1202, 64] on icon at bounding box center [1206, 73] width 26 height 26
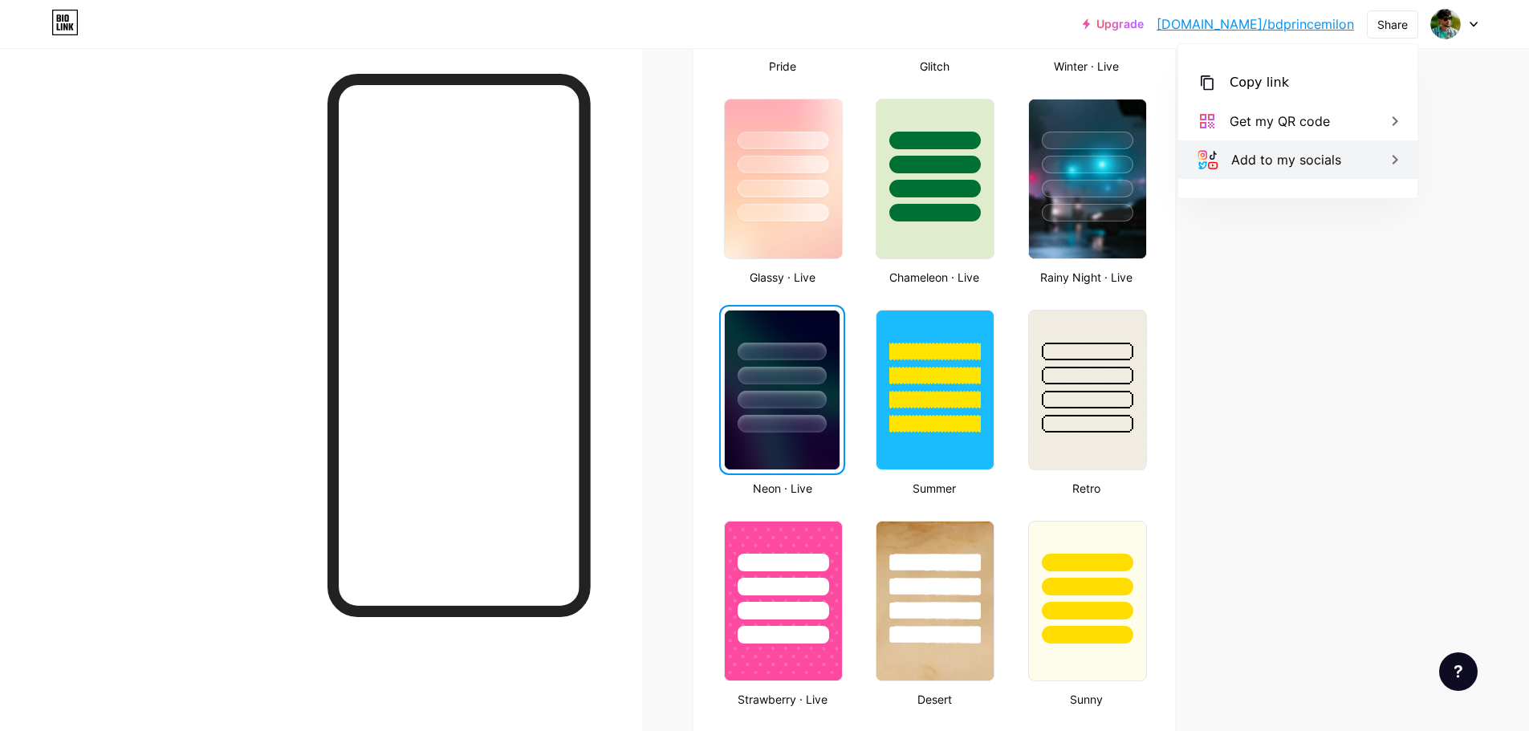
click at [1373, 165] on div "Add to my socials" at bounding box center [1297, 159] width 239 height 39
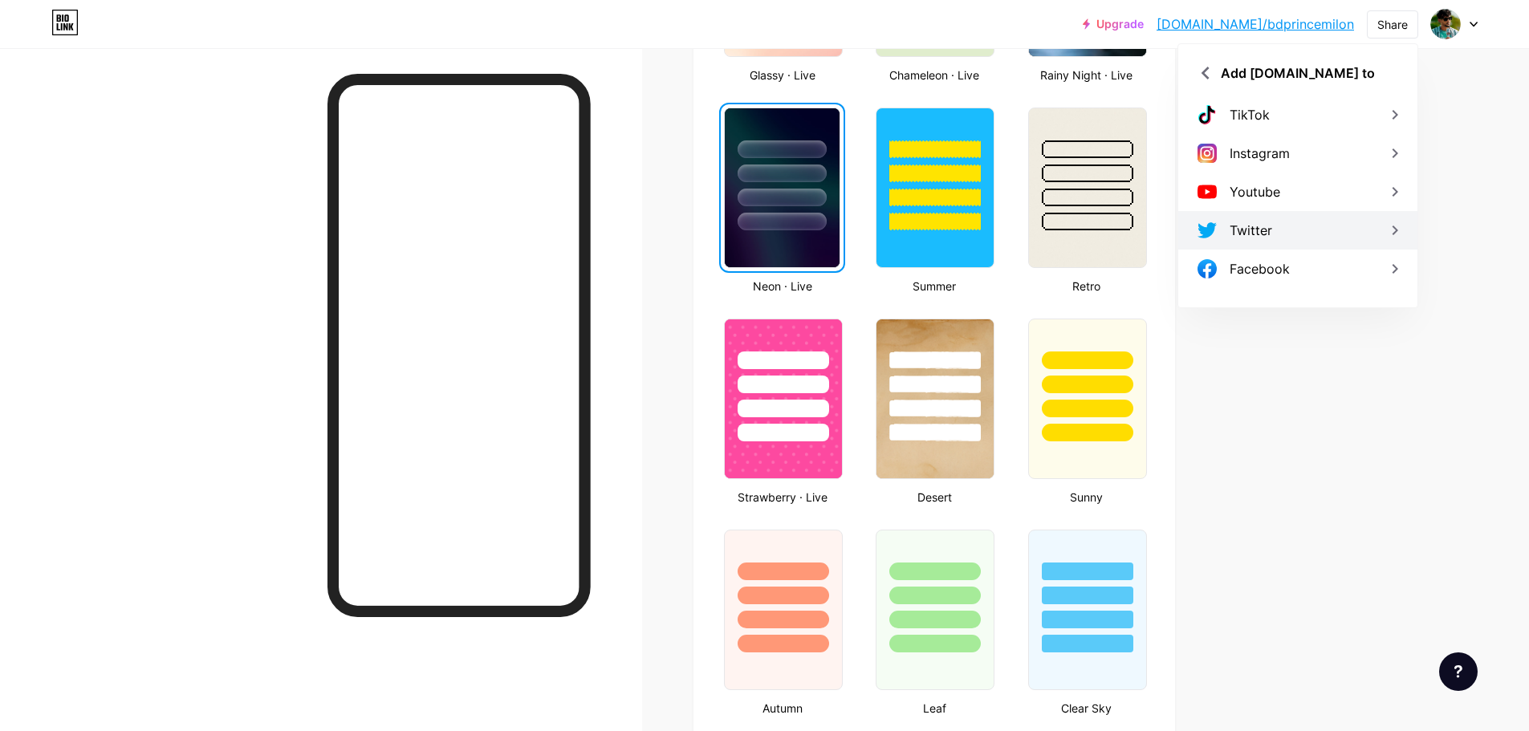
scroll to position [1044, 0]
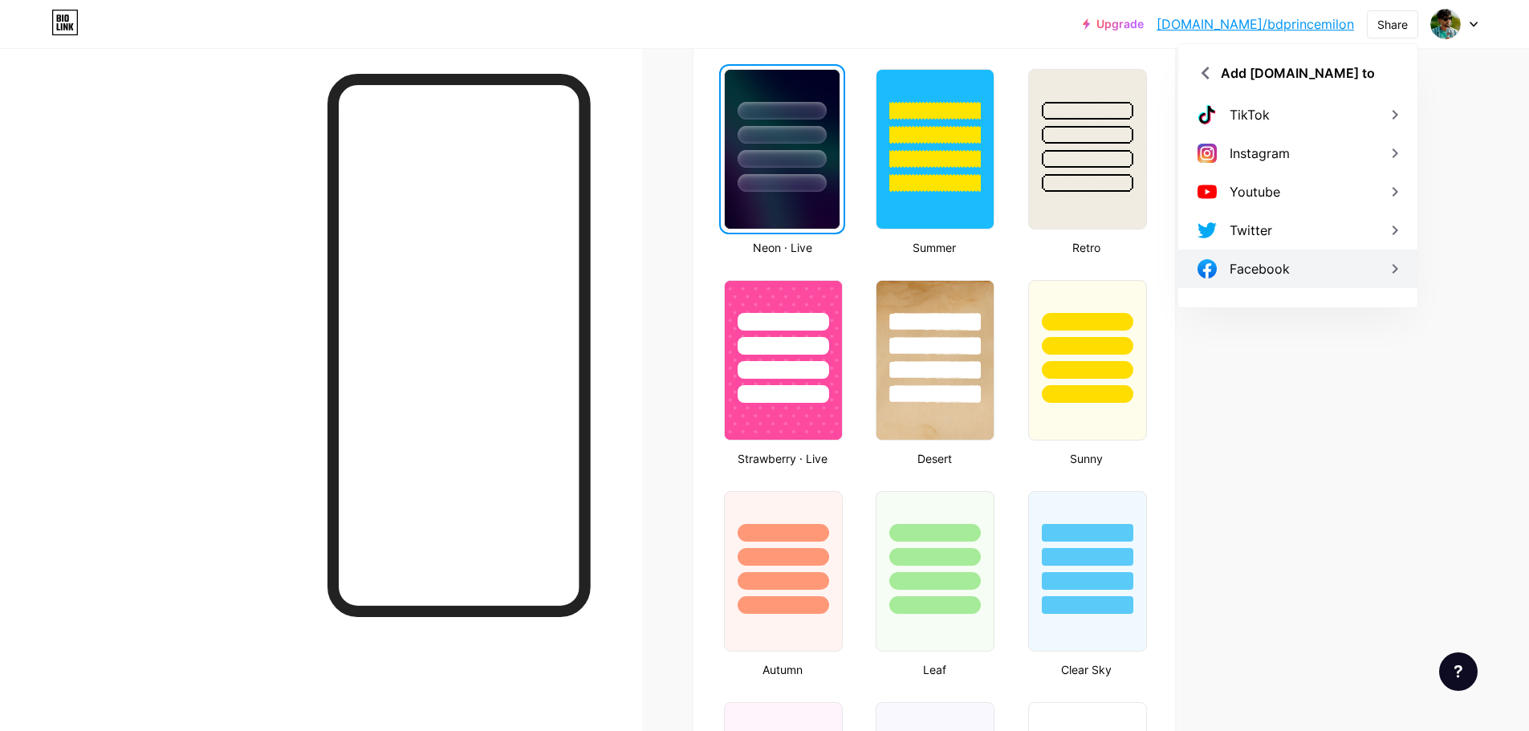
click at [1317, 275] on div "Facebook" at bounding box center [1297, 269] width 239 height 39
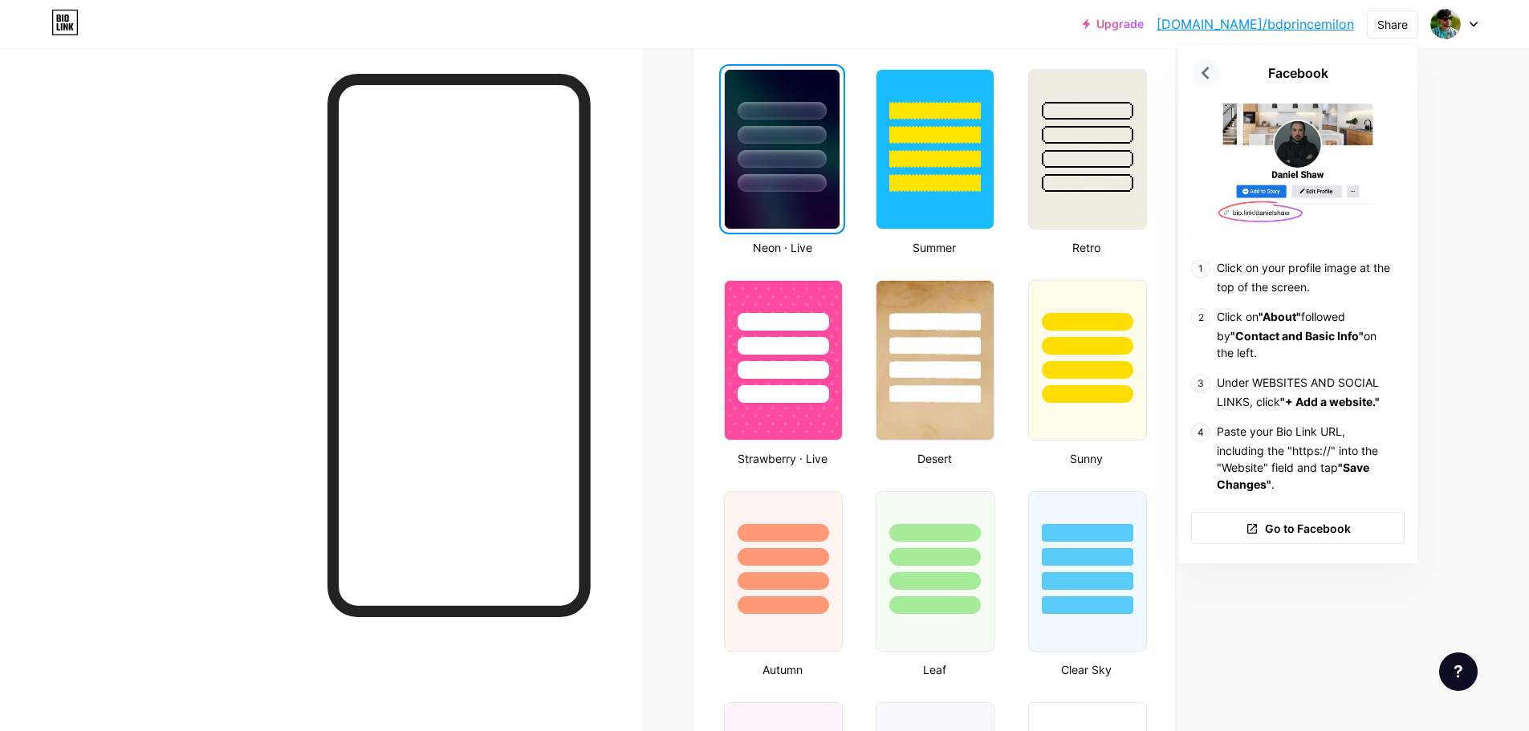
click at [1202, 71] on icon at bounding box center [1206, 73] width 26 height 26
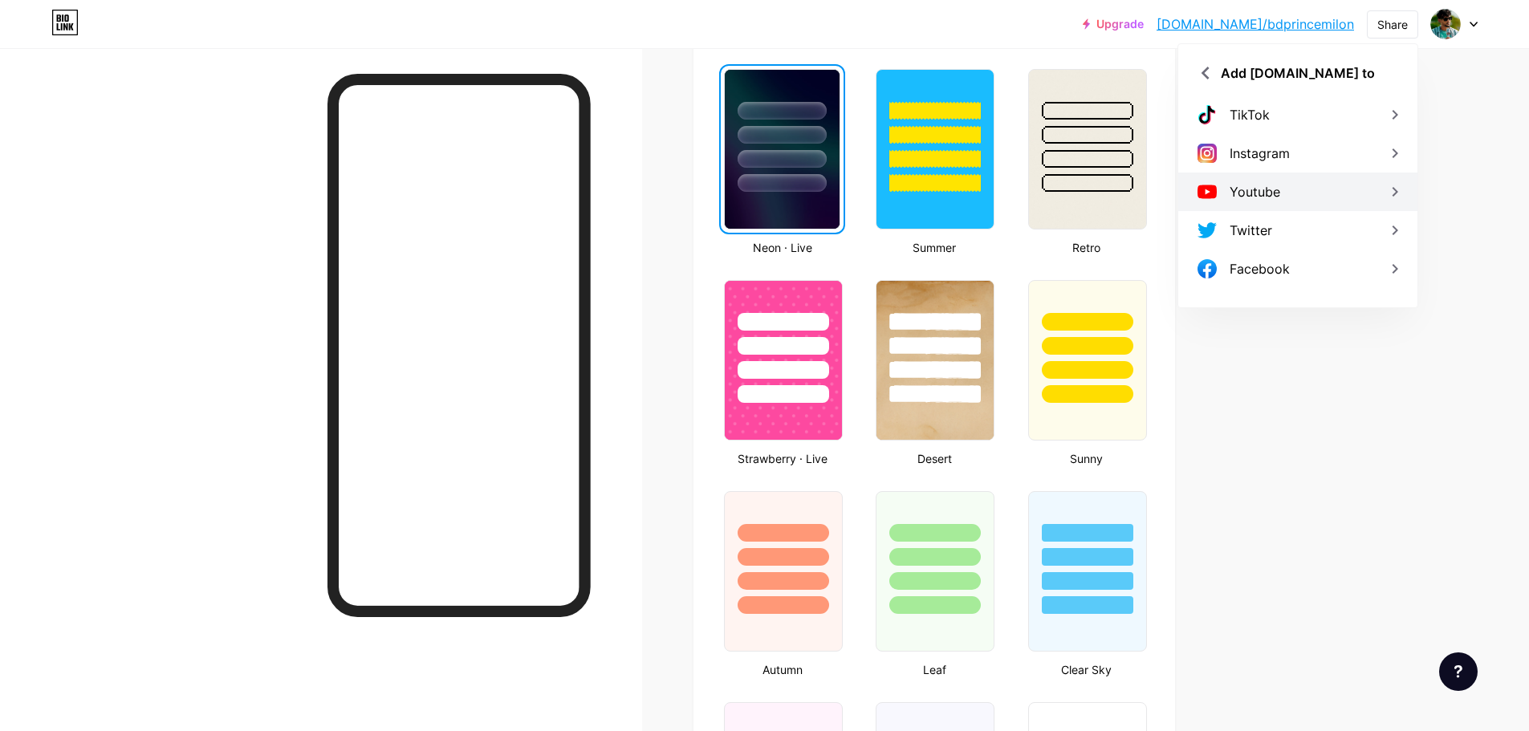
click at [1331, 196] on div "Youtube" at bounding box center [1297, 192] width 239 height 39
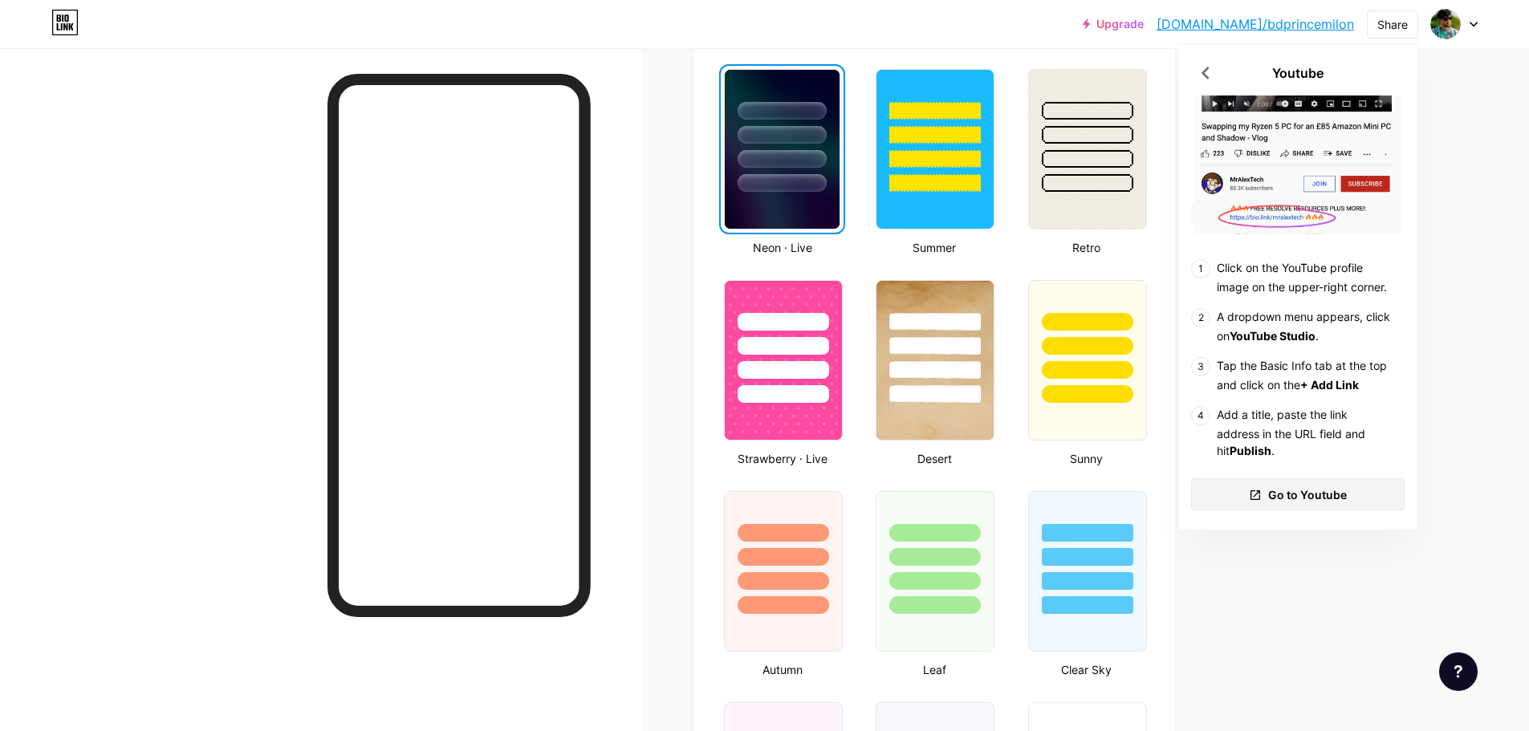
click at [1286, 493] on span "Go to Youtube" at bounding box center [1307, 494] width 79 height 17
